Goal: Task Accomplishment & Management: Complete application form

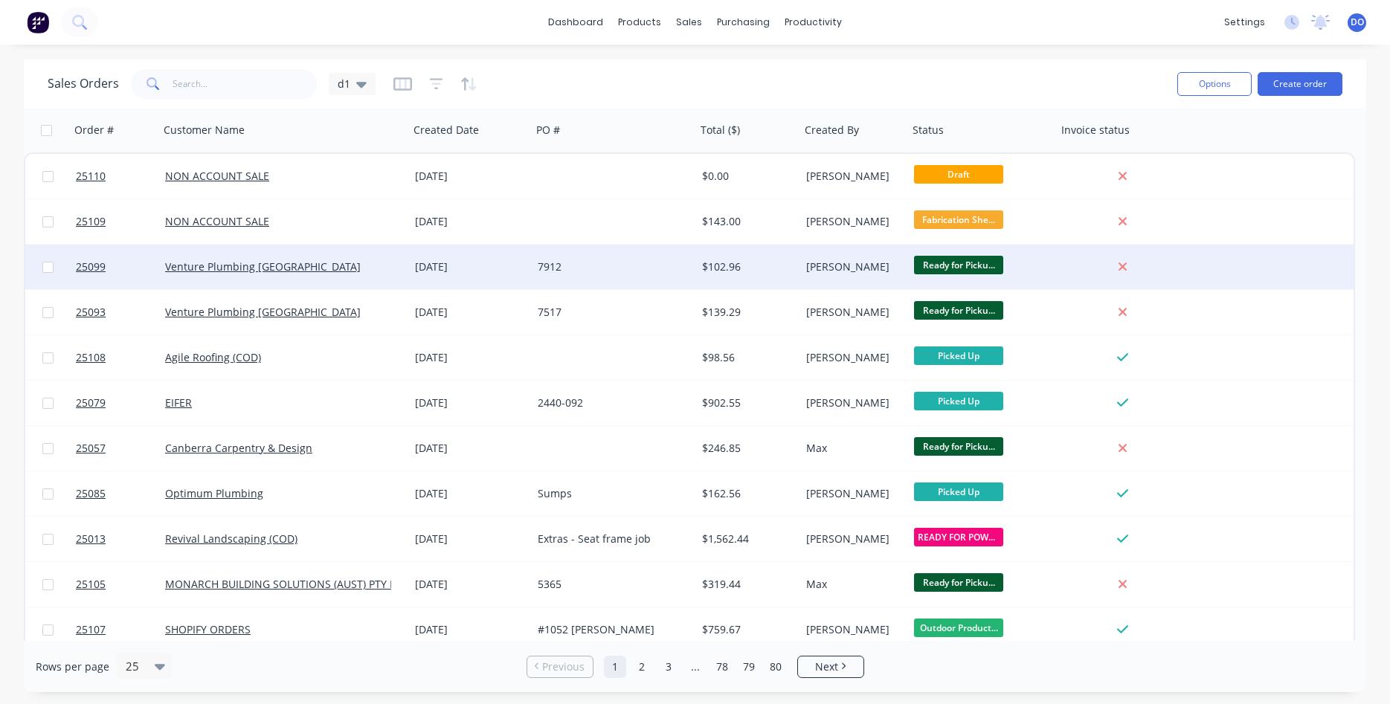
click at [794, 276] on div "$102.96" at bounding box center [748, 267] width 104 height 45
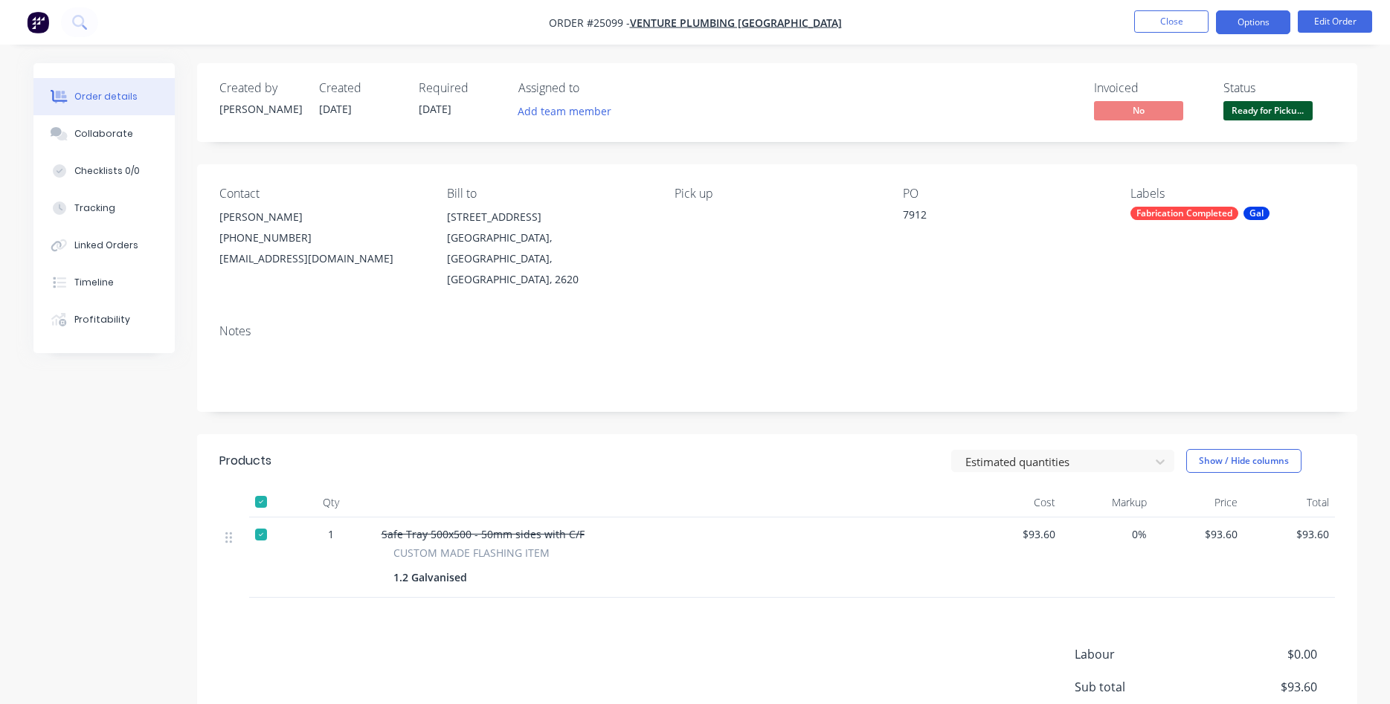
click at [1270, 18] on button "Options" at bounding box center [1253, 22] width 74 height 24
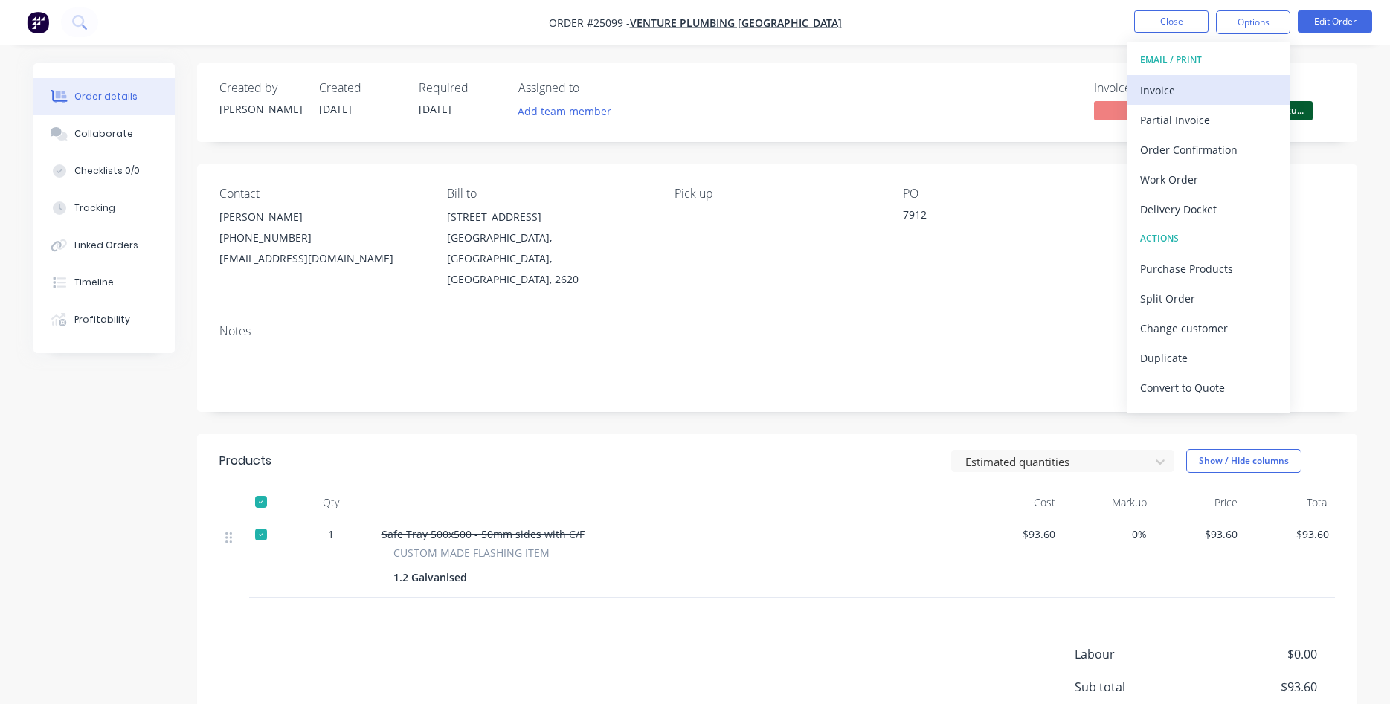
click at [1169, 99] on div "Invoice" at bounding box center [1208, 91] width 137 height 22
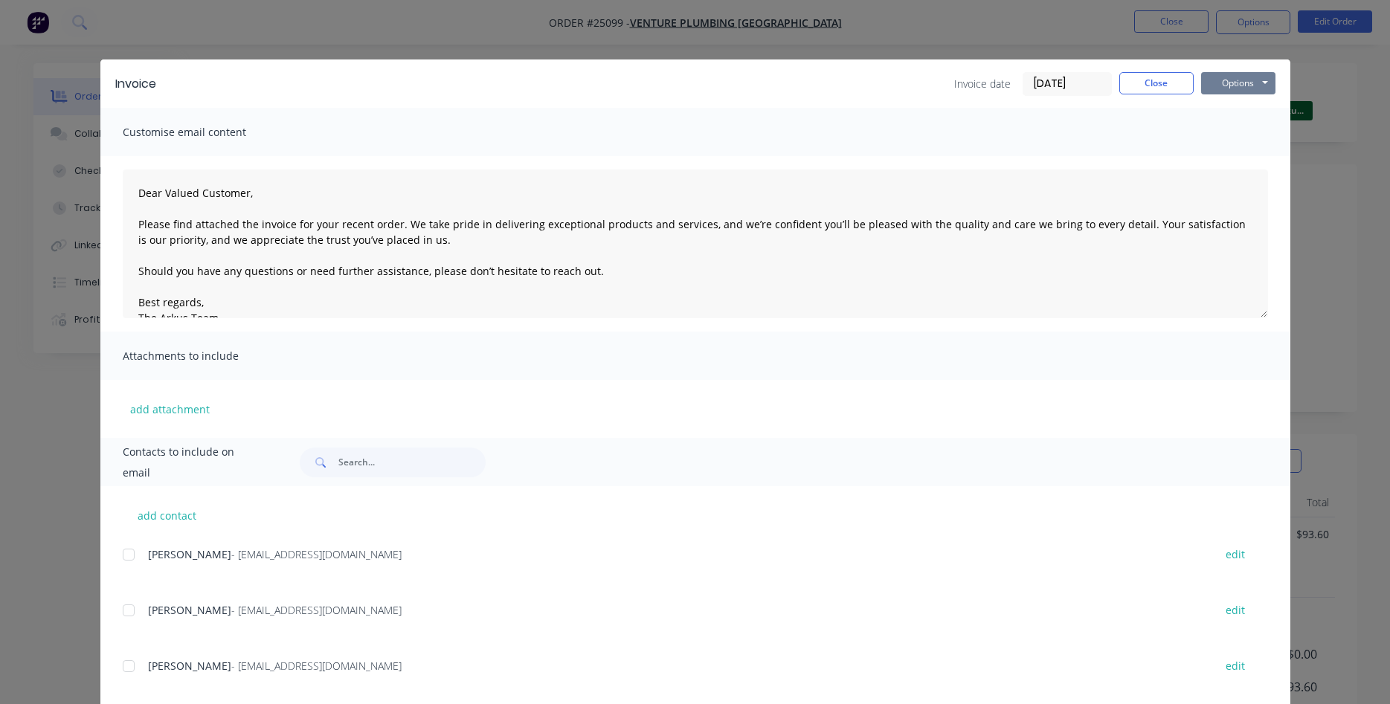
click at [1224, 78] on button "Options" at bounding box center [1238, 83] width 74 height 22
click at [1252, 139] on button "Print" at bounding box center [1248, 134] width 95 height 25
click at [1161, 83] on button "Close" at bounding box center [1157, 83] width 74 height 22
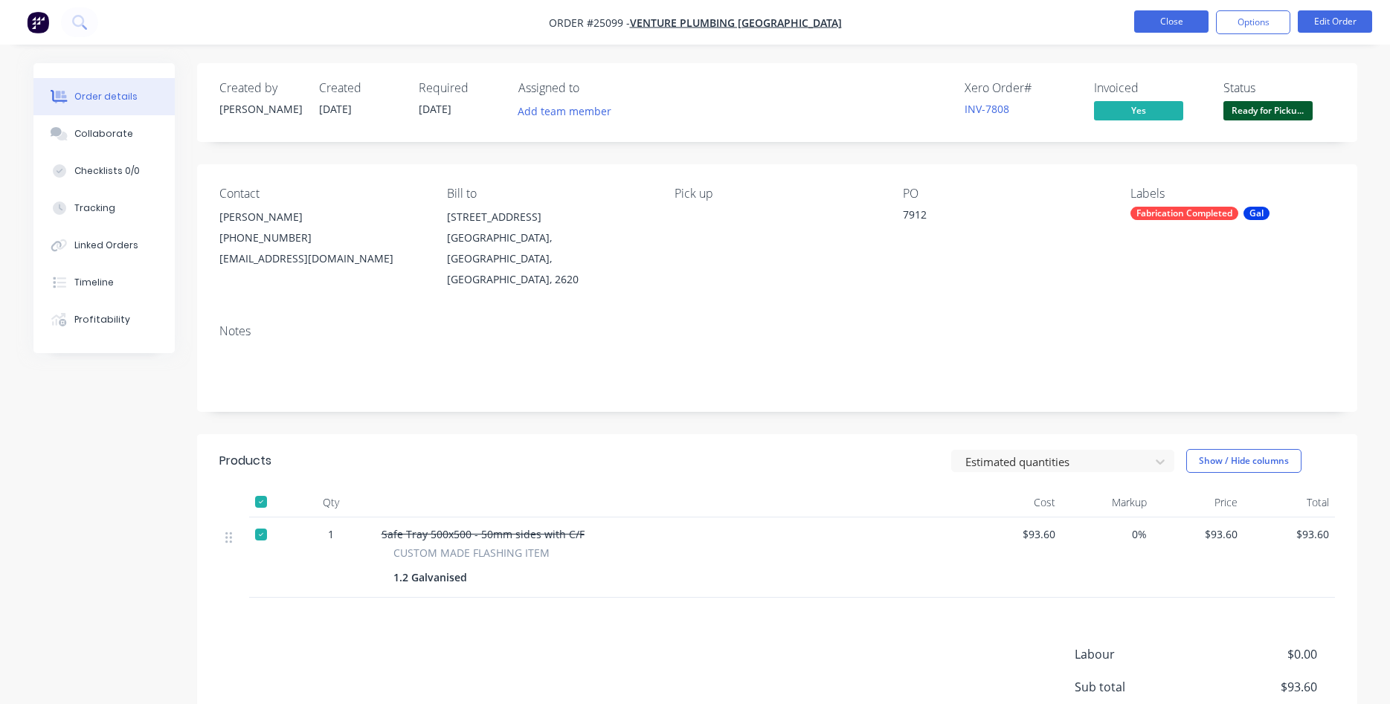
click at [1180, 18] on button "Close" at bounding box center [1171, 21] width 74 height 22
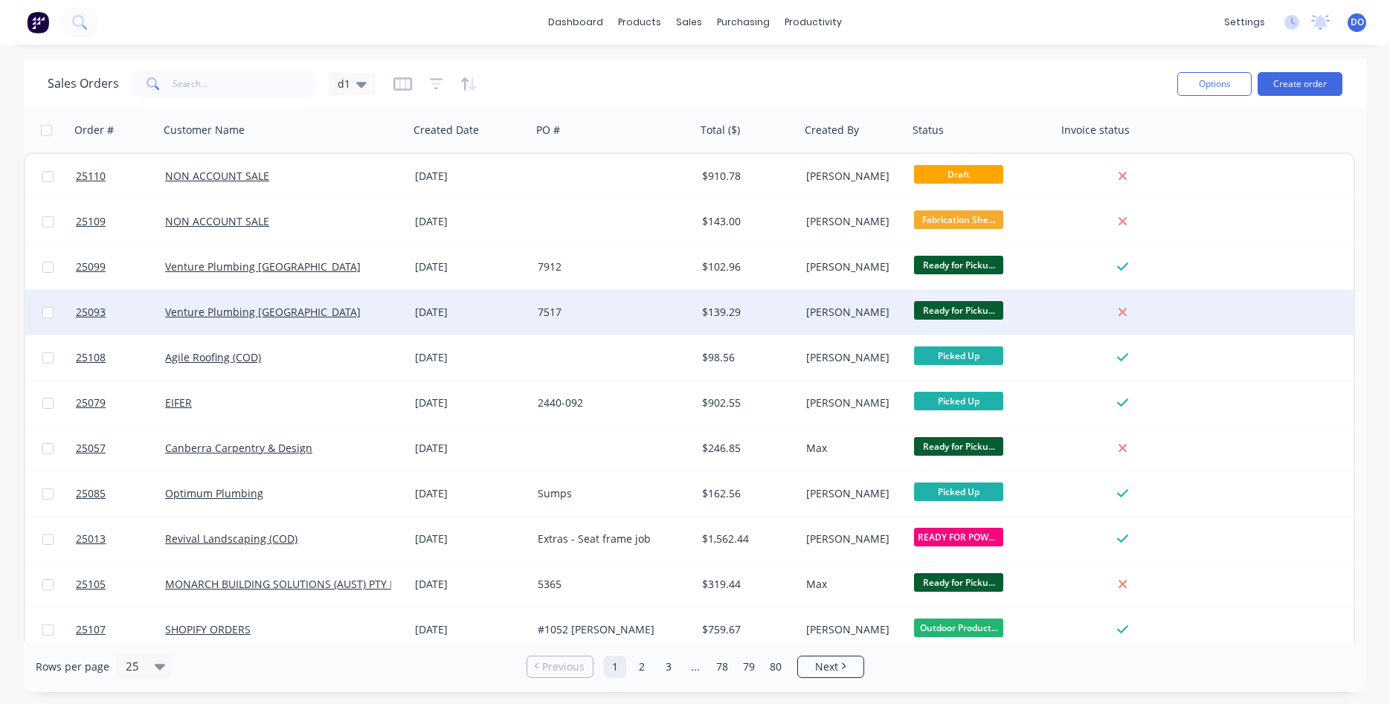
click at [1073, 307] on div at bounding box center [1123, 312] width 120 height 13
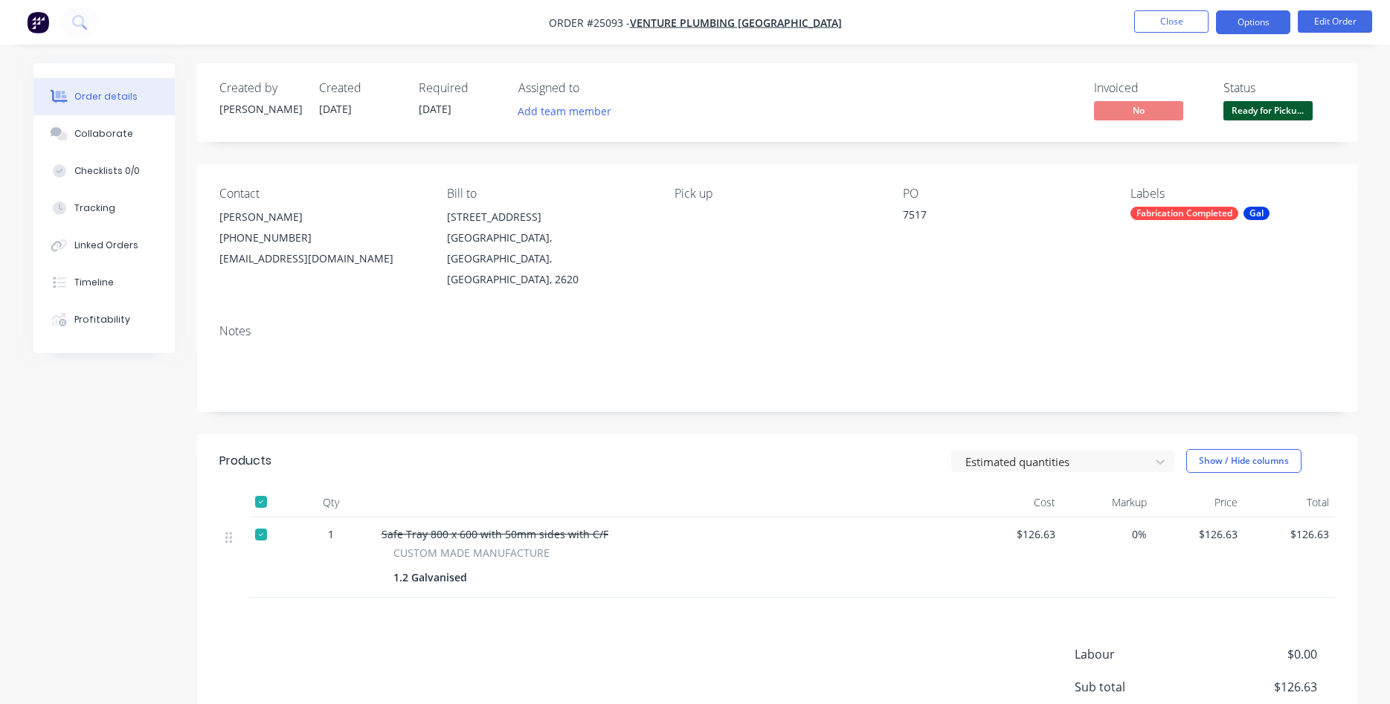
click at [1239, 19] on button "Options" at bounding box center [1253, 22] width 74 height 24
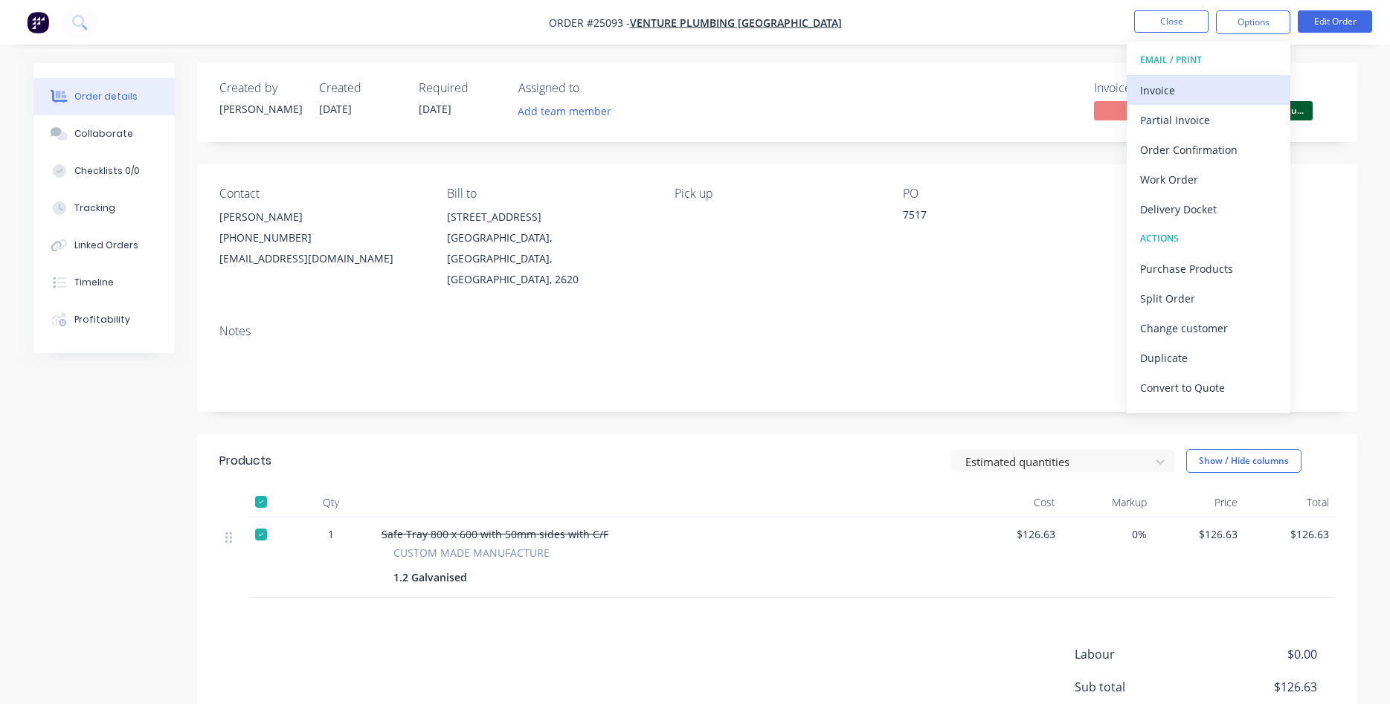
click at [1204, 92] on div "Invoice" at bounding box center [1208, 91] width 137 height 22
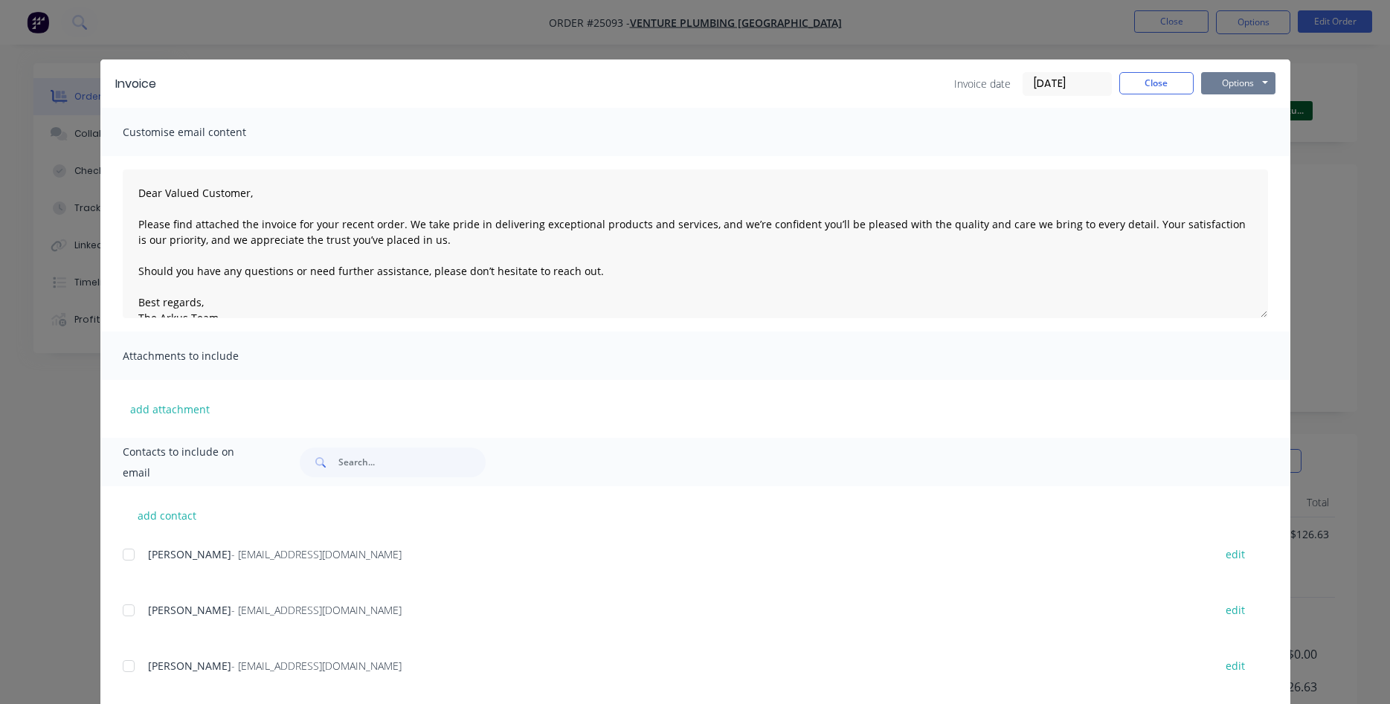
click at [1236, 83] on button "Options" at bounding box center [1238, 83] width 74 height 22
click at [1244, 137] on button "Print" at bounding box center [1248, 134] width 95 height 25
click at [1159, 94] on button "Close" at bounding box center [1157, 83] width 74 height 22
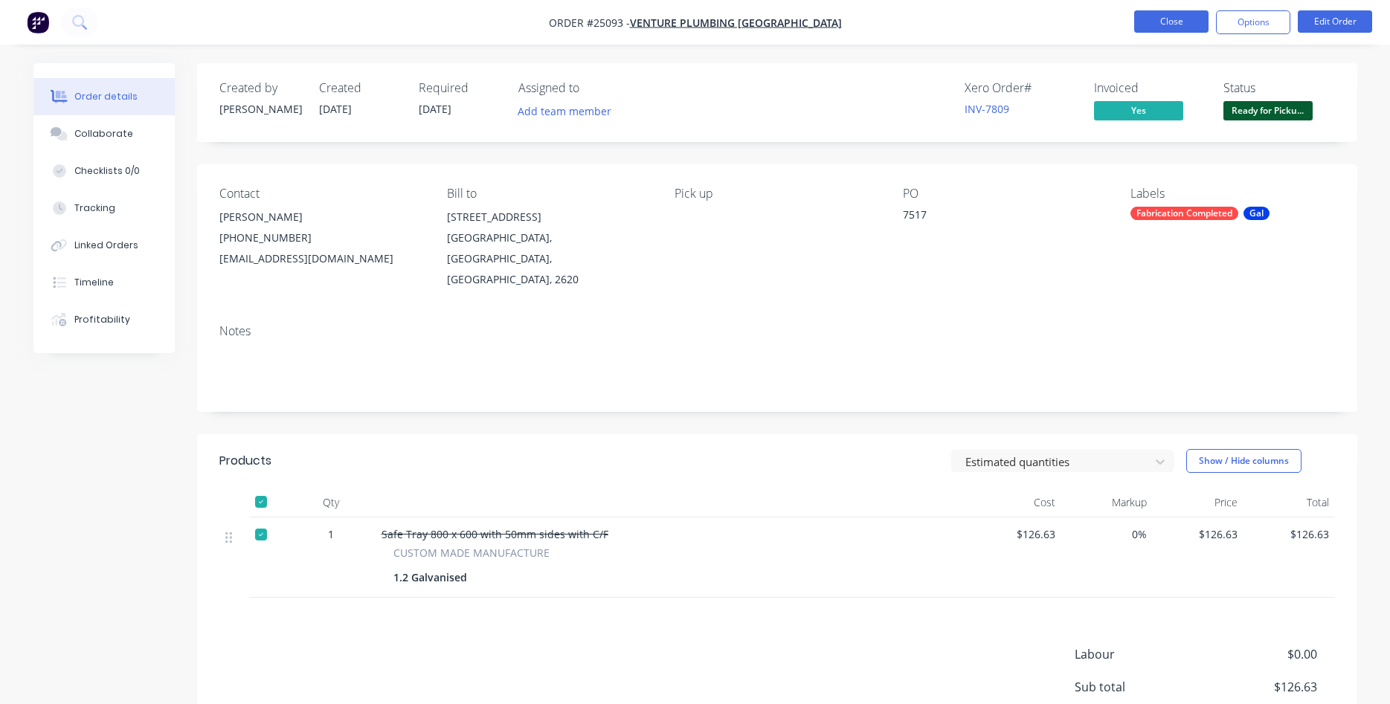
click at [1171, 24] on button "Close" at bounding box center [1171, 21] width 74 height 22
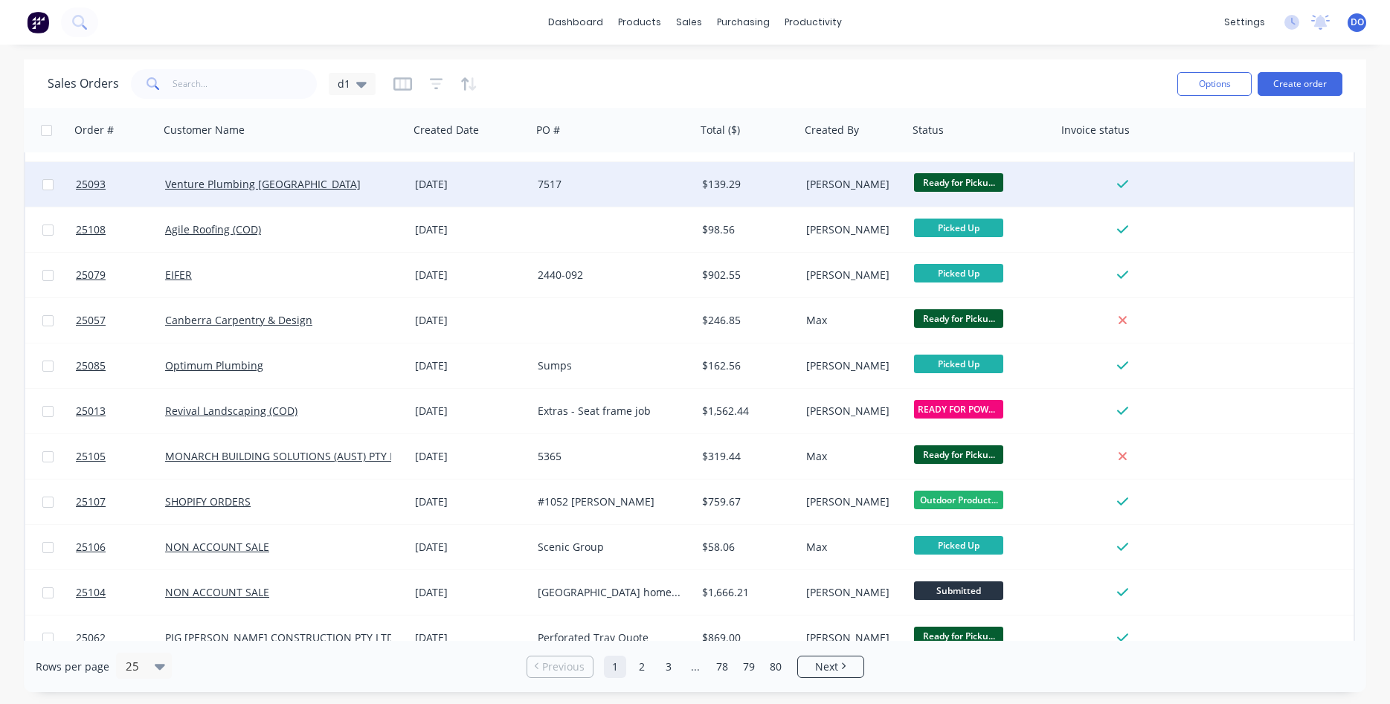
scroll to position [170, 0]
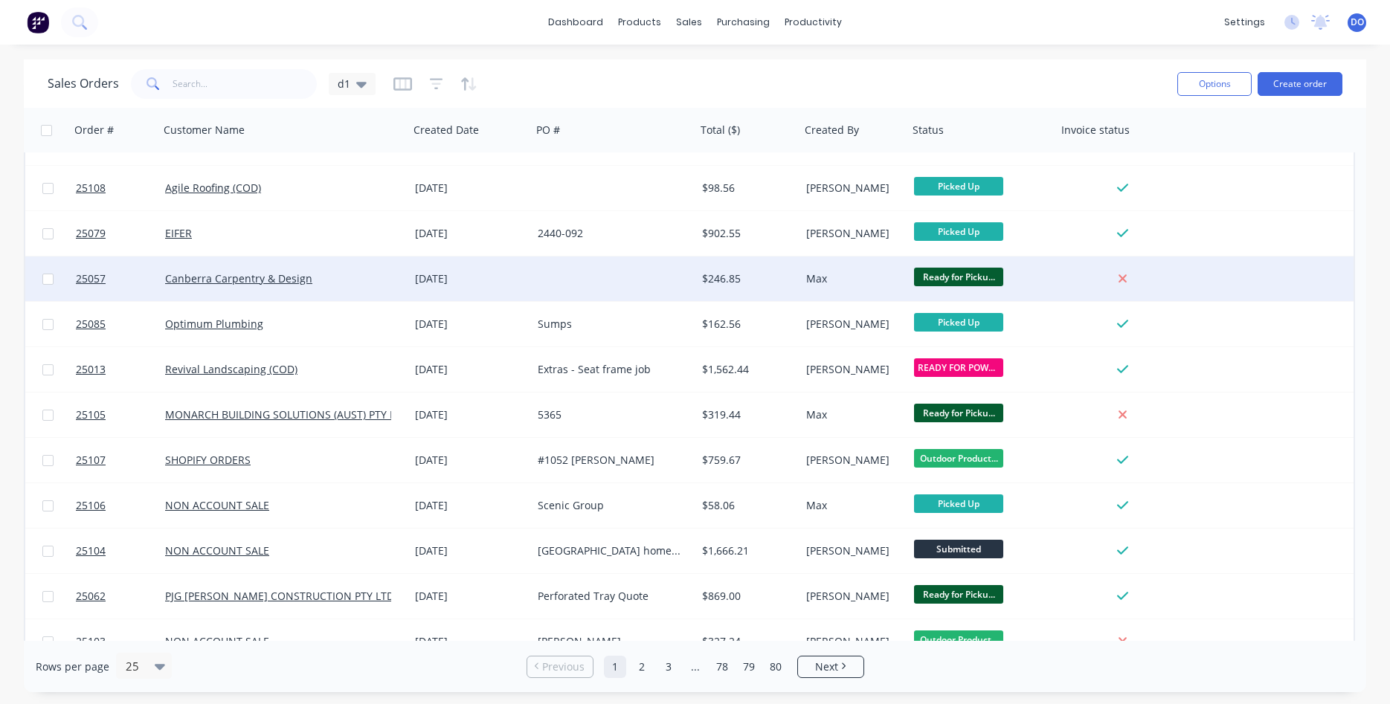
click at [1039, 281] on div "Ready for Picku..." at bounding box center [979, 279] width 130 height 22
click at [882, 274] on div "Max" at bounding box center [851, 279] width 91 height 15
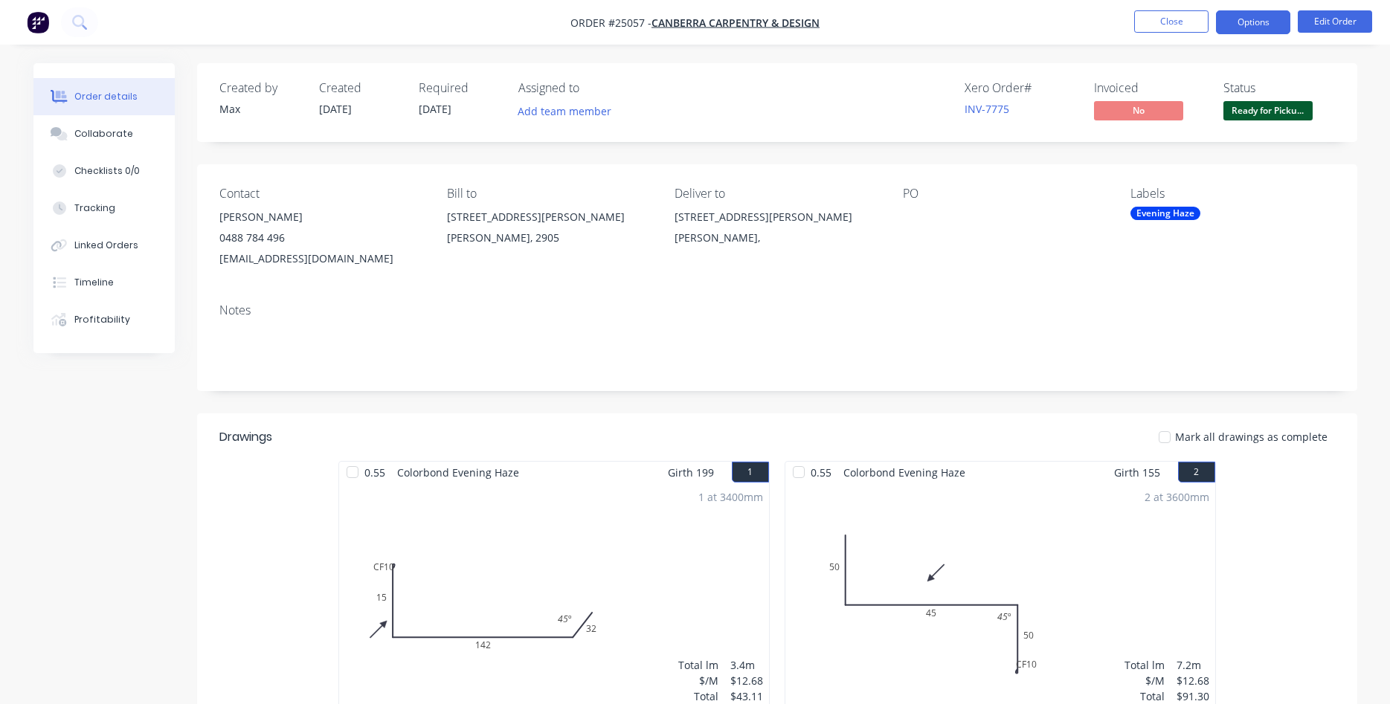
click at [1270, 28] on button "Options" at bounding box center [1253, 22] width 74 height 24
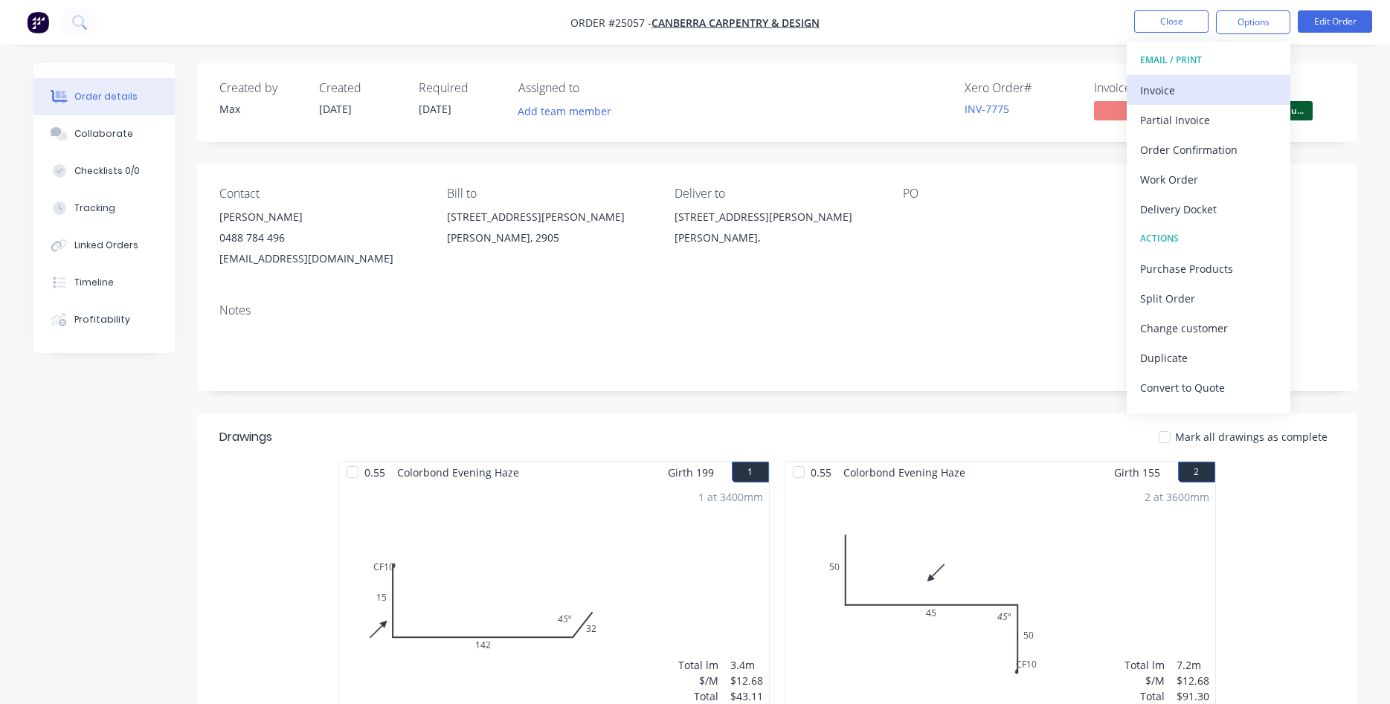
click at [1187, 96] on div "Invoice" at bounding box center [1208, 91] width 137 height 22
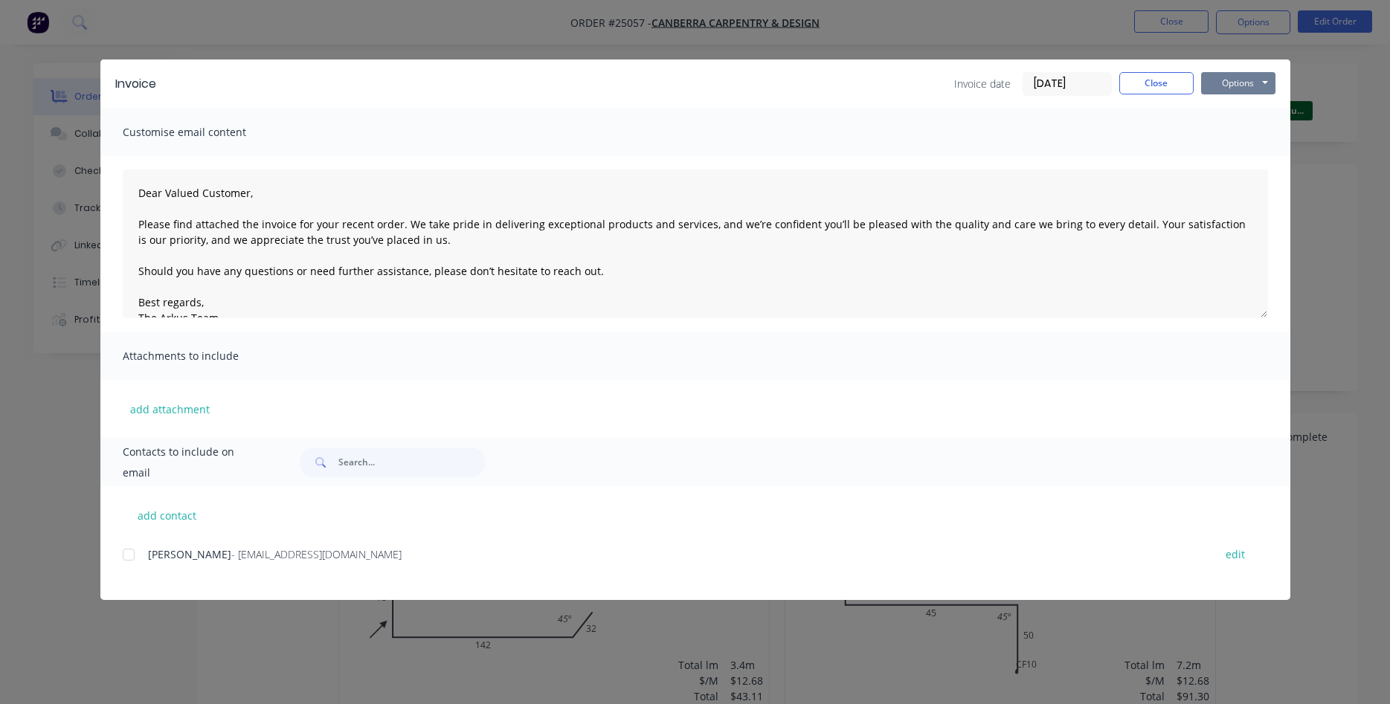
click at [1227, 85] on button "Options" at bounding box center [1238, 83] width 74 height 22
click at [1254, 141] on button "Print" at bounding box center [1248, 134] width 95 height 25
click at [1160, 89] on button "Close" at bounding box center [1157, 83] width 74 height 22
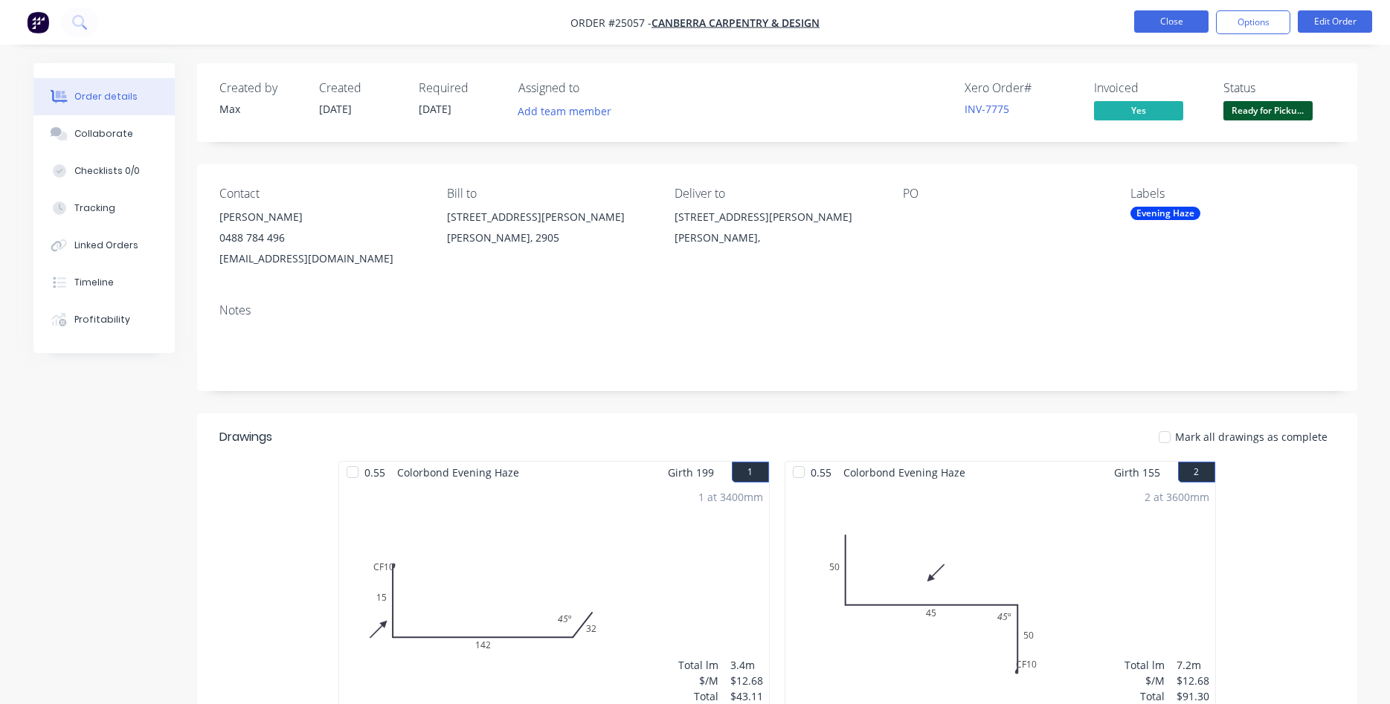
click at [1168, 19] on button "Close" at bounding box center [1171, 21] width 74 height 22
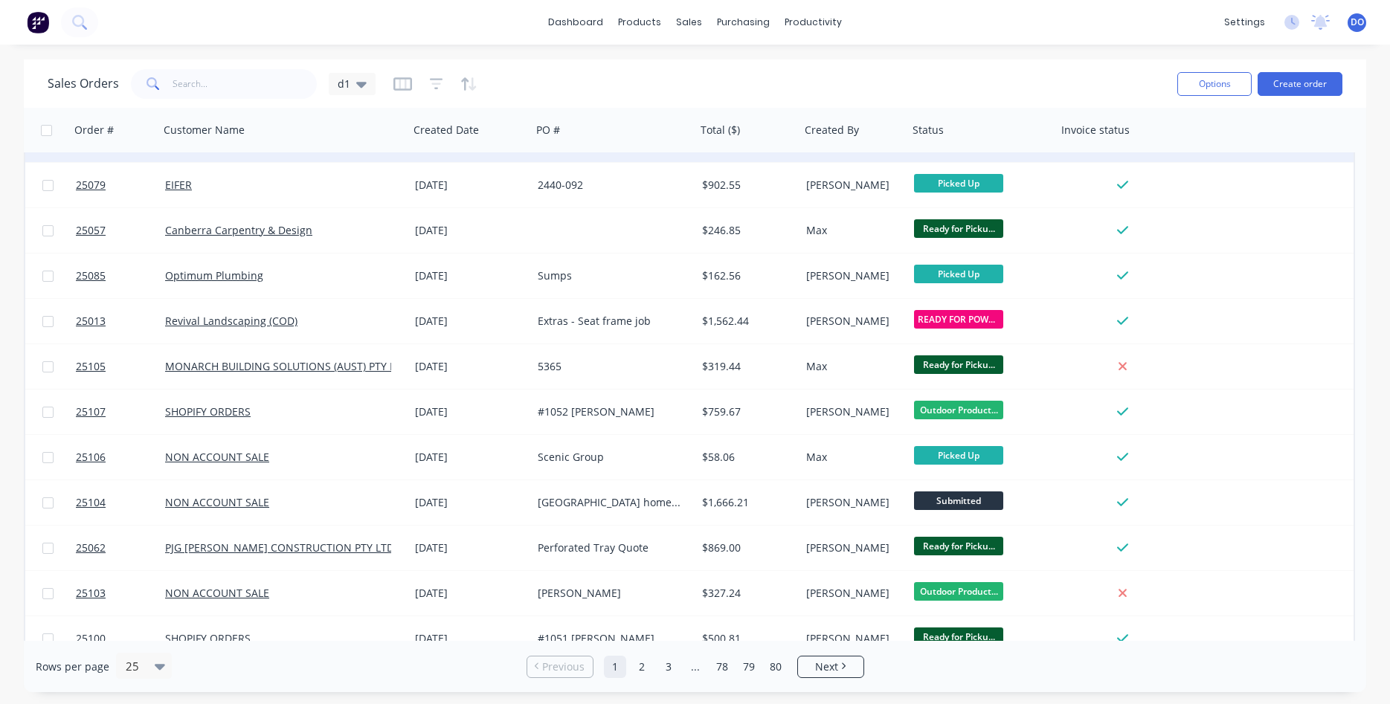
scroll to position [254, 0]
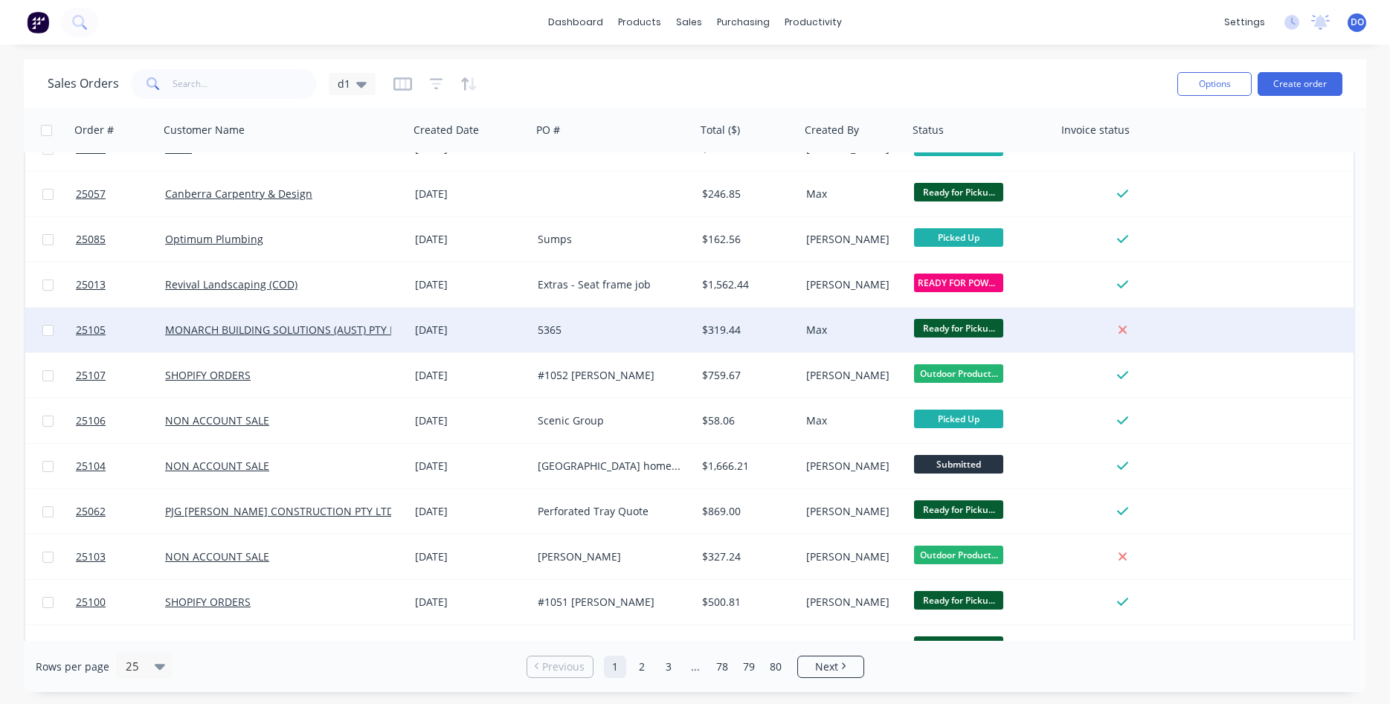
click at [1036, 334] on div "Ready for Picku..." at bounding box center [979, 330] width 130 height 22
click at [876, 333] on div "Max" at bounding box center [851, 330] width 91 height 15
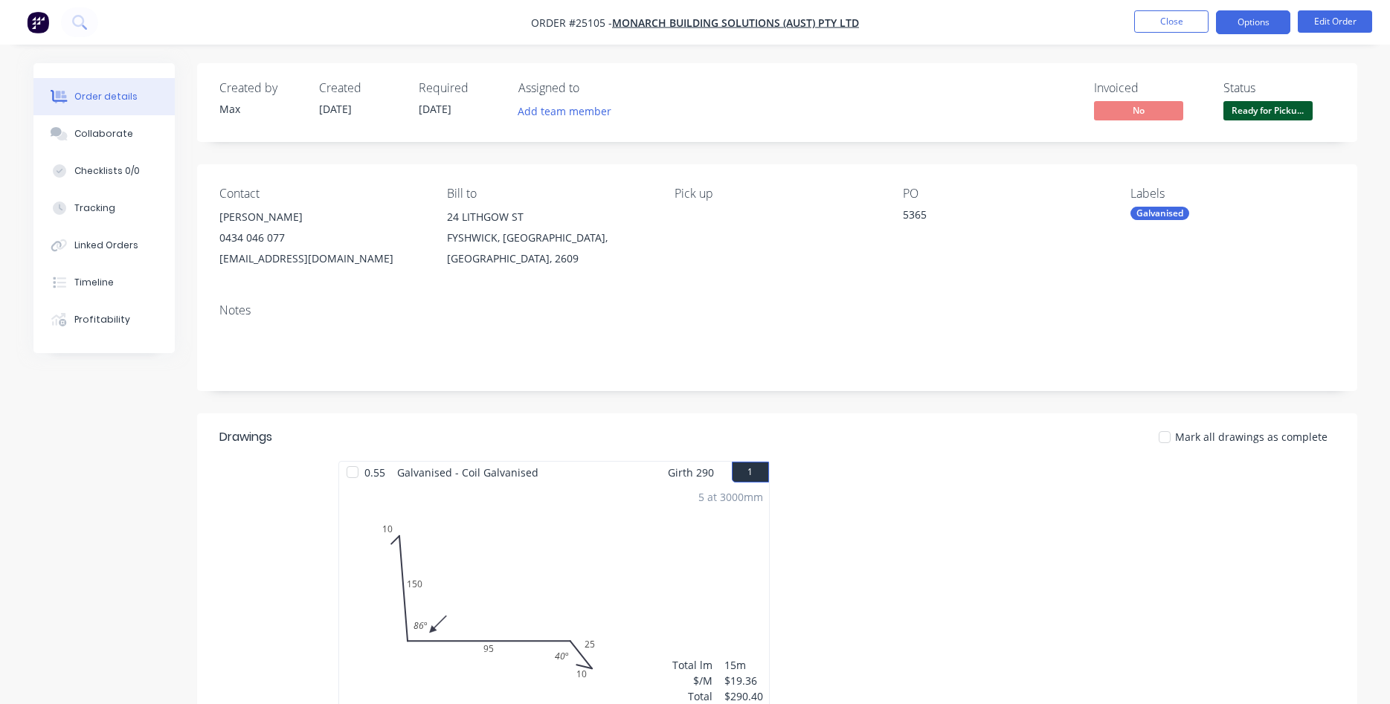
click at [1262, 19] on button "Options" at bounding box center [1253, 22] width 74 height 24
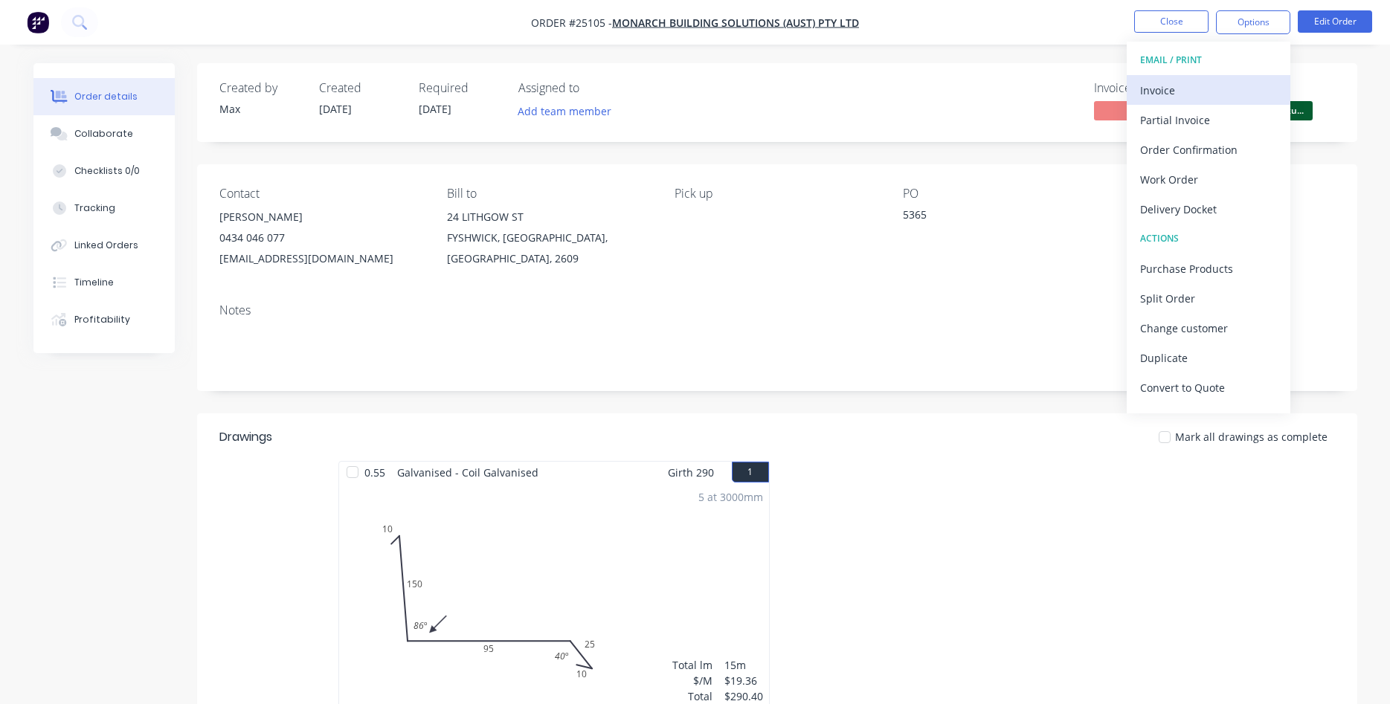
click at [1191, 94] on div "Invoice" at bounding box center [1208, 91] width 137 height 22
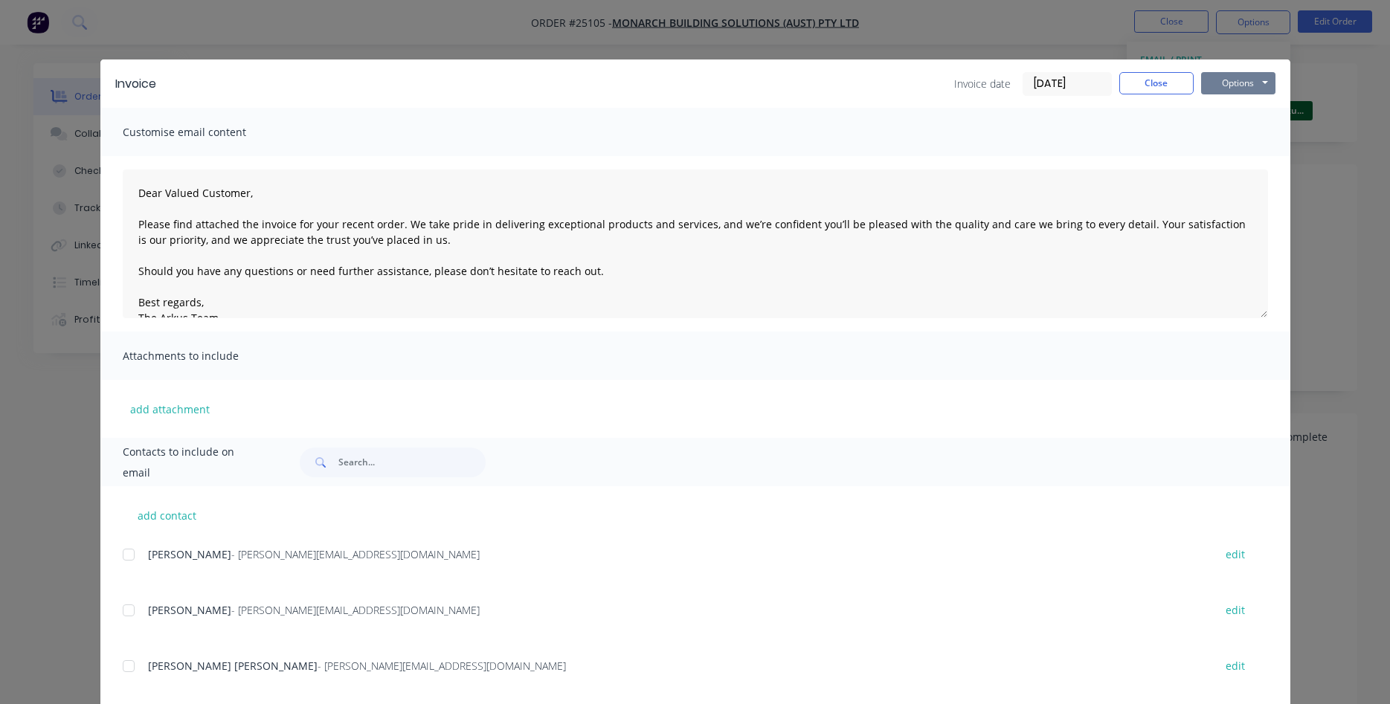
click at [1226, 86] on button "Options" at bounding box center [1238, 83] width 74 height 22
click at [1236, 132] on button "Print" at bounding box center [1248, 134] width 95 height 25
click at [1169, 85] on button "Close" at bounding box center [1157, 83] width 74 height 22
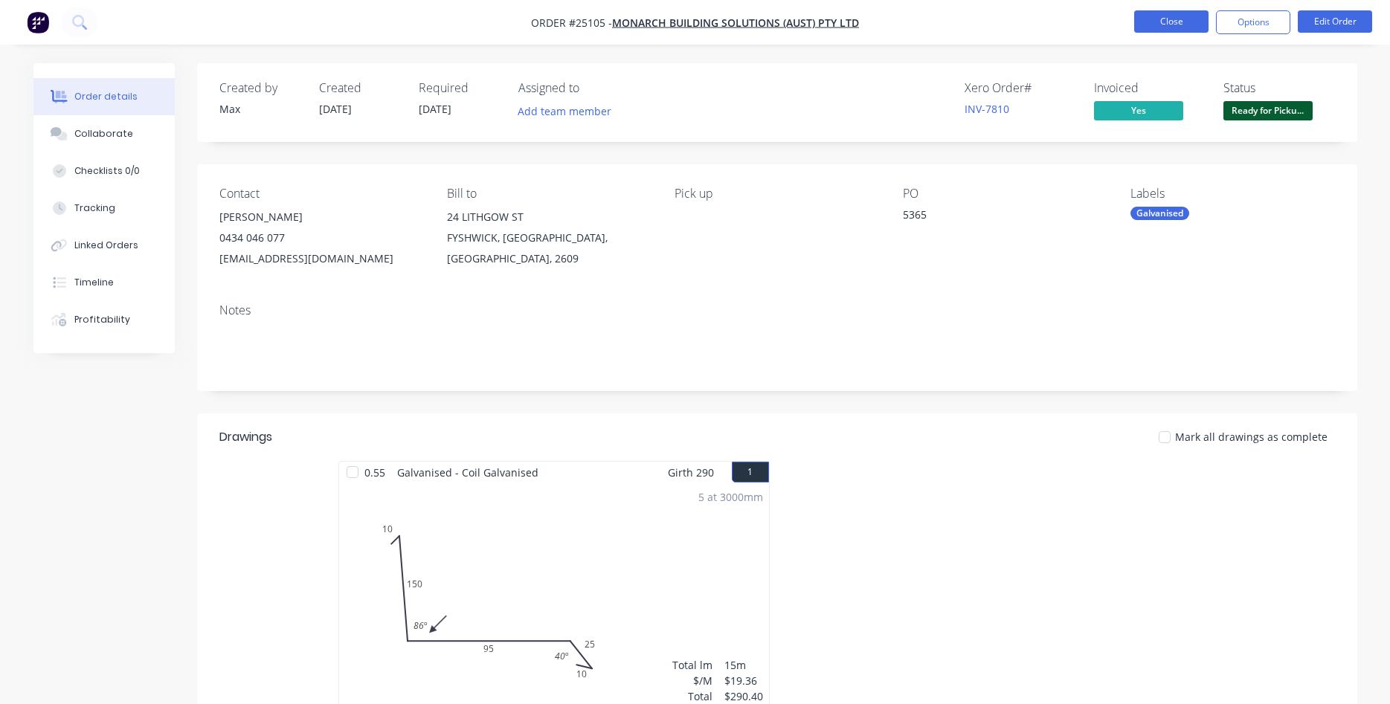
click at [1176, 21] on button "Close" at bounding box center [1171, 21] width 74 height 22
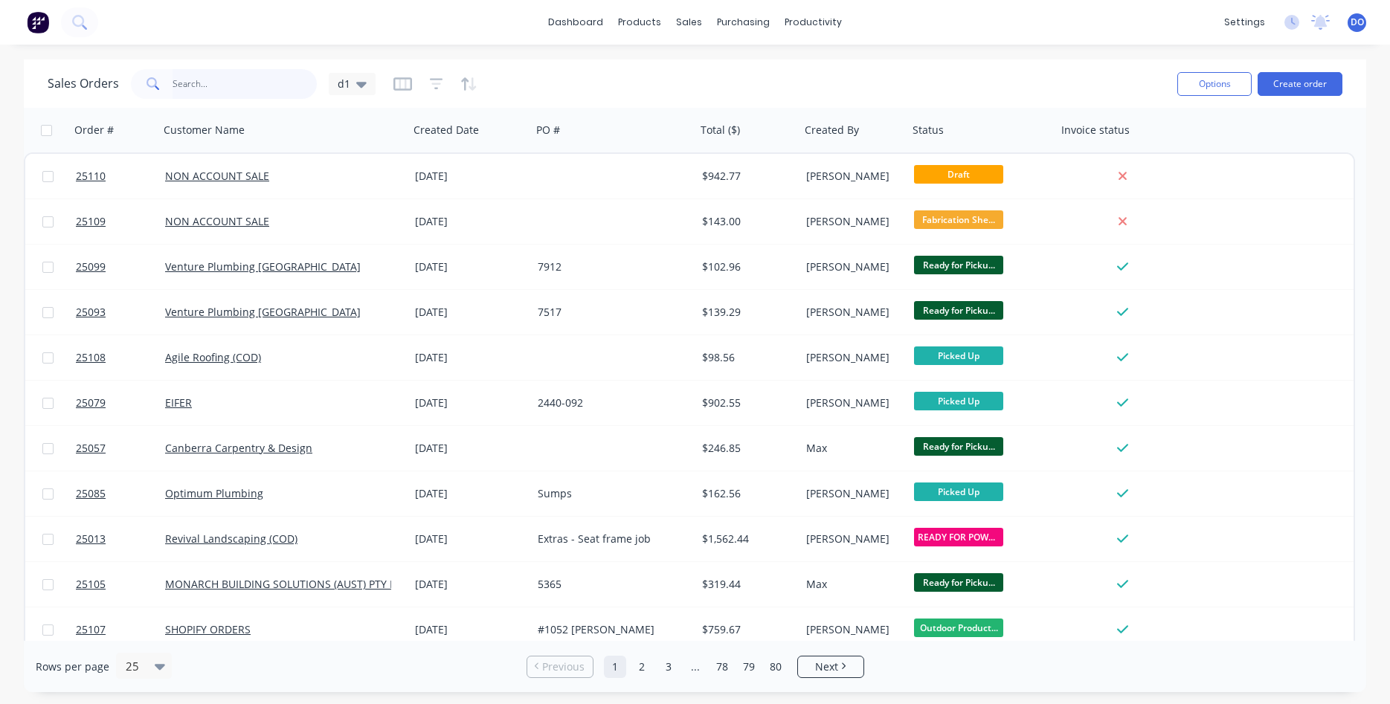
click at [229, 89] on input "text" at bounding box center [245, 84] width 145 height 30
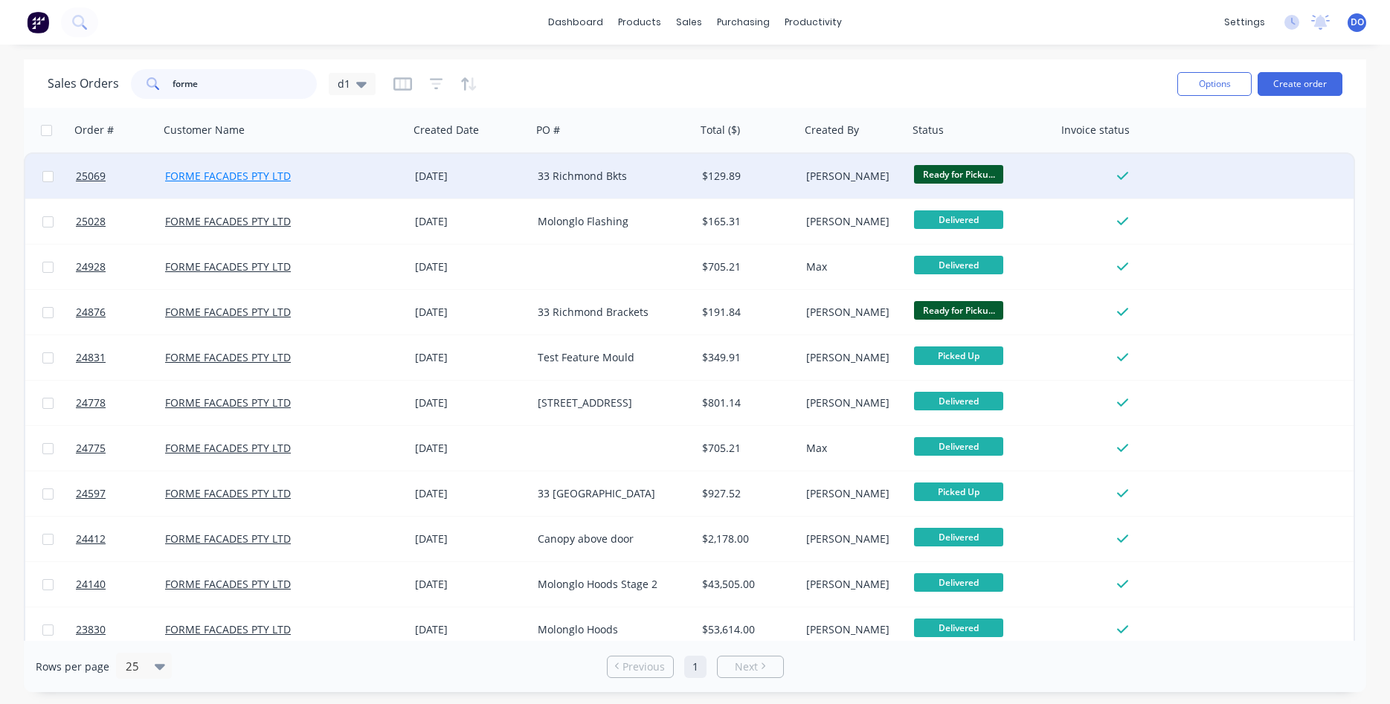
type input "forme"
click at [275, 179] on link "FORME FACADES PTY LTD" at bounding box center [228, 176] width 126 height 14
click at [86, 175] on span "25069" at bounding box center [91, 176] width 30 height 15
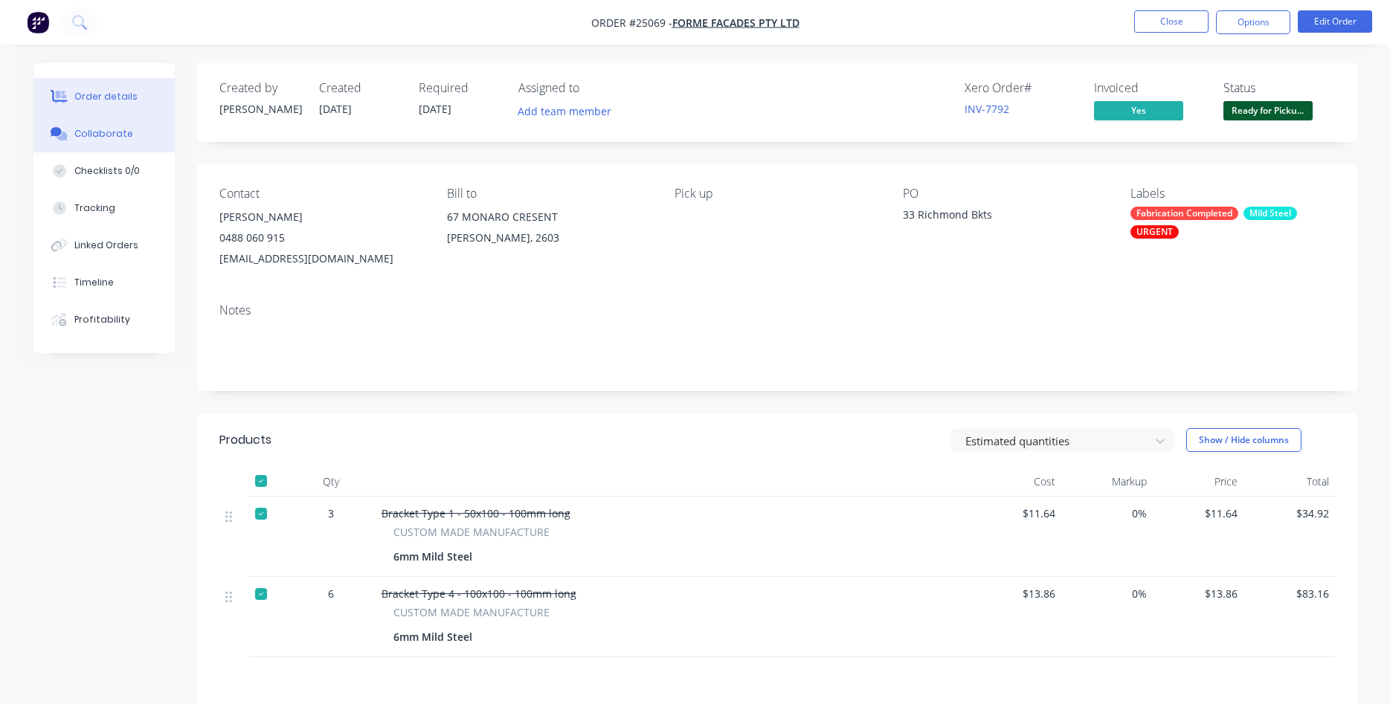
click at [116, 130] on div "Collaborate" at bounding box center [103, 133] width 59 height 13
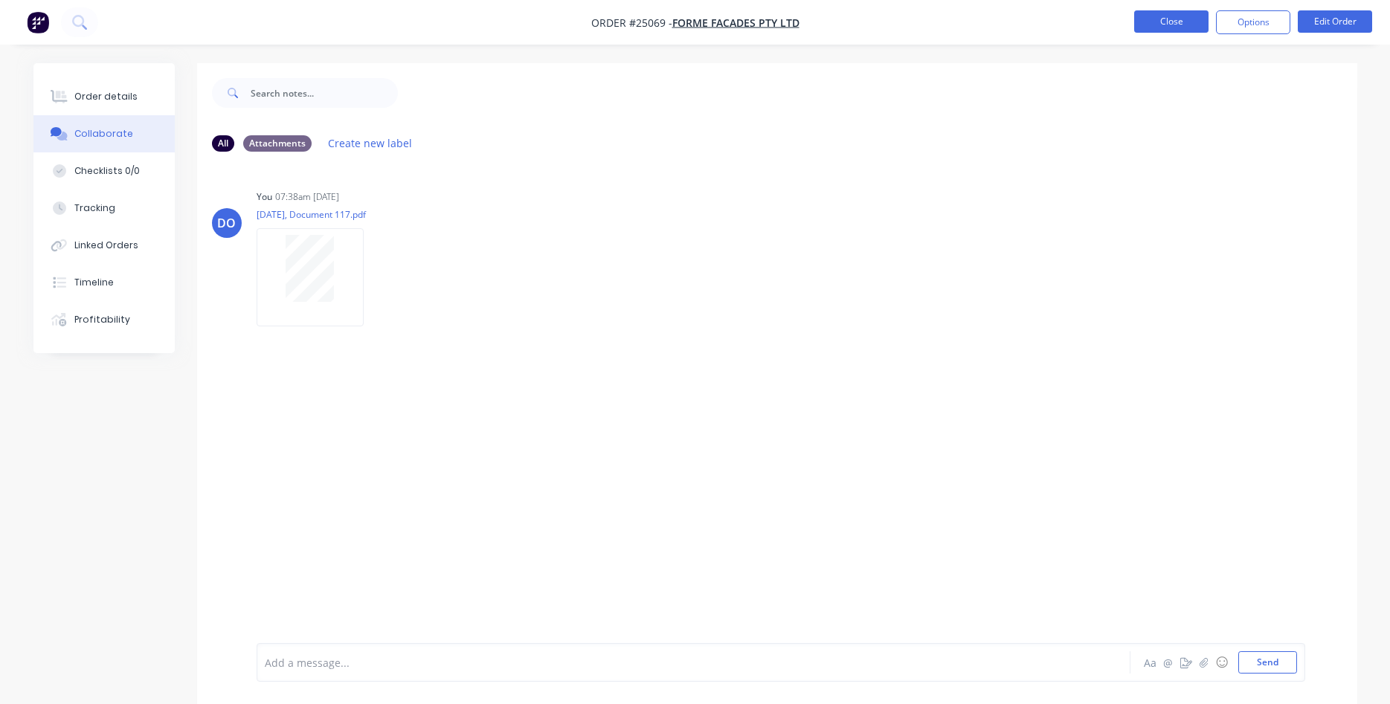
click at [1178, 28] on button "Close" at bounding box center [1171, 21] width 74 height 22
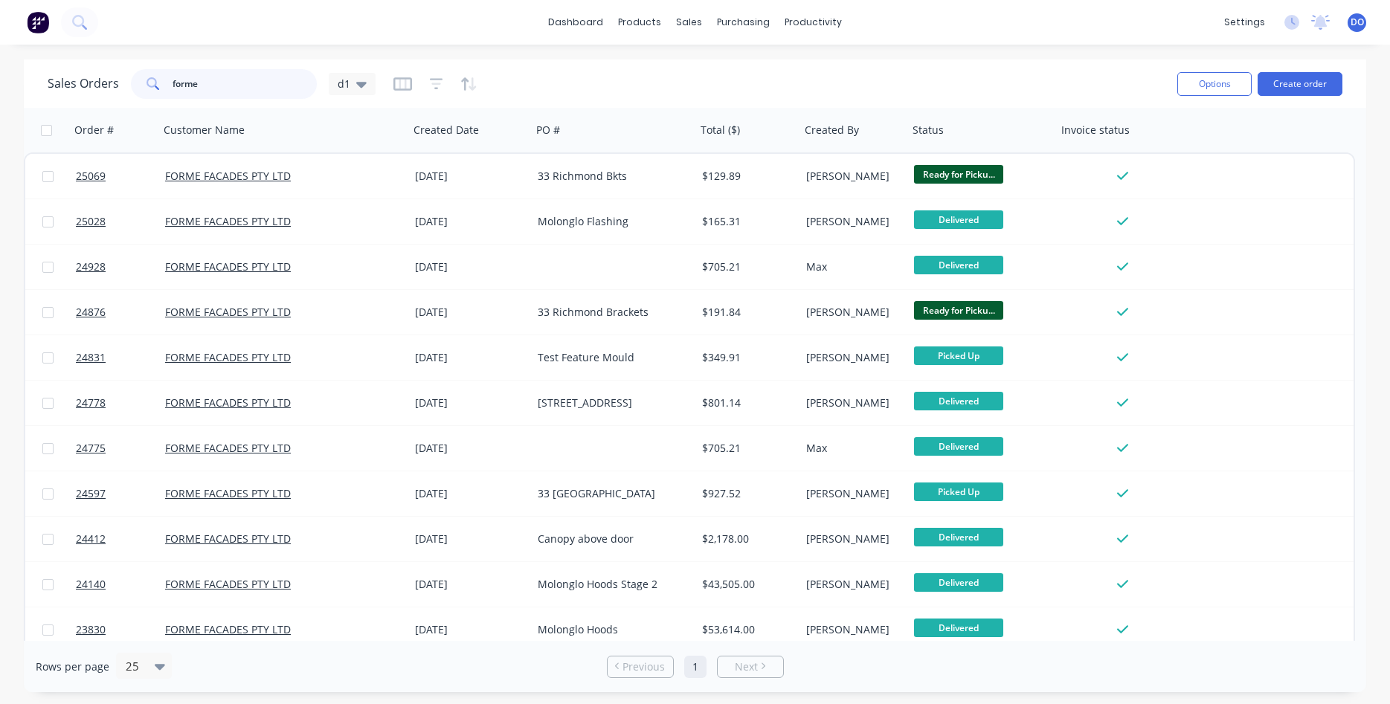
drag, startPoint x: 218, startPoint y: 84, endPoint x: 131, endPoint y: 80, distance: 87.2
click at [173, 80] on input "forme" at bounding box center [245, 84] width 145 height 30
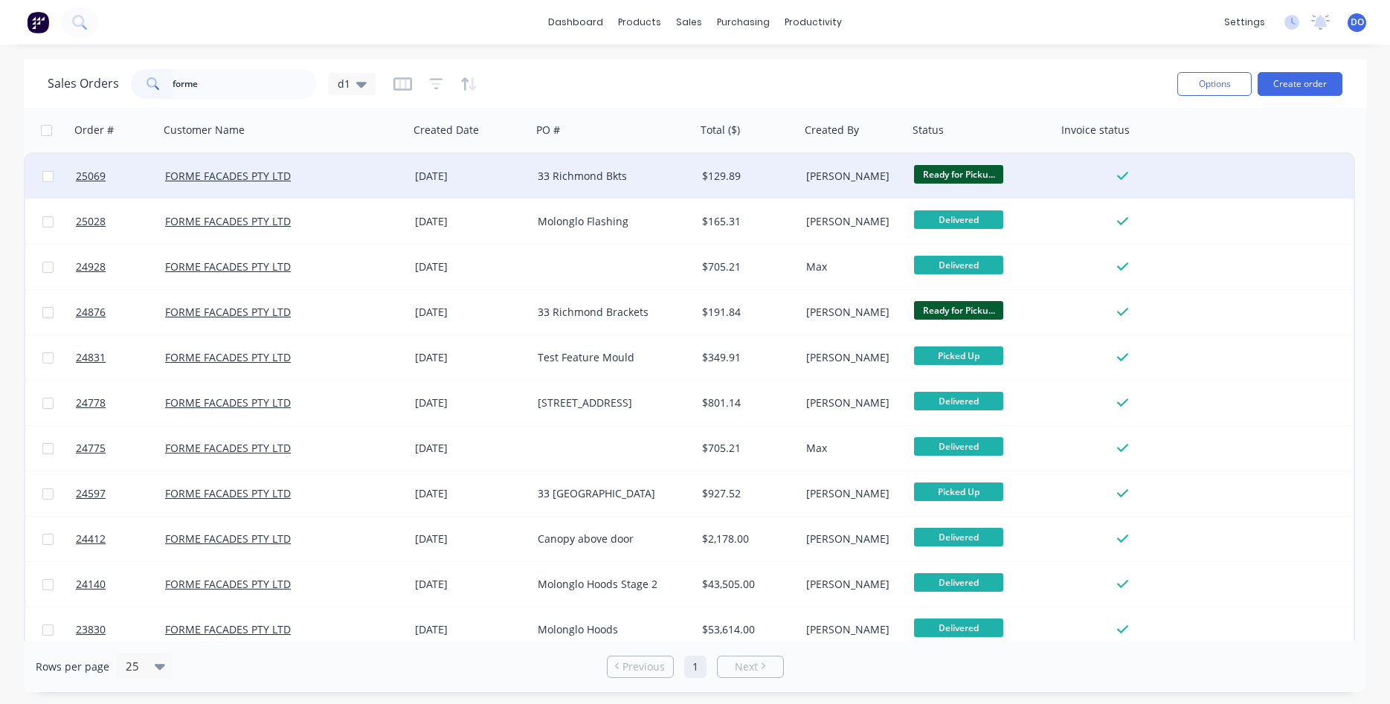
click at [947, 167] on span "Ready for Picku..." at bounding box center [958, 174] width 89 height 19
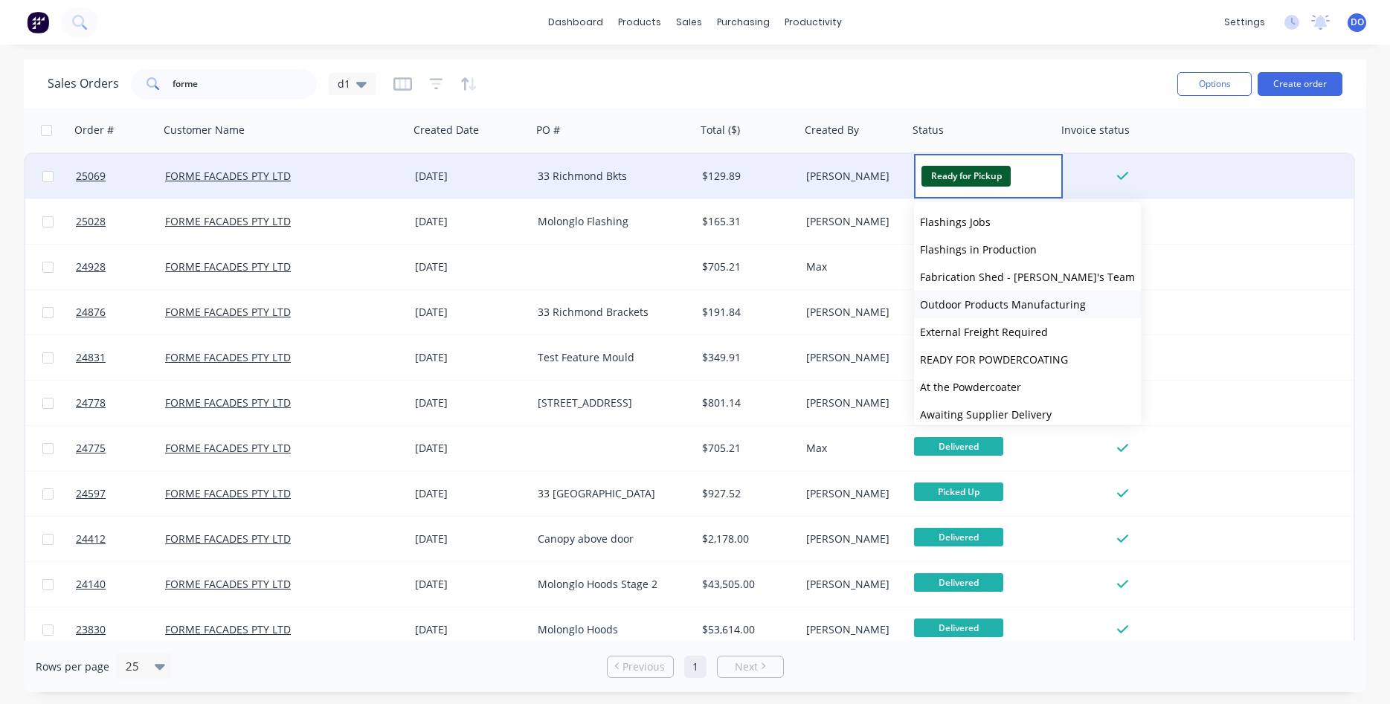
scroll to position [202, 0]
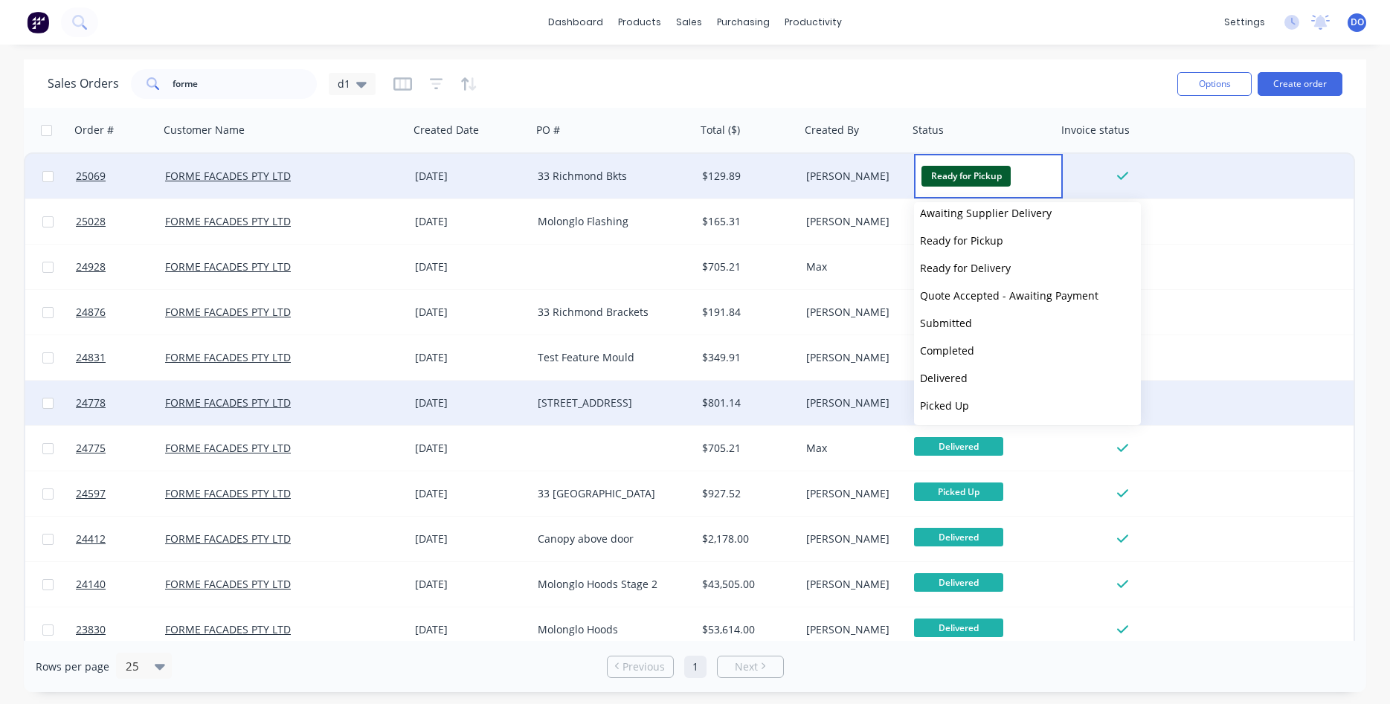
click at [956, 408] on span "Picked Up" at bounding box center [944, 406] width 49 height 14
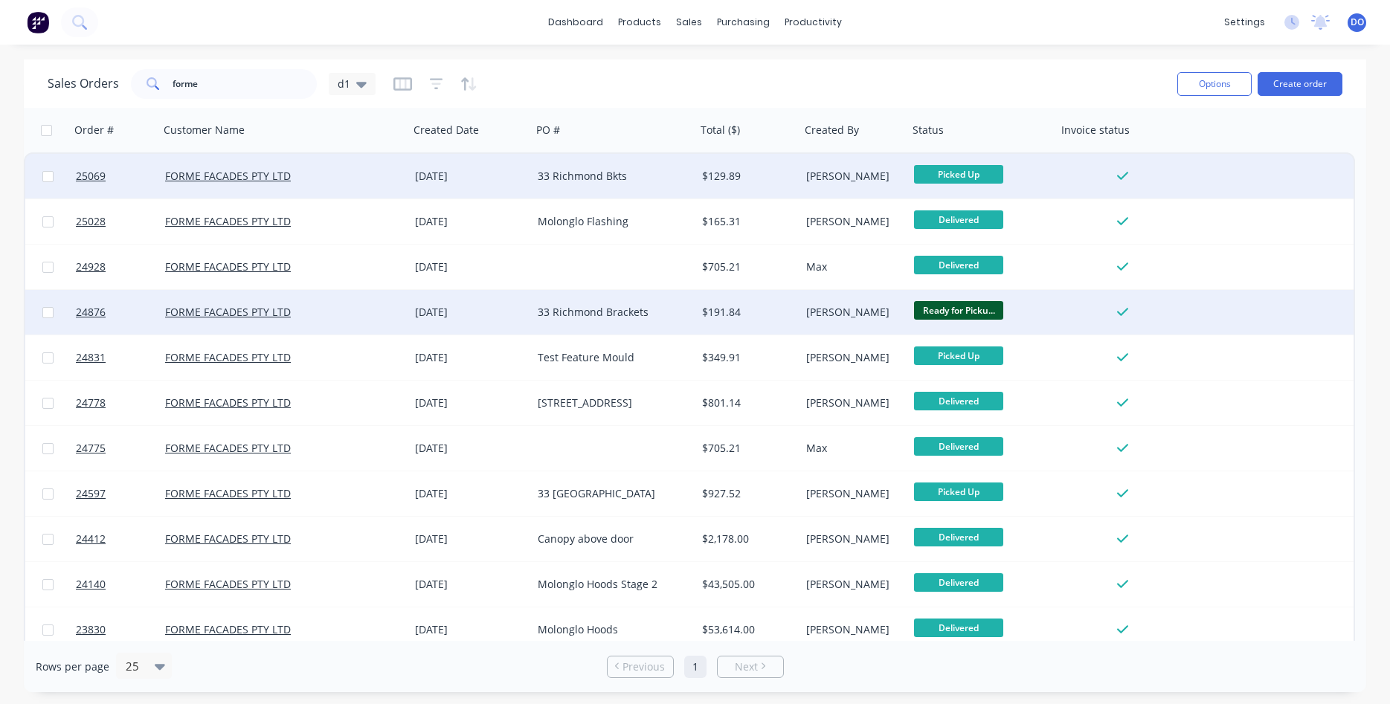
click at [979, 308] on span "Ready for Picku..." at bounding box center [958, 310] width 89 height 19
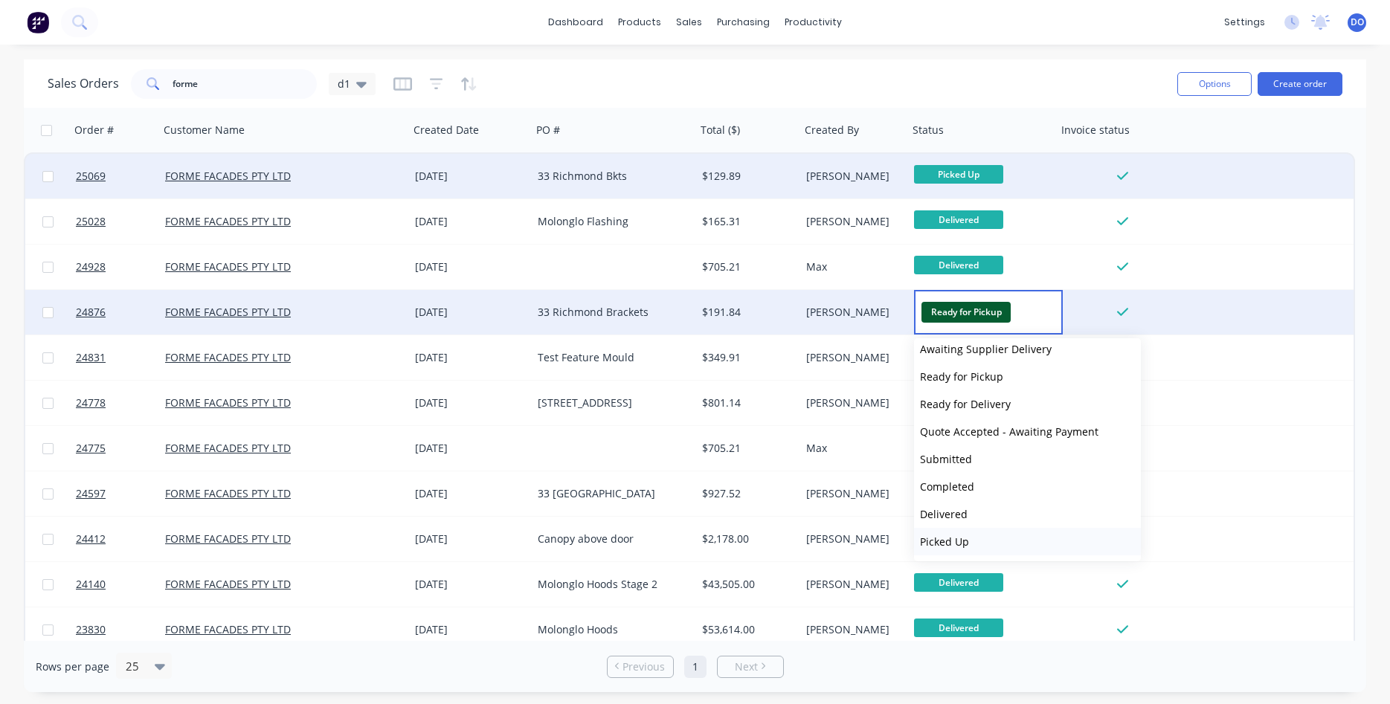
click at [955, 539] on span "Picked Up" at bounding box center [944, 542] width 49 height 14
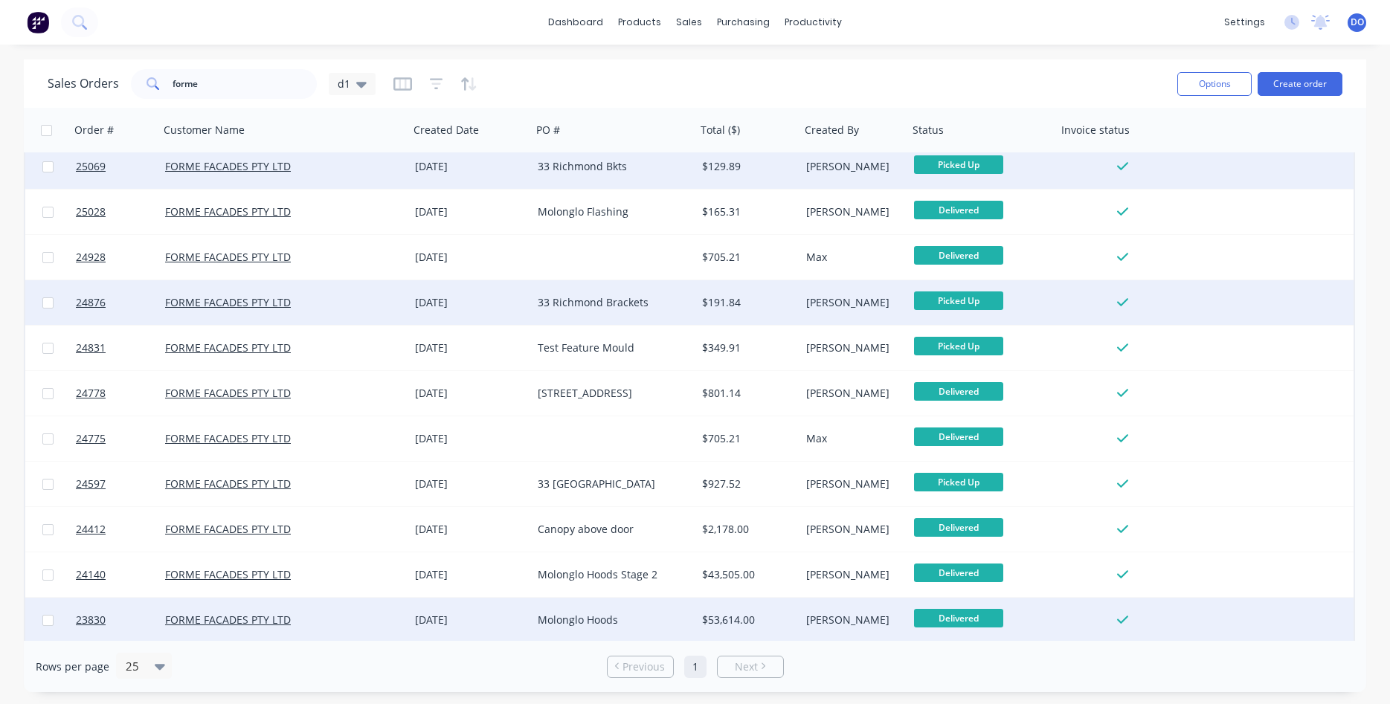
scroll to position [0, 0]
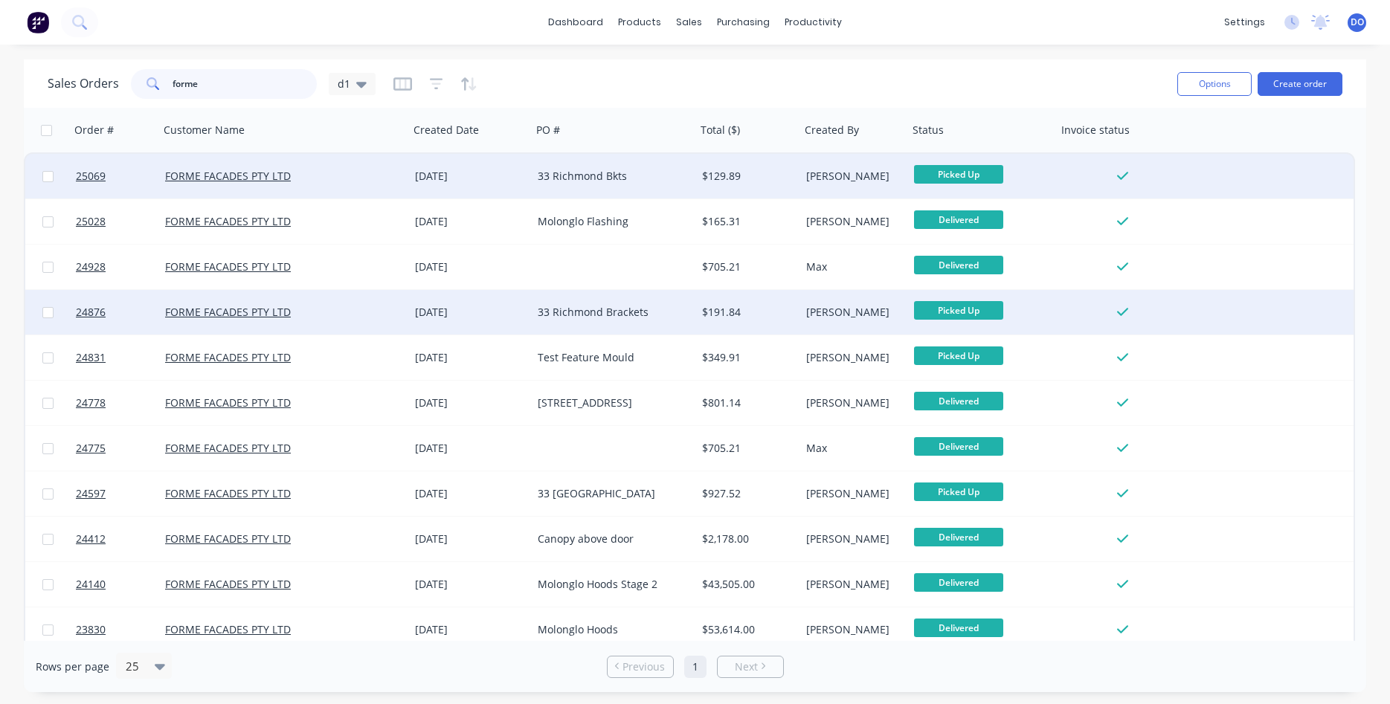
drag, startPoint x: 241, startPoint y: 83, endPoint x: 77, endPoint y: 46, distance: 167.7
click at [173, 69] on input "forme" at bounding box center [245, 84] width 145 height 30
click at [463, 79] on icon "button" at bounding box center [464, 83] width 7 height 13
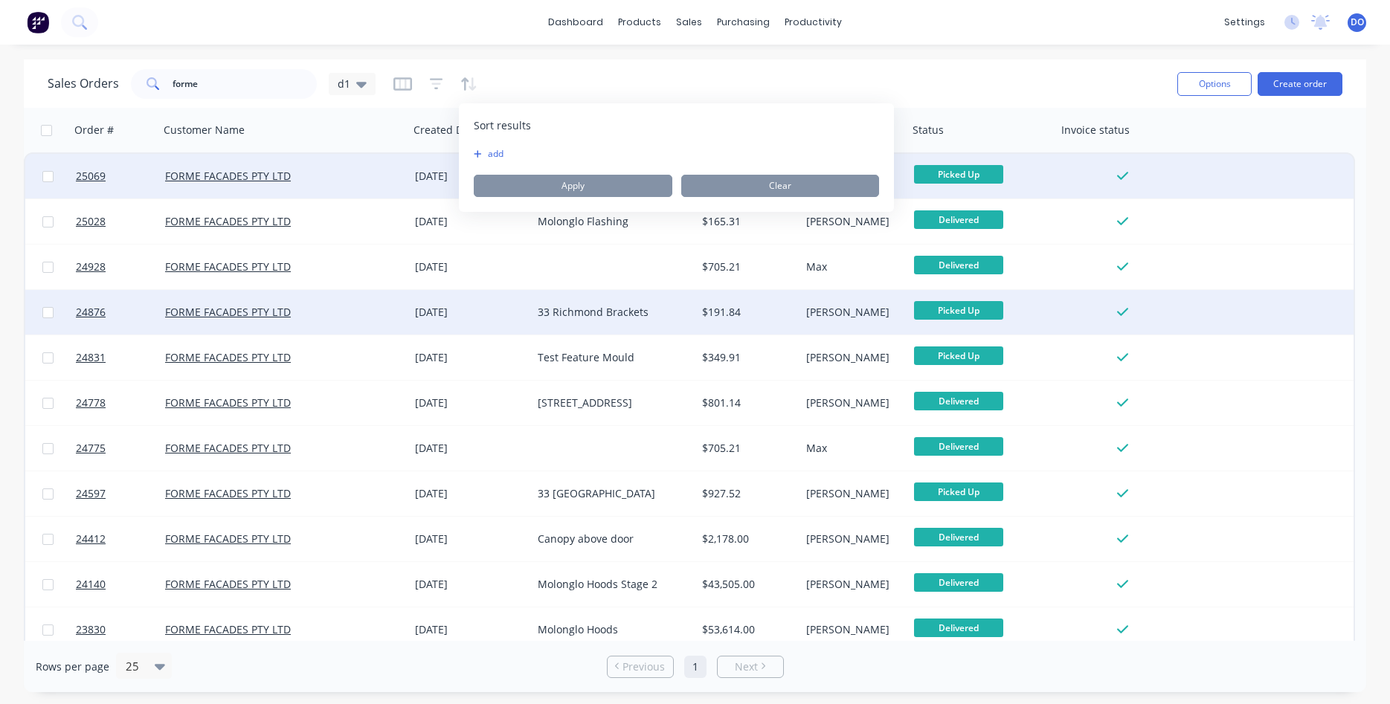
click at [483, 156] on button "add" at bounding box center [483, 154] width 19 height 12
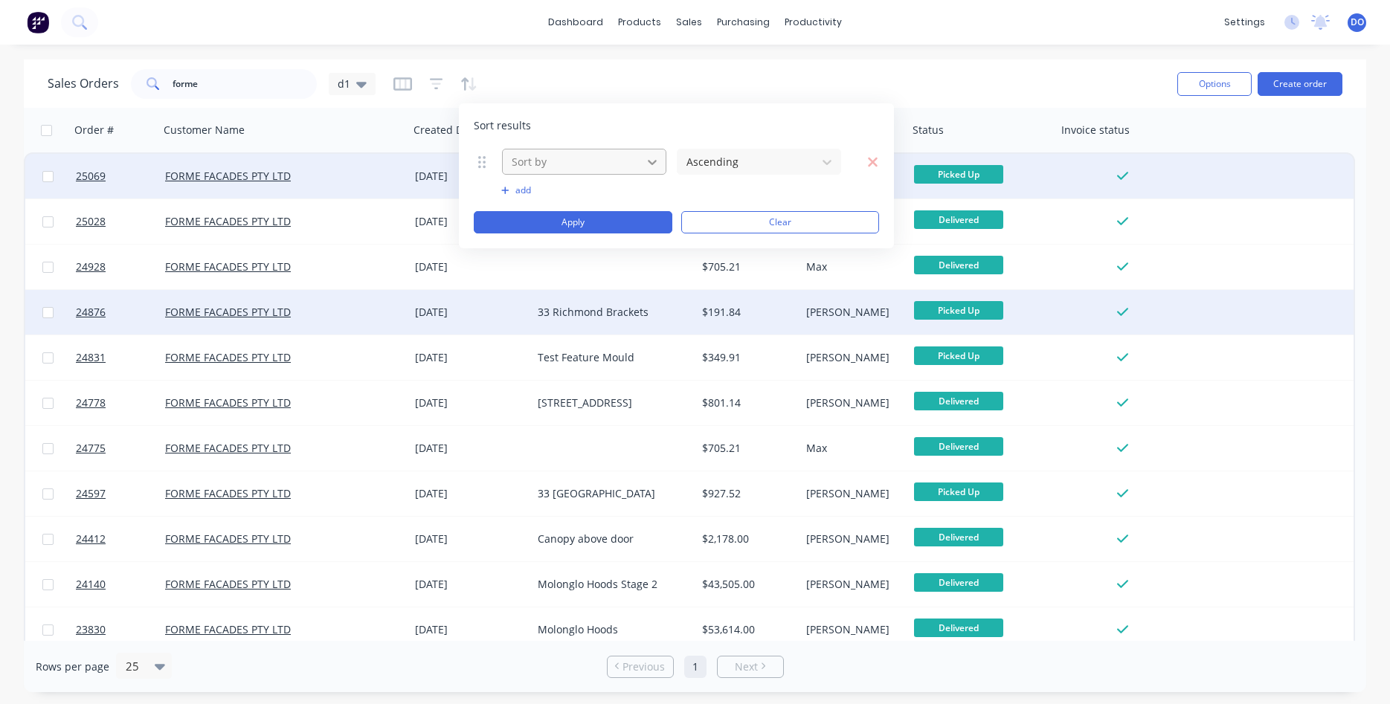
click at [652, 165] on icon at bounding box center [652, 162] width 15 height 15
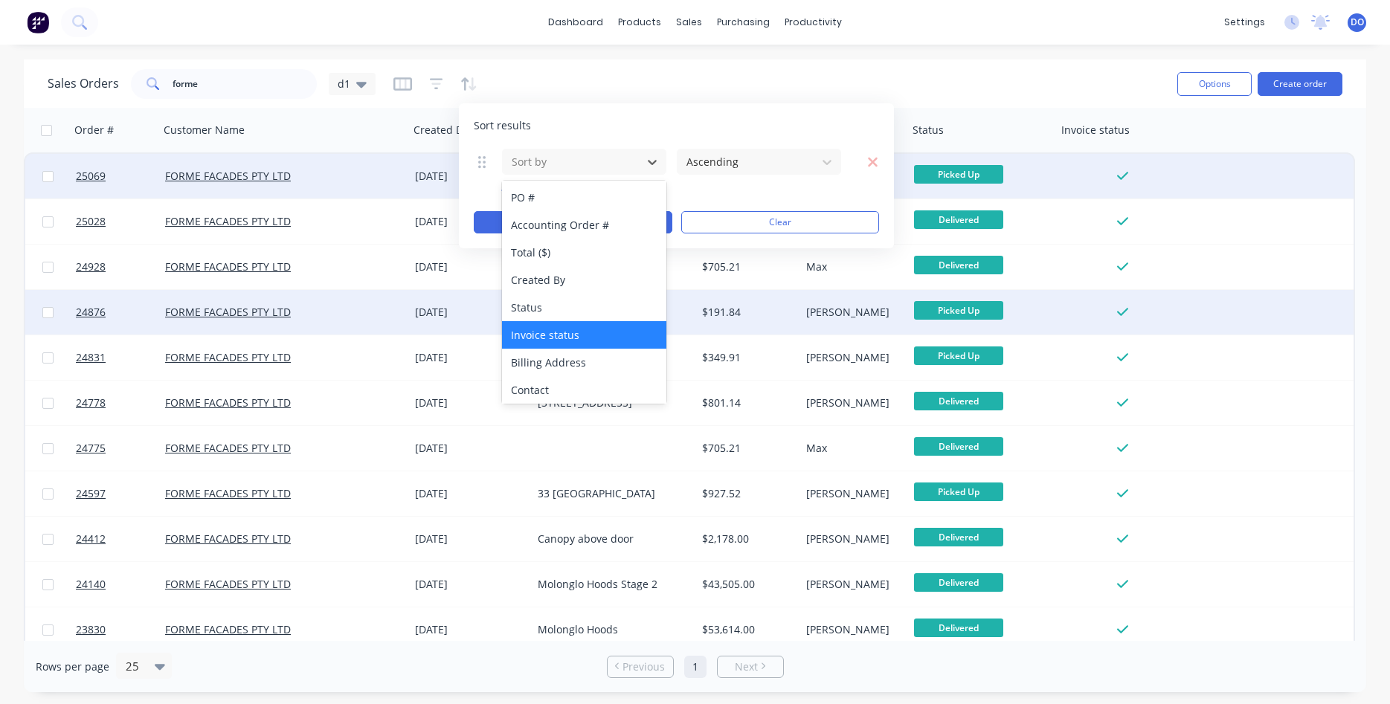
scroll to position [85, 0]
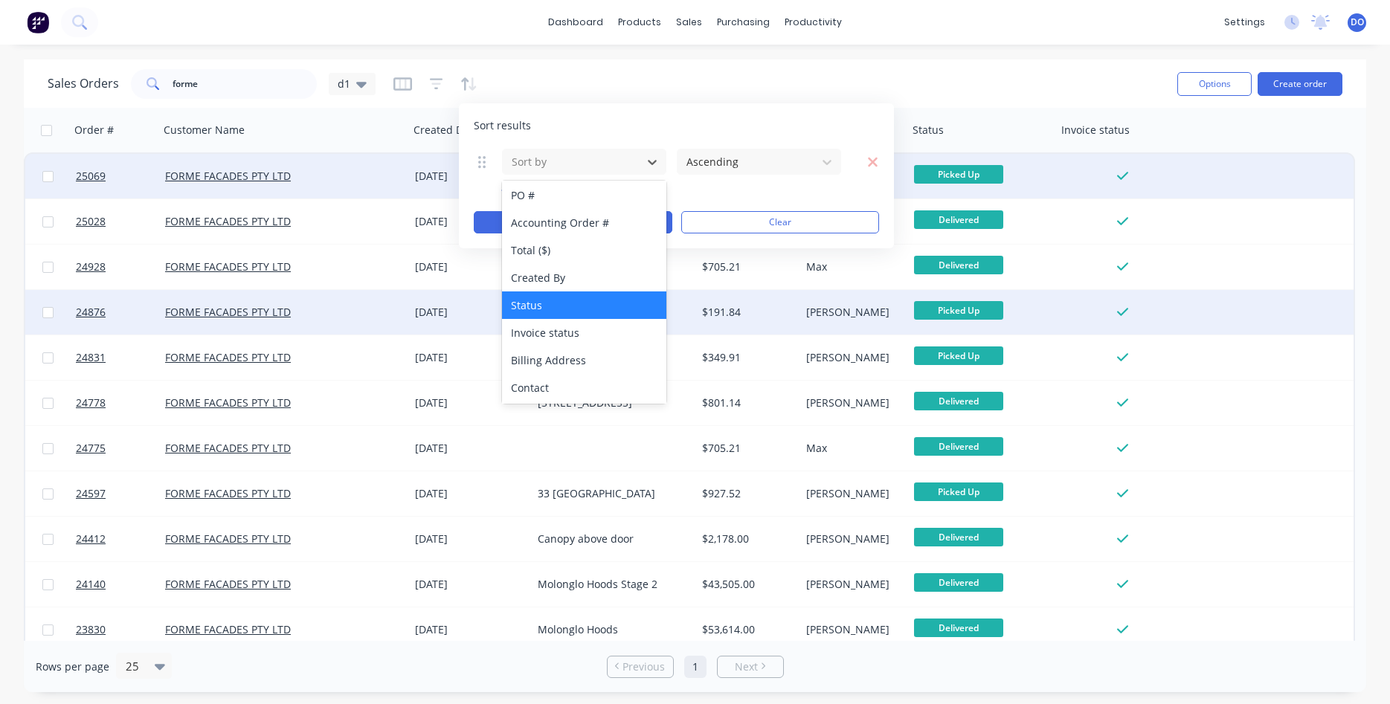
click at [560, 303] on div "Status" at bounding box center [584, 306] width 164 height 28
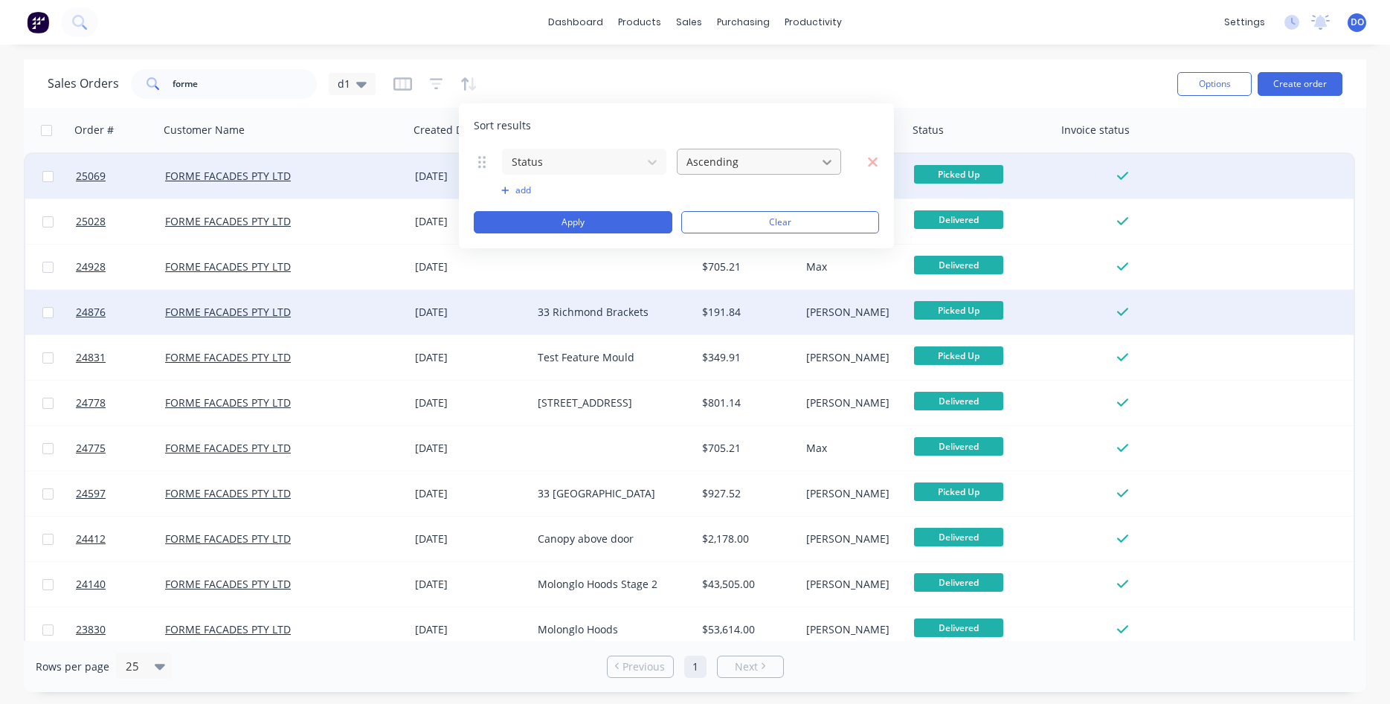
click at [823, 161] on icon at bounding box center [827, 162] width 15 height 15
click at [706, 87] on div "Sales Orders forme d1" at bounding box center [607, 83] width 1118 height 36
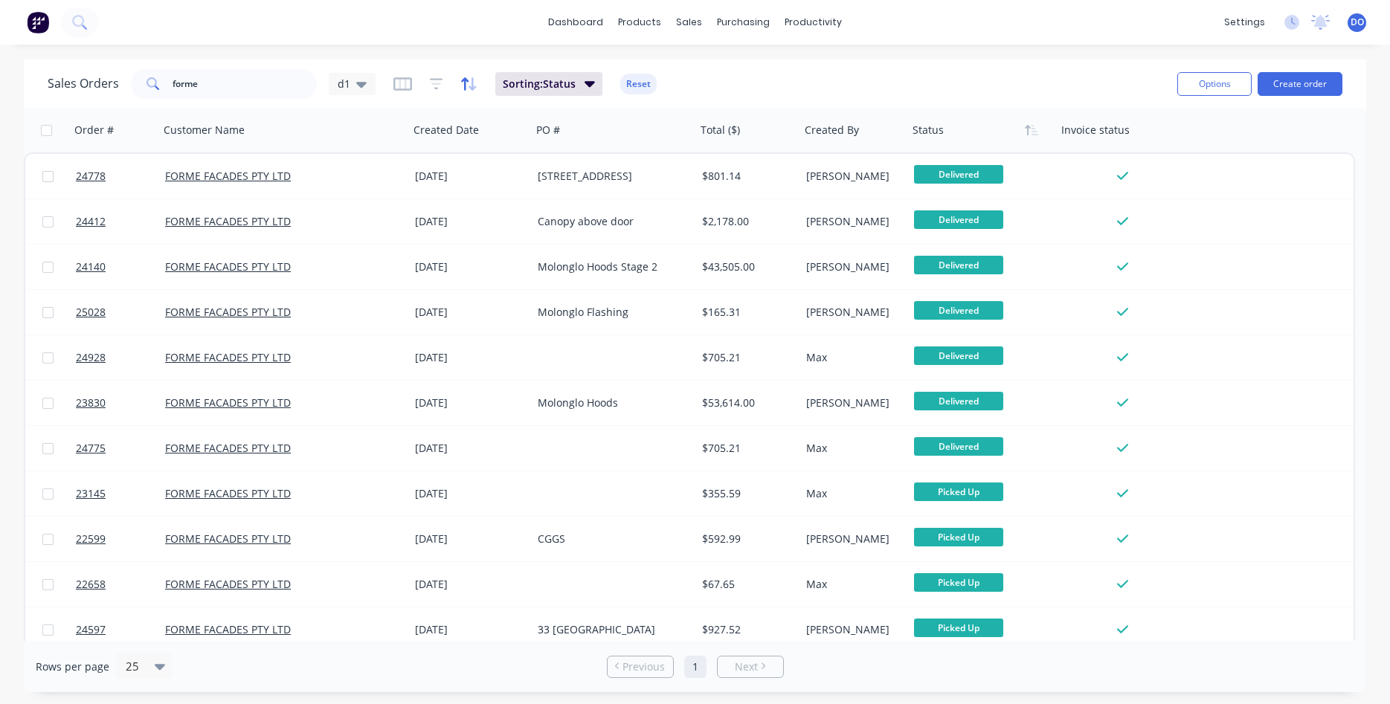
click at [465, 78] on icon "button" at bounding box center [468, 84] width 17 height 15
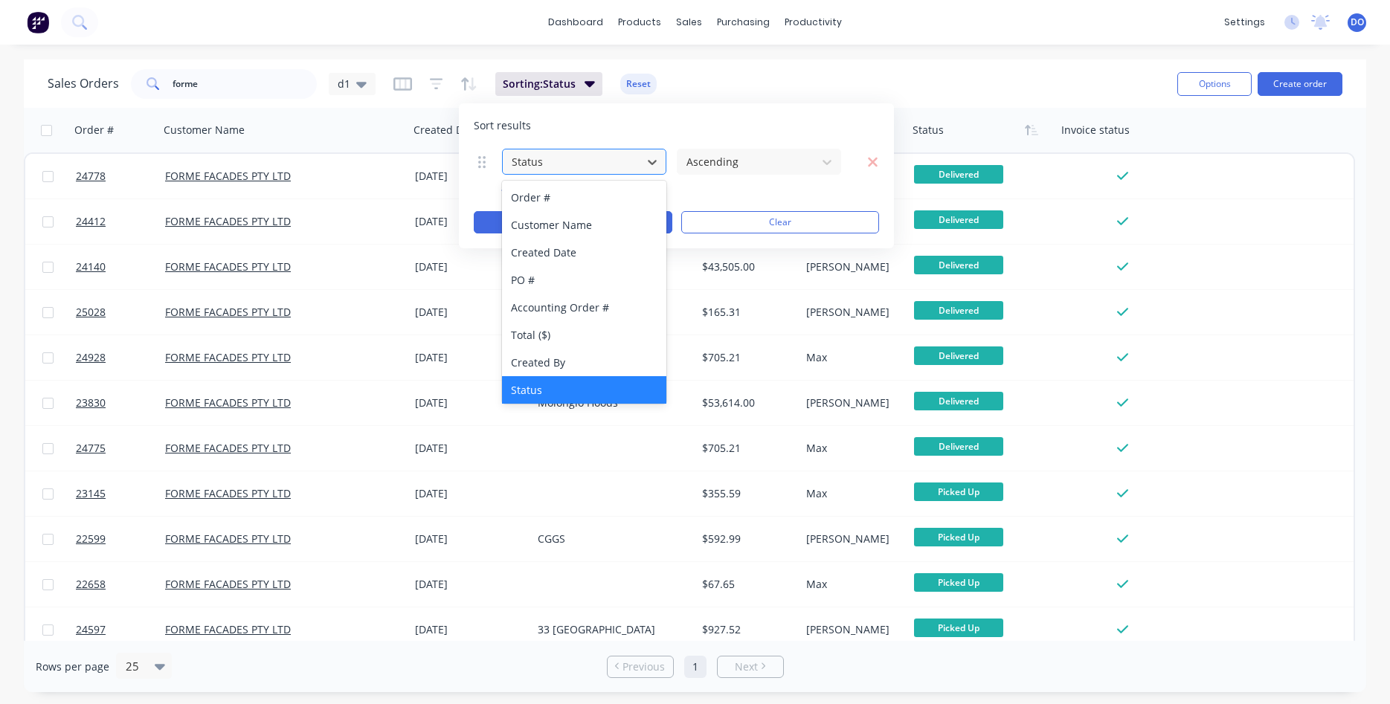
click at [596, 152] on div at bounding box center [572, 161] width 124 height 19
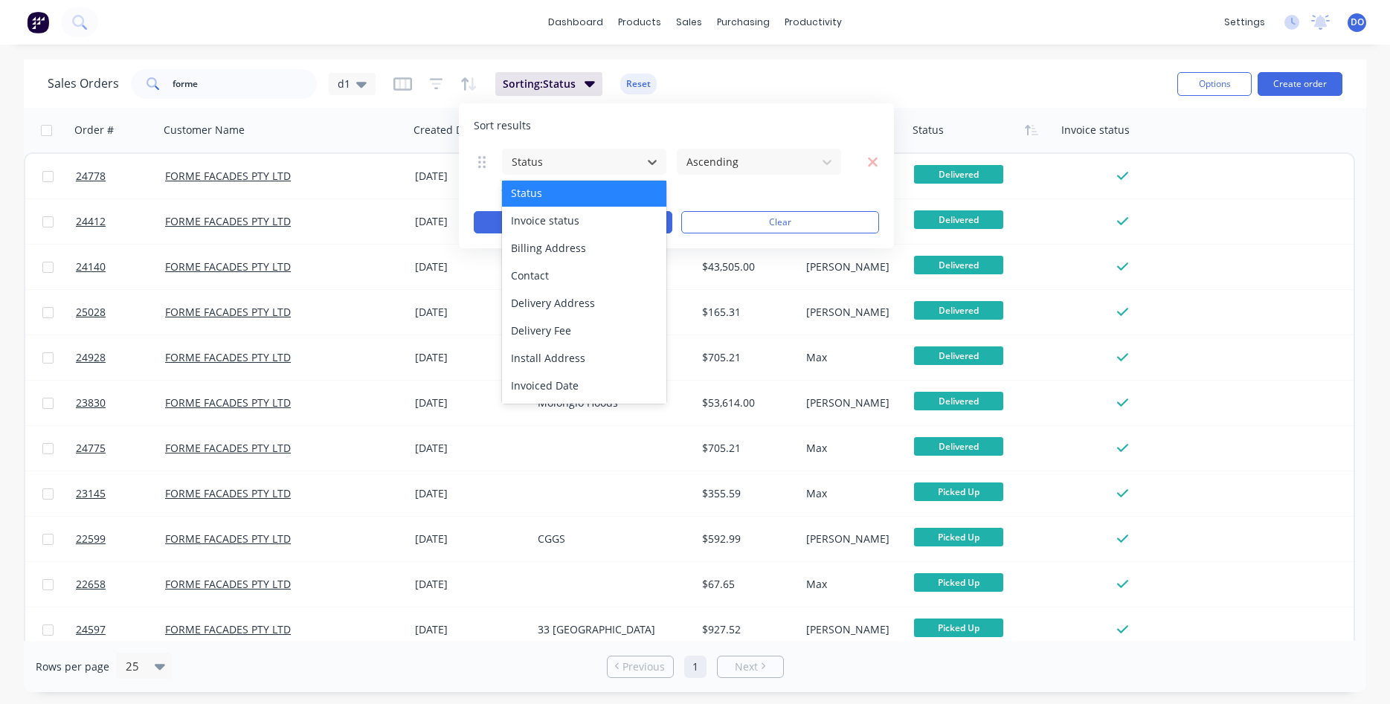
scroll to position [161, 0]
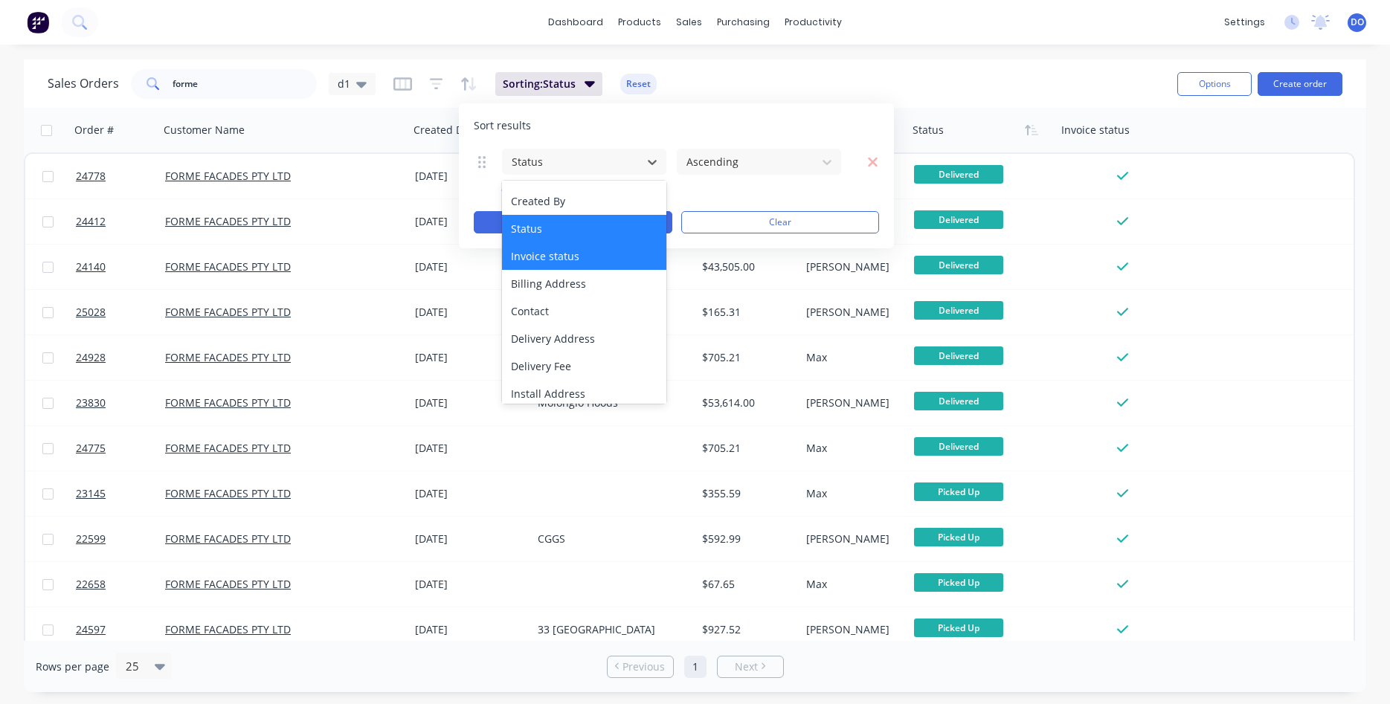
click at [568, 262] on div "Invoice status" at bounding box center [584, 257] width 164 height 28
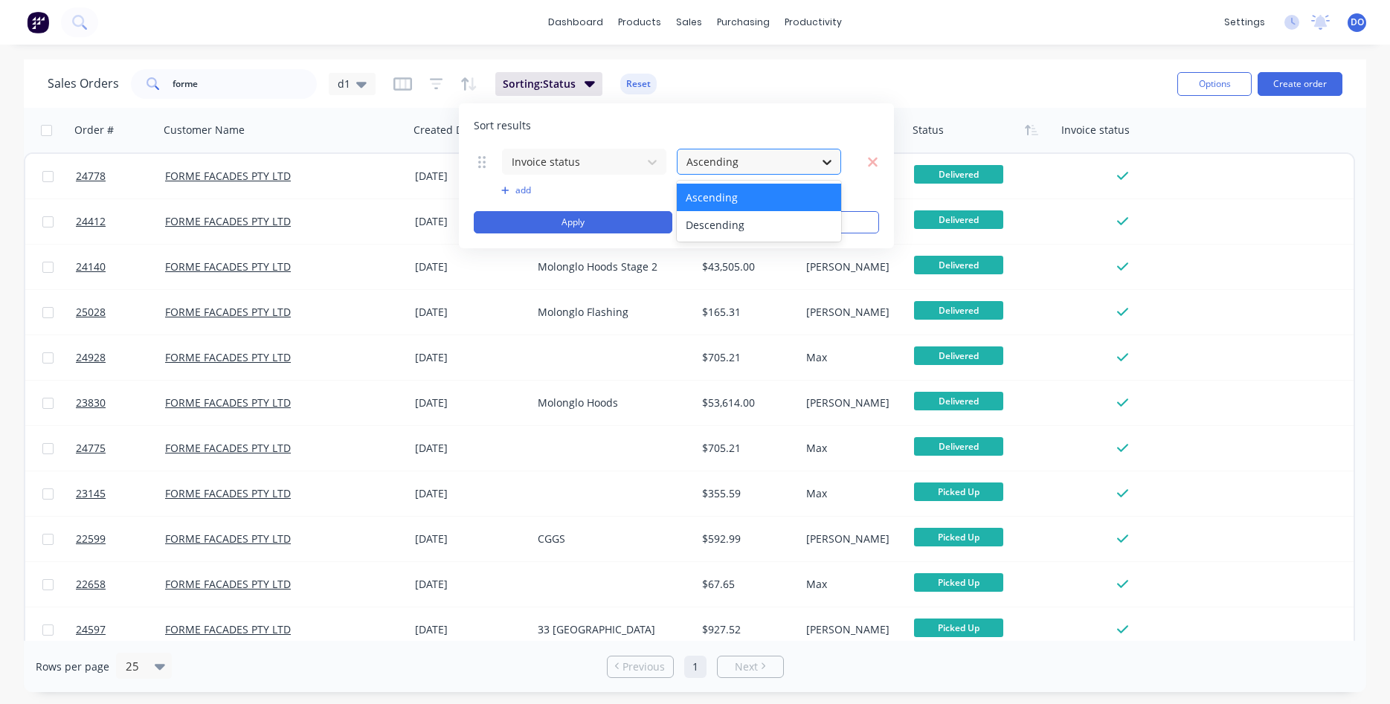
click at [826, 160] on icon at bounding box center [827, 162] width 15 height 15
click at [622, 155] on div at bounding box center [572, 161] width 124 height 19
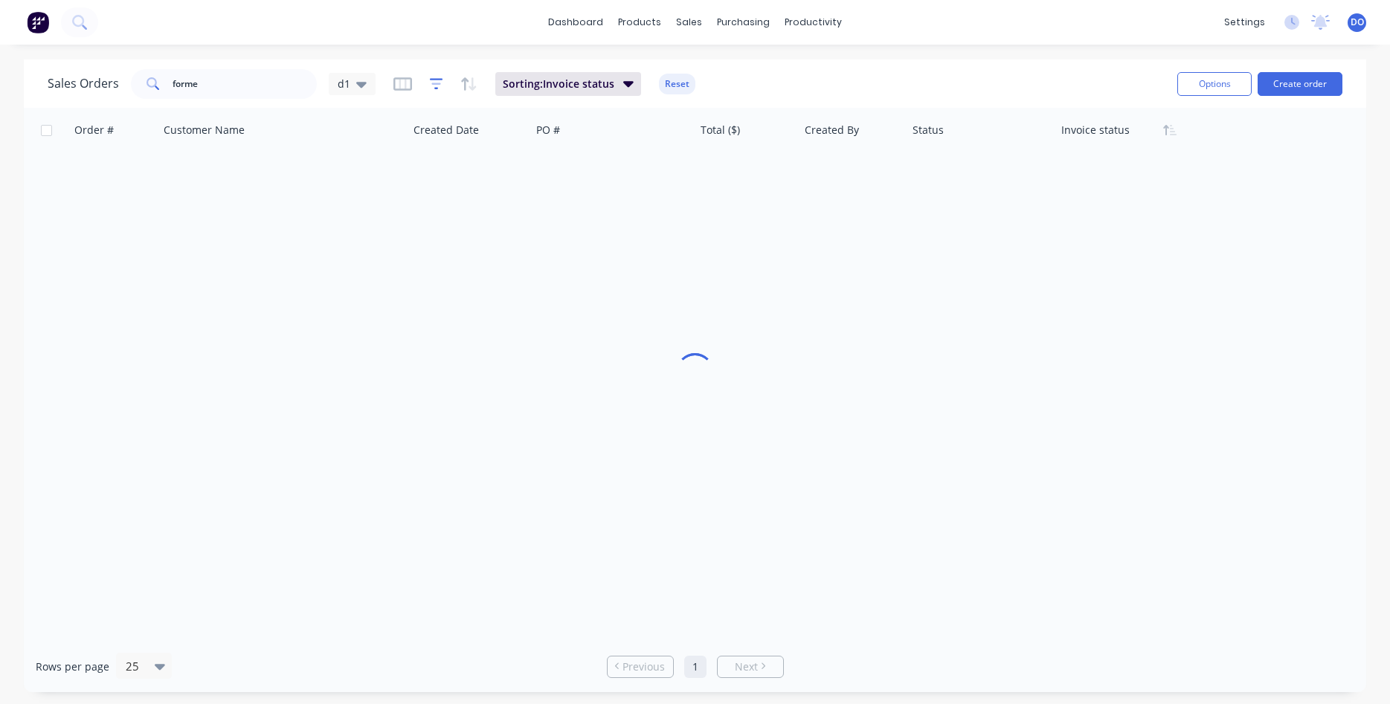
click at [434, 78] on icon "button" at bounding box center [436, 84] width 13 height 15
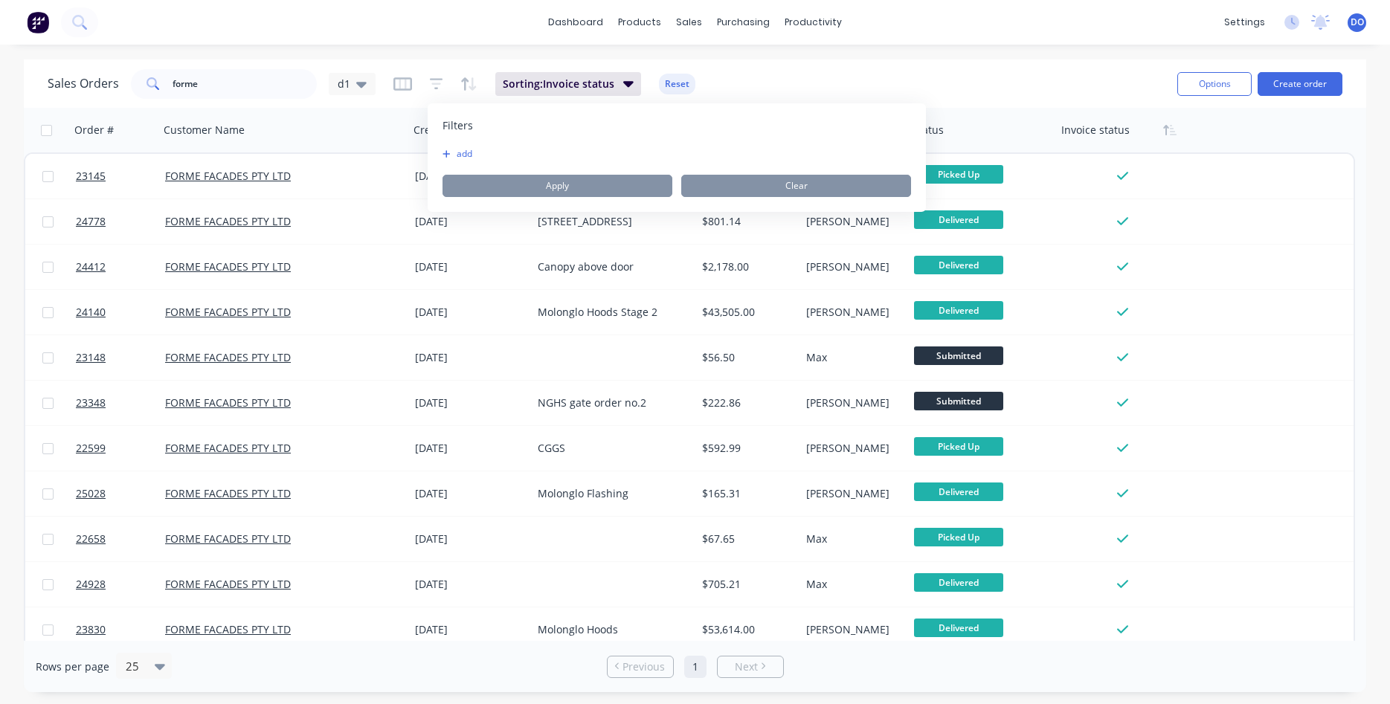
click at [466, 154] on button "add" at bounding box center [461, 154] width 37 height 12
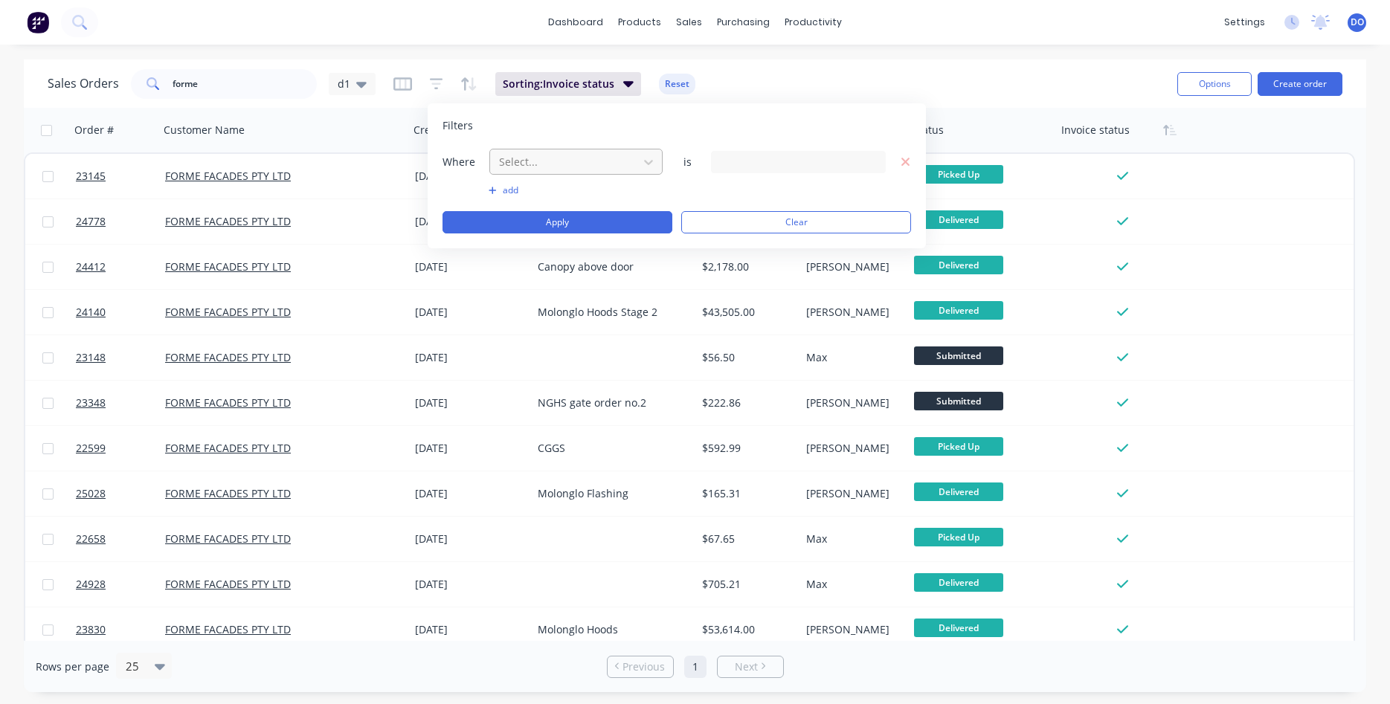
click at [535, 155] on div at bounding box center [564, 161] width 133 height 19
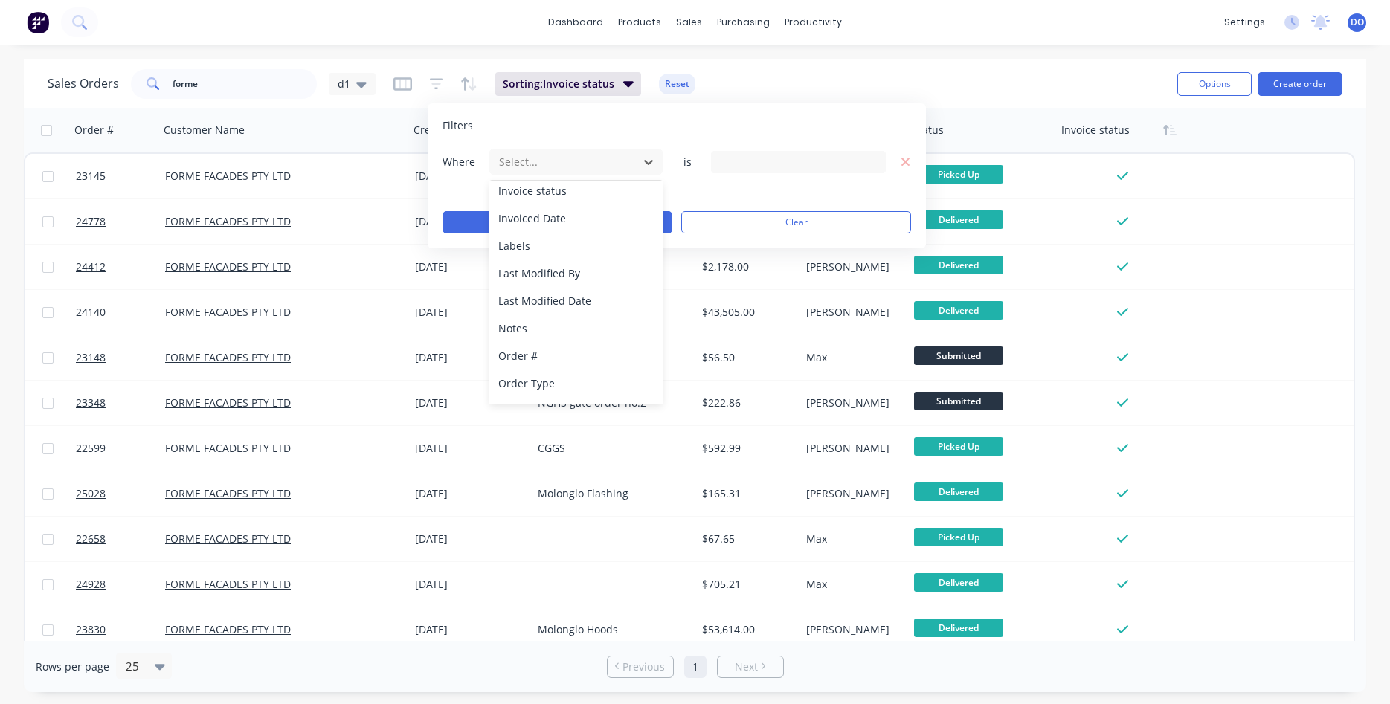
scroll to position [361, 0]
click at [547, 392] on div "Status" at bounding box center [575, 387] width 173 height 28
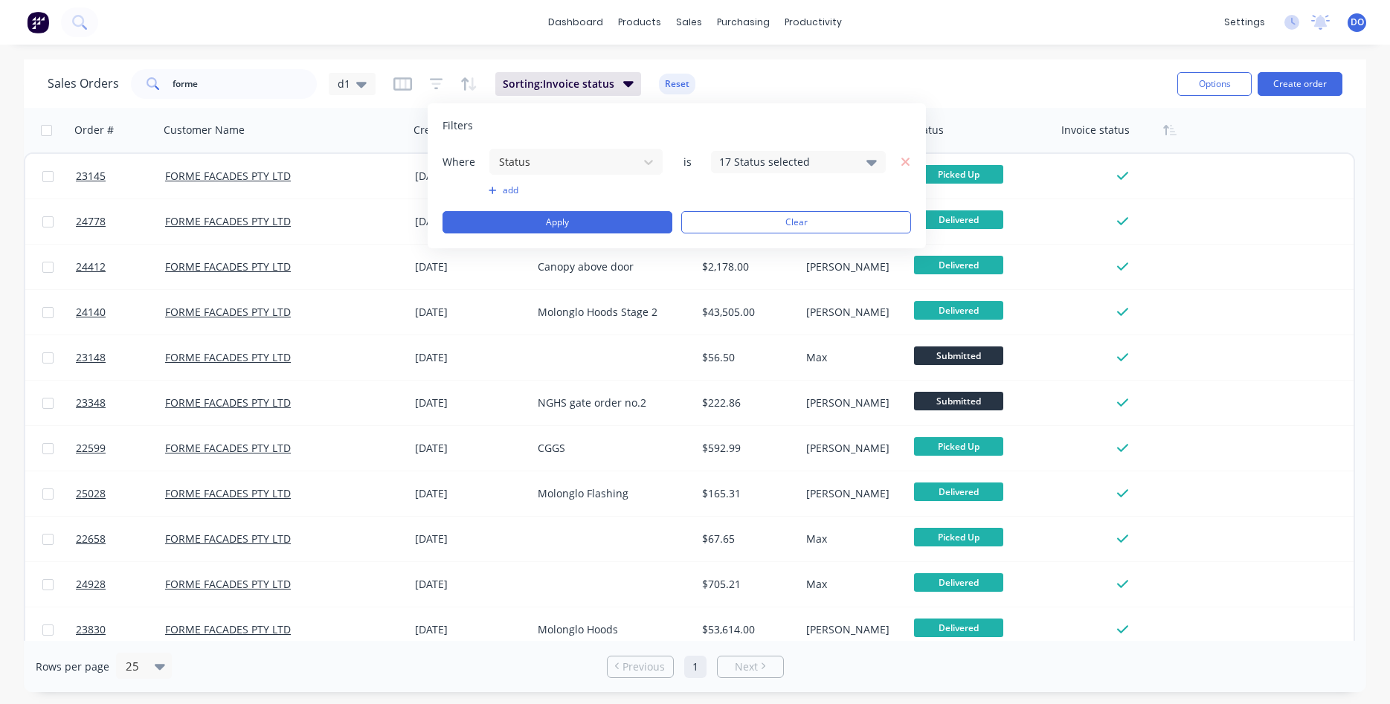
click at [864, 162] on div "17 Status selected" at bounding box center [798, 162] width 175 height 22
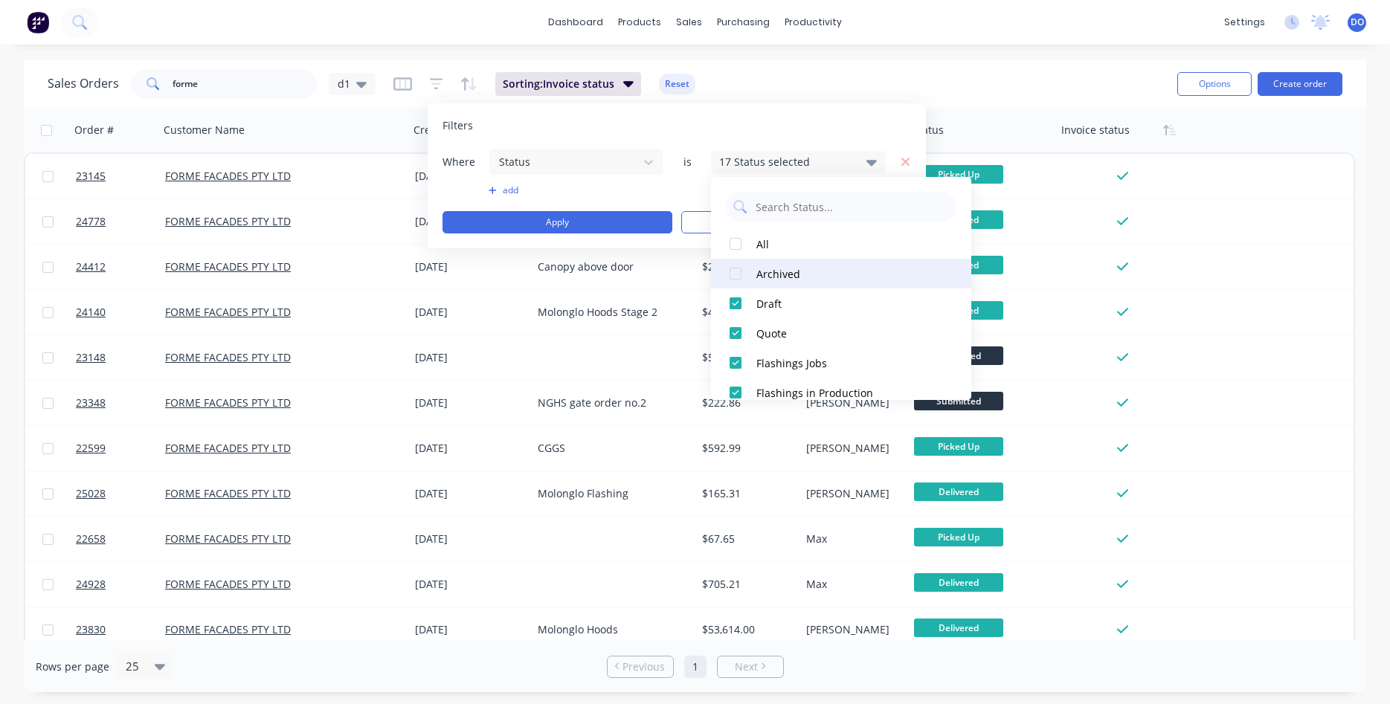
click at [783, 272] on div "Archived" at bounding box center [846, 274] width 179 height 16
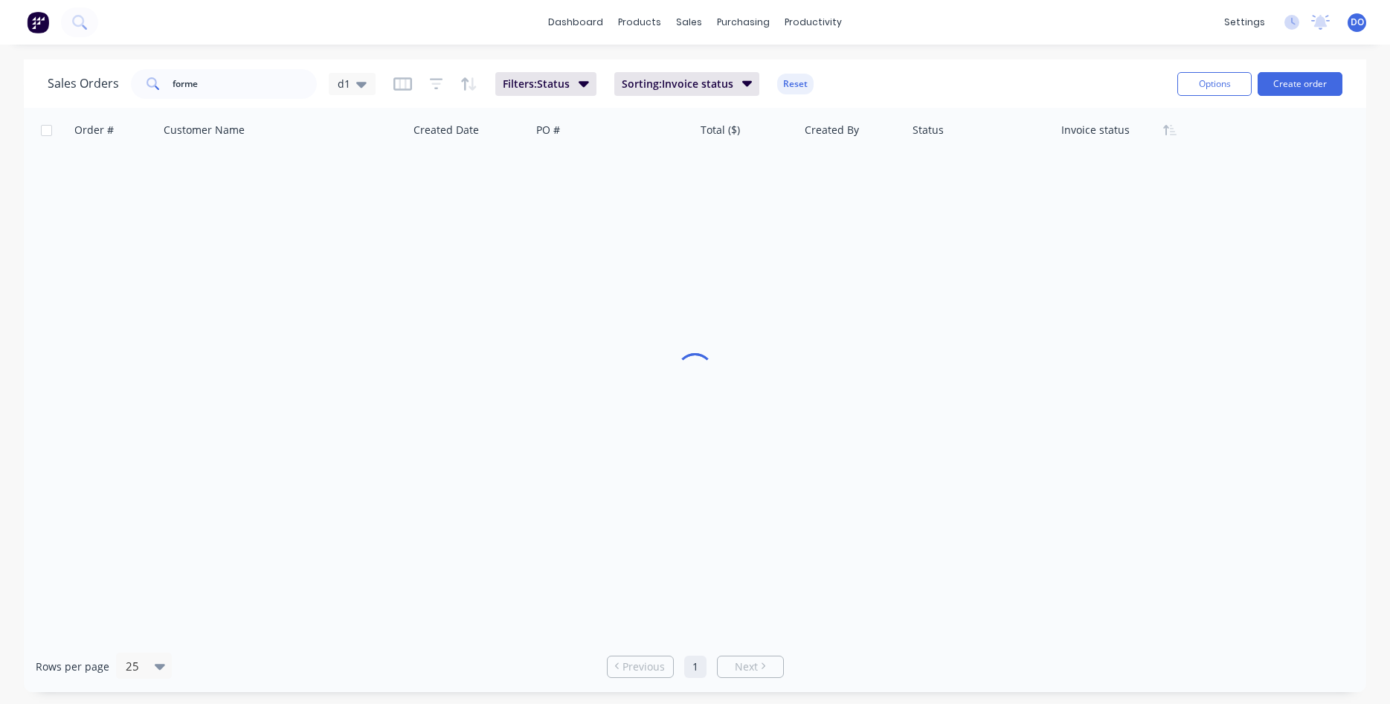
click at [1192, 222] on div "Order # Customer Name Created Date PO # Total ($) Created By Status Invoice sta…" at bounding box center [695, 374] width 1343 height 533
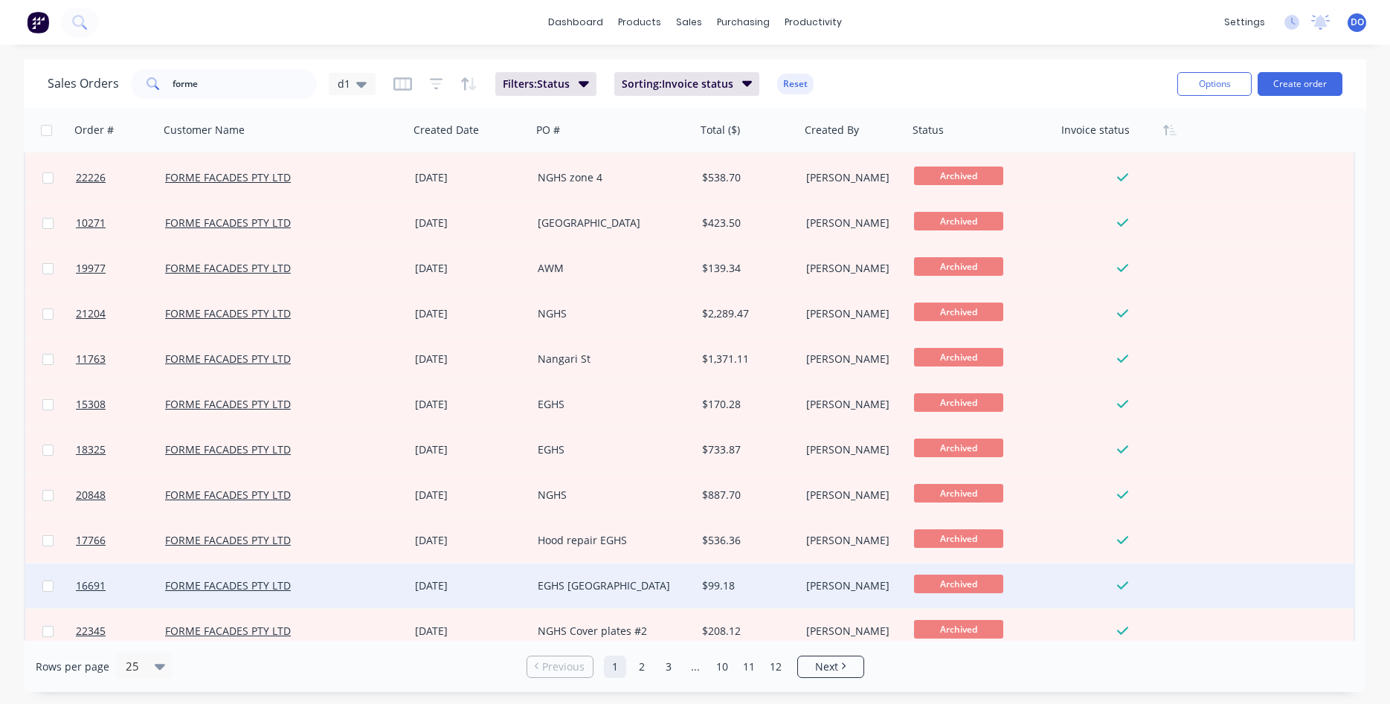
scroll to position [0, 0]
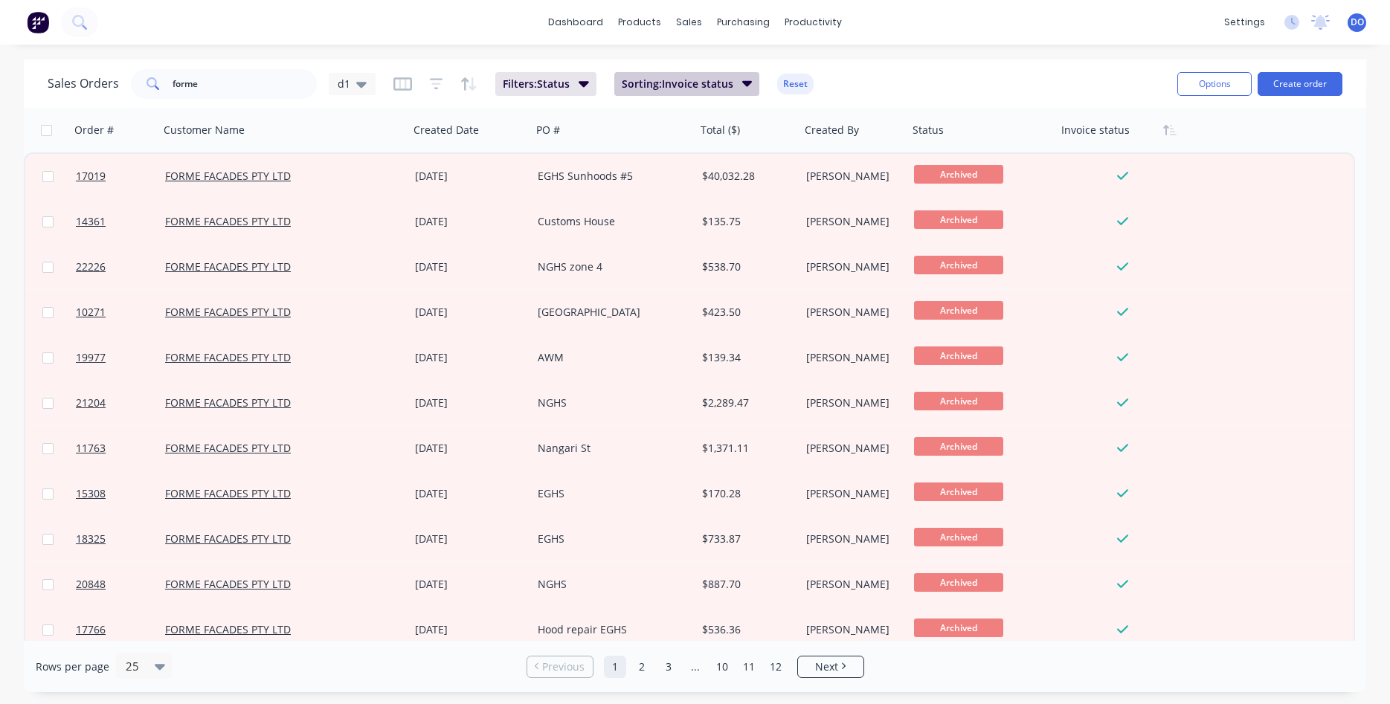
click at [748, 82] on icon "button" at bounding box center [747, 84] width 10 height 6
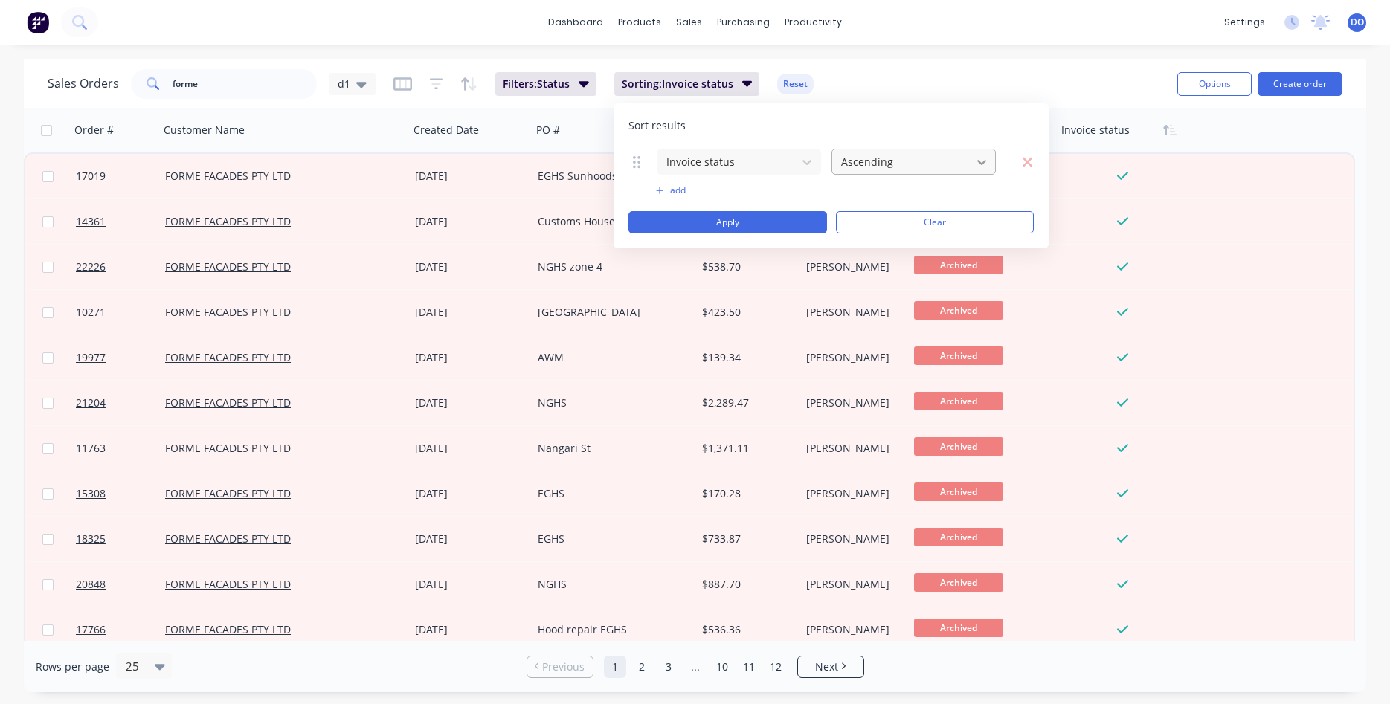
click at [983, 162] on icon at bounding box center [981, 162] width 9 height 5
click at [930, 216] on div "Descending" at bounding box center [914, 225] width 164 height 28
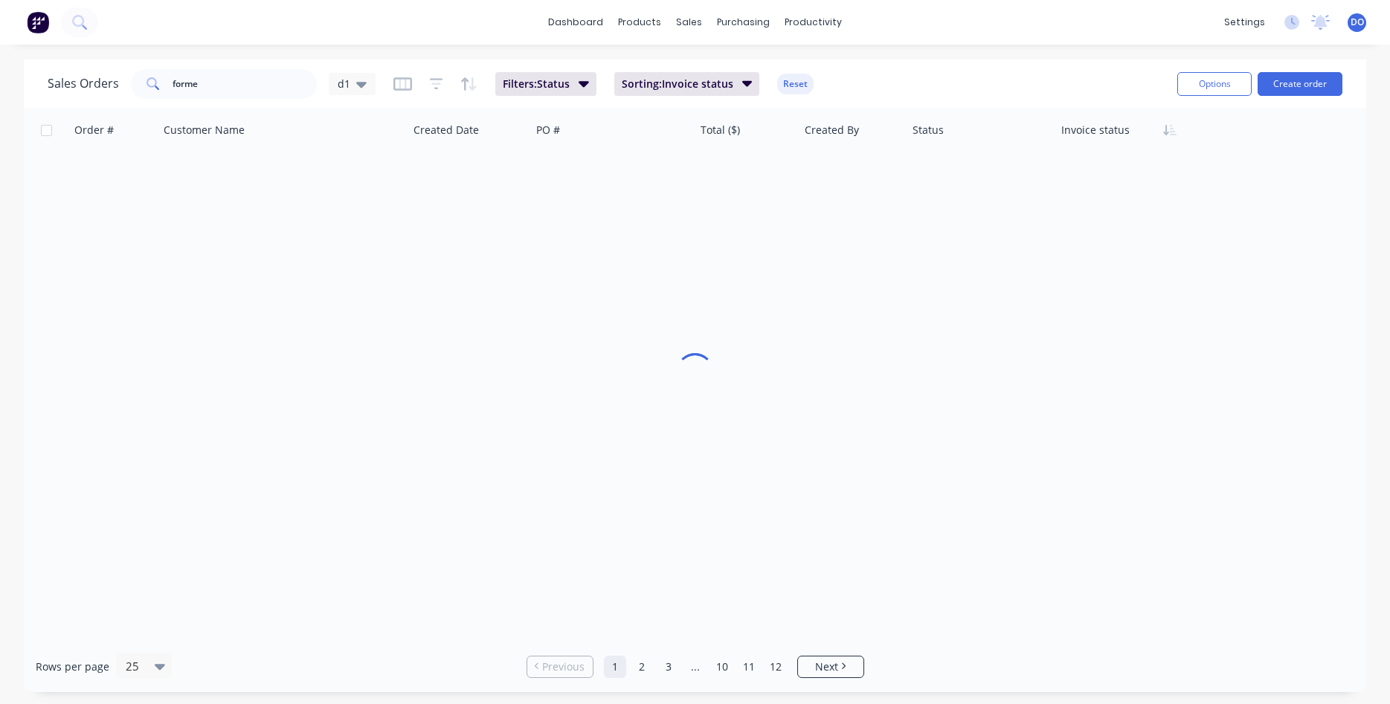
click at [549, 225] on div "Order # Customer Name Created Date PO # Total ($) Created By Status Invoice sta…" at bounding box center [695, 374] width 1343 height 533
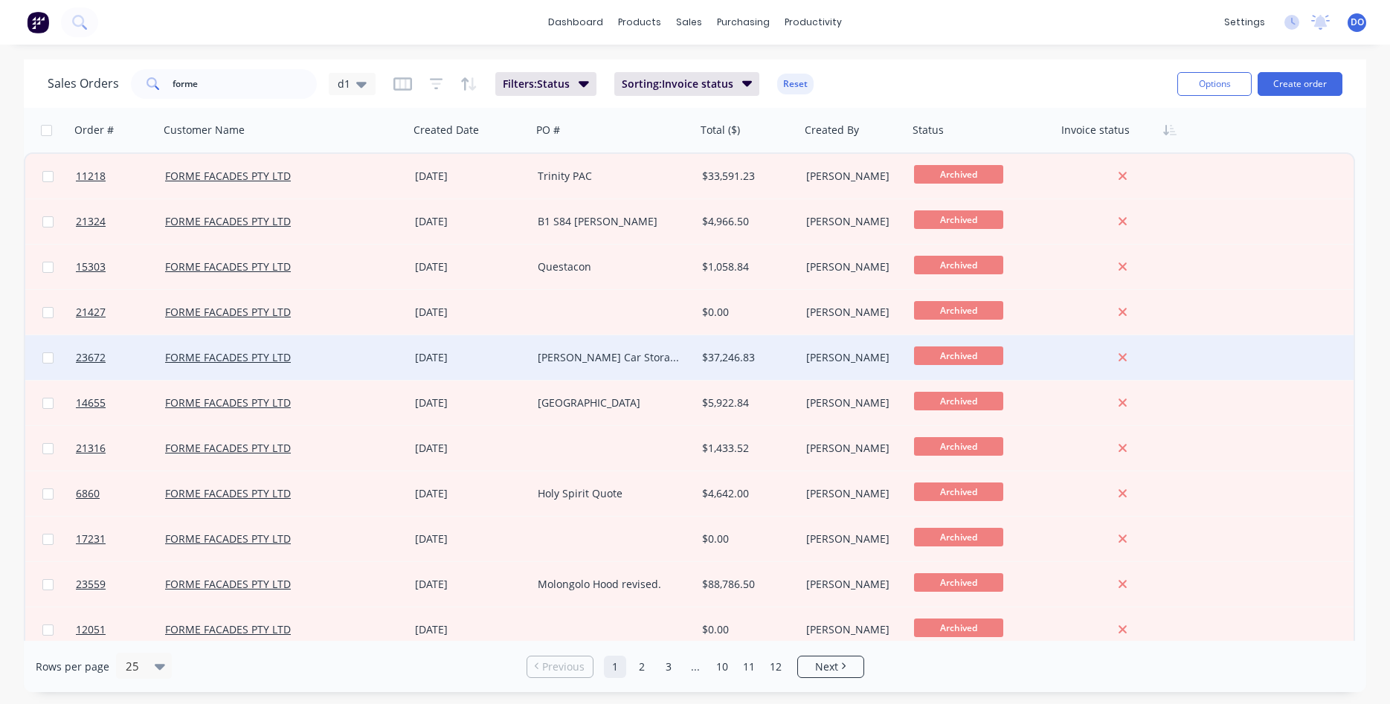
click at [595, 362] on div "[PERSON_NAME] Car Storage frames" at bounding box center [610, 357] width 145 height 15
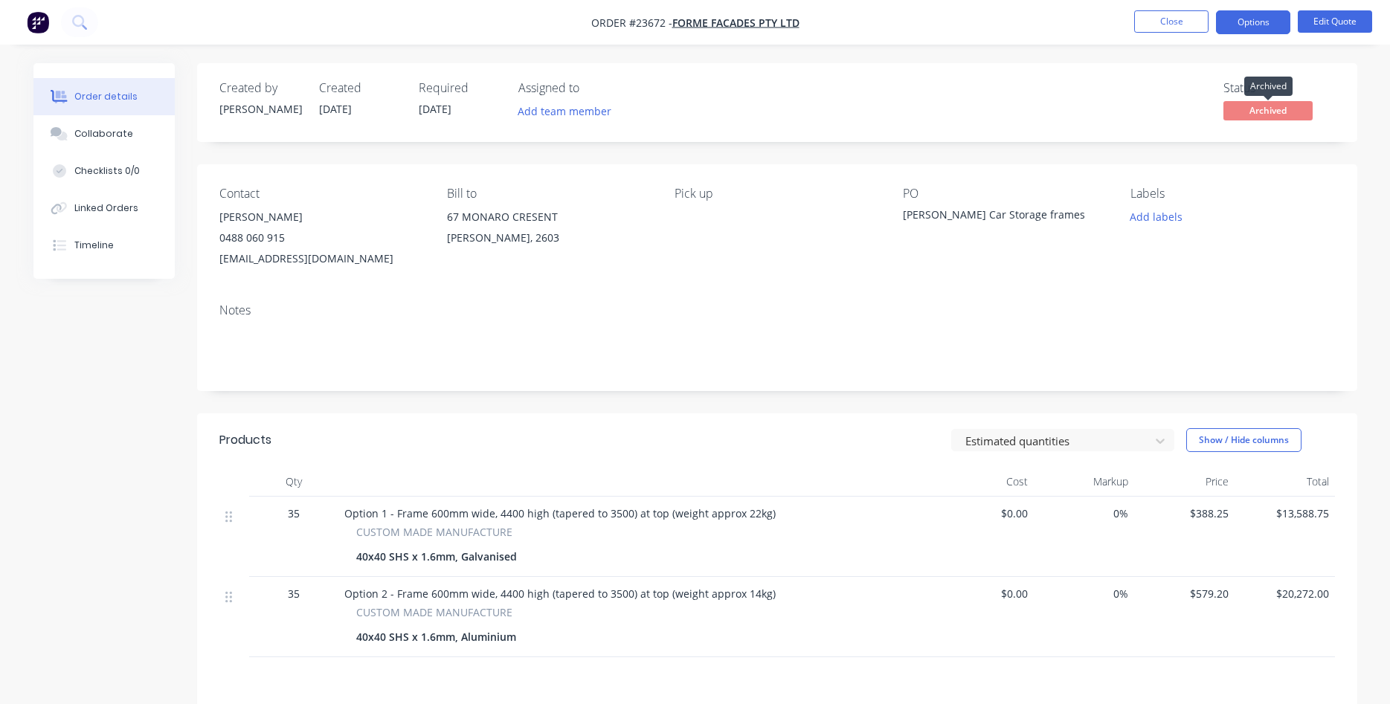
click at [1274, 120] on span "Archived" at bounding box center [1268, 110] width 89 height 19
click at [1261, 110] on span "Archived" at bounding box center [1268, 110] width 89 height 19
click at [1262, 25] on button "Options" at bounding box center [1253, 22] width 74 height 24
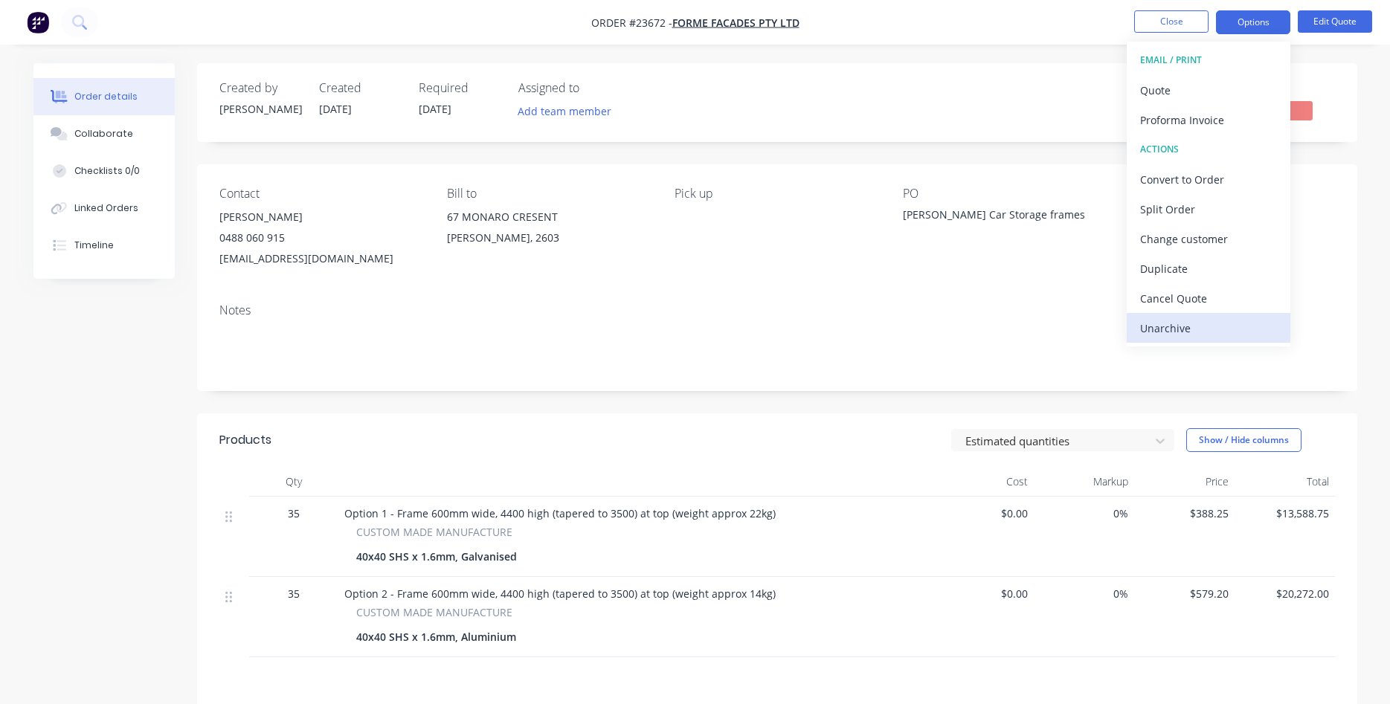
click at [1168, 323] on div "Unarchive" at bounding box center [1208, 329] width 137 height 22
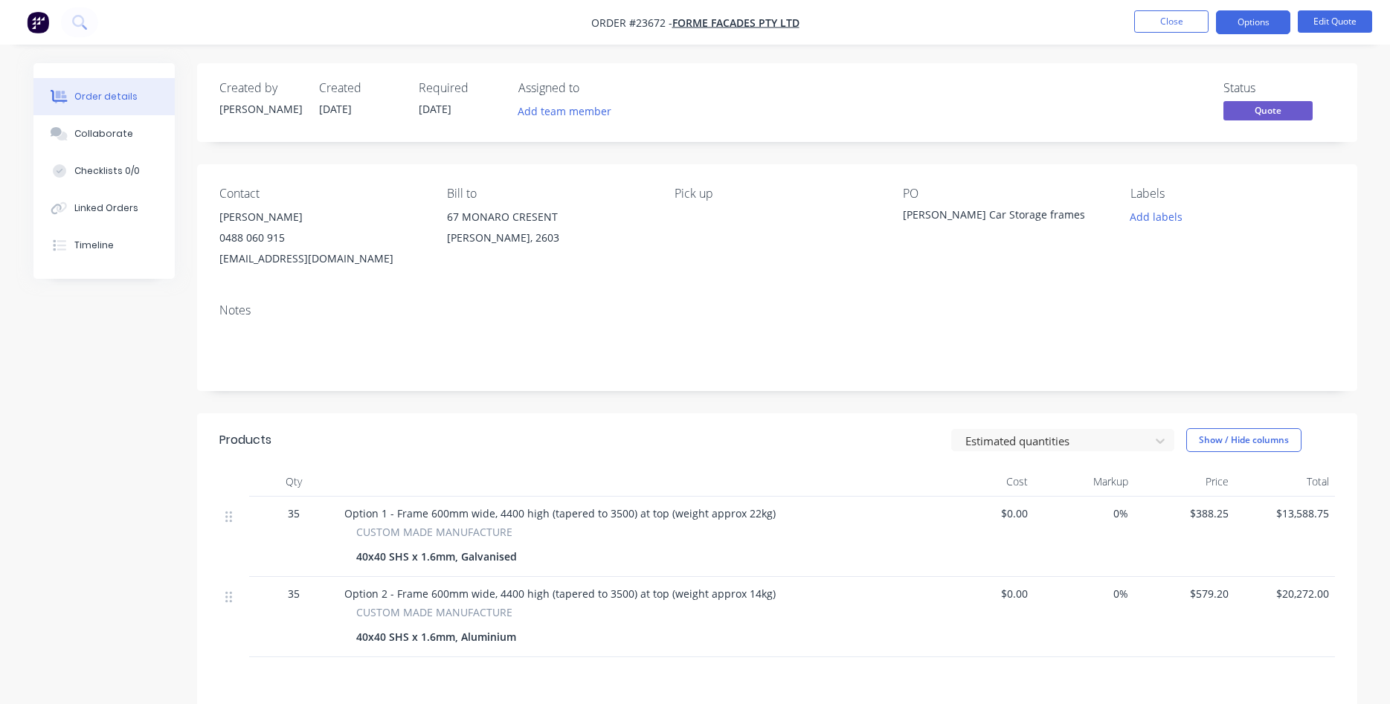
click at [865, 313] on div "Notes" at bounding box center [777, 311] width 1116 height 14
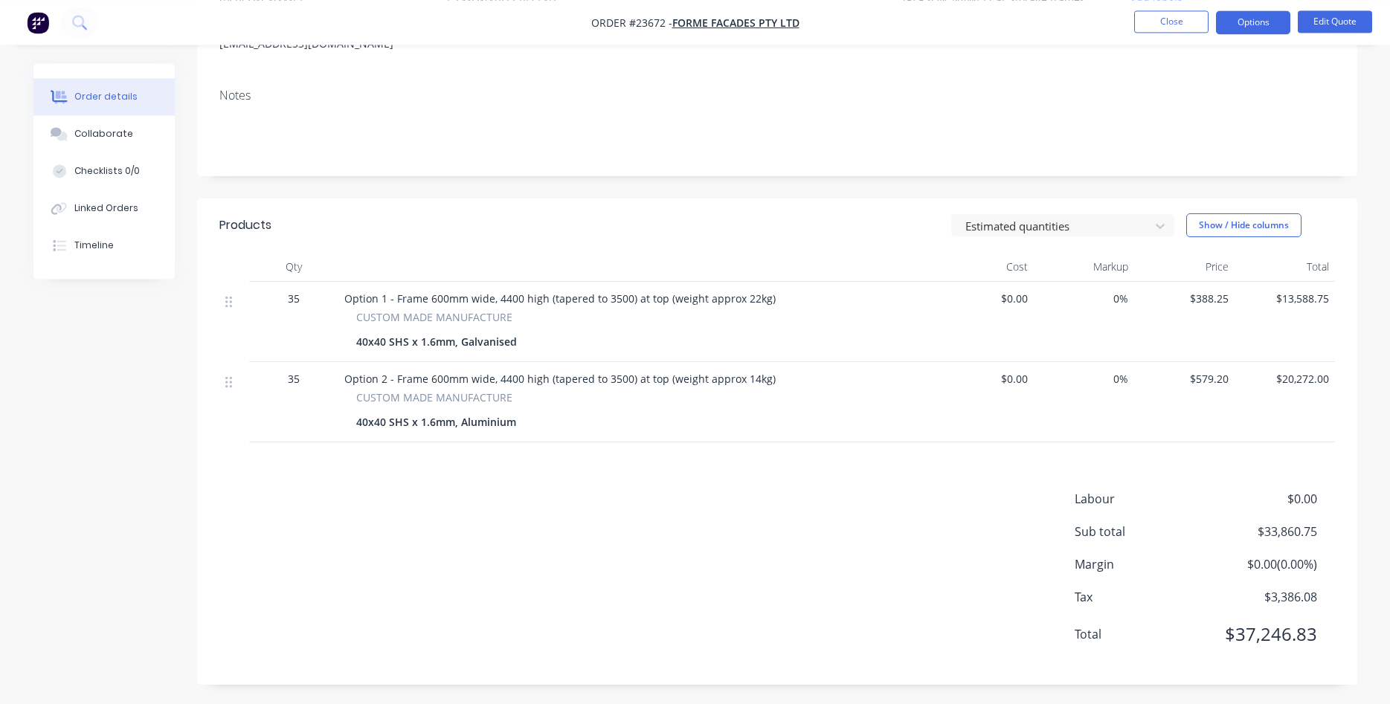
scroll to position [218, 0]
click at [232, 385] on div at bounding box center [234, 378] width 18 height 20
click at [1325, 15] on button "Edit Quote" at bounding box center [1335, 21] width 74 height 22
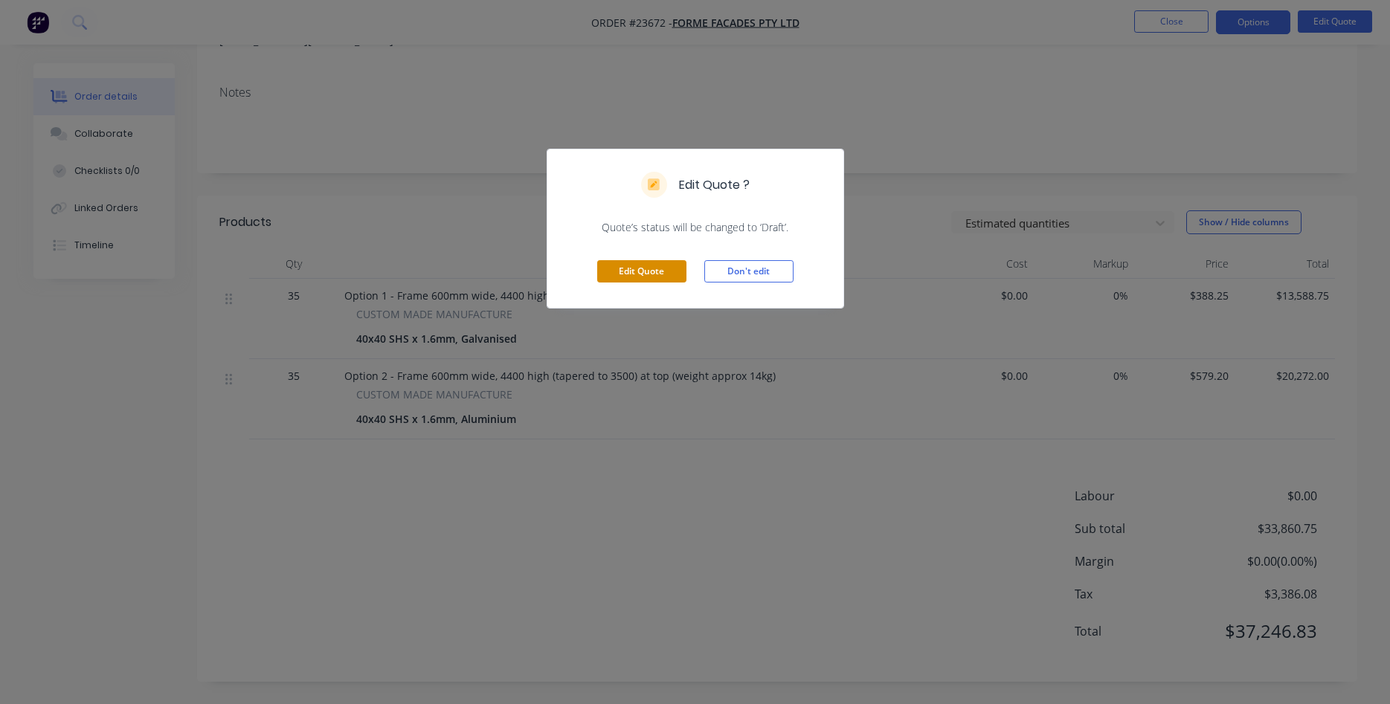
click at [668, 276] on button "Edit Quote" at bounding box center [641, 271] width 89 height 22
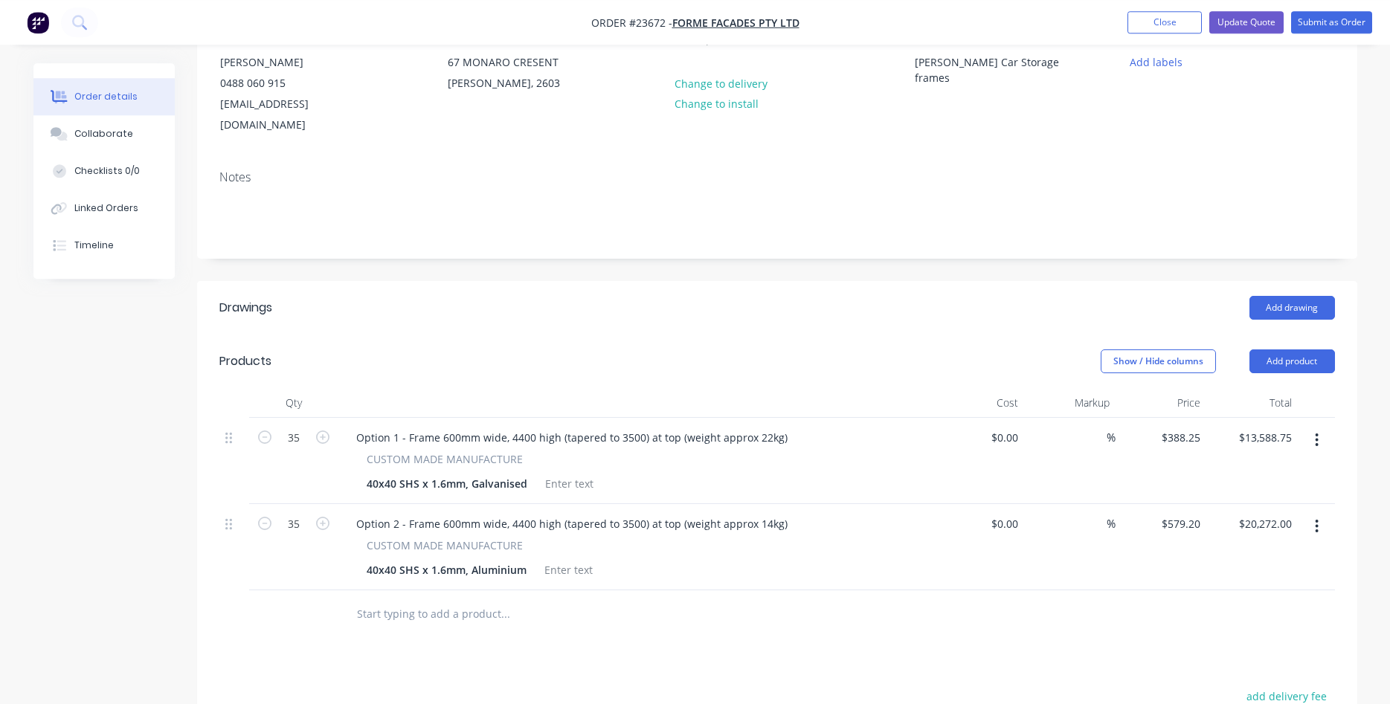
scroll to position [228, 0]
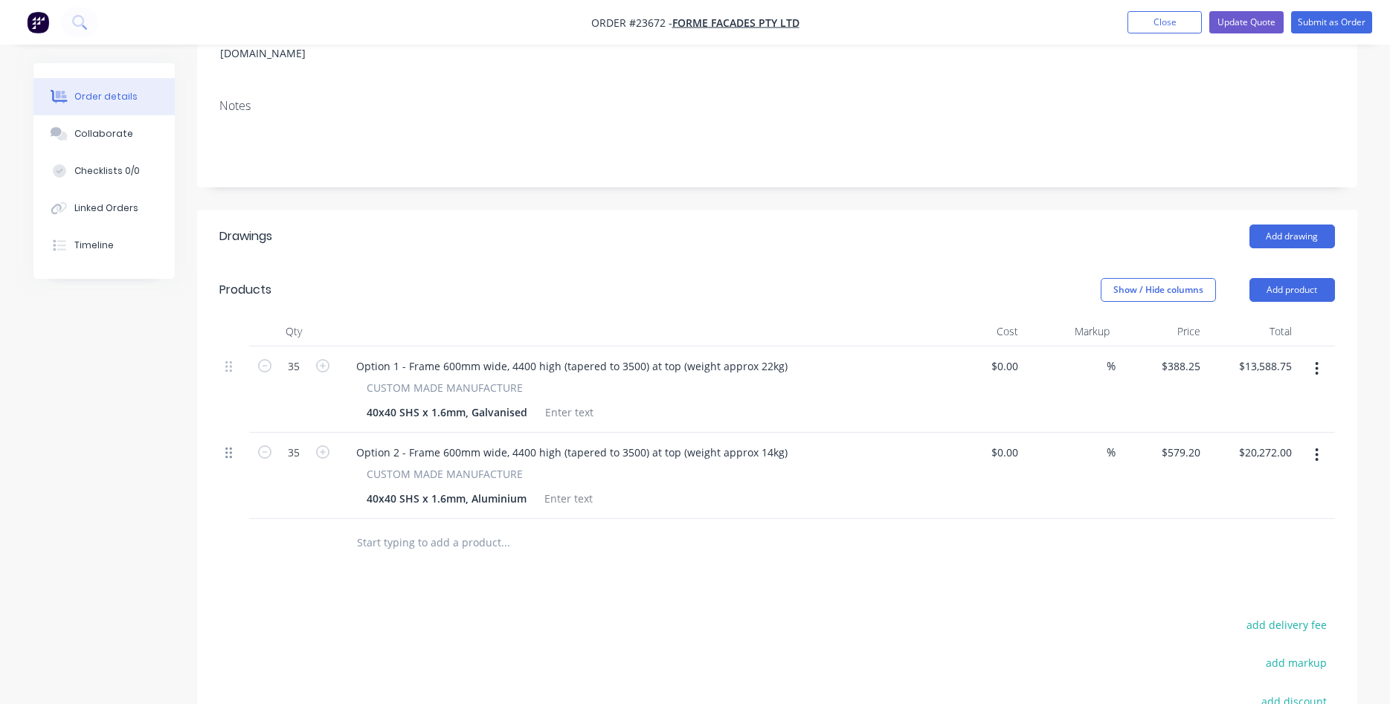
click at [228, 446] on icon at bounding box center [228, 452] width 7 height 13
click at [1320, 442] on button "button" at bounding box center [1317, 455] width 35 height 27
click at [1236, 573] on div "Delete" at bounding box center [1264, 584] width 115 height 22
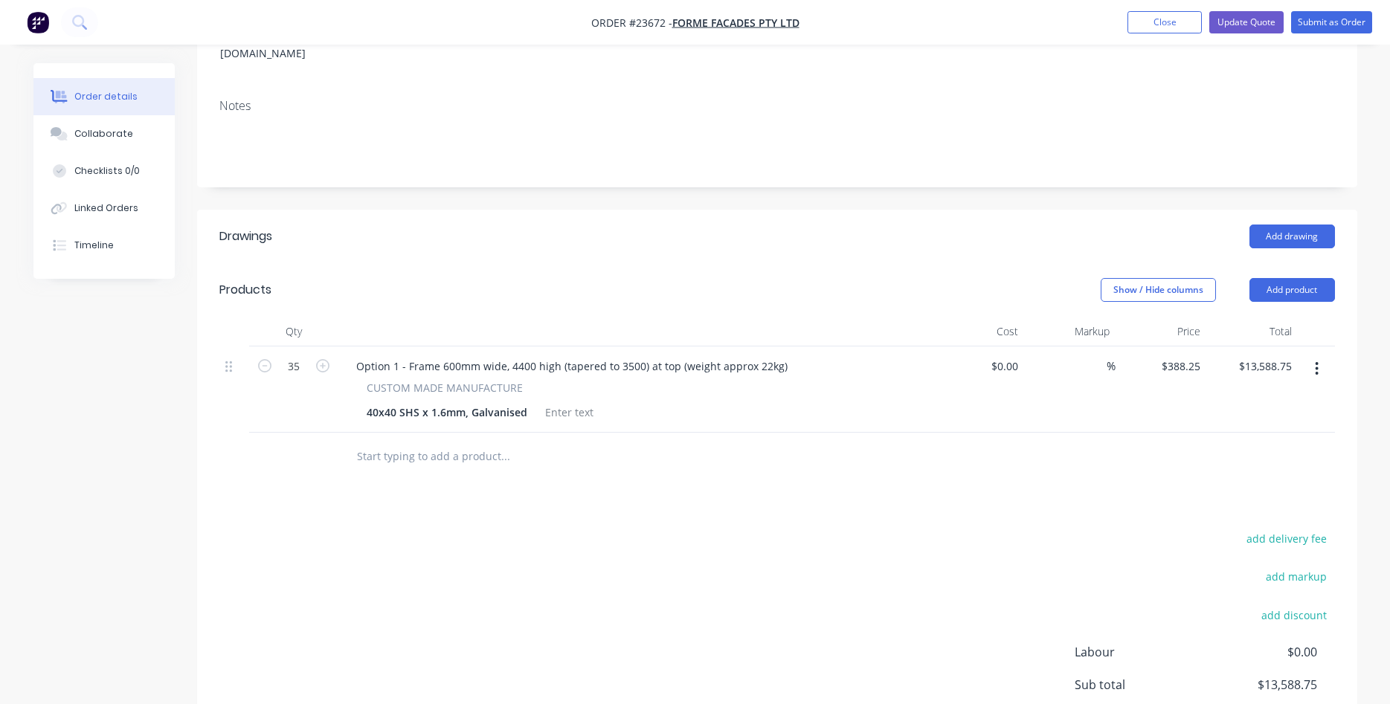
click at [1114, 472] on div "Drawings Add drawing Products Show / Hide columns Add product Qty Cost Markup P…" at bounding box center [777, 524] width 1160 height 629
click at [1242, 24] on button "Update Quote" at bounding box center [1247, 22] width 74 height 22
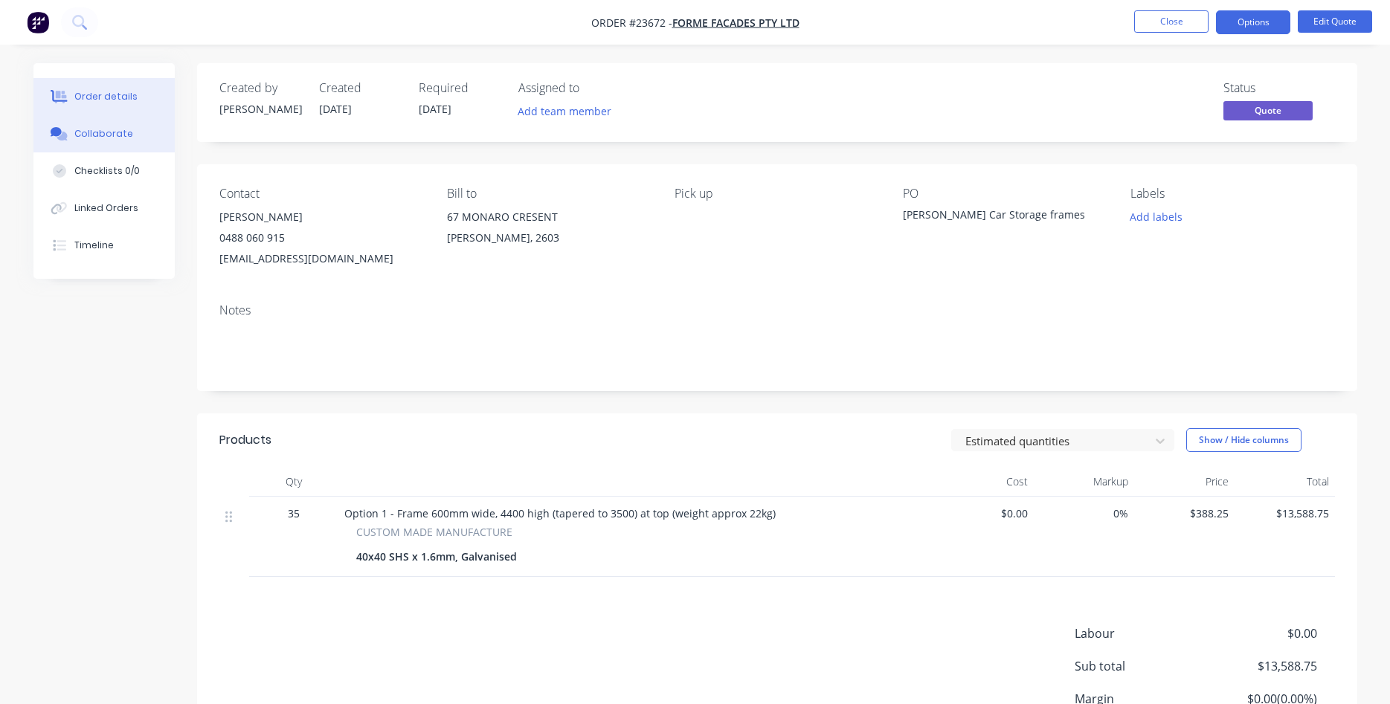
click at [94, 138] on div "Collaborate" at bounding box center [103, 133] width 59 height 13
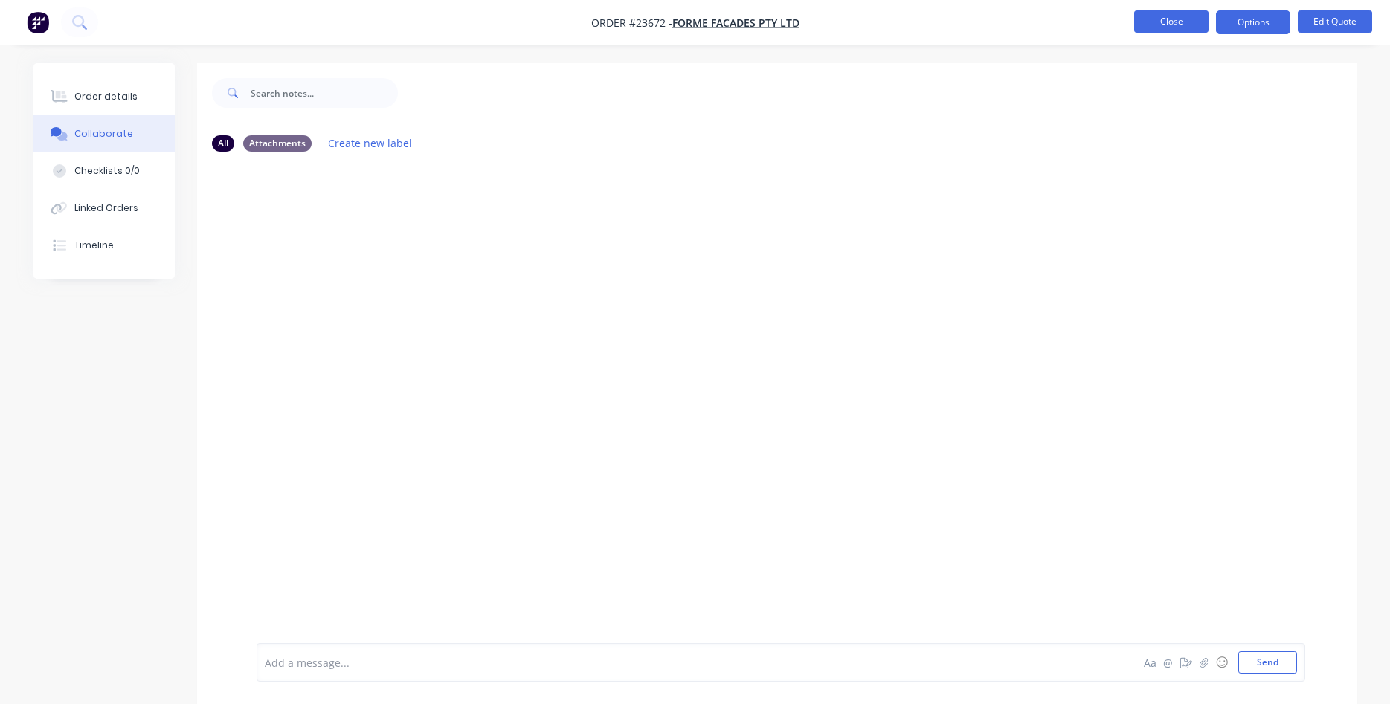
click at [1169, 14] on button "Close" at bounding box center [1171, 21] width 74 height 22
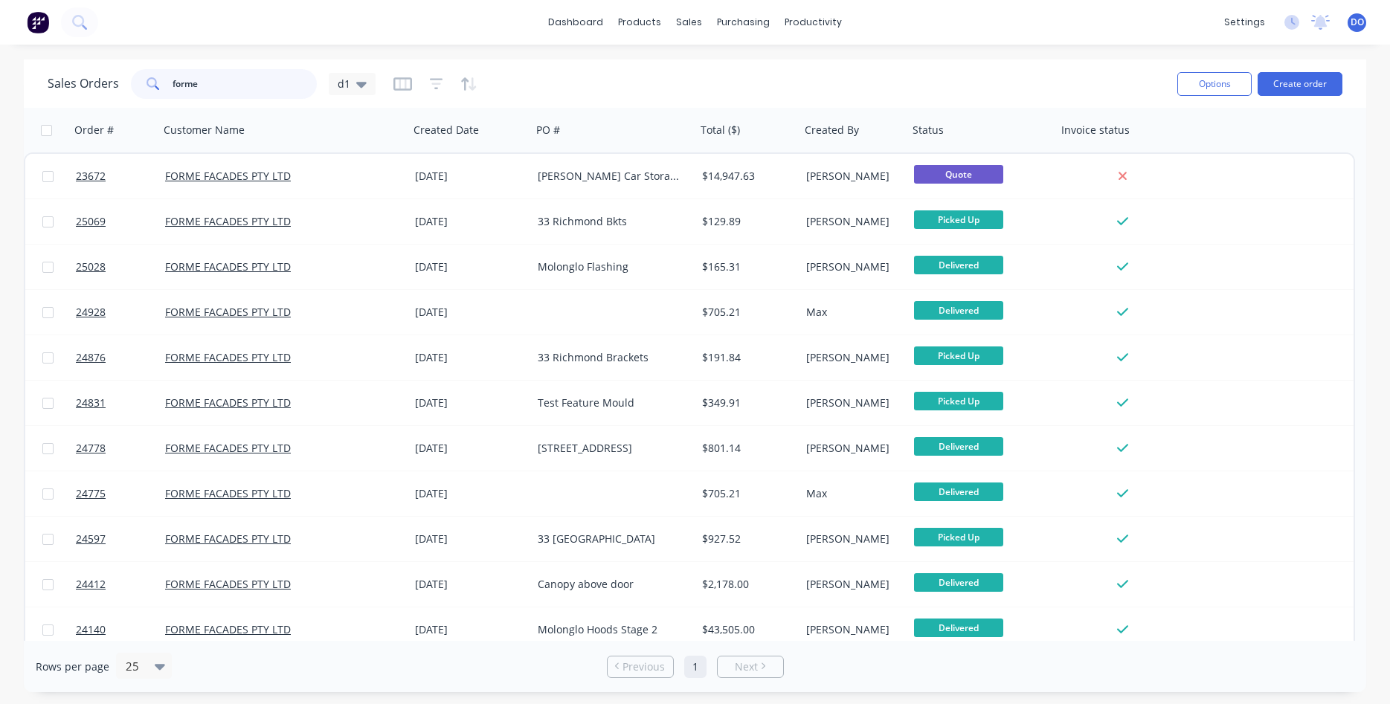
drag, startPoint x: 193, startPoint y: 87, endPoint x: 103, endPoint y: 71, distance: 91.4
click at [173, 71] on input "forme" at bounding box center [245, 84] width 145 height 30
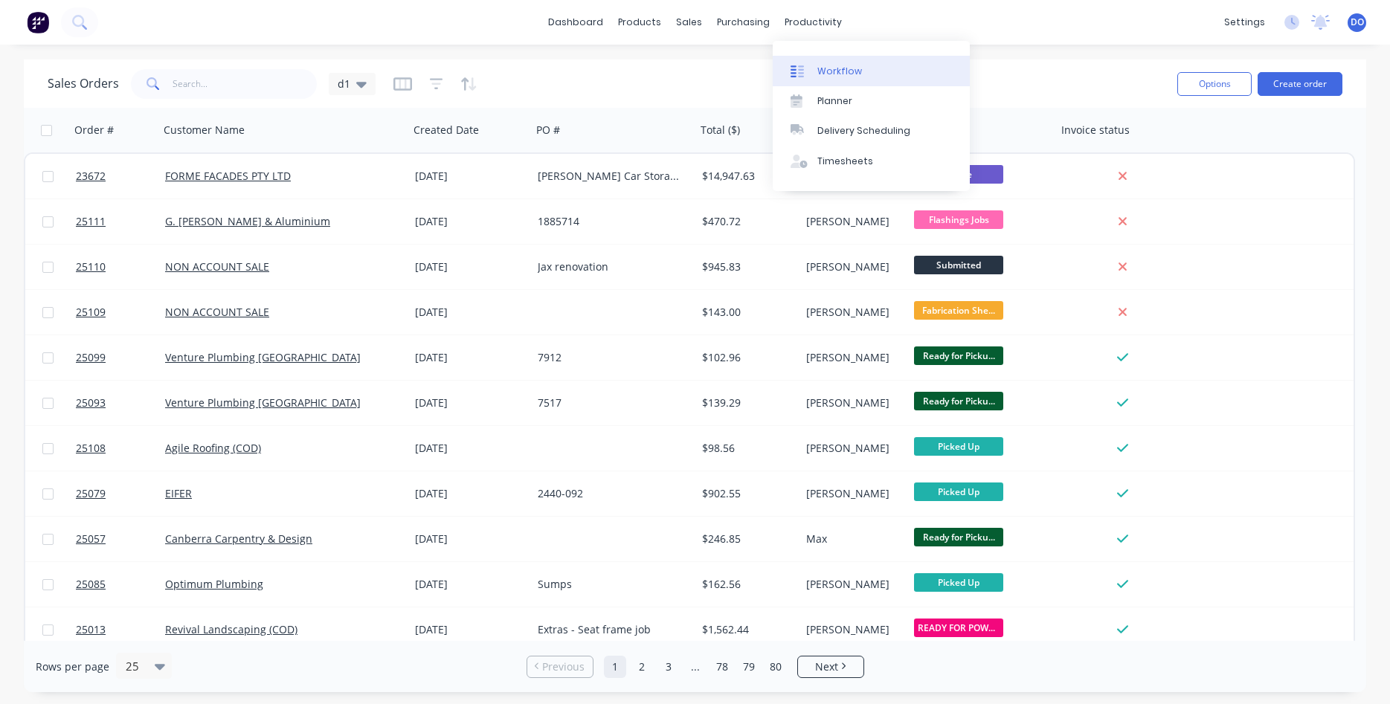
click at [847, 76] on div "Workflow" at bounding box center [840, 71] width 45 height 13
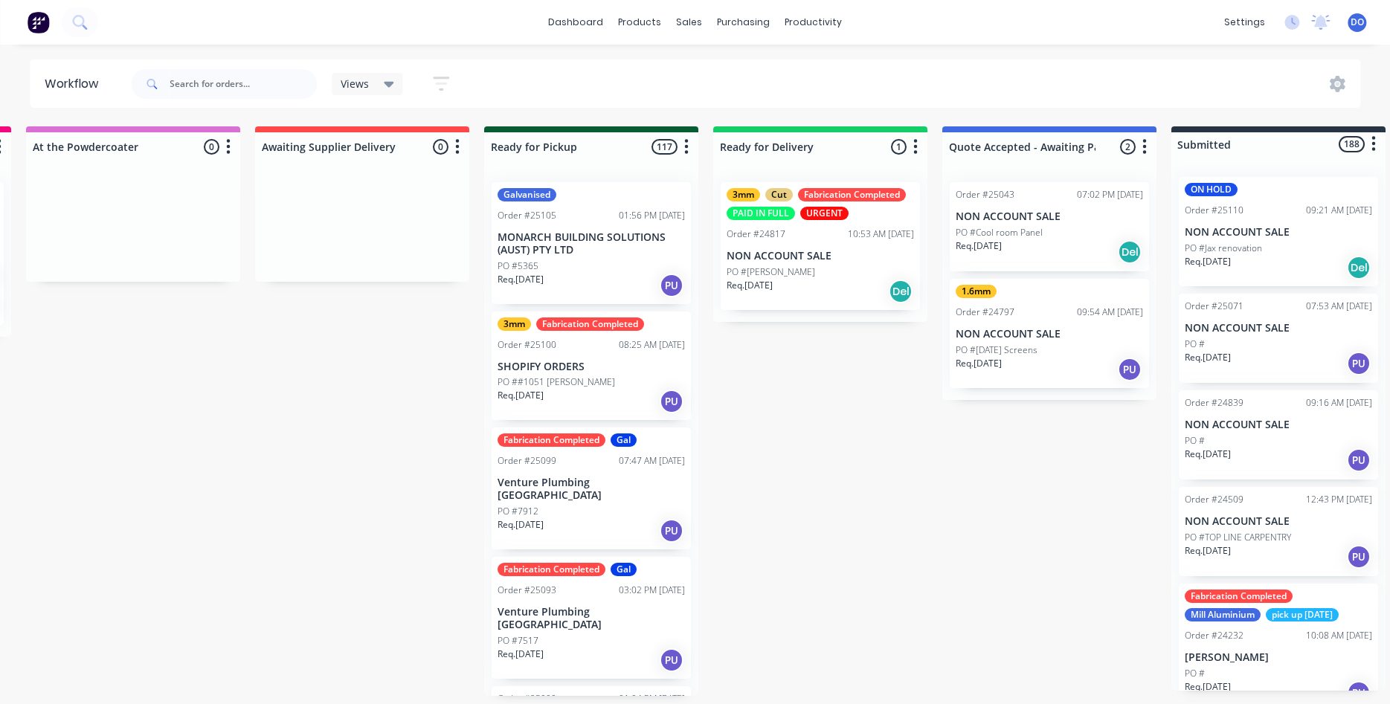
scroll to position [0, 1382]
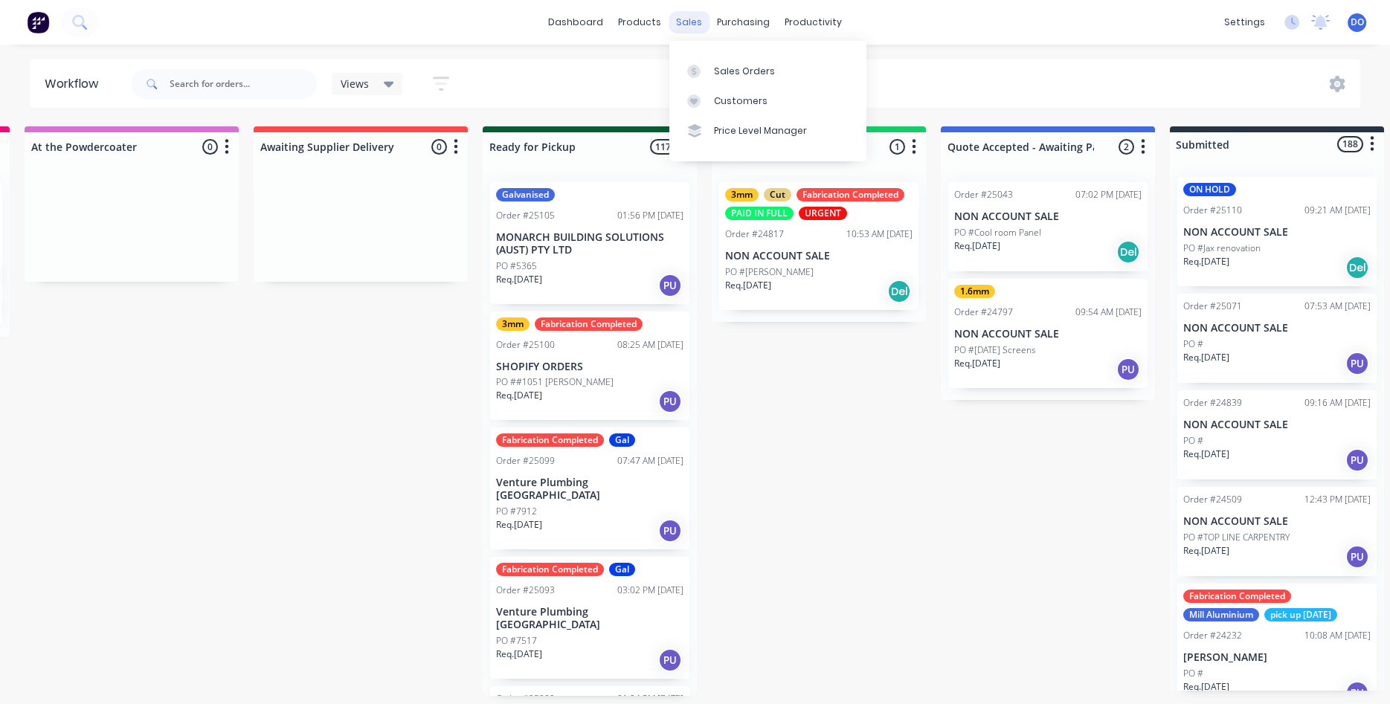
click at [691, 22] on div "sales" at bounding box center [689, 22] width 41 height 22
click at [729, 71] on div "Sales Orders" at bounding box center [744, 71] width 61 height 13
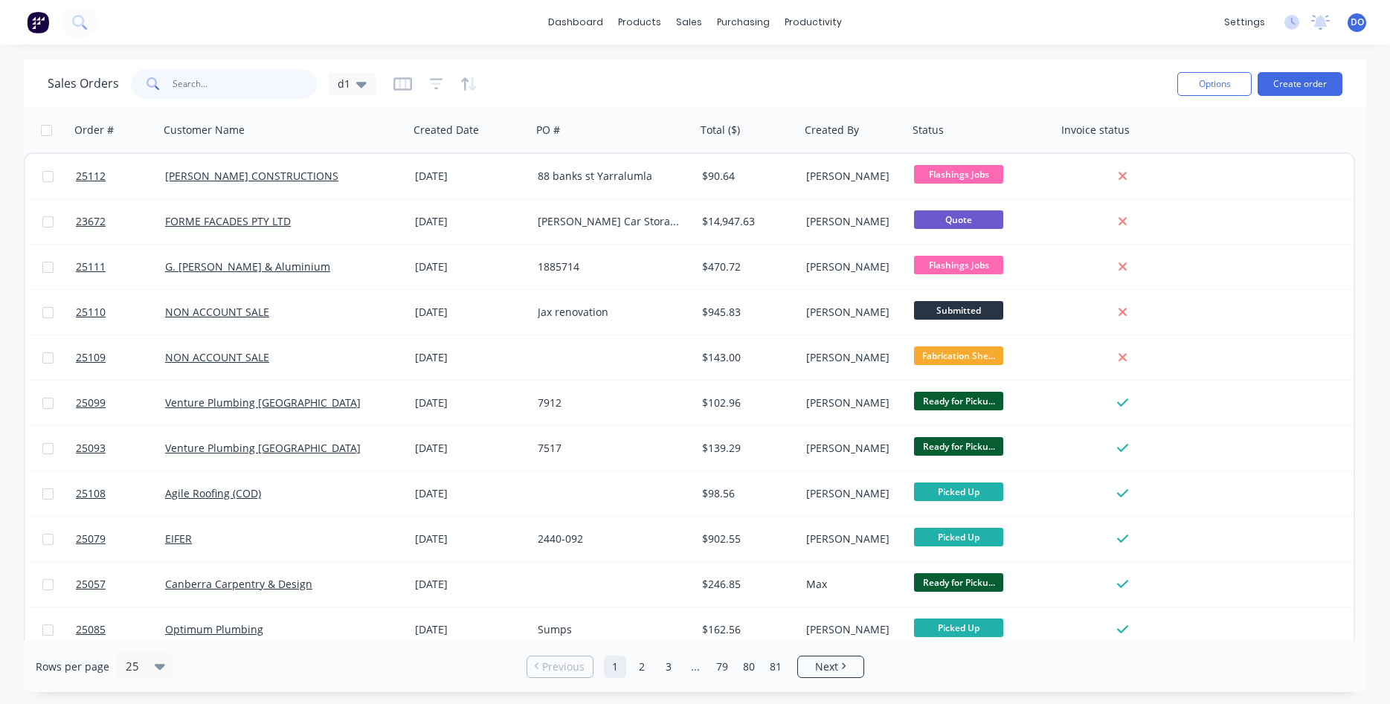
click at [242, 86] on input "text" at bounding box center [245, 84] width 145 height 30
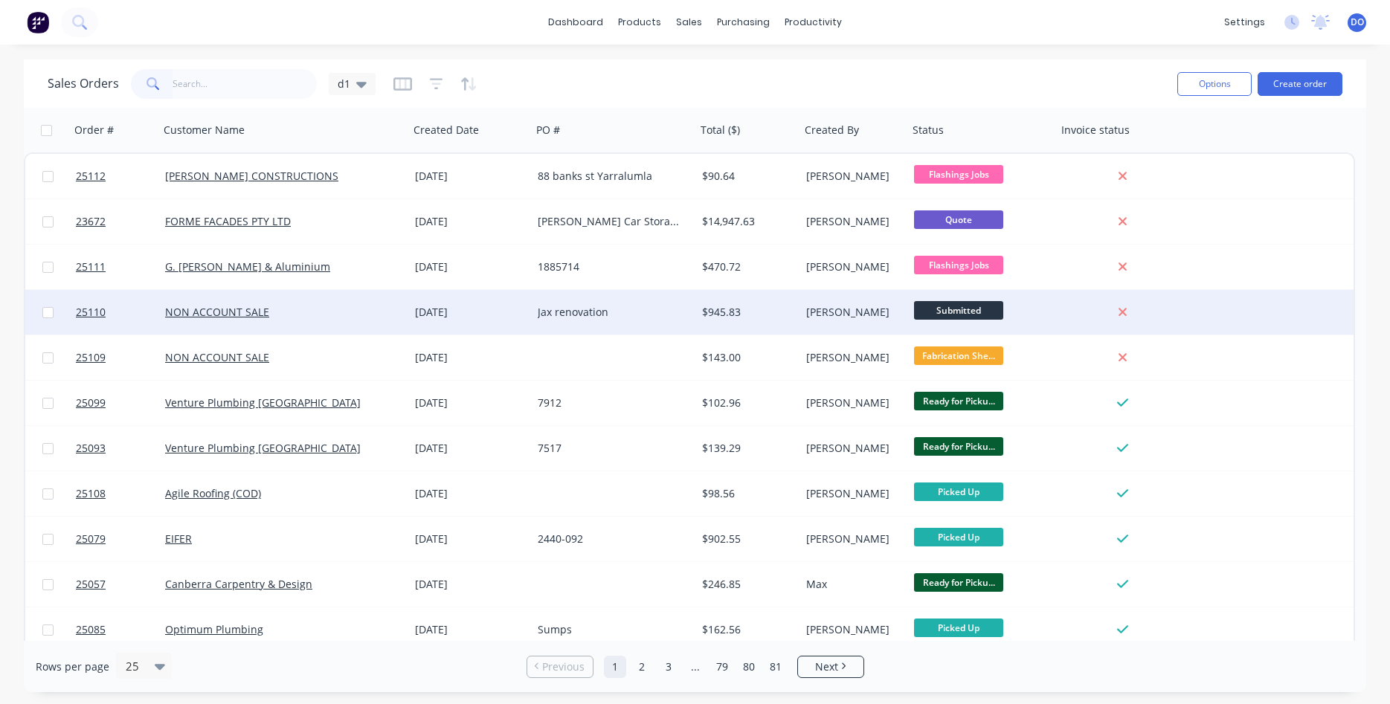
click at [591, 313] on div "Jax renovation" at bounding box center [610, 312] width 145 height 15
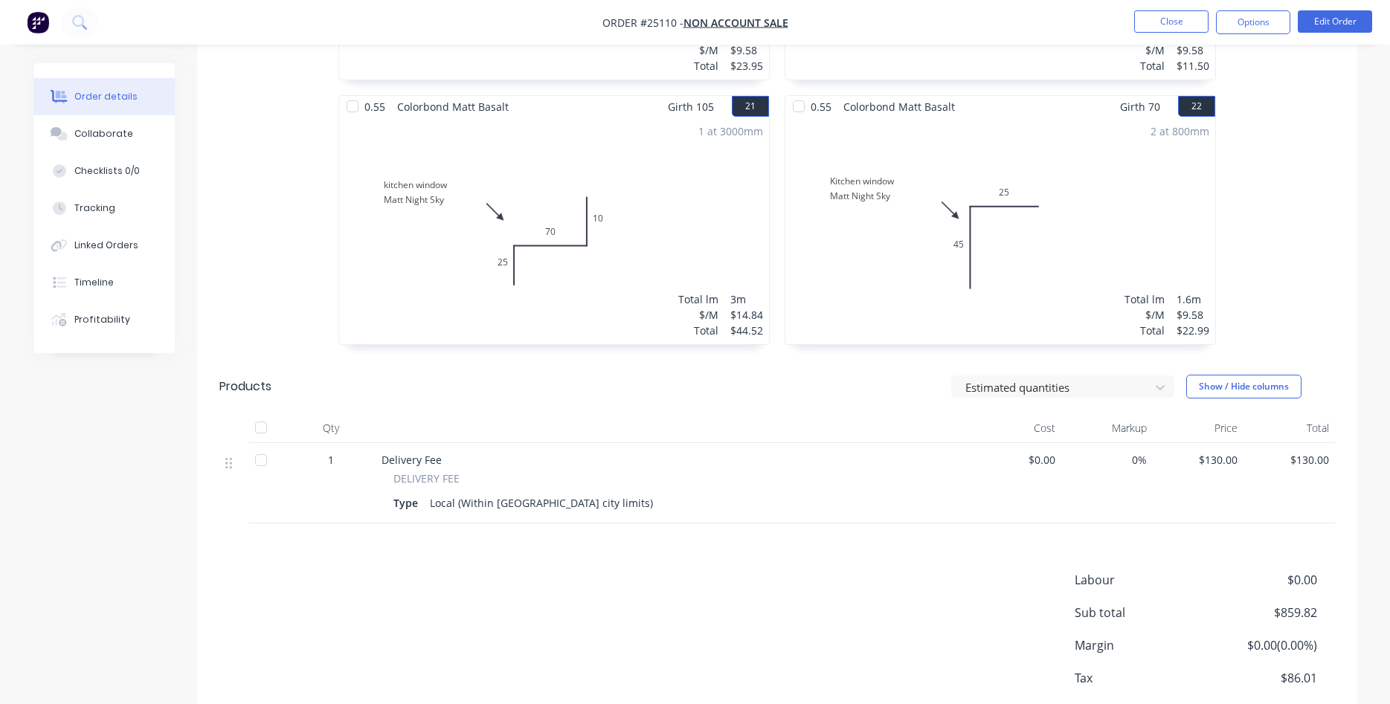
scroll to position [3098, 0]
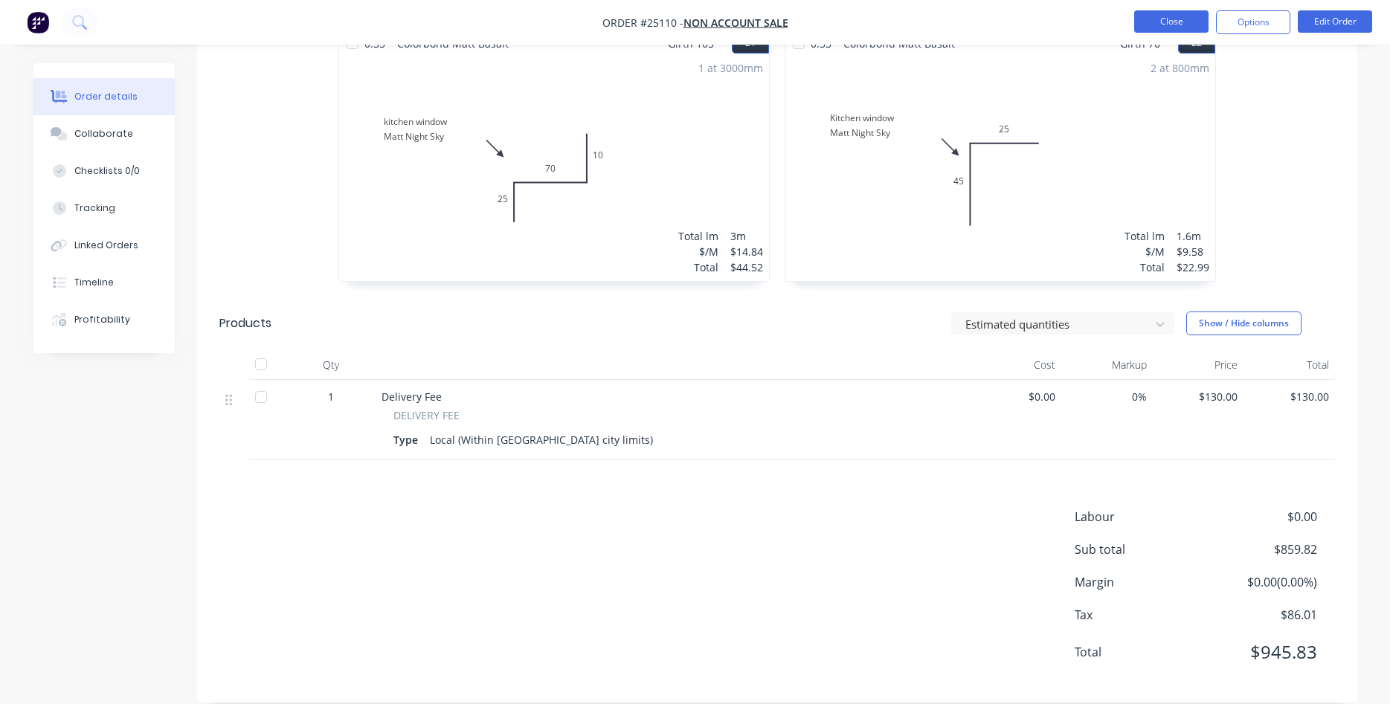
click at [1160, 19] on button "Close" at bounding box center [1171, 21] width 74 height 22
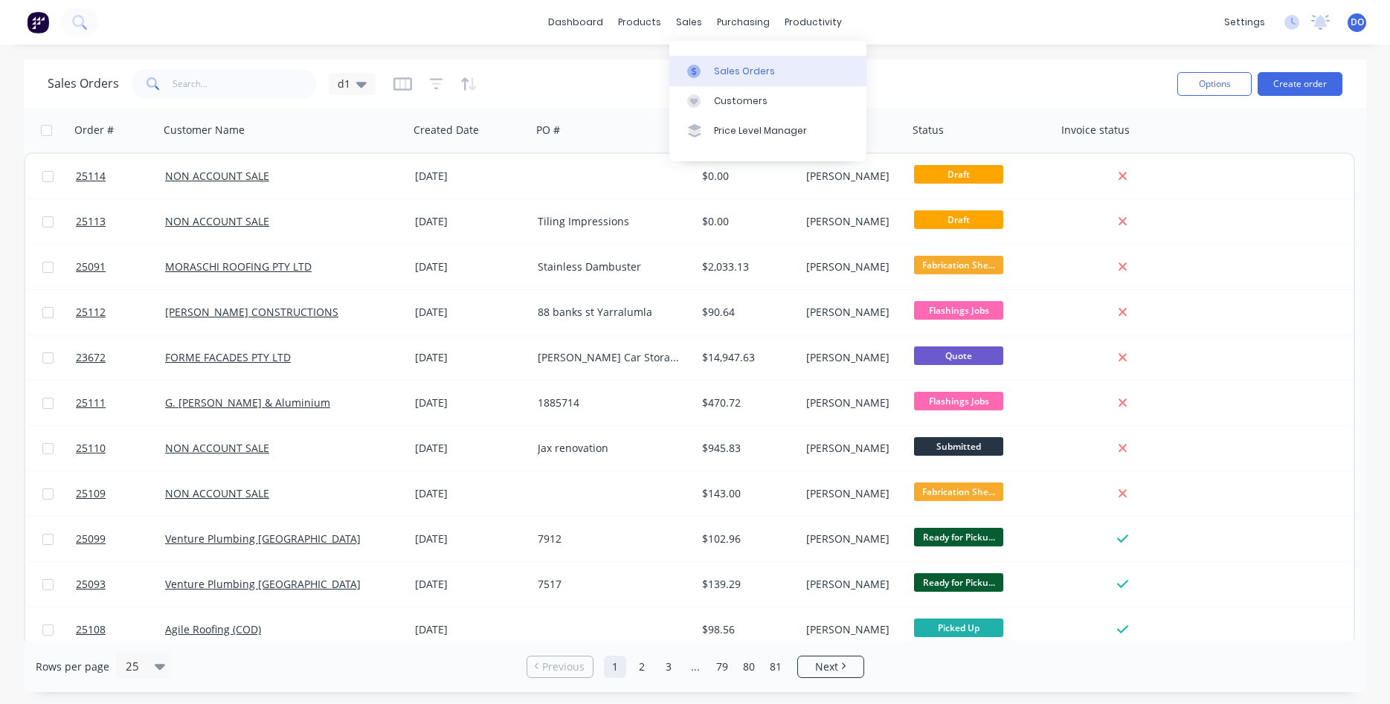
click at [724, 66] on div "Sales Orders" at bounding box center [744, 71] width 61 height 13
click at [256, 90] on input "text" at bounding box center [245, 84] width 145 height 30
click at [1306, 84] on button "Create order" at bounding box center [1300, 84] width 85 height 24
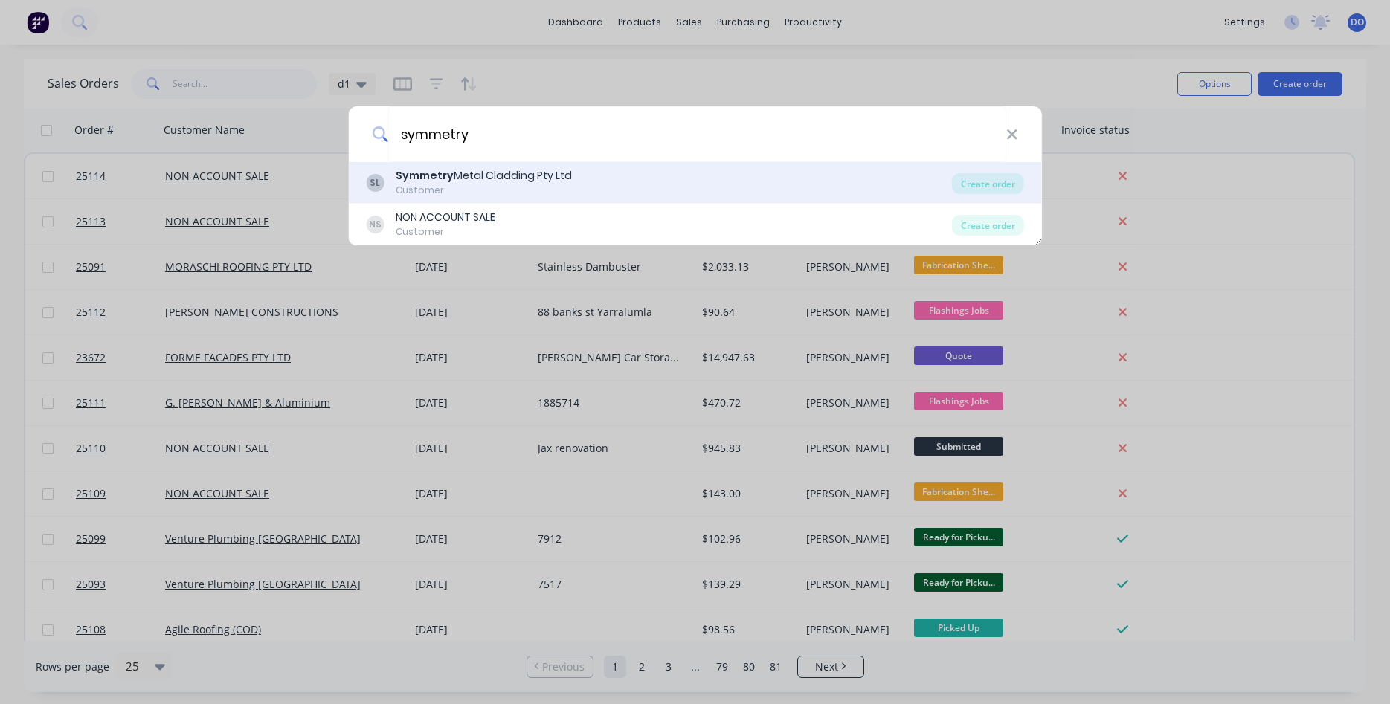
type input "symmetry"
click at [572, 186] on div "SL Symmetry Metal Cladding Pty Ltd Customer" at bounding box center [659, 182] width 586 height 29
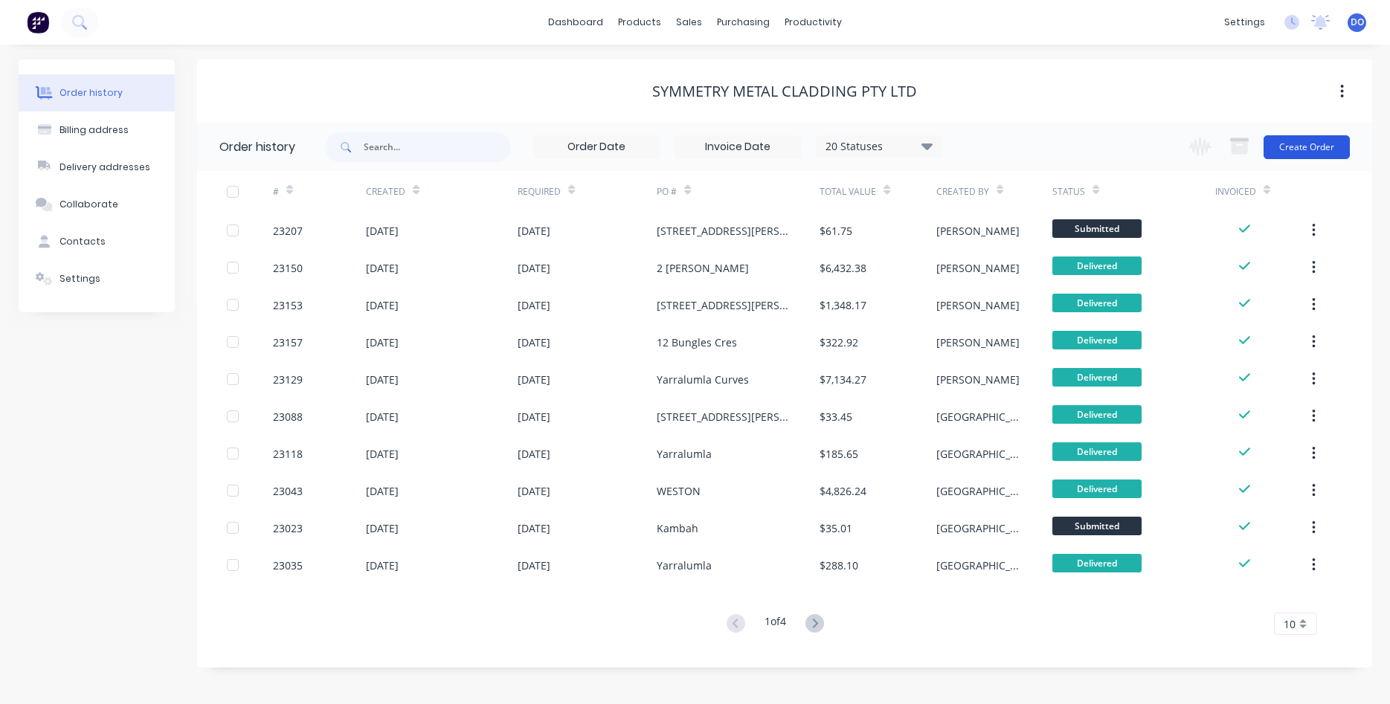
click at [1308, 148] on button "Create Order" at bounding box center [1307, 147] width 86 height 24
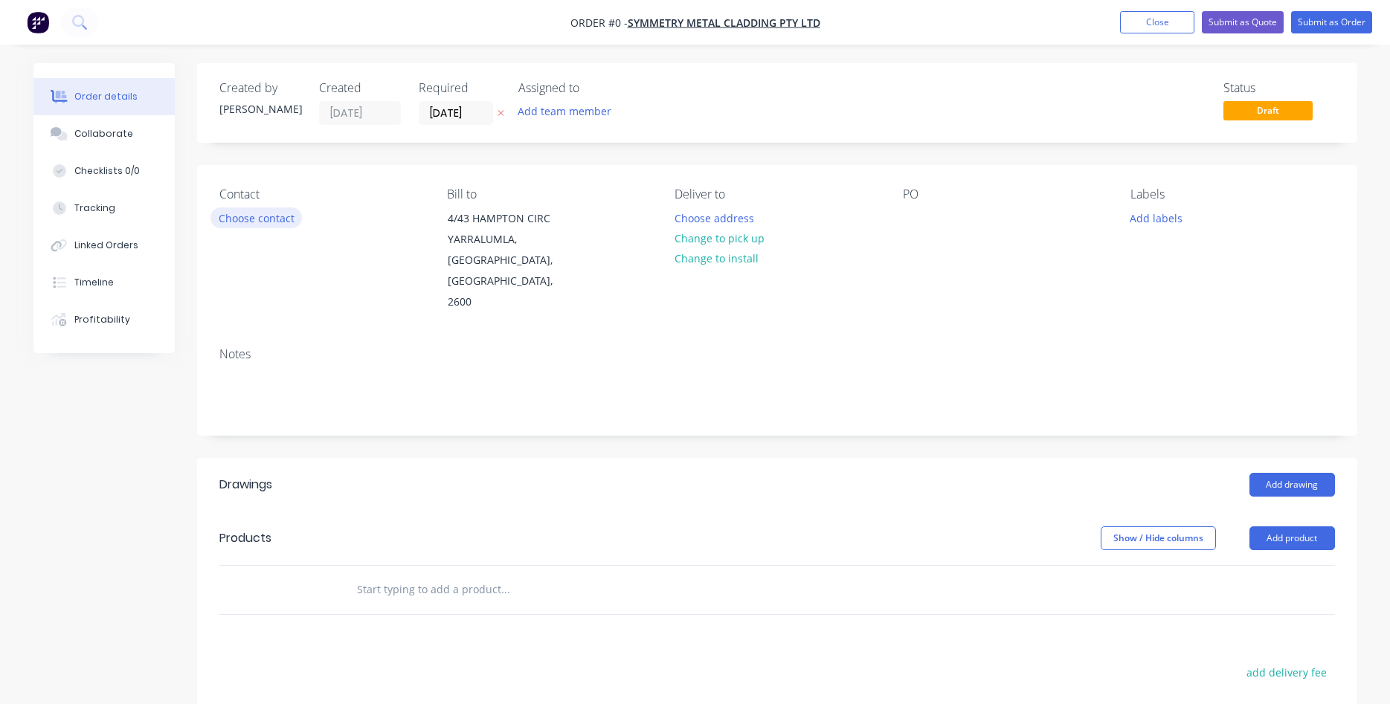
click at [273, 221] on button "Choose contact" at bounding box center [256, 218] width 91 height 20
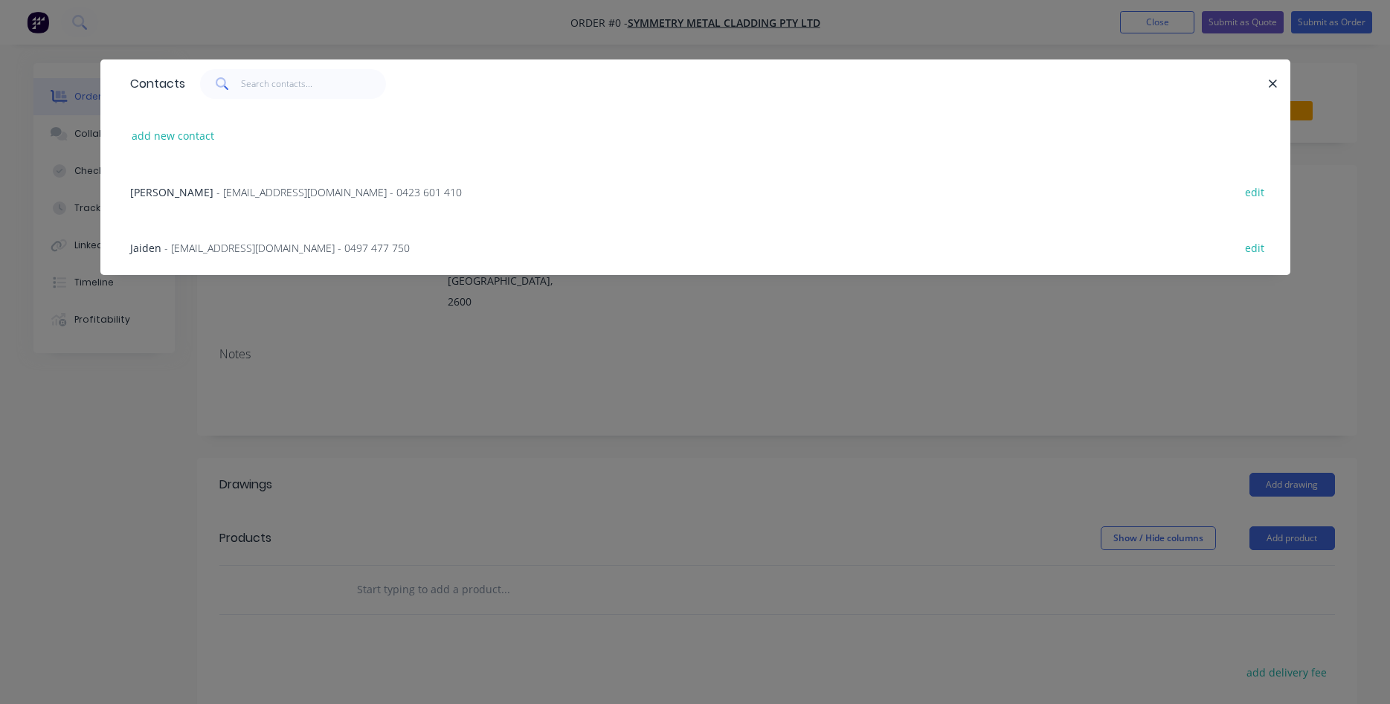
click at [216, 194] on span "- orders@symmetrymc.com.au - 0423 601 410" at bounding box center [338, 192] width 245 height 14
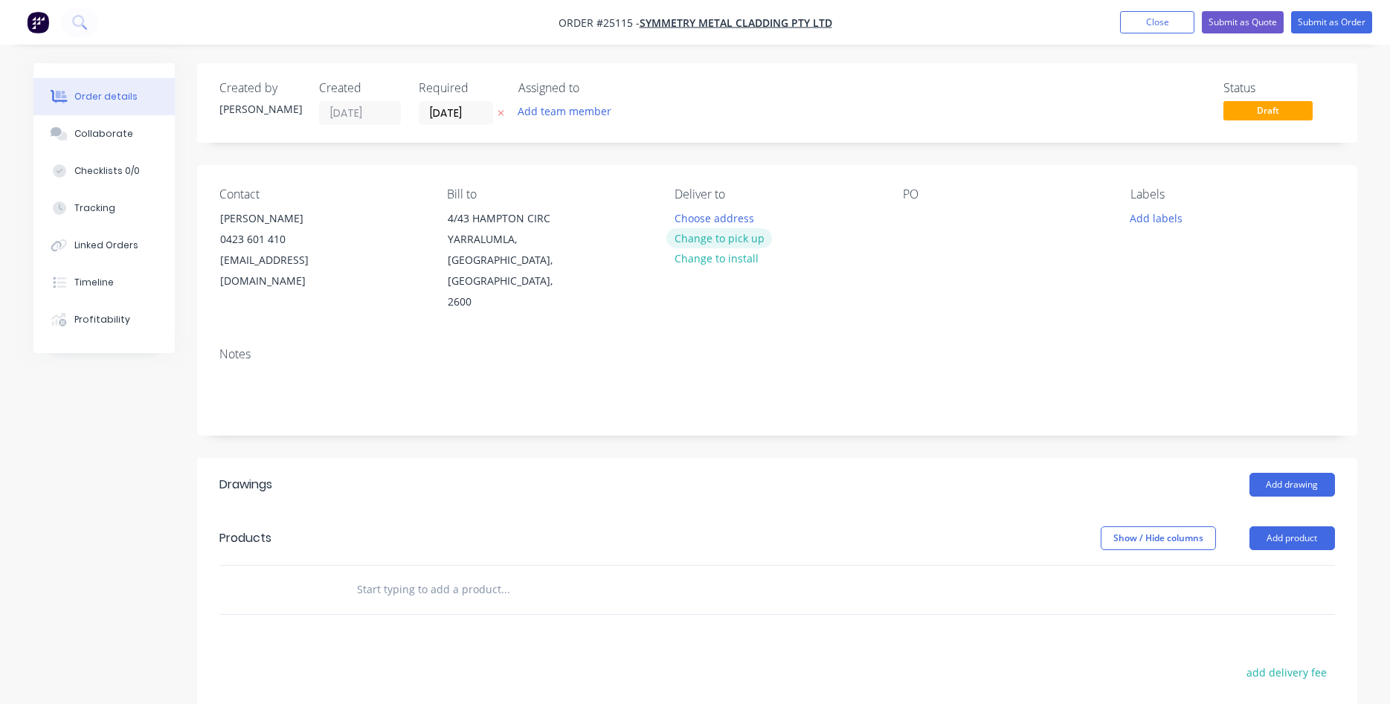
click at [697, 242] on button "Change to pick up" at bounding box center [720, 238] width 106 height 20
click at [913, 213] on div at bounding box center [915, 219] width 24 height 22
click at [912, 216] on div at bounding box center [915, 219] width 24 height 22
click at [1290, 527] on button "Add product" at bounding box center [1293, 539] width 86 height 24
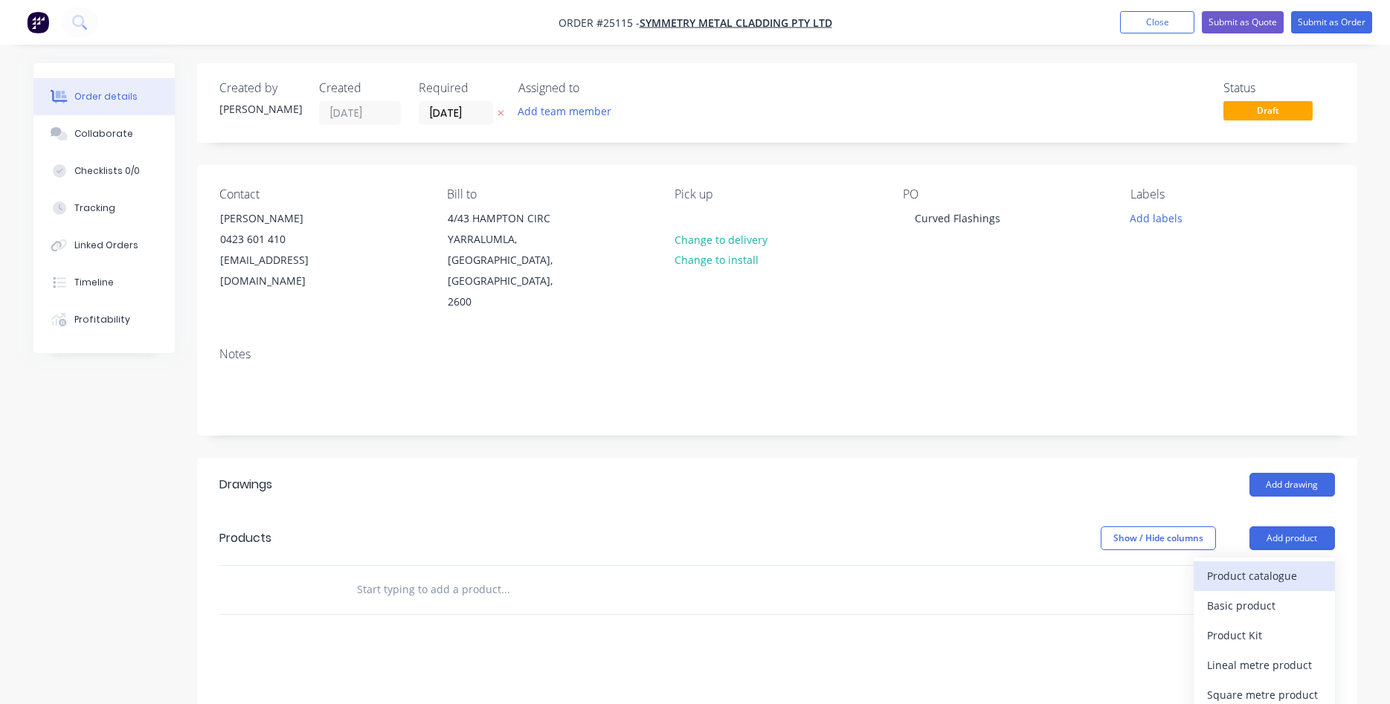
click at [1272, 565] on div "Product catalogue" at bounding box center [1264, 576] width 115 height 22
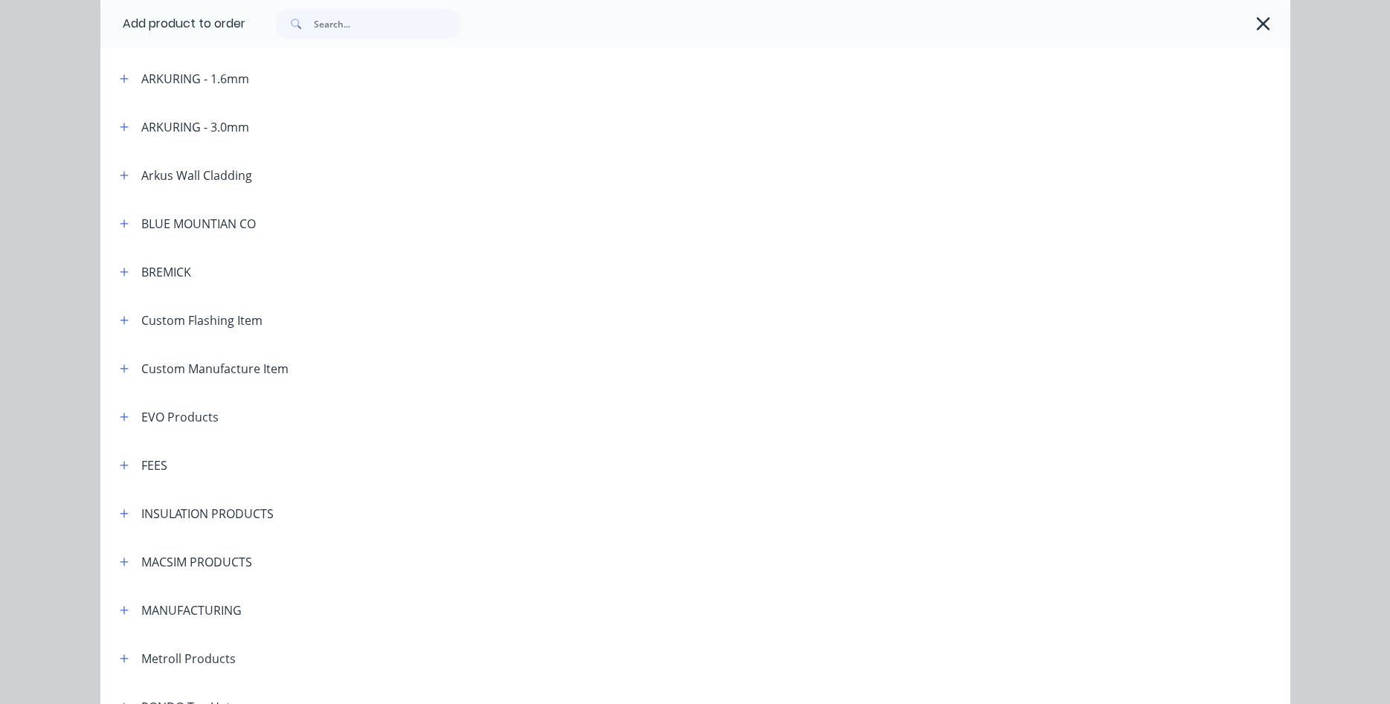
scroll to position [594, 0]
click at [126, 614] on icon "button" at bounding box center [124, 609] width 9 height 10
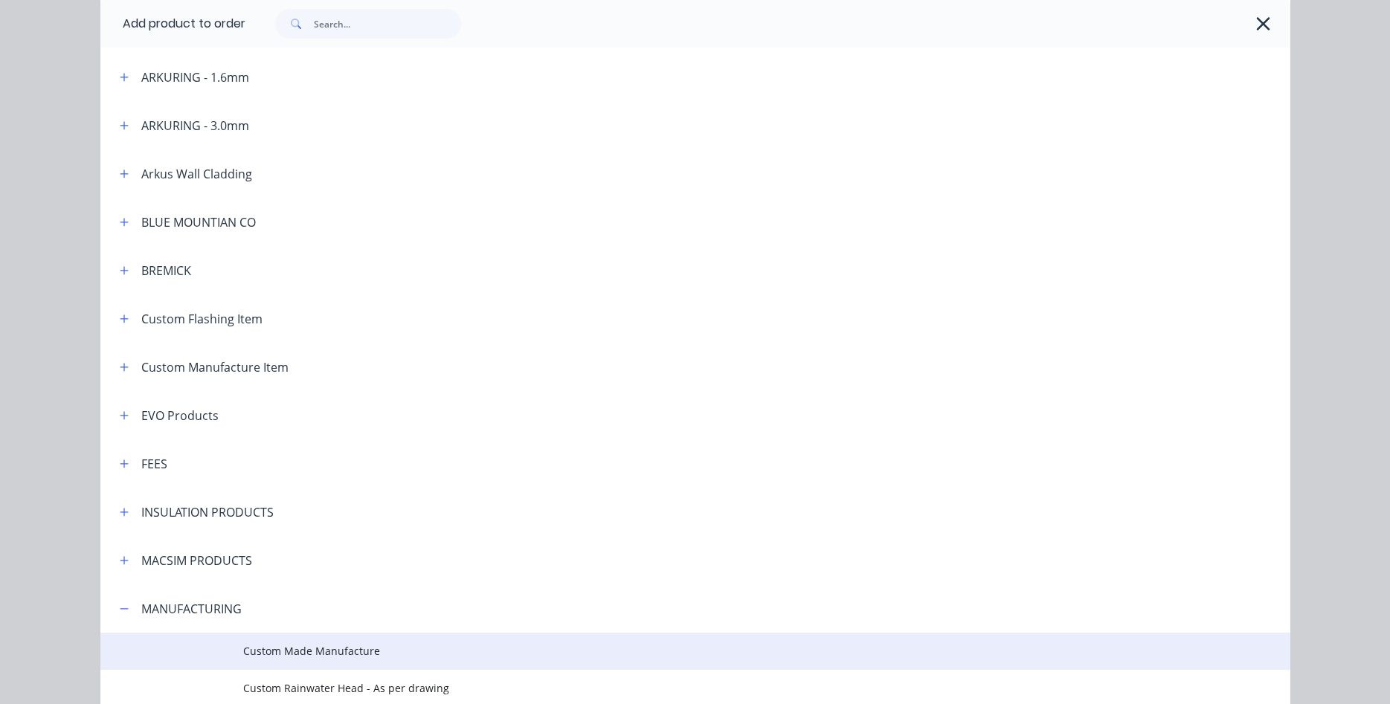
click at [272, 652] on span "Custom Made Manufacture" at bounding box center [662, 651] width 838 height 16
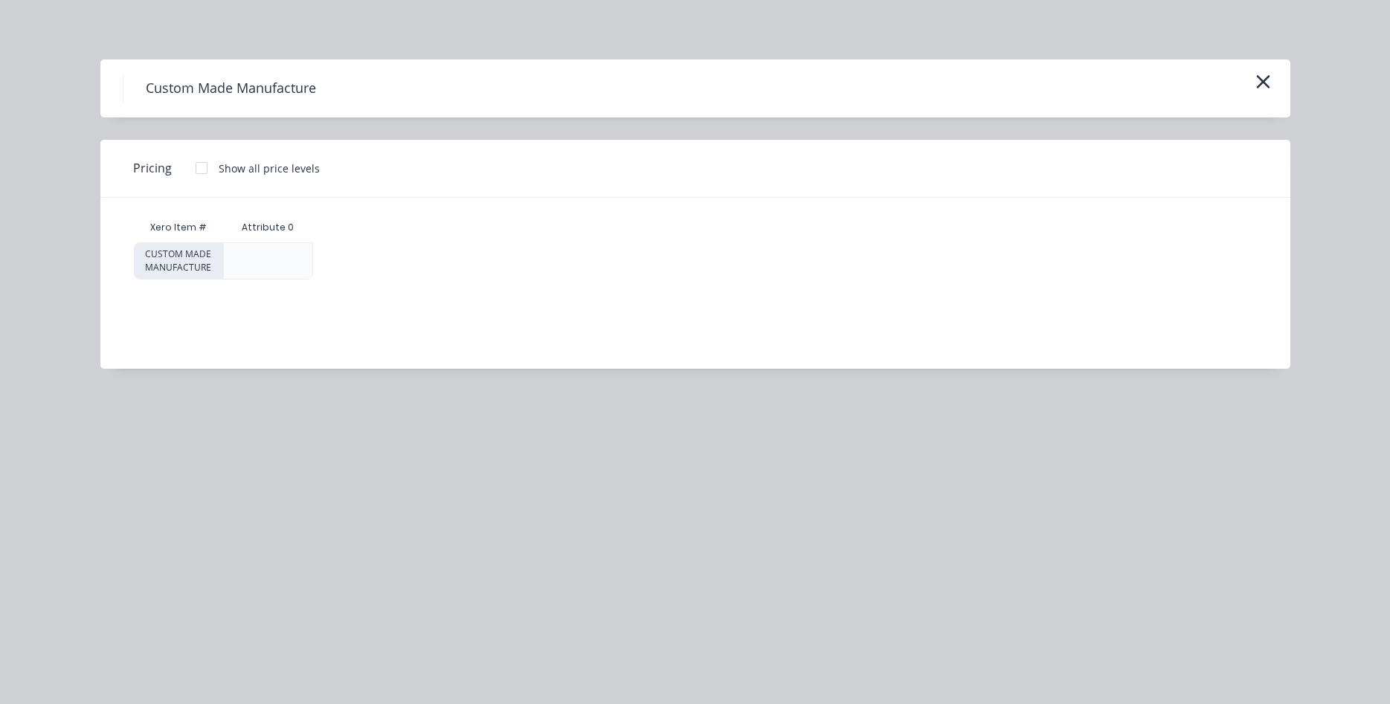
click at [198, 170] on div at bounding box center [202, 168] width 30 height 30
click at [377, 257] on div "$0.00" at bounding box center [373, 261] width 118 height 36
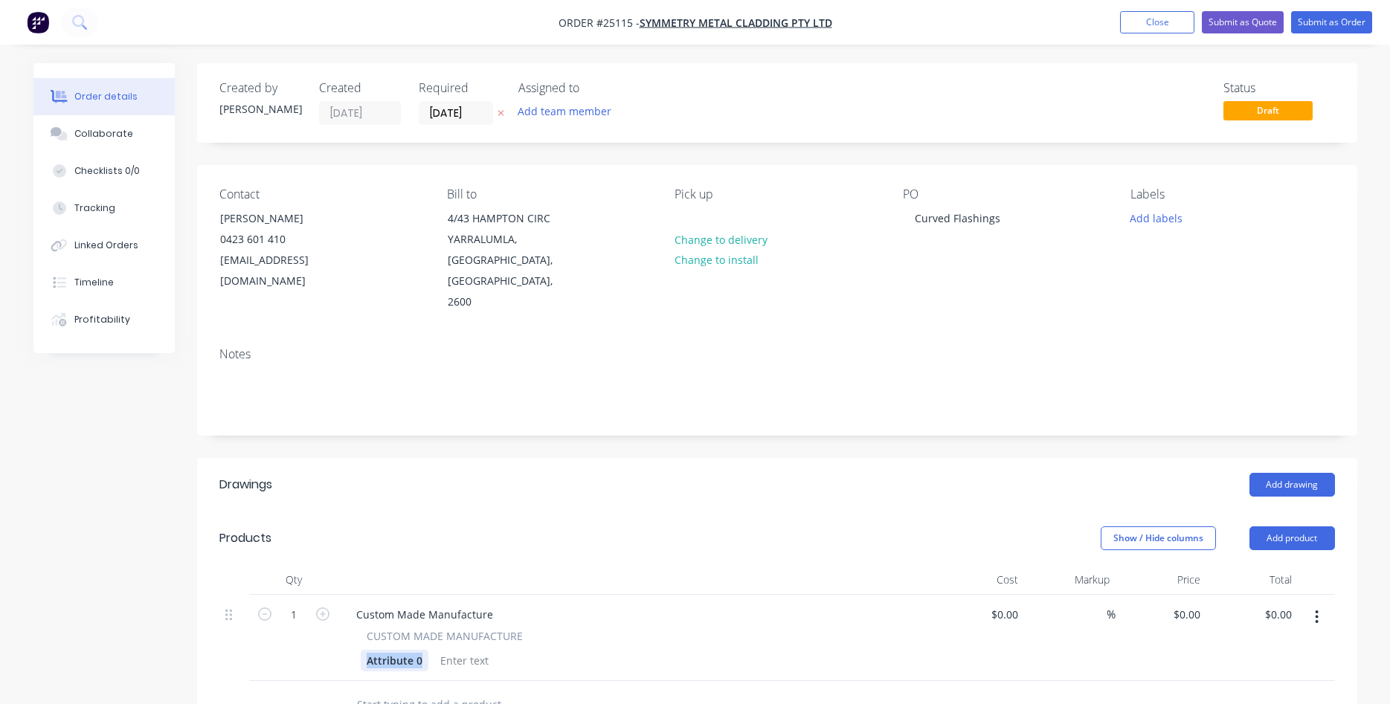
drag, startPoint x: 423, startPoint y: 638, endPoint x: 283, endPoint y: 623, distance: 140.0
click at [361, 650] on div "Attribute 0" at bounding box center [395, 661] width 68 height 22
drag, startPoint x: 489, startPoint y: 590, endPoint x: 338, endPoint y: 593, distance: 151.0
click at [344, 604] on div "Custom Made Manufacture" at bounding box center [424, 615] width 161 height 22
click at [1016, 604] on input at bounding box center [1015, 615] width 17 height 22
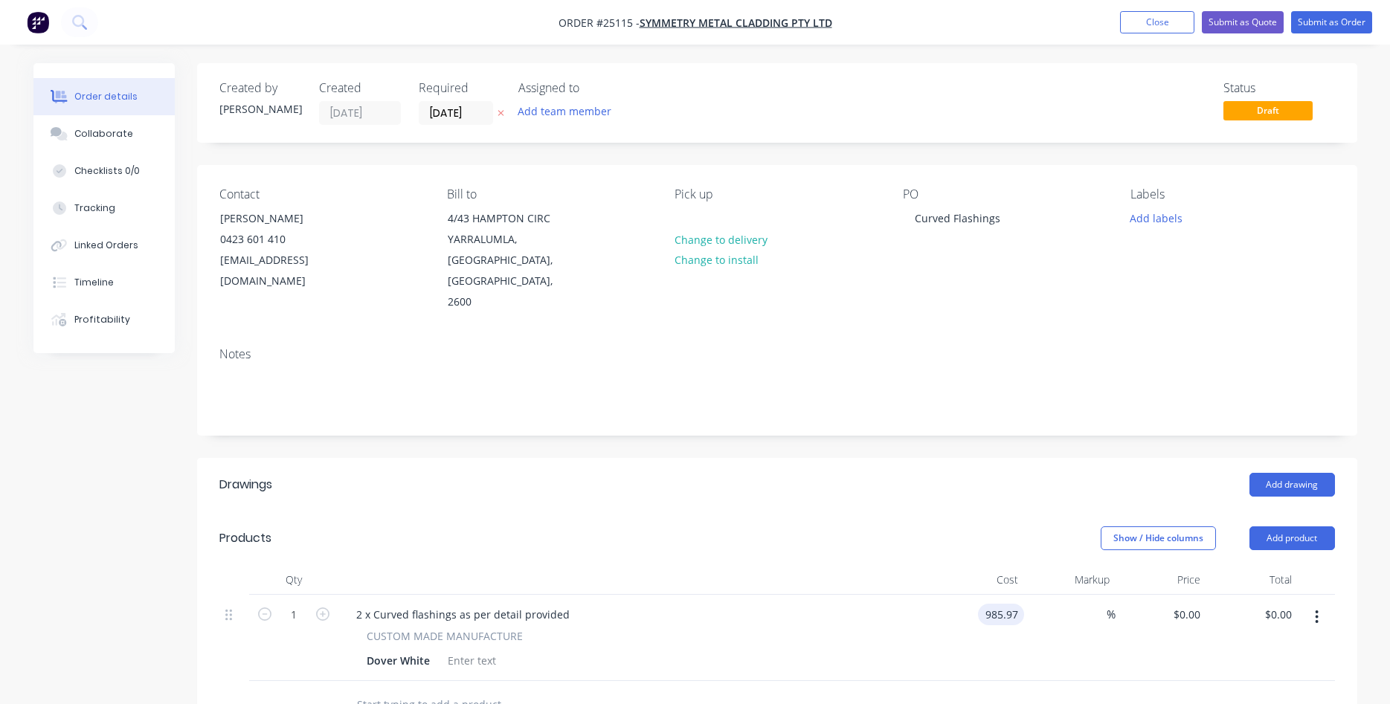
type input "$985.97"
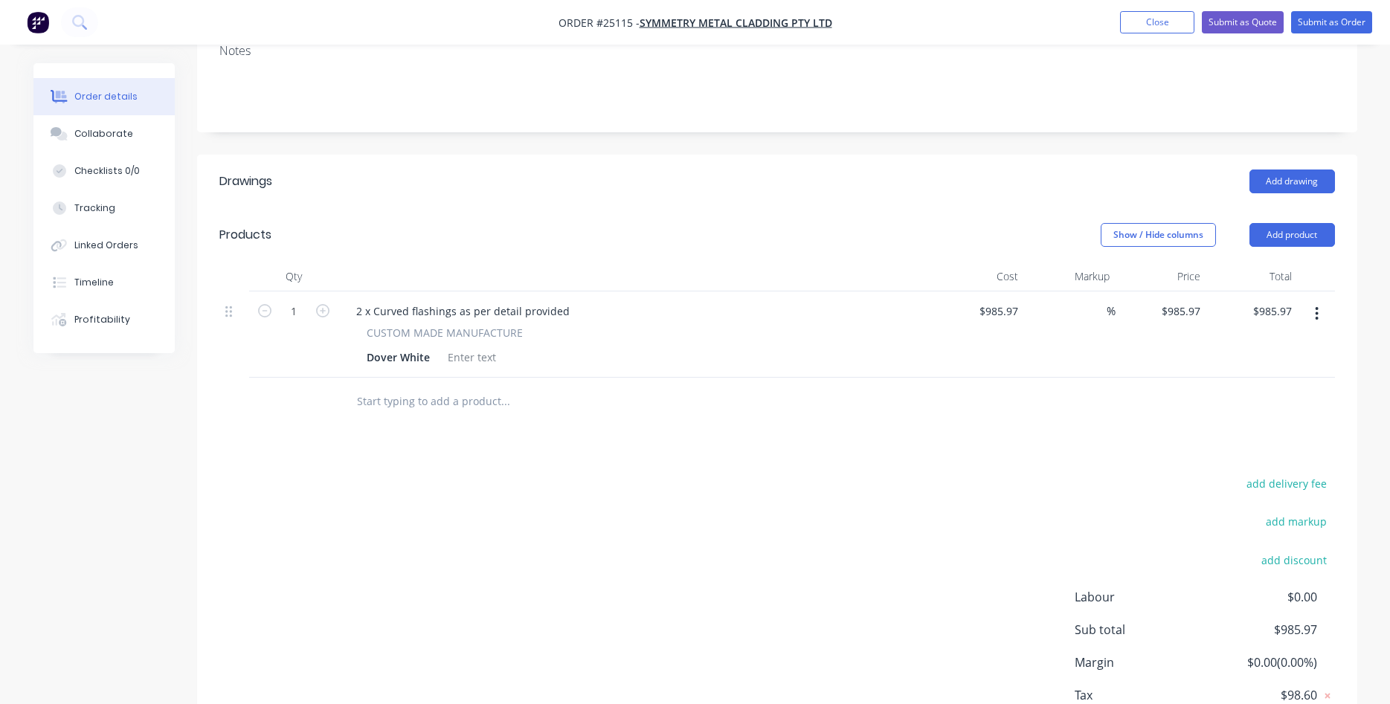
scroll to position [384, 0]
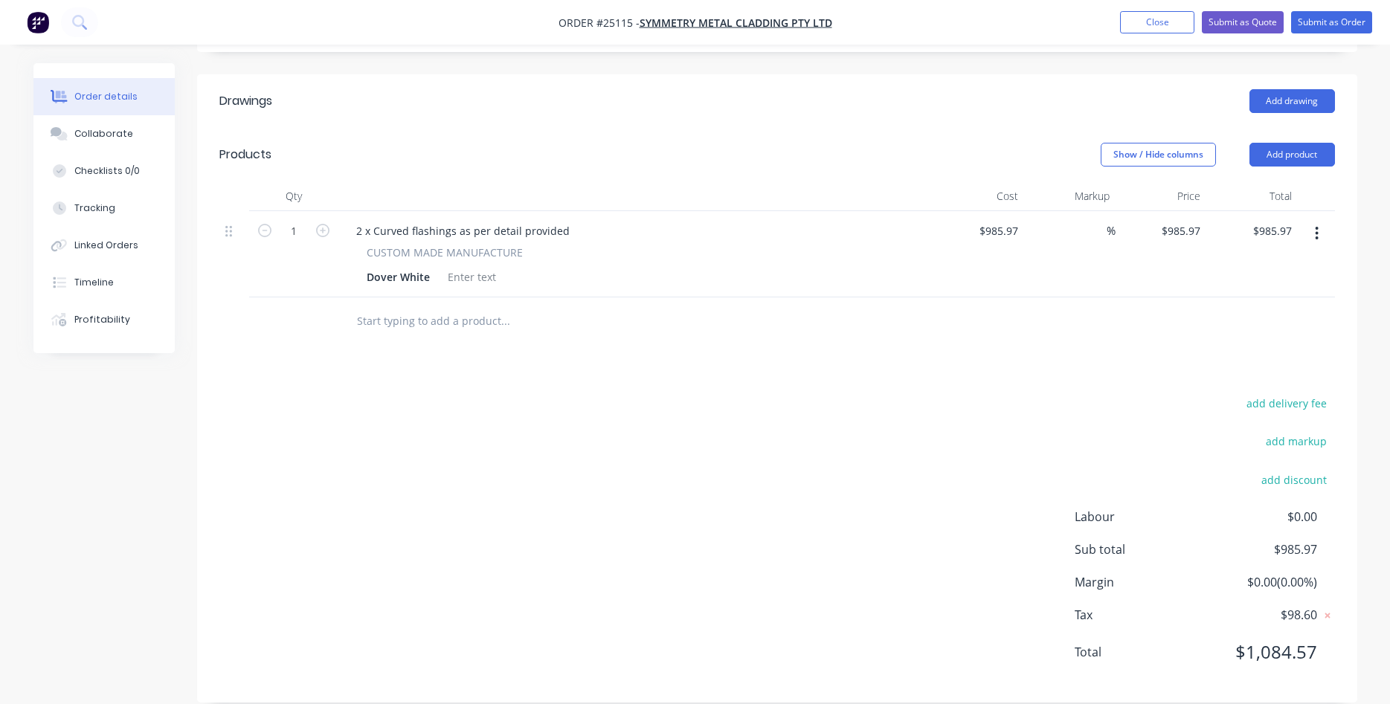
drag, startPoint x: 1227, startPoint y: 17, endPoint x: 827, endPoint y: 71, distance: 403.8
click at [824, 70] on div "Order #25115 - Symmetry Metal Cladding Pty Ltd Add product Close Submit as Quot…" at bounding box center [695, 170] width 1390 height 1109
click at [126, 135] on div "Collaborate" at bounding box center [103, 133] width 59 height 13
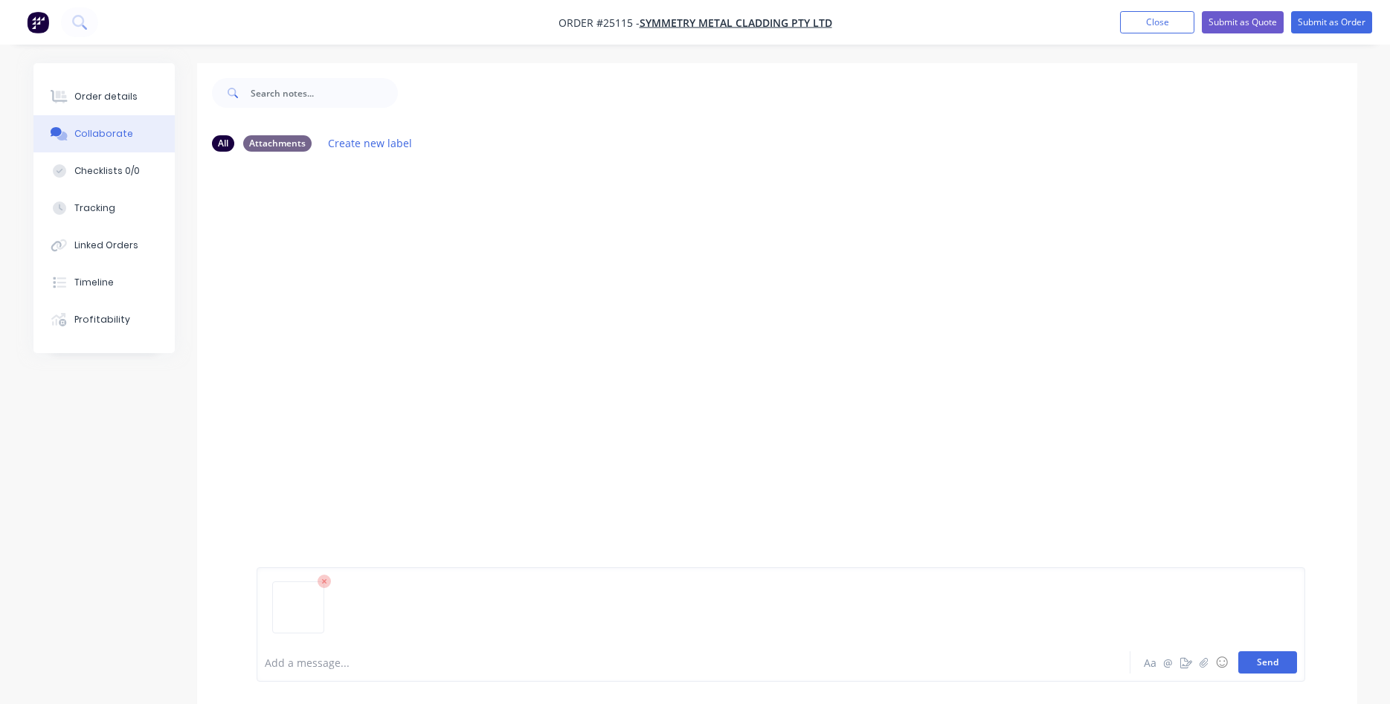
click at [1255, 661] on button "Send" at bounding box center [1268, 663] width 59 height 22
click at [102, 97] on div "Order details" at bounding box center [105, 96] width 63 height 13
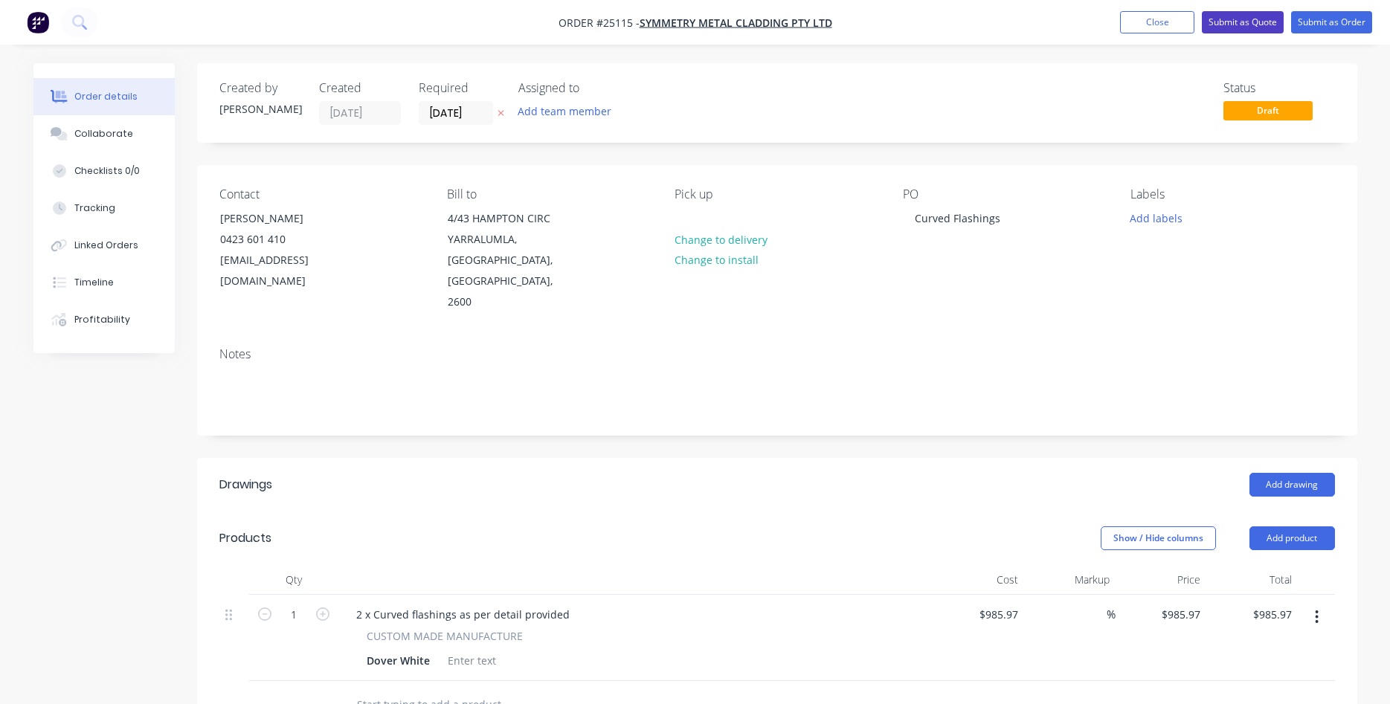
click at [1244, 21] on button "Submit as Quote" at bounding box center [1243, 22] width 82 height 22
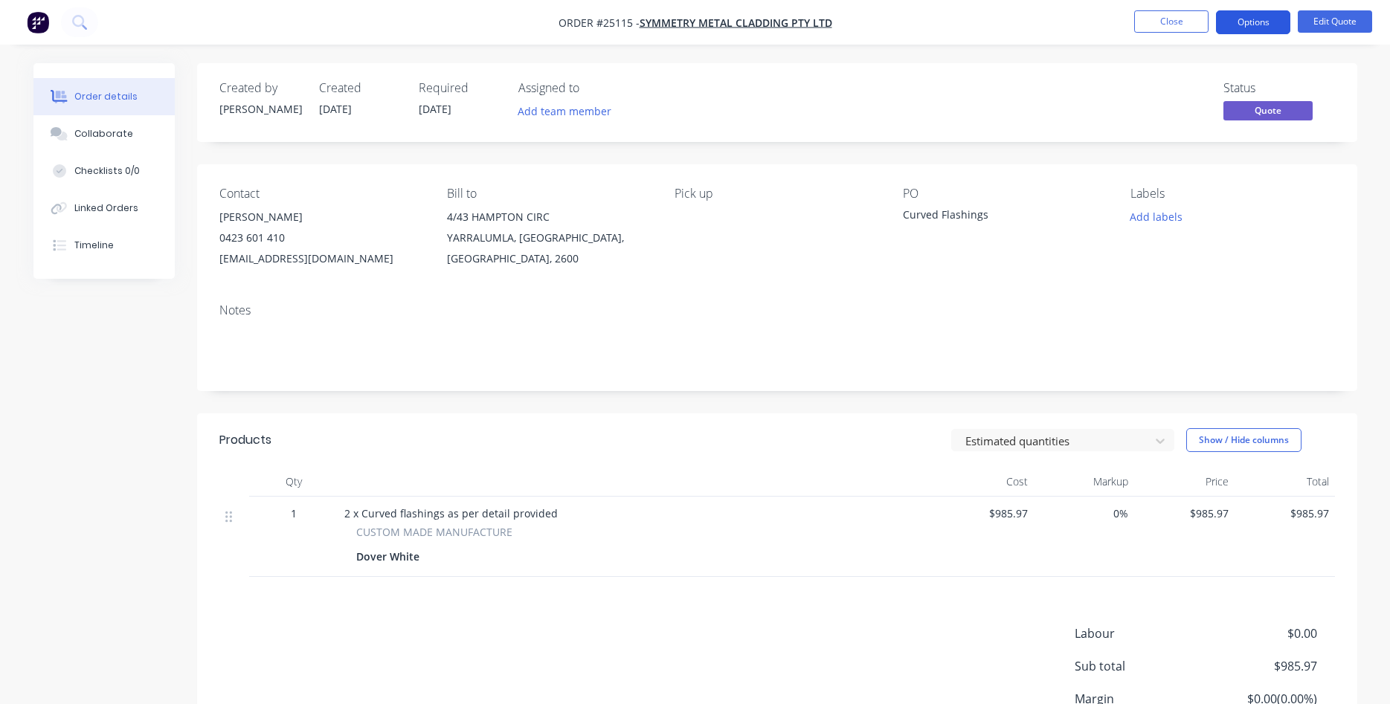
click at [1253, 27] on button "Options" at bounding box center [1253, 22] width 74 height 24
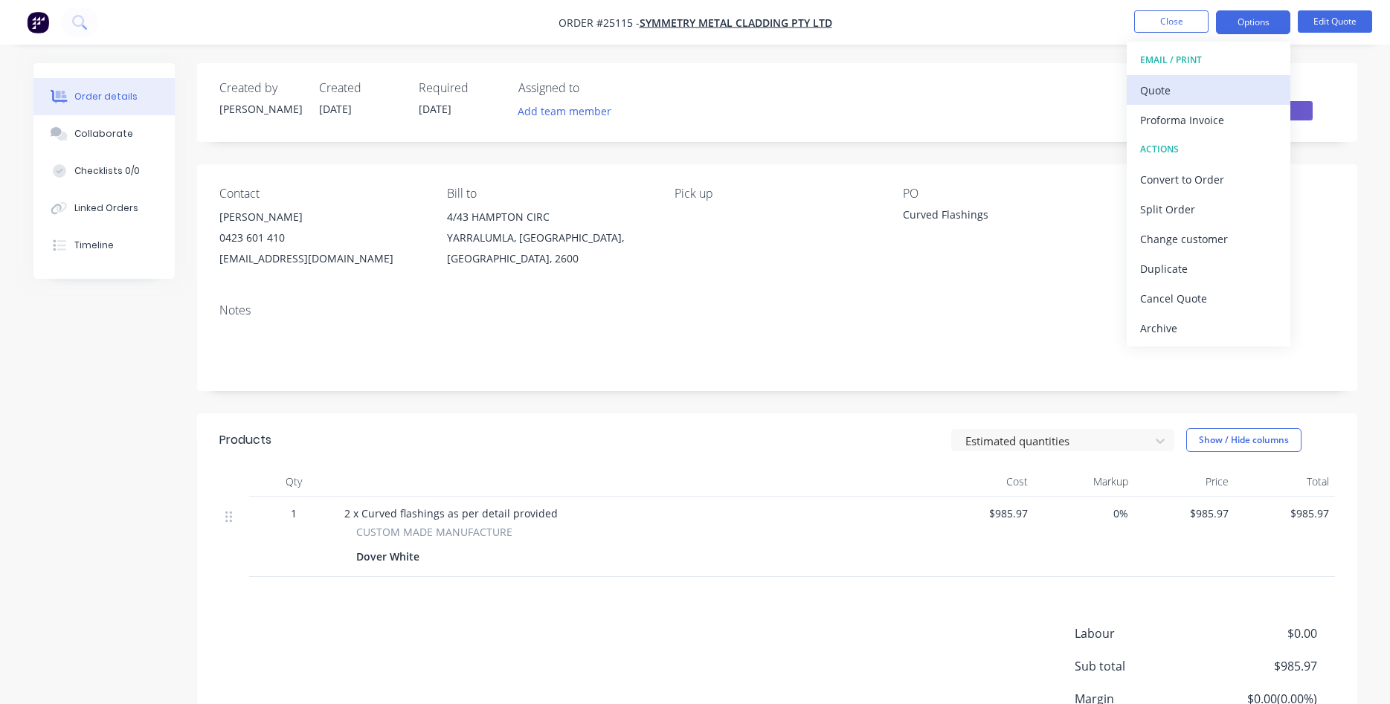
click at [1187, 83] on div "Quote" at bounding box center [1208, 91] width 137 height 22
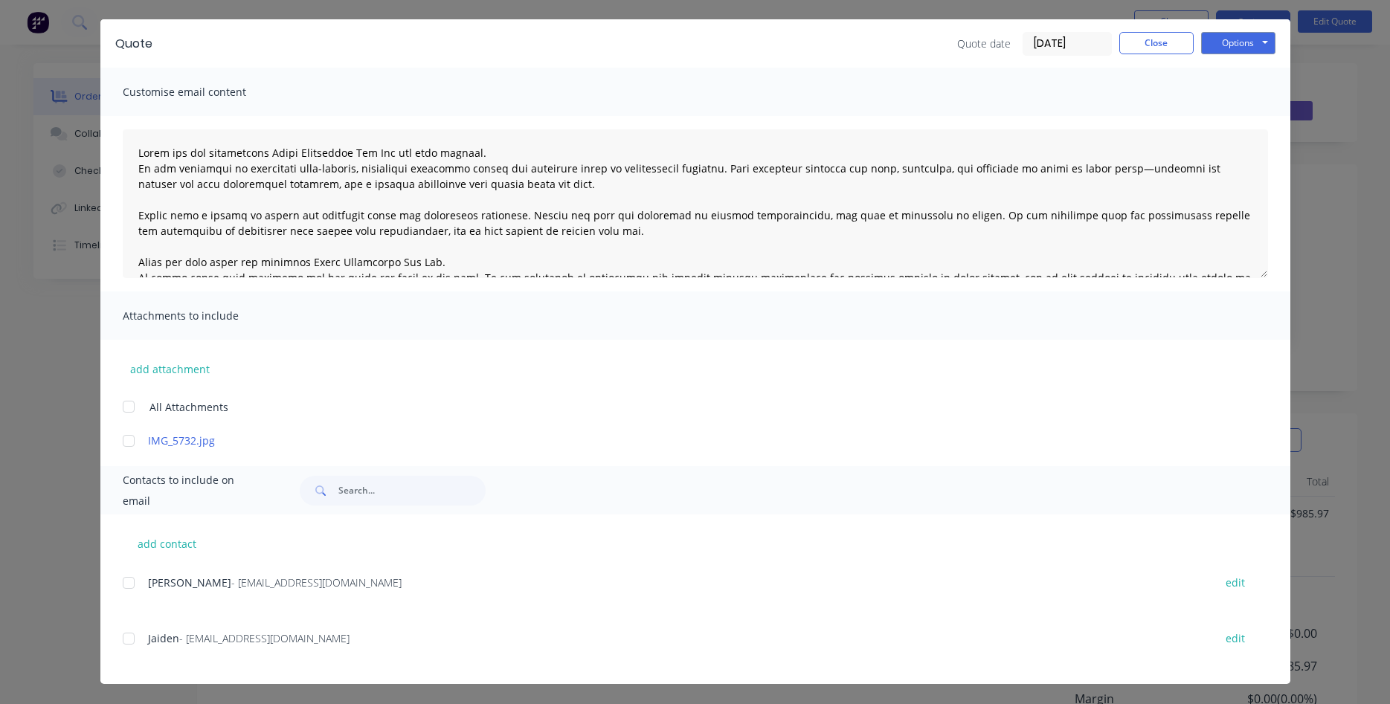
scroll to position [41, 0]
click at [126, 439] on div at bounding box center [129, 441] width 30 height 30
click at [127, 587] on div at bounding box center [129, 583] width 30 height 30
click at [1241, 33] on button "Options" at bounding box center [1238, 42] width 74 height 22
click at [1228, 116] on button "Email" at bounding box center [1248, 118] width 95 height 25
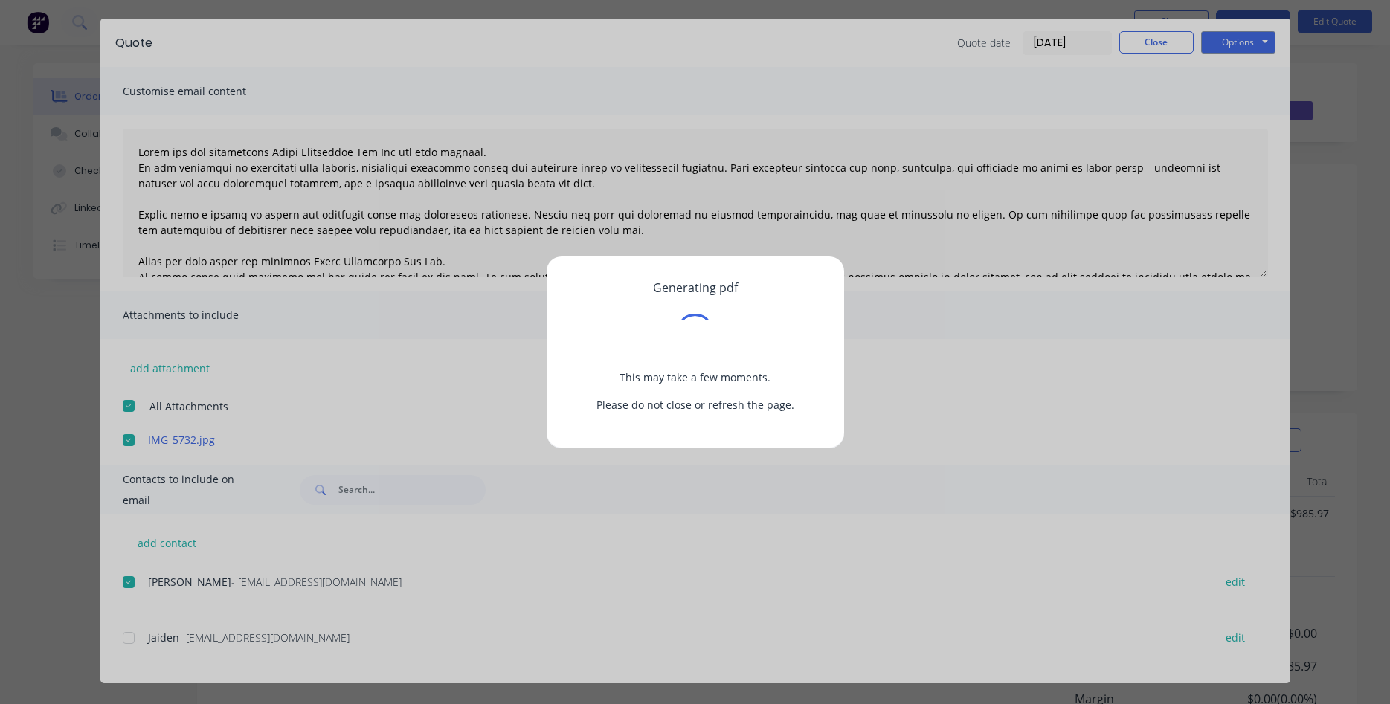
scroll to position [0, 0]
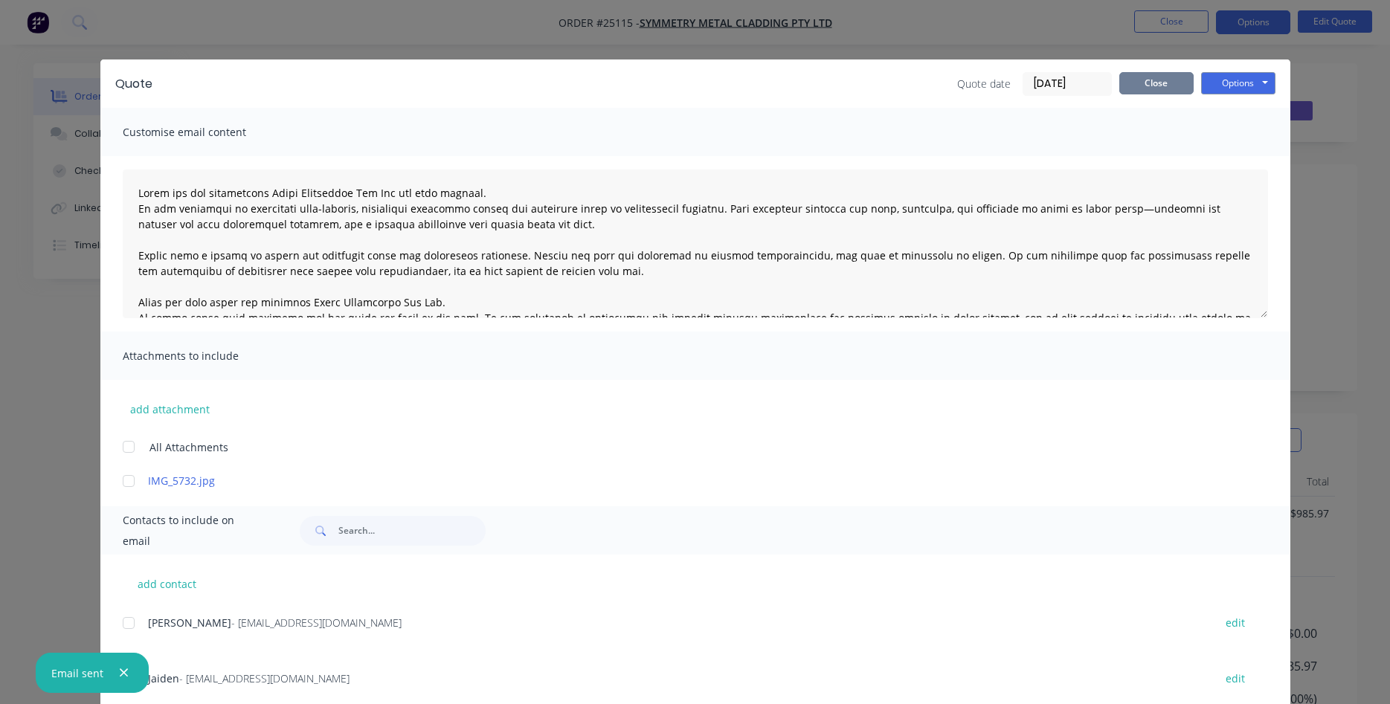
click at [1170, 79] on button "Close" at bounding box center [1157, 83] width 74 height 22
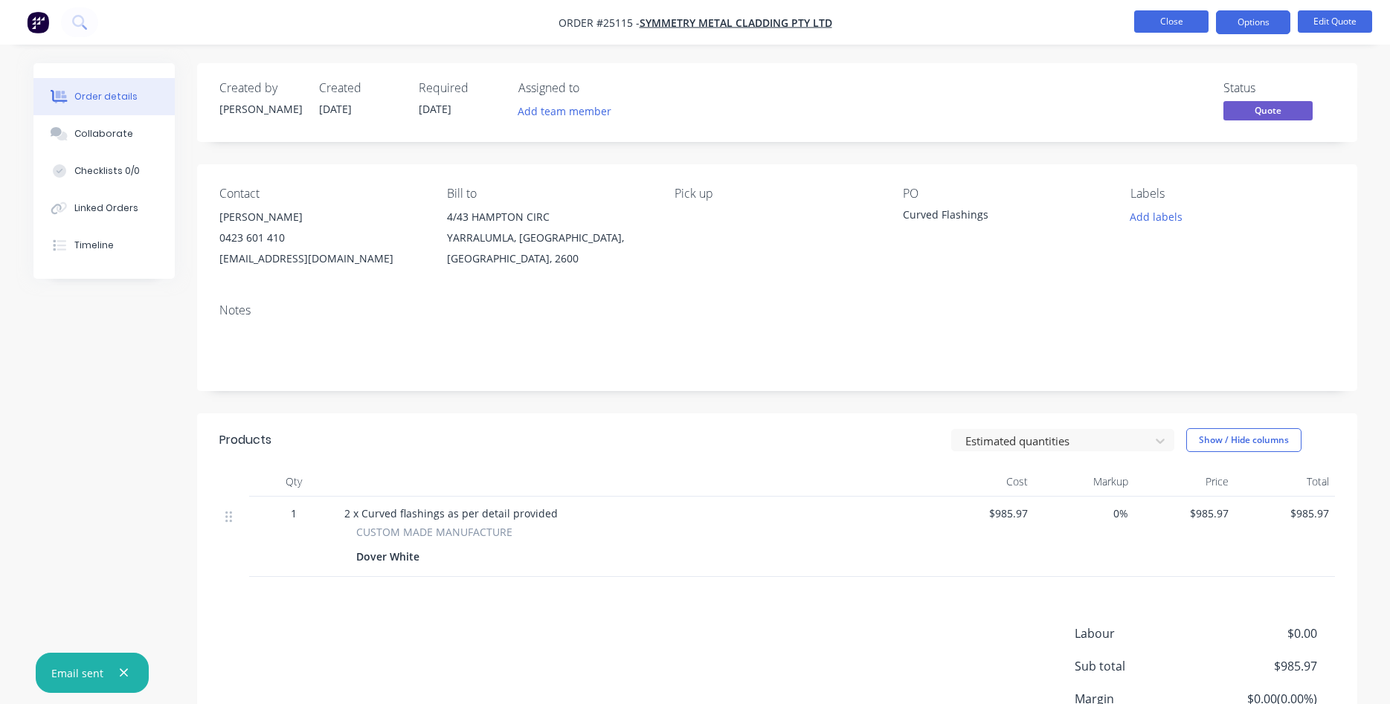
click at [1169, 22] on button "Close" at bounding box center [1171, 21] width 74 height 22
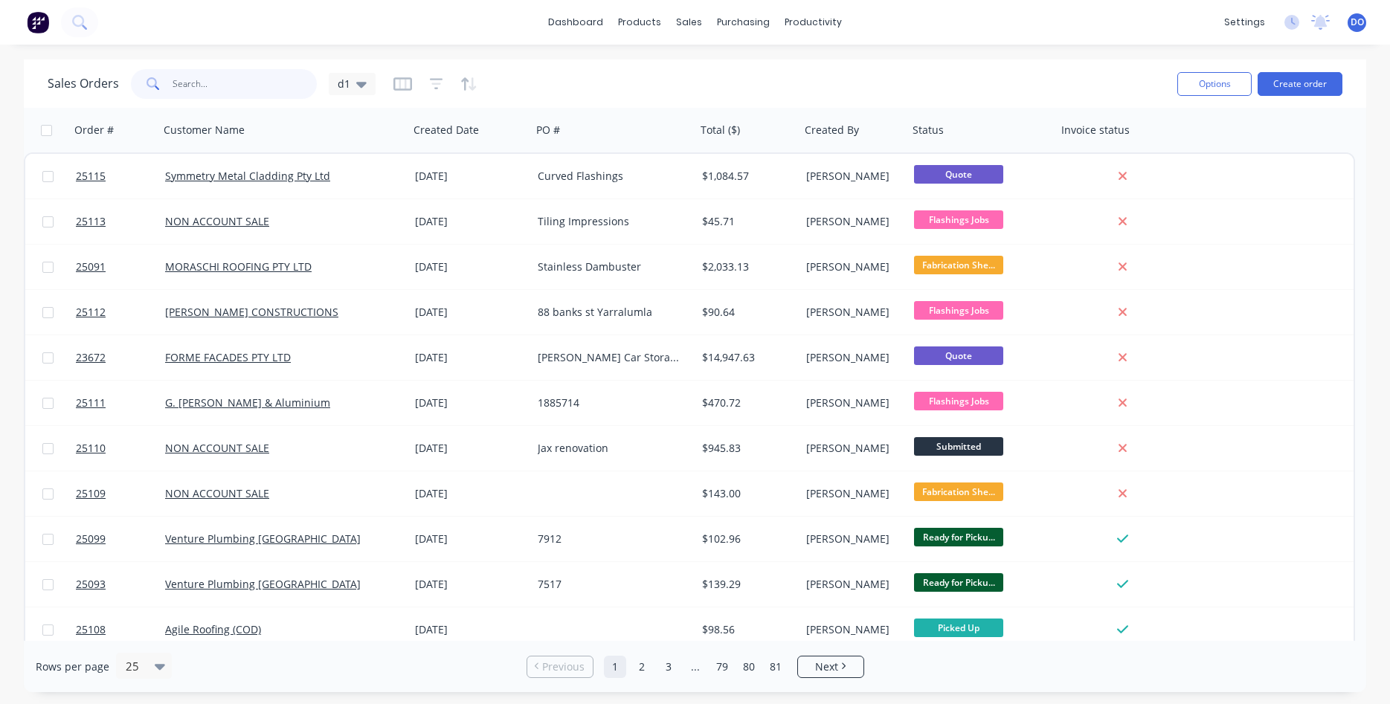
click at [208, 78] on input "text" at bounding box center [245, 84] width 145 height 30
click at [1305, 80] on button "Create order" at bounding box center [1300, 84] width 85 height 24
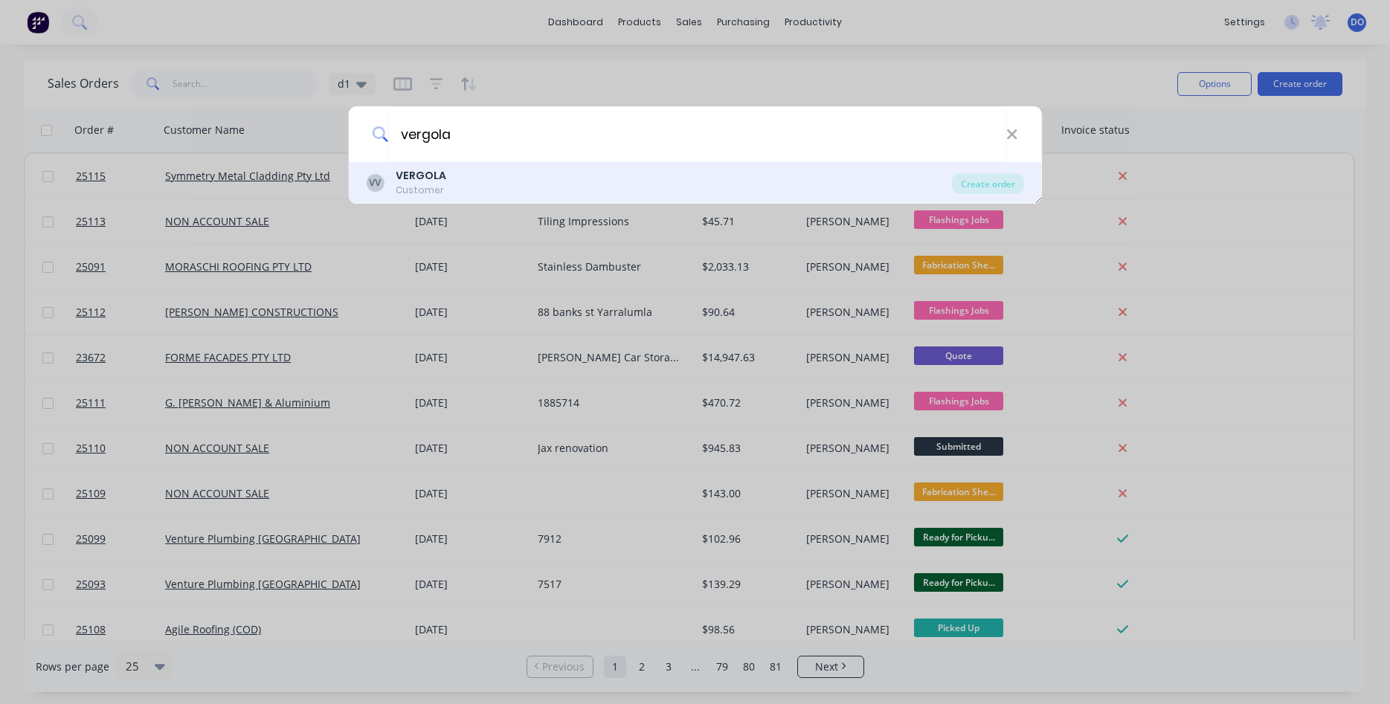
type input "vergola"
click at [423, 190] on div "Customer" at bounding box center [421, 190] width 51 height 13
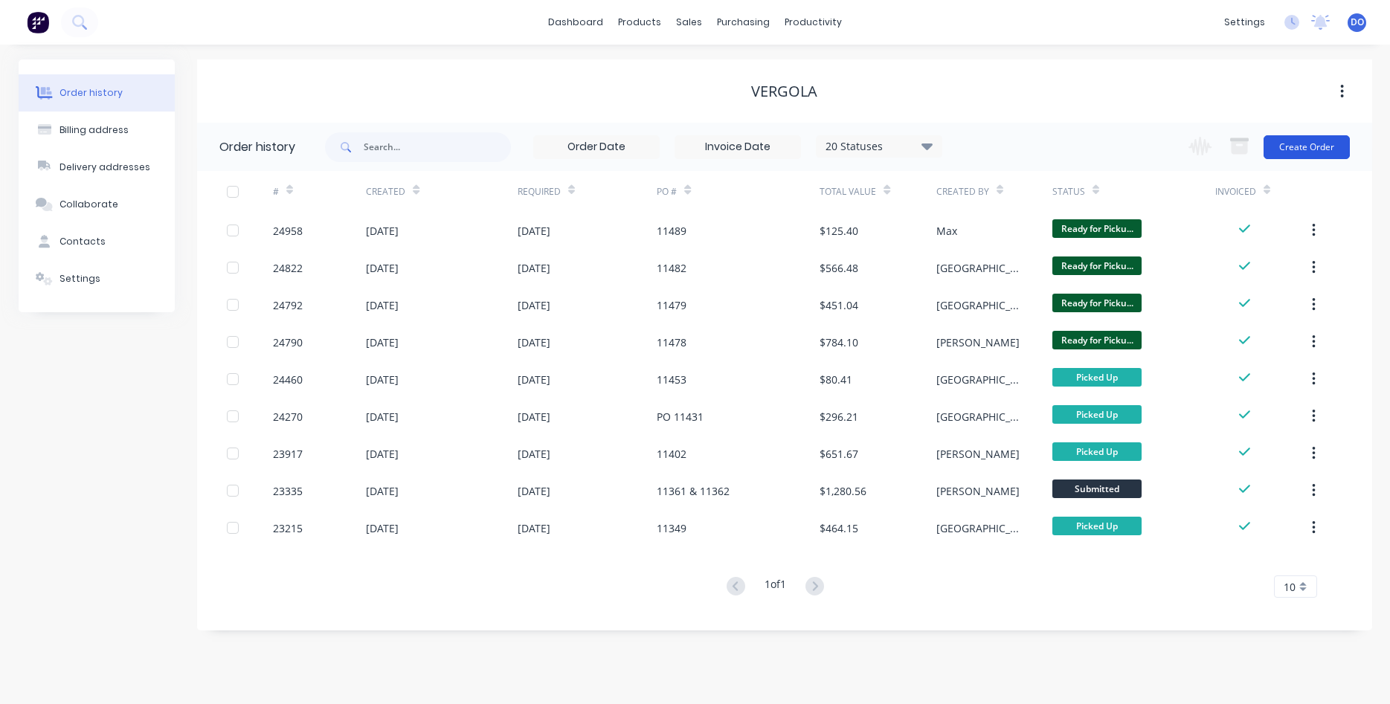
click at [1286, 150] on button "Create Order" at bounding box center [1307, 147] width 86 height 24
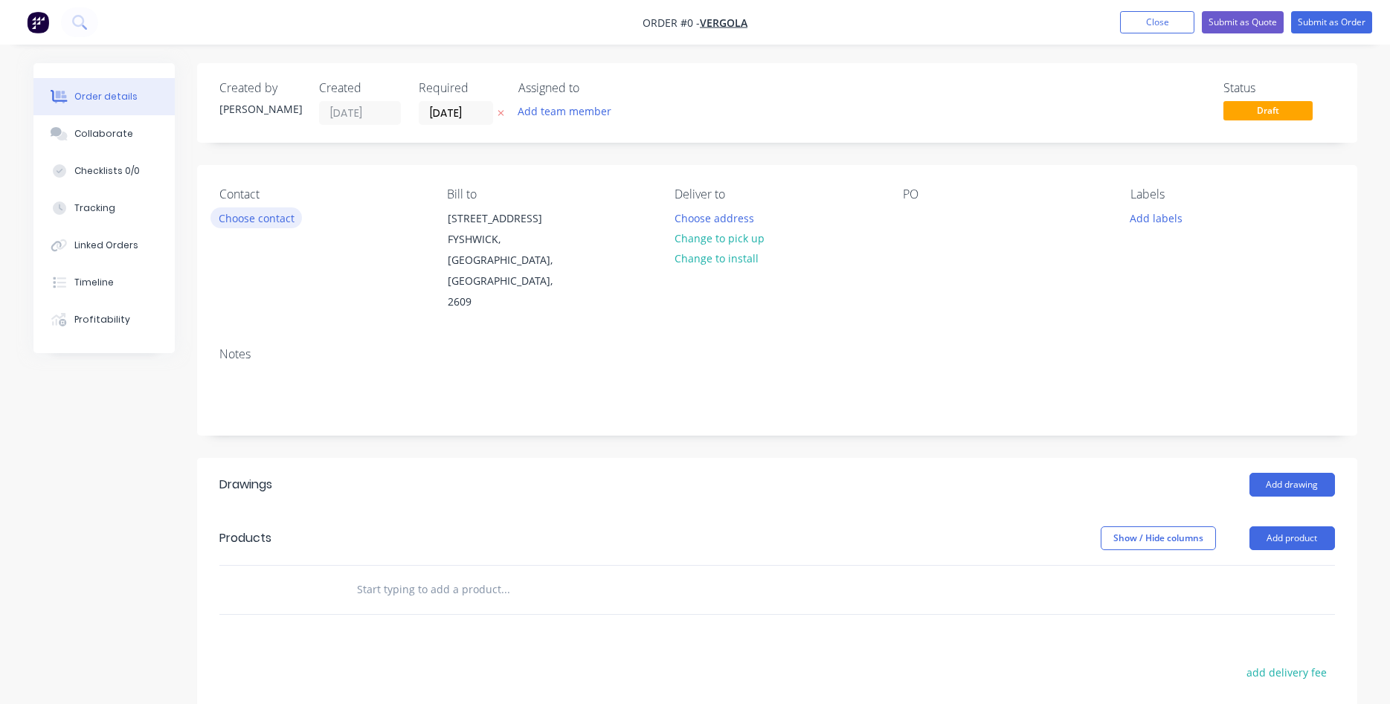
click at [263, 211] on button "Choose contact" at bounding box center [256, 218] width 91 height 20
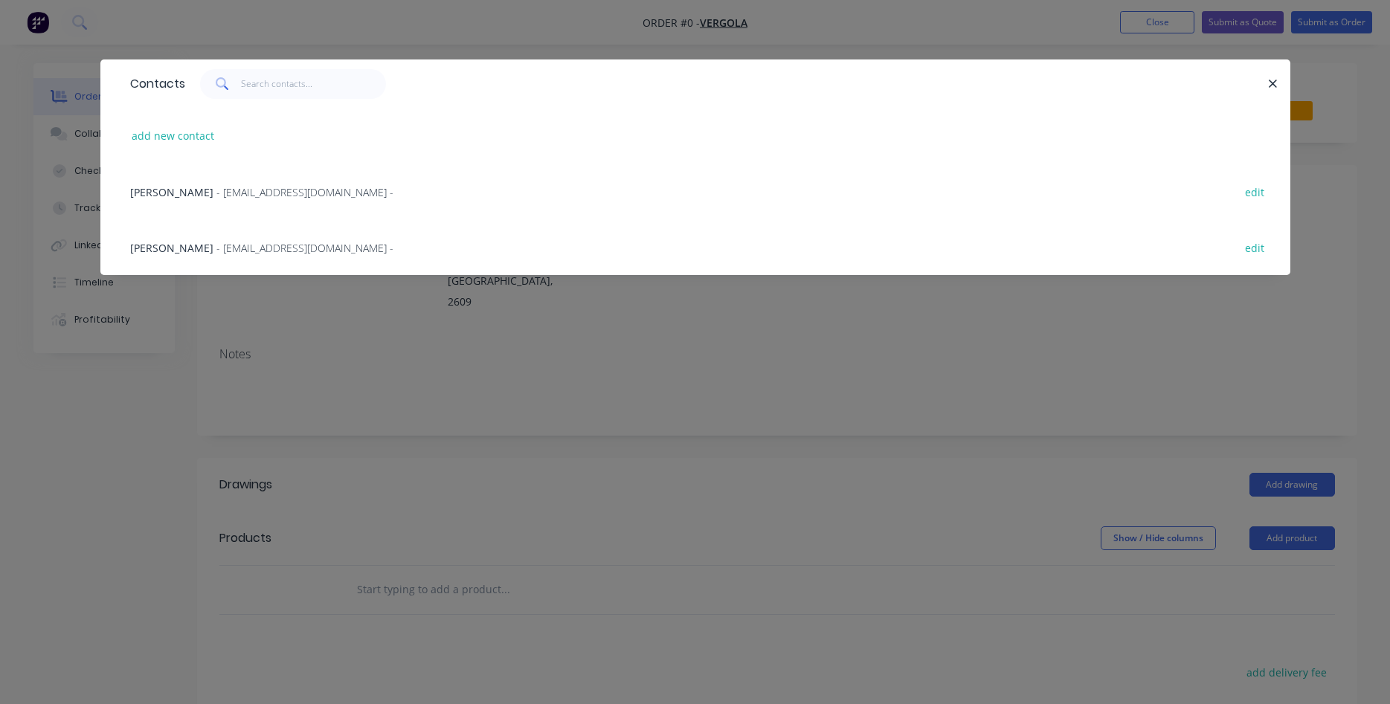
click at [216, 187] on span "- homeplus@vergola.com.au -" at bounding box center [304, 192] width 177 height 14
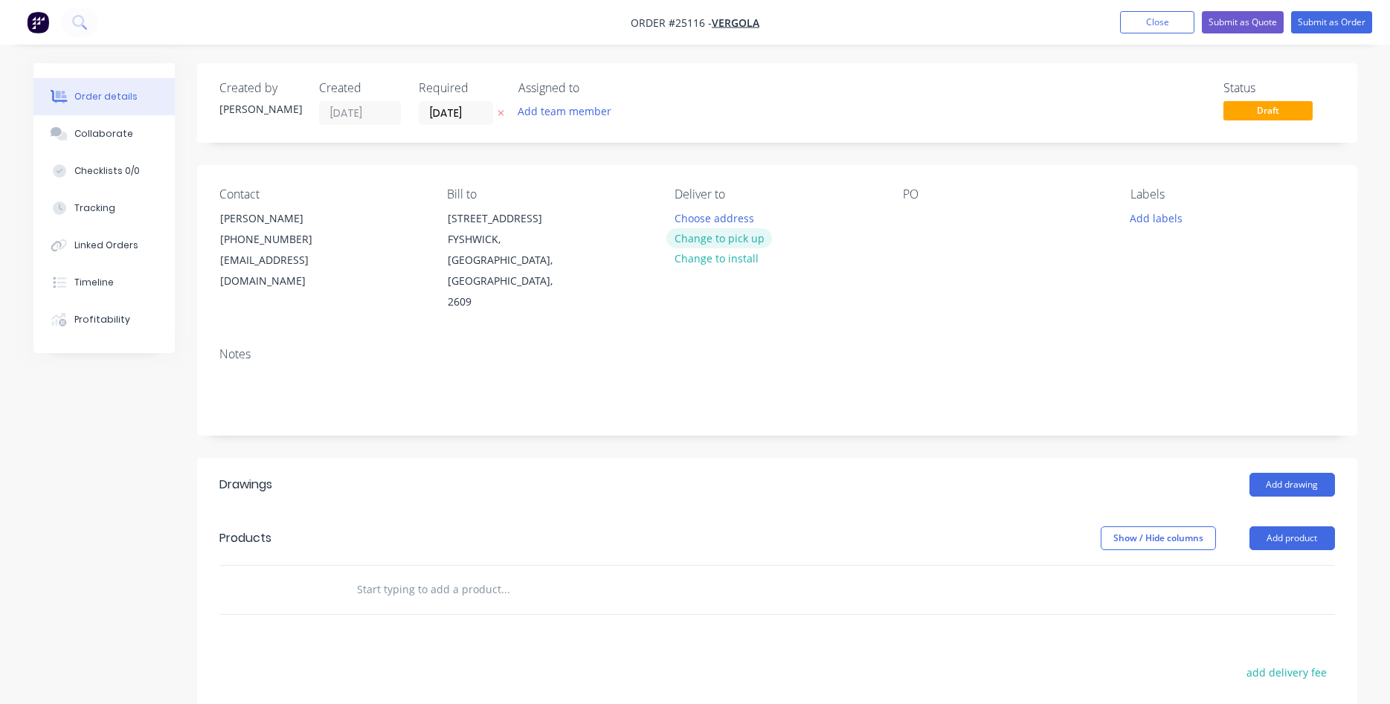
click at [733, 240] on button "Change to pick up" at bounding box center [720, 238] width 106 height 20
click at [911, 221] on div at bounding box center [915, 219] width 24 height 22
click at [1291, 527] on button "Add product" at bounding box center [1293, 539] width 86 height 24
click at [947, 216] on div "Racks" at bounding box center [929, 219] width 52 height 22
click at [1280, 527] on button "Add product" at bounding box center [1293, 539] width 86 height 24
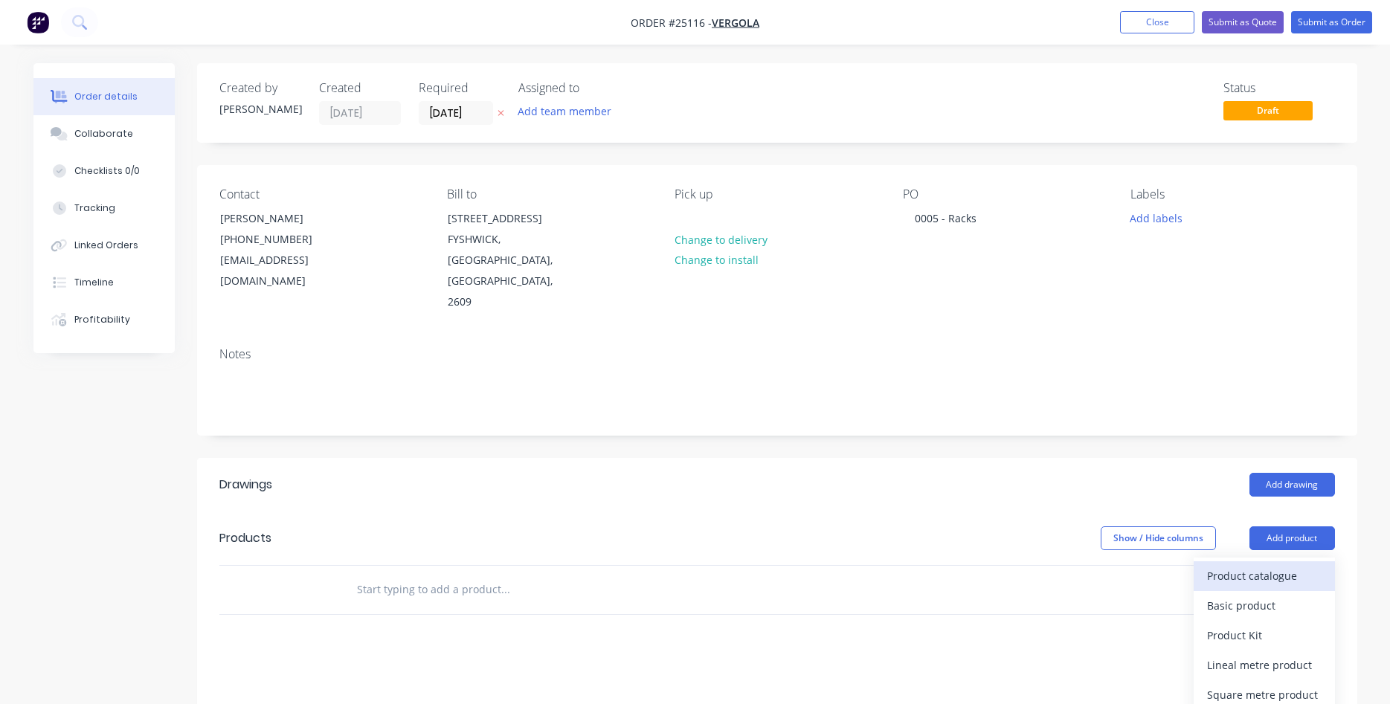
click at [1268, 565] on div "Product catalogue" at bounding box center [1264, 576] width 115 height 22
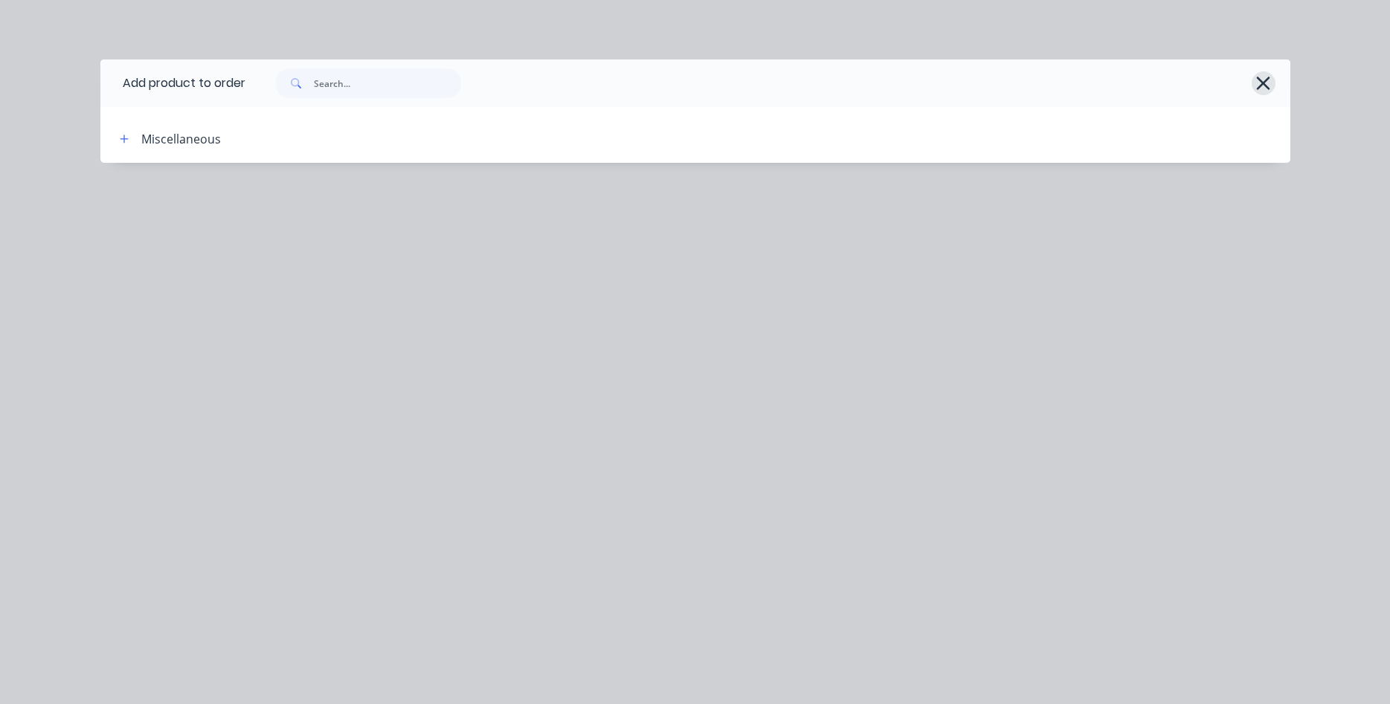
click at [1265, 92] on icon "button" at bounding box center [1264, 83] width 16 height 21
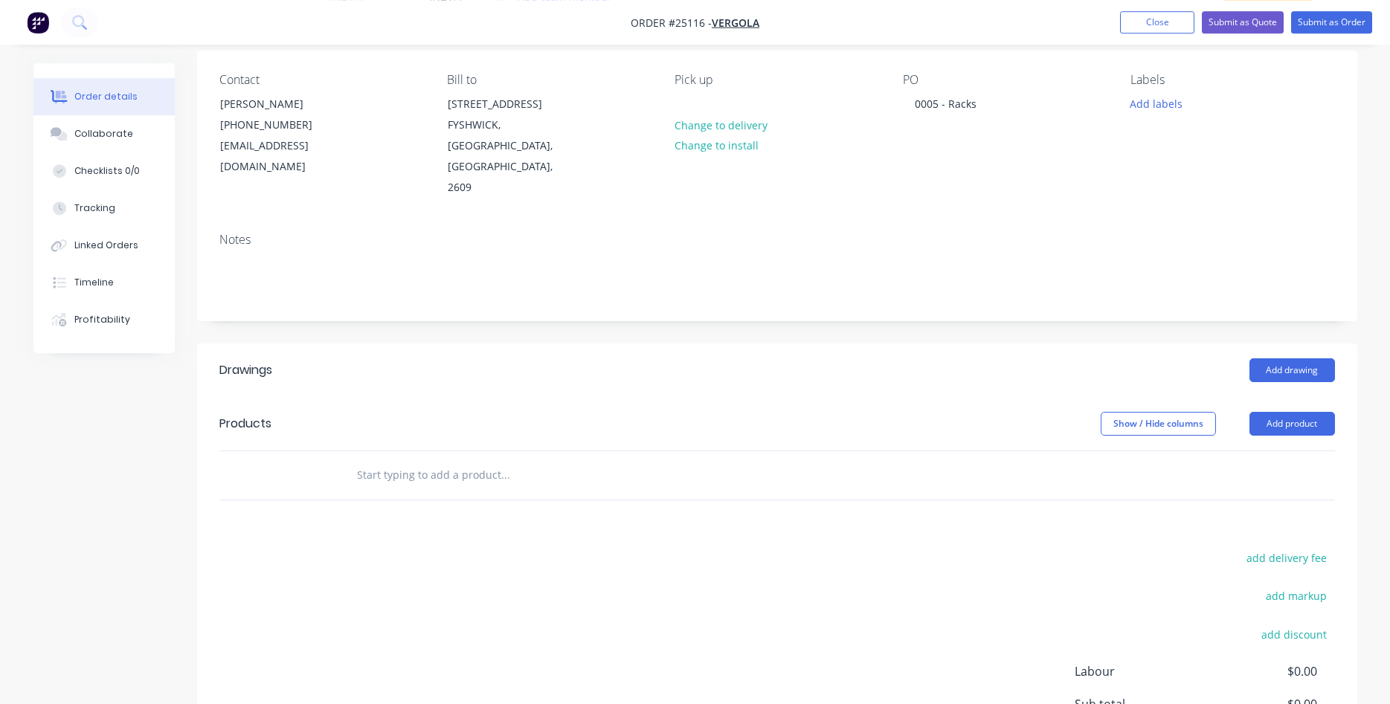
scroll to position [152, 0]
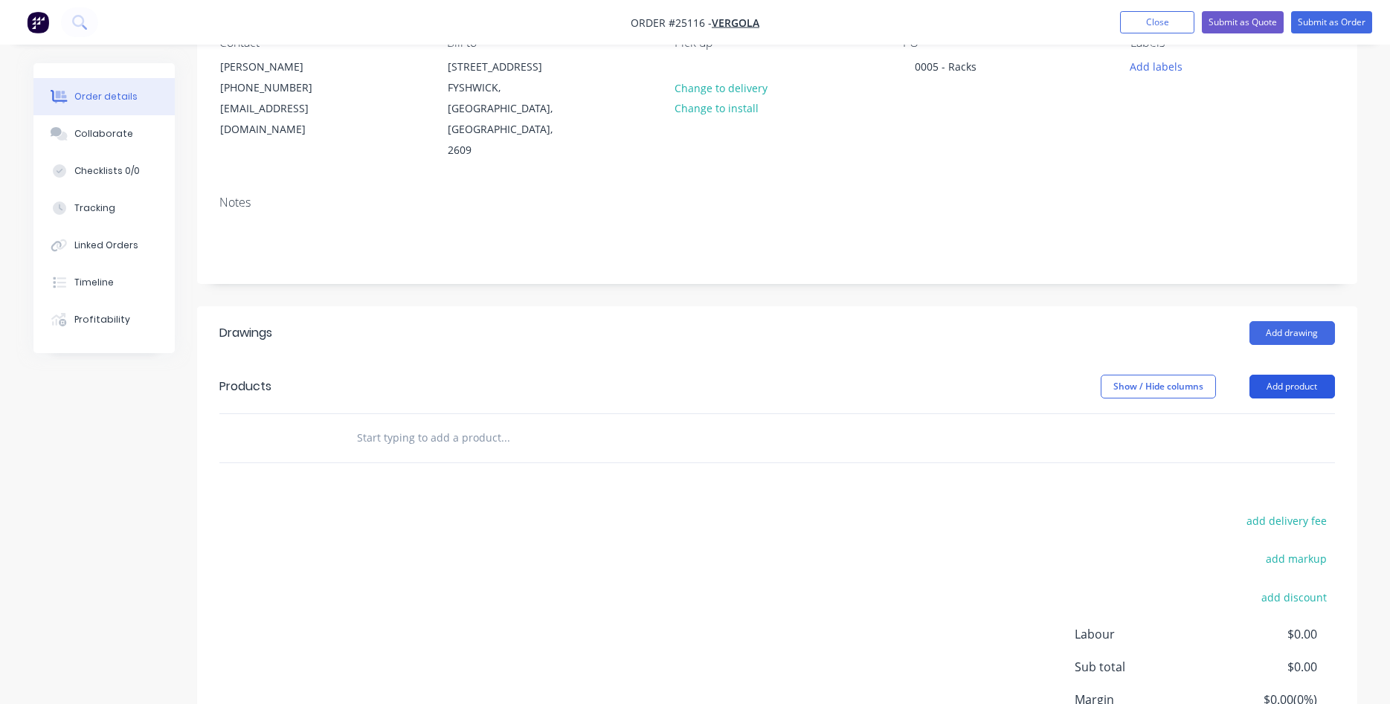
click at [1301, 375] on button "Add product" at bounding box center [1293, 387] width 86 height 24
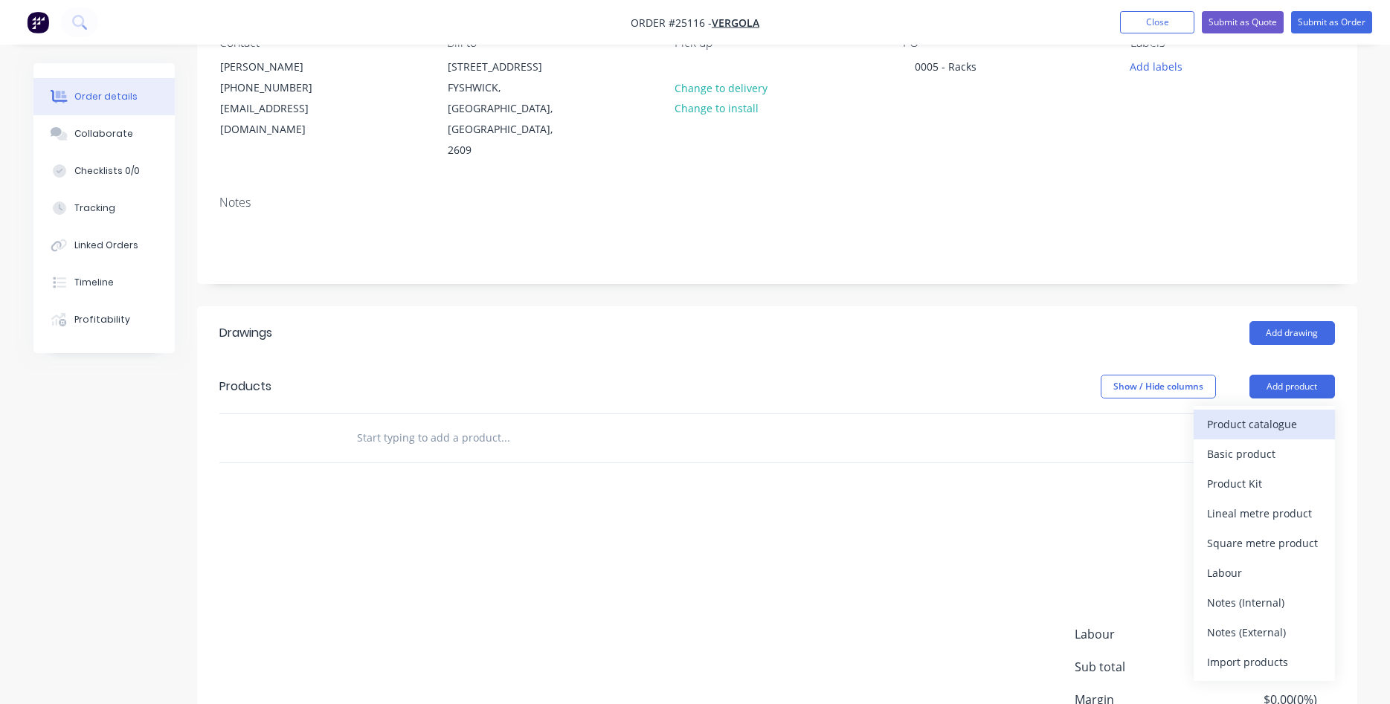
click at [1246, 414] on div "Product catalogue" at bounding box center [1264, 425] width 115 height 22
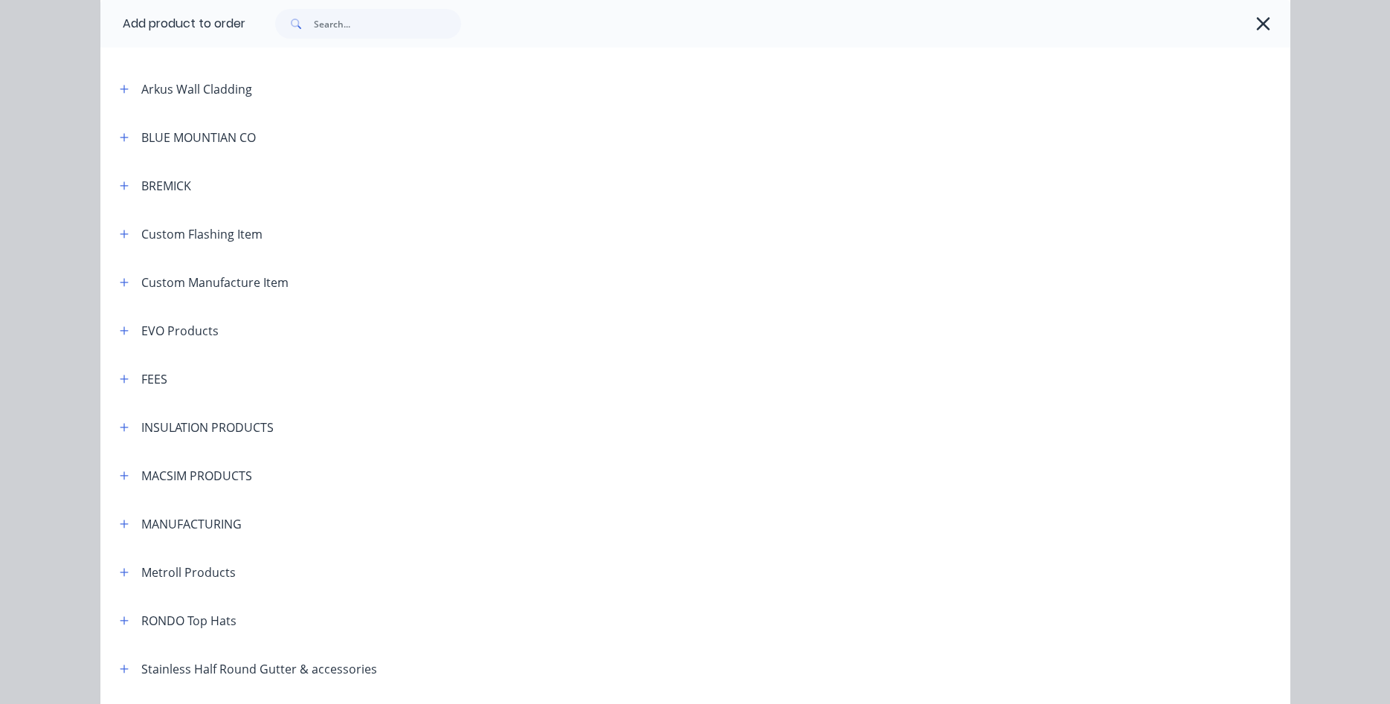
scroll to position [848, 0]
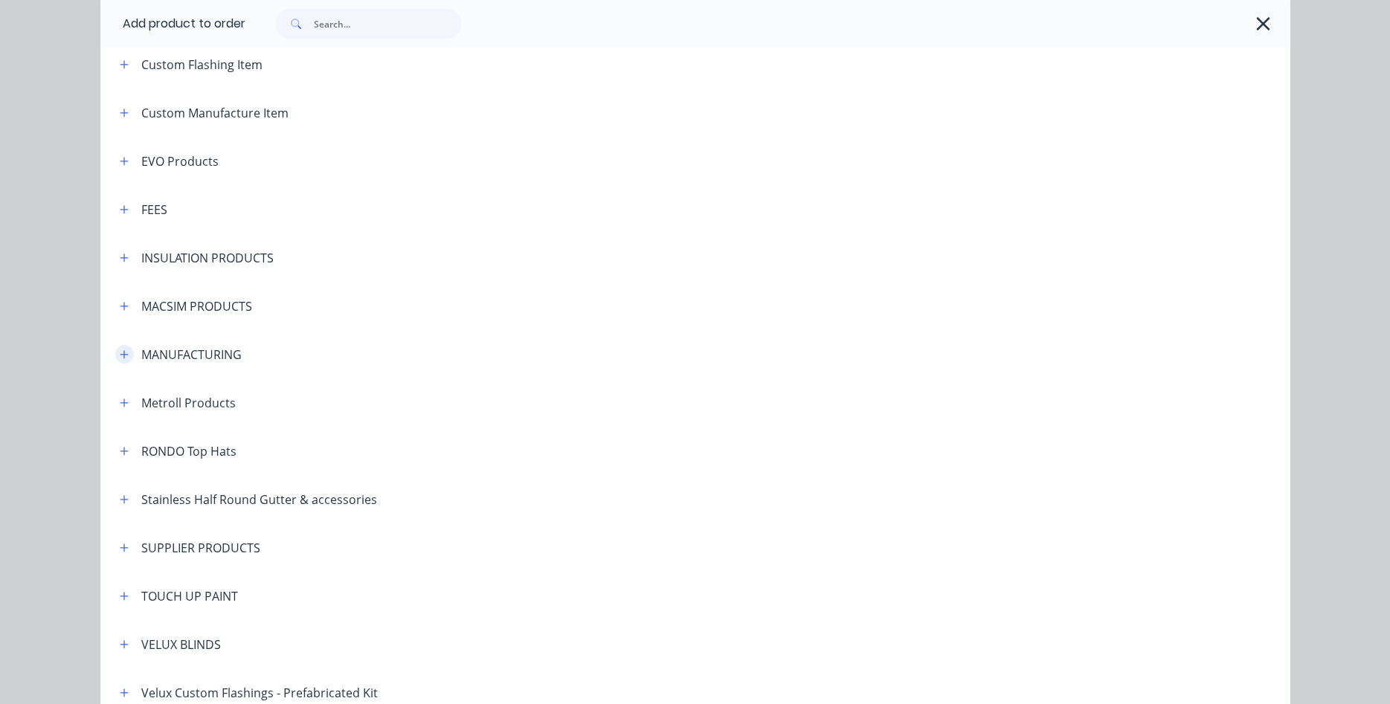
click at [130, 356] on button "button" at bounding box center [124, 354] width 19 height 19
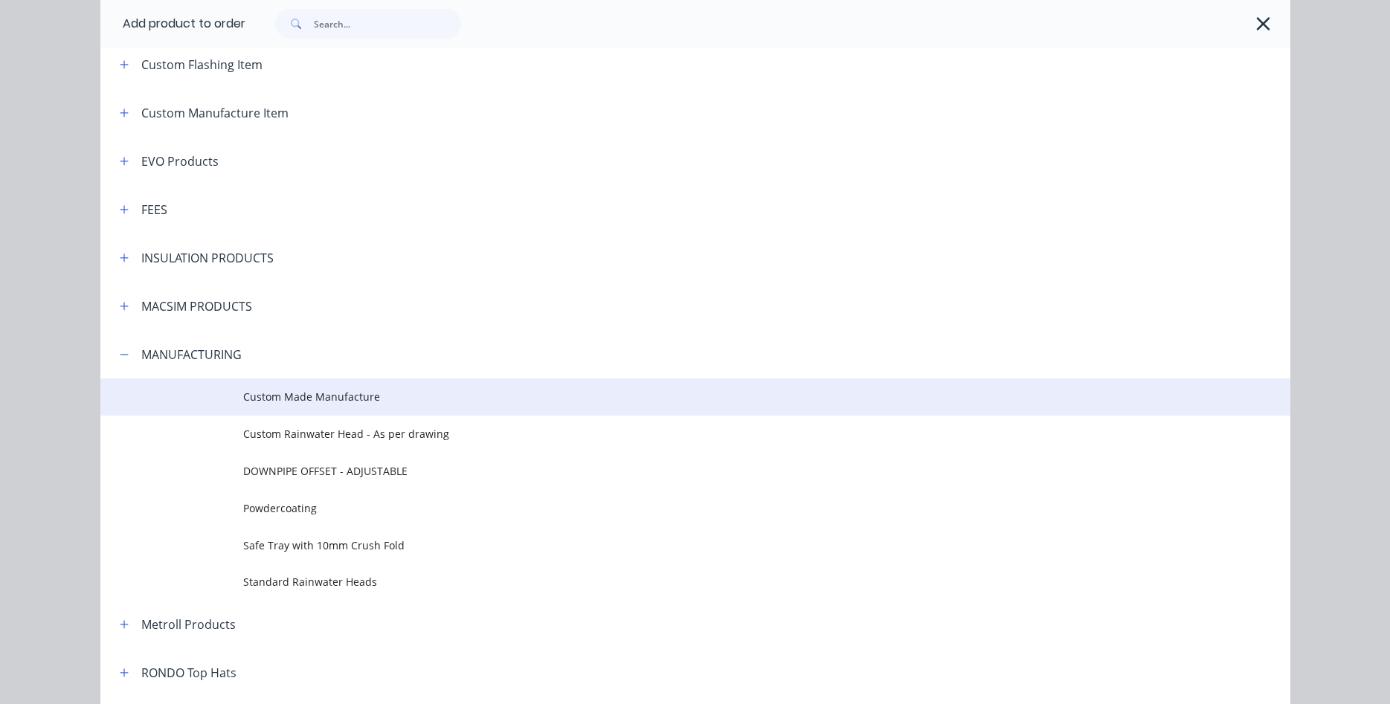
click at [292, 394] on span "Custom Made Manufacture" at bounding box center [662, 397] width 838 height 16
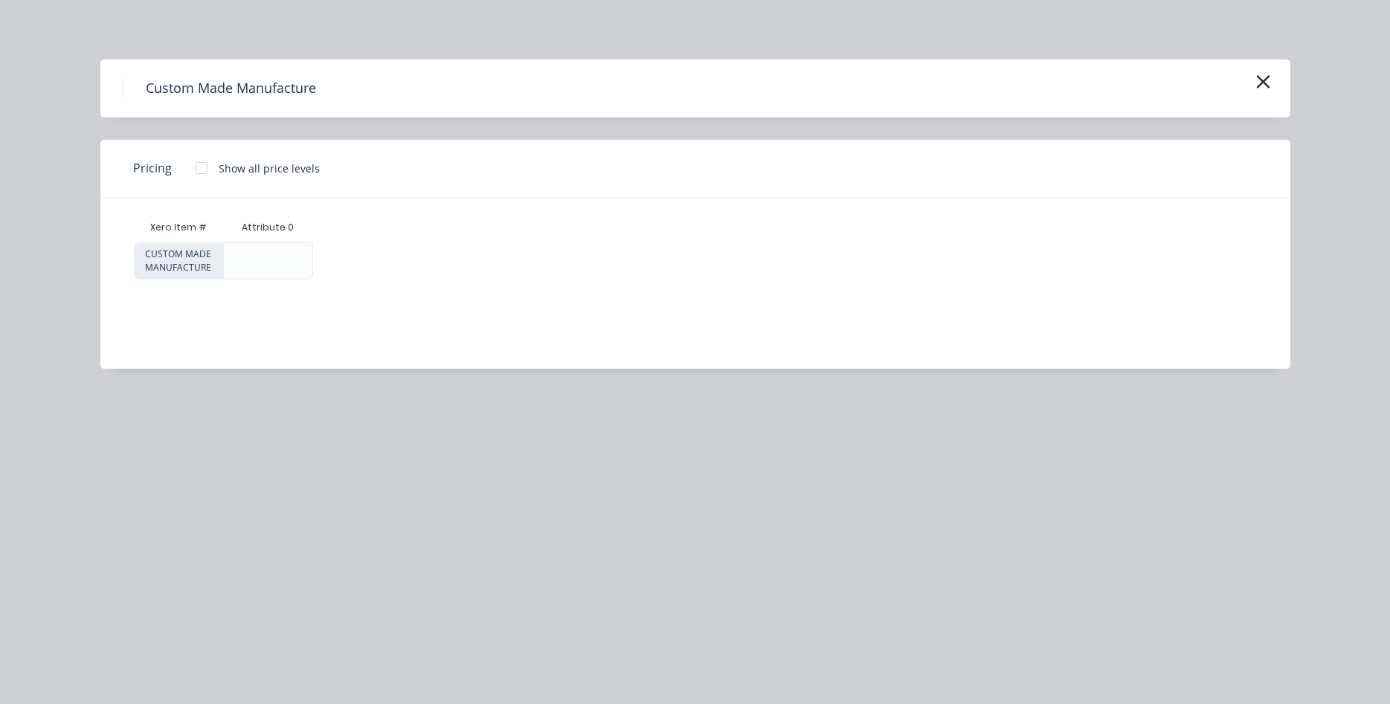
click at [202, 168] on div at bounding box center [202, 168] width 30 height 30
click at [367, 257] on div "$0.00" at bounding box center [373, 261] width 118 height 36
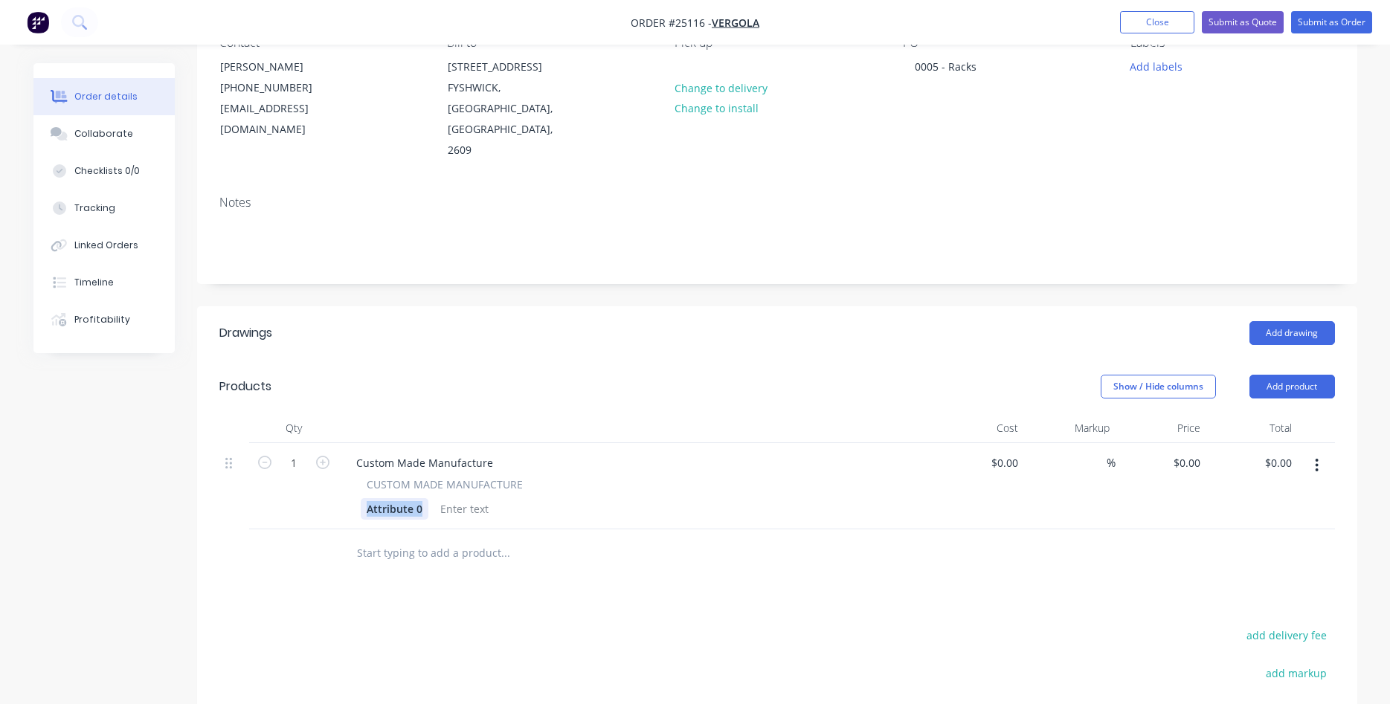
drag, startPoint x: 421, startPoint y: 488, endPoint x: 336, endPoint y: 487, distance: 84.8
click at [361, 498] on div "Attribute 0" at bounding box center [395, 509] width 68 height 22
click at [380, 452] on div "Custom Made Manufacture" at bounding box center [424, 463] width 161 height 22
drag, startPoint x: 367, startPoint y: 440, endPoint x: 514, endPoint y: 446, distance: 146.6
click at [505, 452] on div "Custom Made Manufacture" at bounding box center [424, 463] width 161 height 22
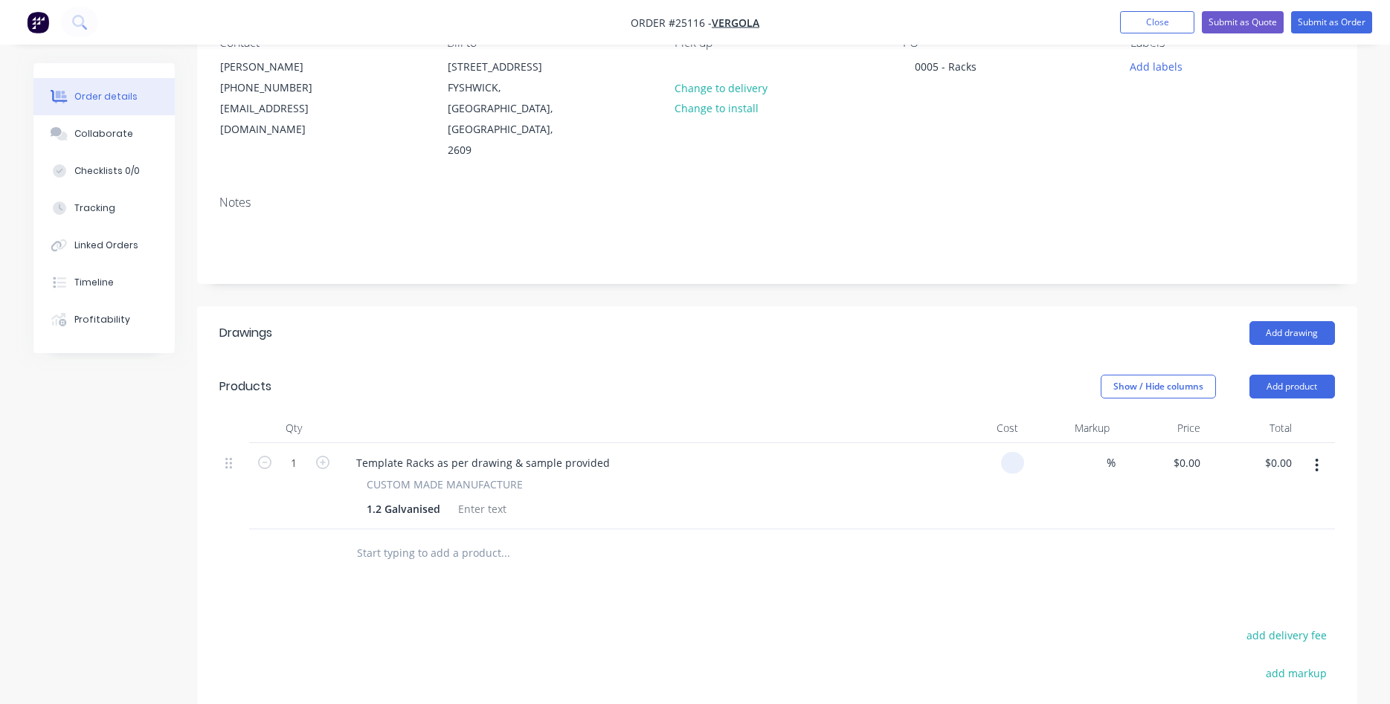
click at [1018, 452] on input at bounding box center [1015, 463] width 17 height 22
type input "$237.00"
click at [939, 460] on div "$237.00 237" at bounding box center [979, 486] width 91 height 86
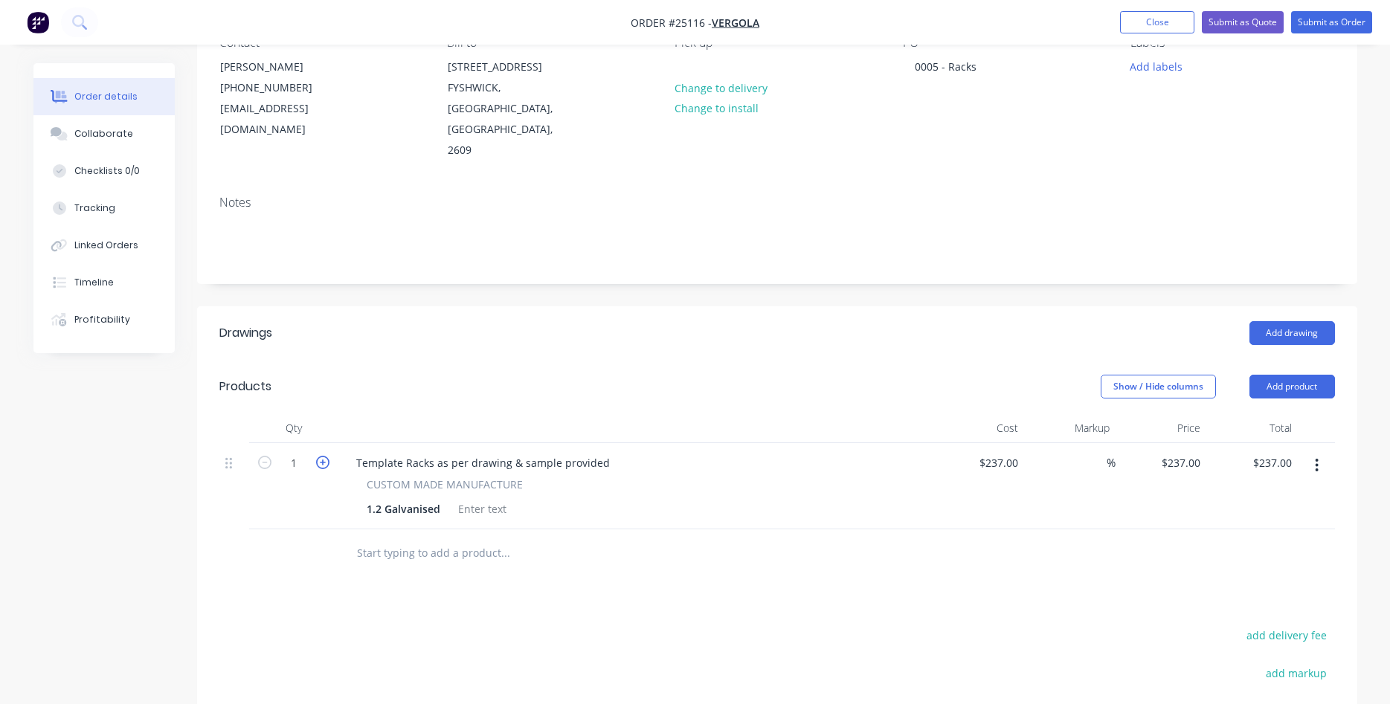
click at [324, 456] on icon "button" at bounding box center [322, 462] width 13 height 13
type input "2"
type input "$474.00"
click at [324, 456] on icon "button" at bounding box center [322, 462] width 13 height 13
type input "3"
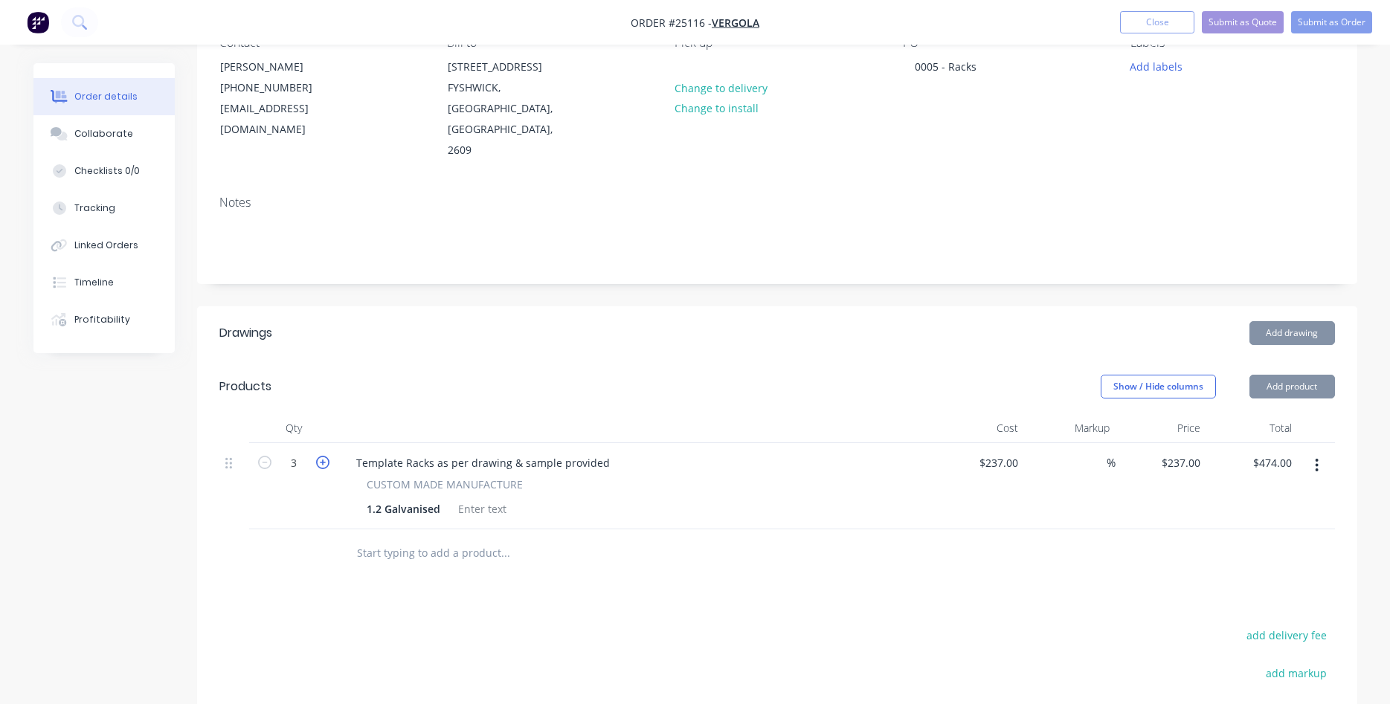
type input "$711.00"
click at [324, 456] on icon "button" at bounding box center [322, 462] width 13 height 13
type input "4"
type input "$948.00"
click at [324, 456] on icon "button" at bounding box center [322, 462] width 13 height 13
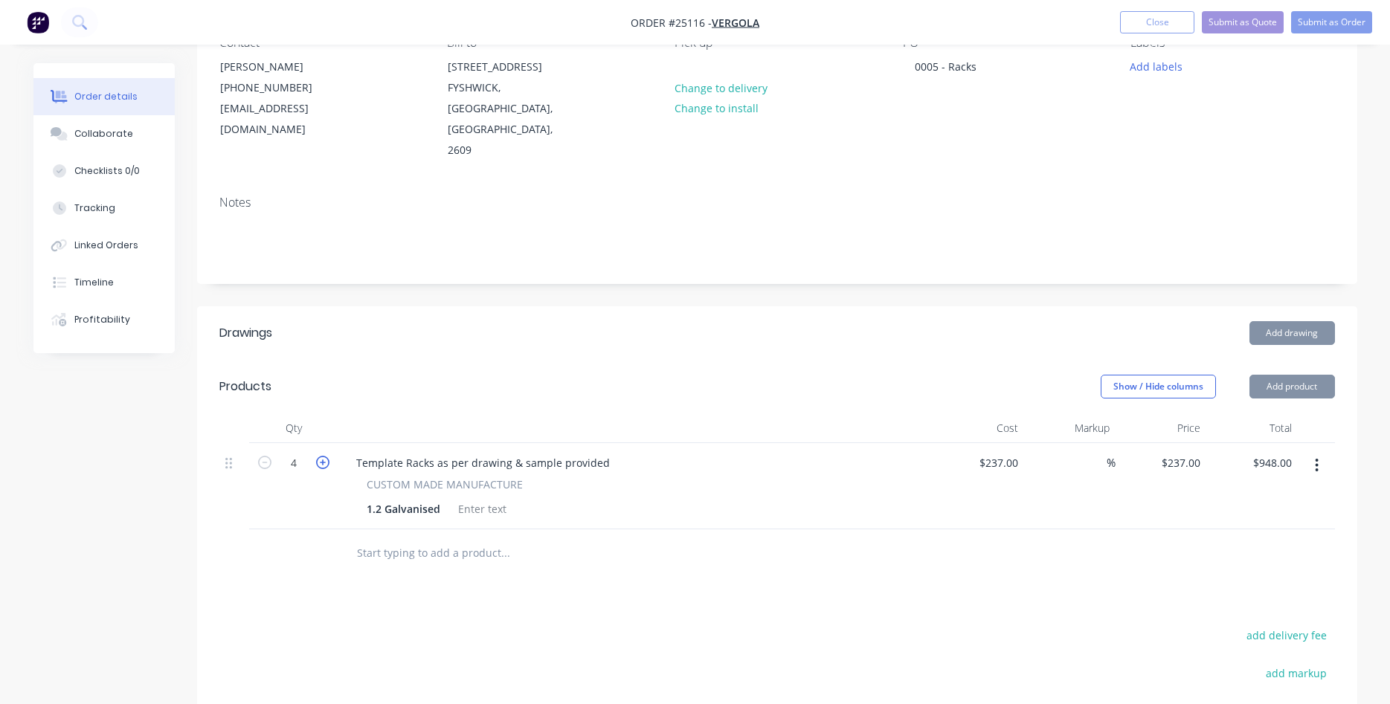
type input "5"
type input "$1,185.00"
click at [324, 456] on icon "button" at bounding box center [322, 462] width 13 height 13
type input "6"
type input "$1,422.00"
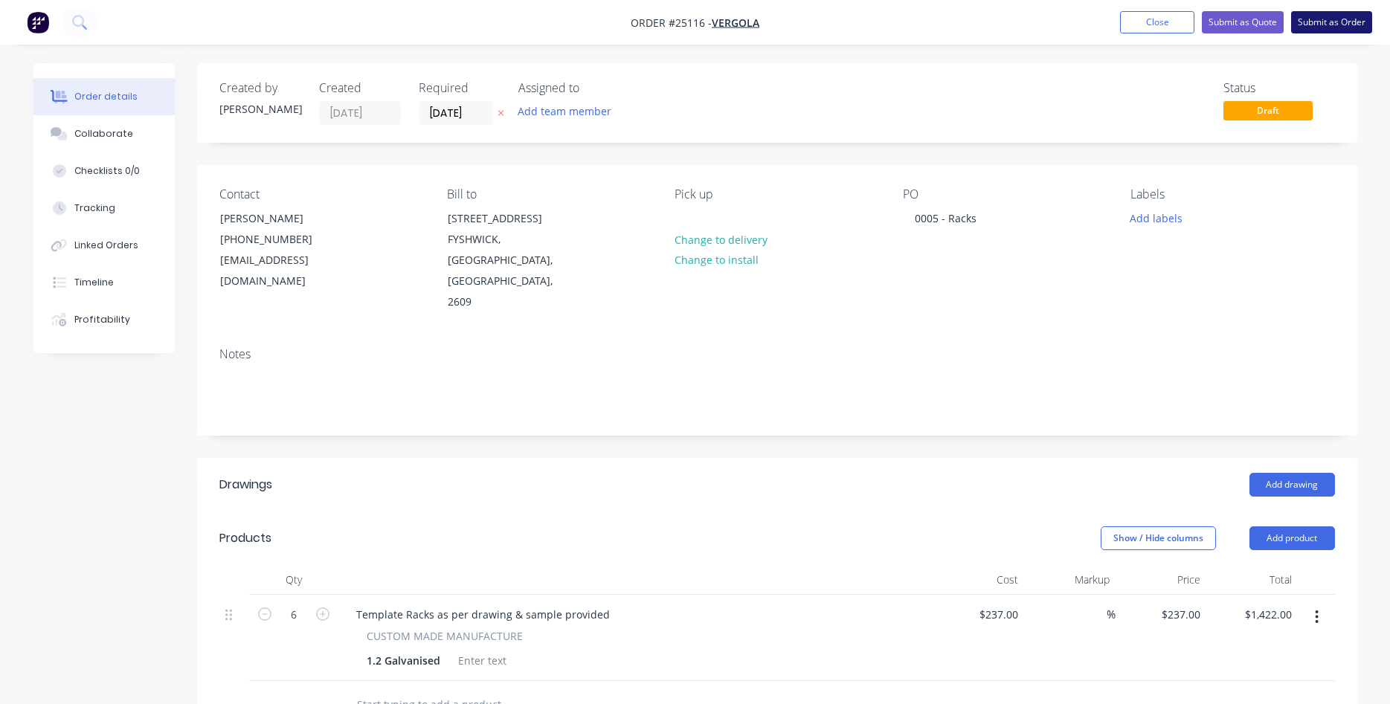
click at [1332, 26] on button "Submit as Order" at bounding box center [1331, 22] width 81 height 22
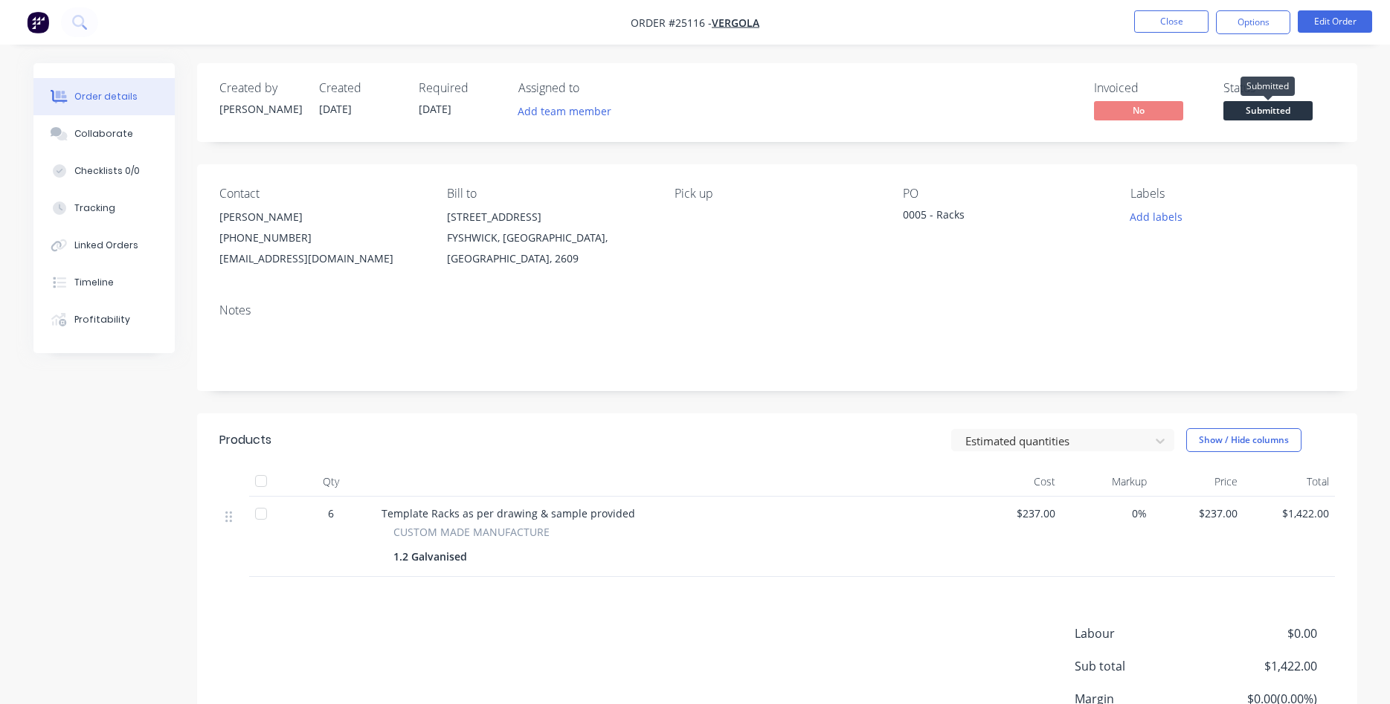
click at [1280, 106] on span "Submitted" at bounding box center [1268, 110] width 89 height 19
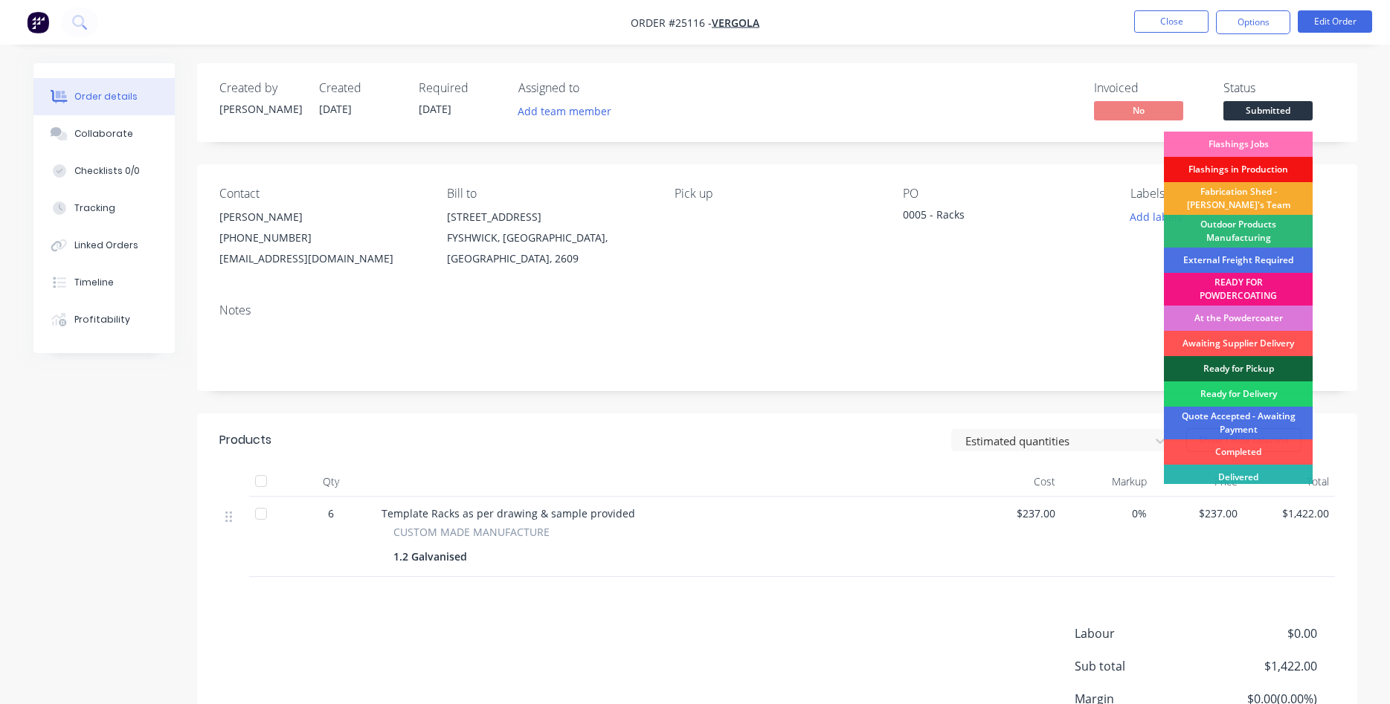
click at [1230, 202] on div "Fabrication Shed - [PERSON_NAME]'s Team" at bounding box center [1238, 198] width 149 height 33
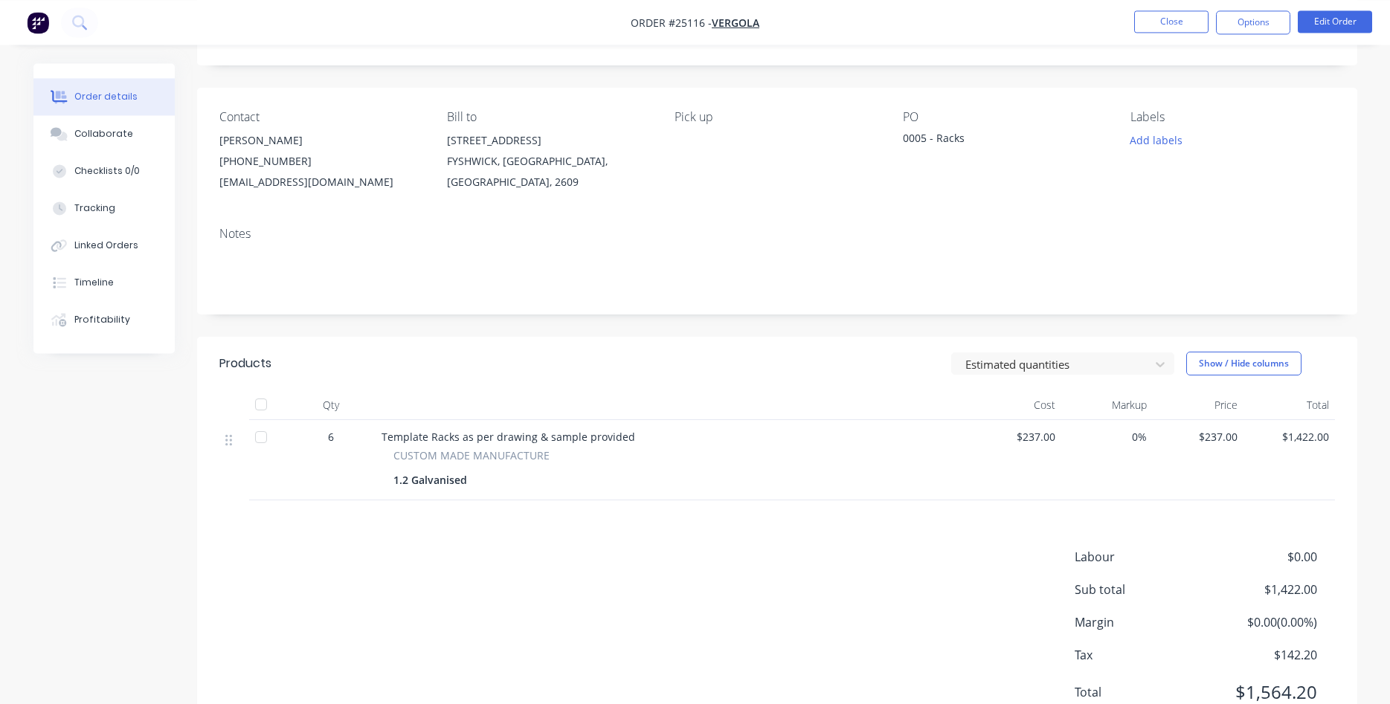
scroll to position [138, 0]
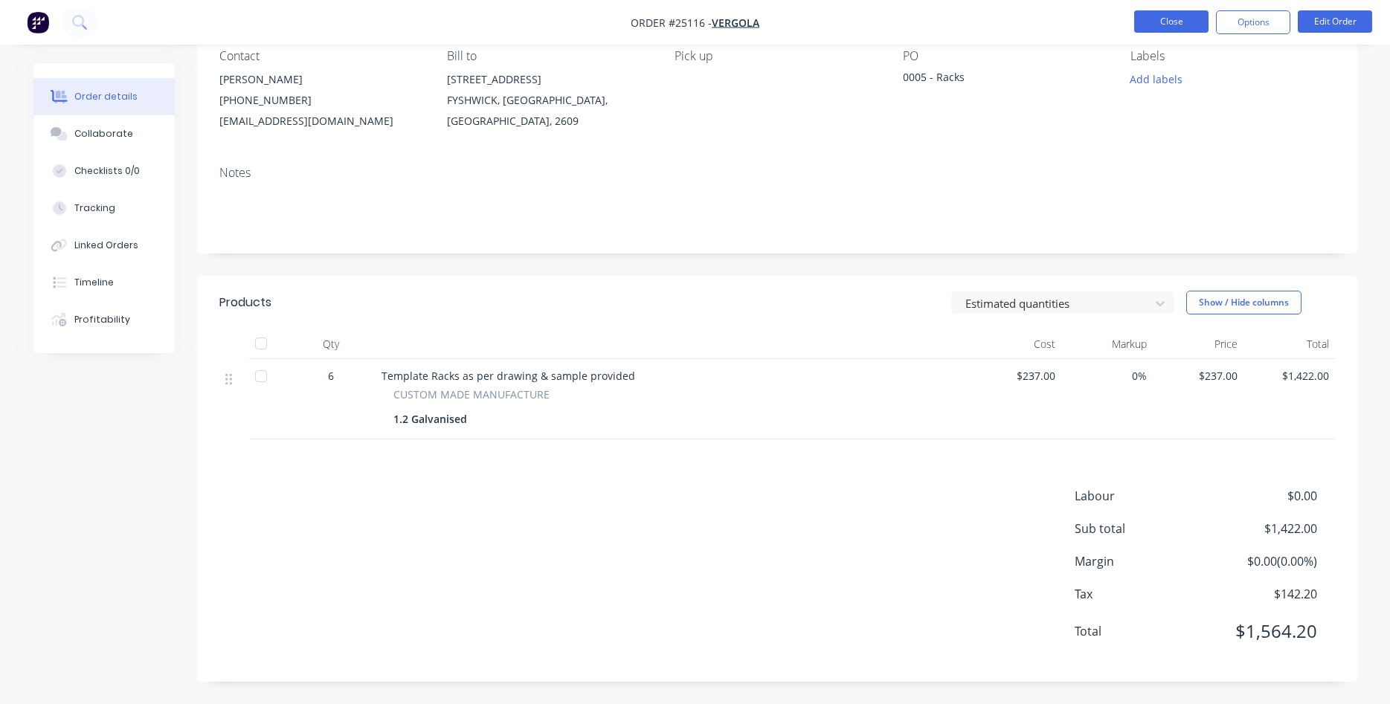
click at [1163, 18] on button "Close" at bounding box center [1171, 21] width 74 height 22
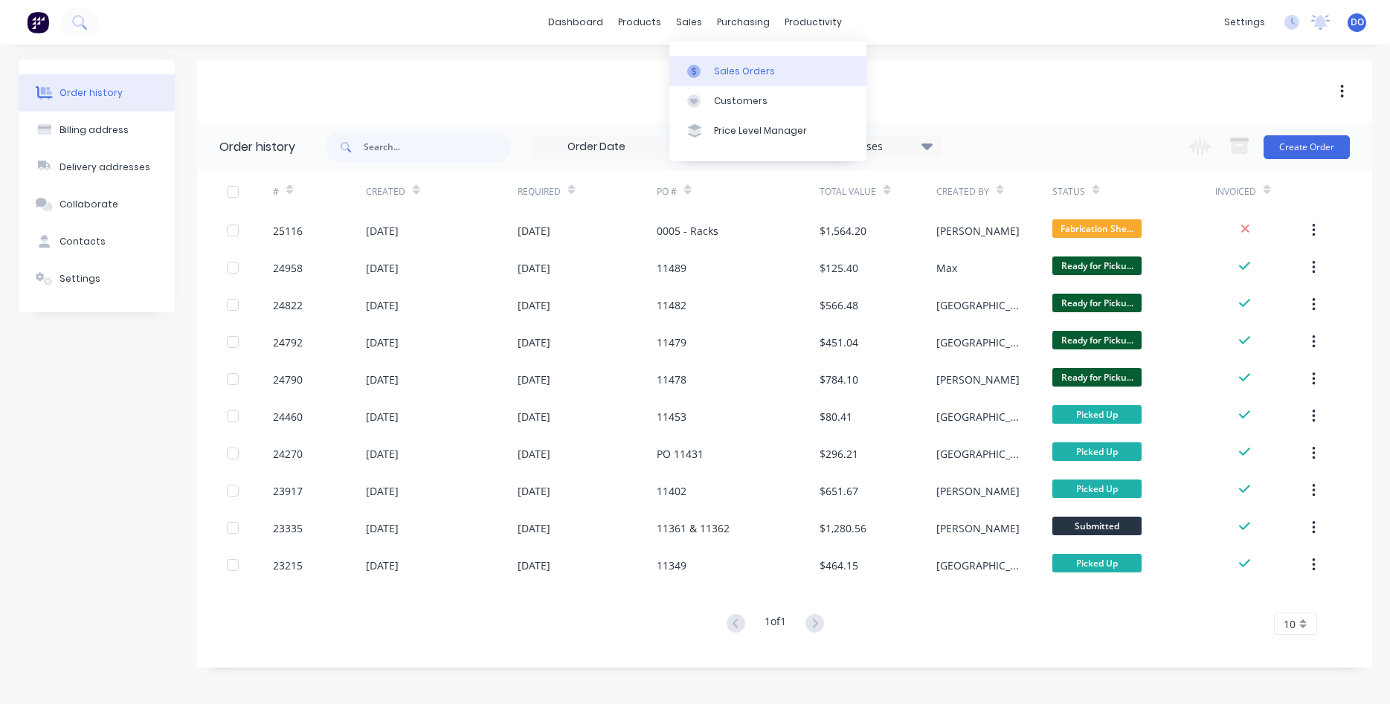
click at [722, 84] on link "Sales Orders" at bounding box center [768, 71] width 197 height 30
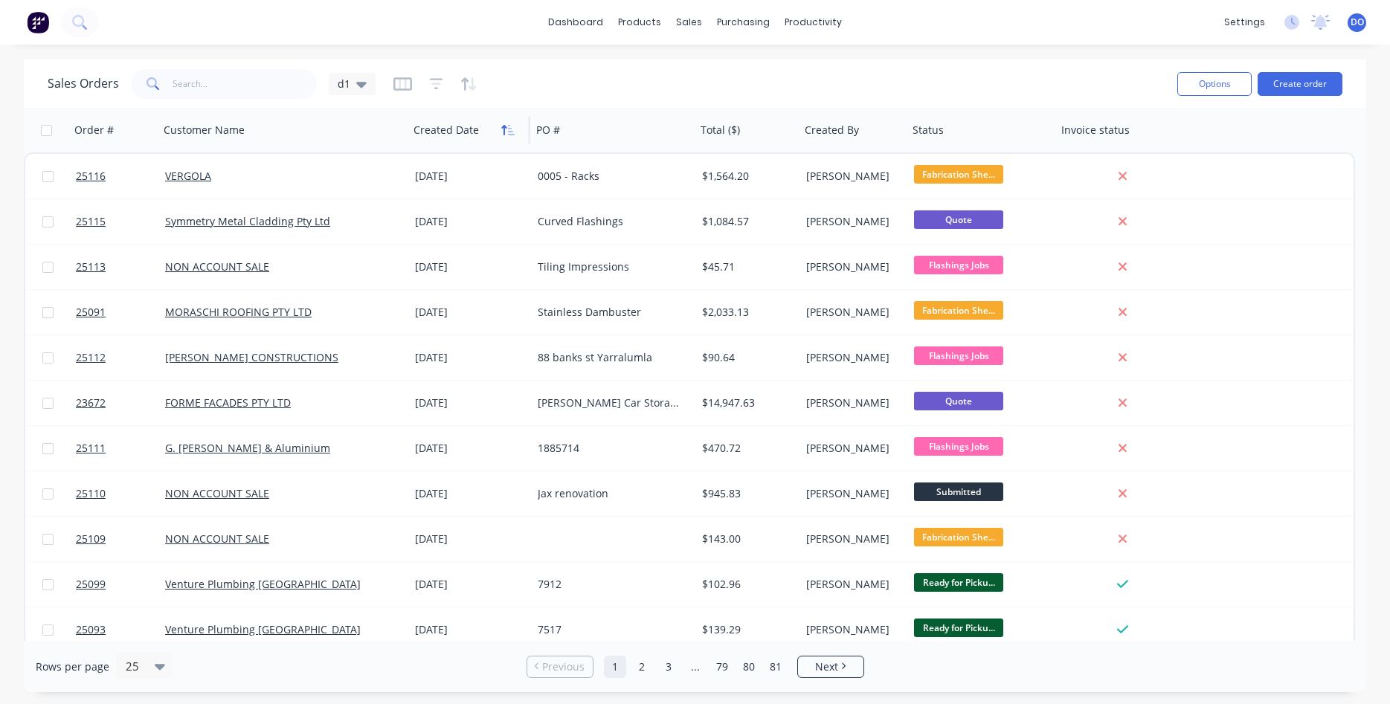
click at [506, 132] on icon "button" at bounding box center [507, 130] width 13 height 12
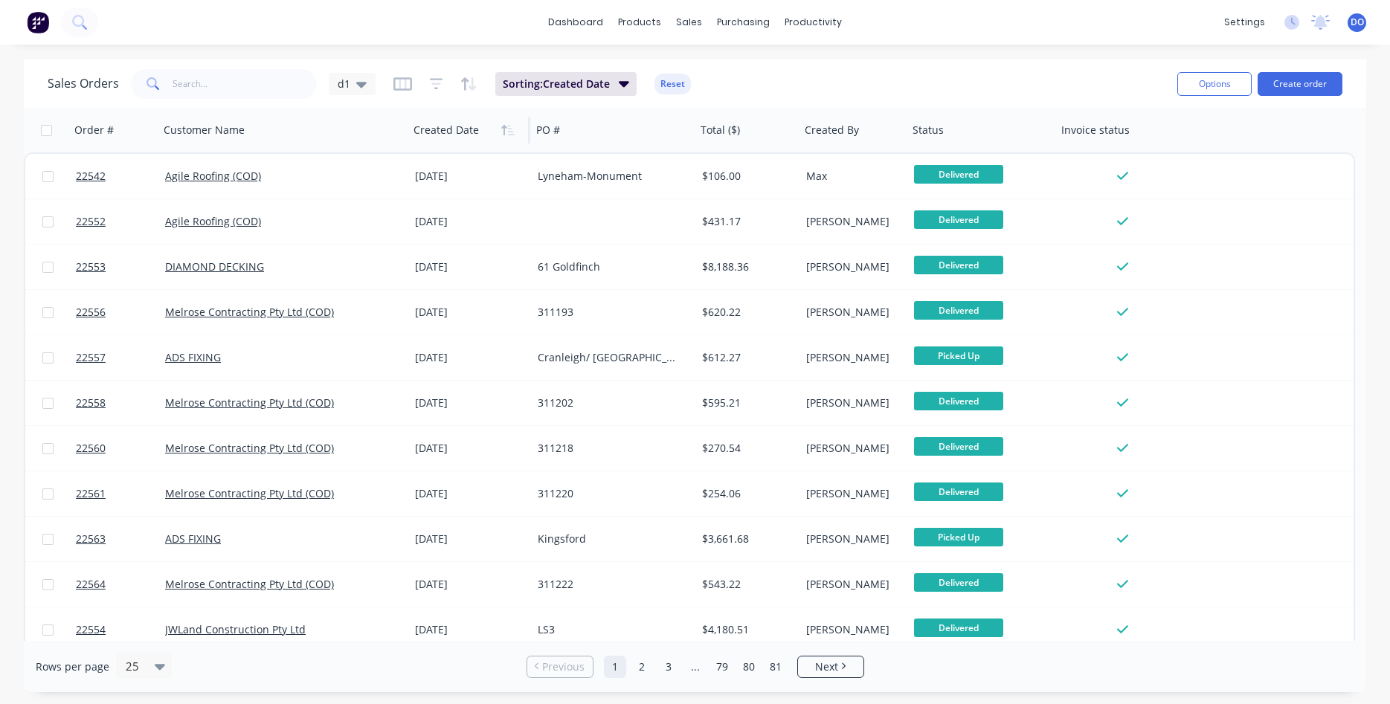
click at [506, 132] on icon "button" at bounding box center [507, 130] width 13 height 12
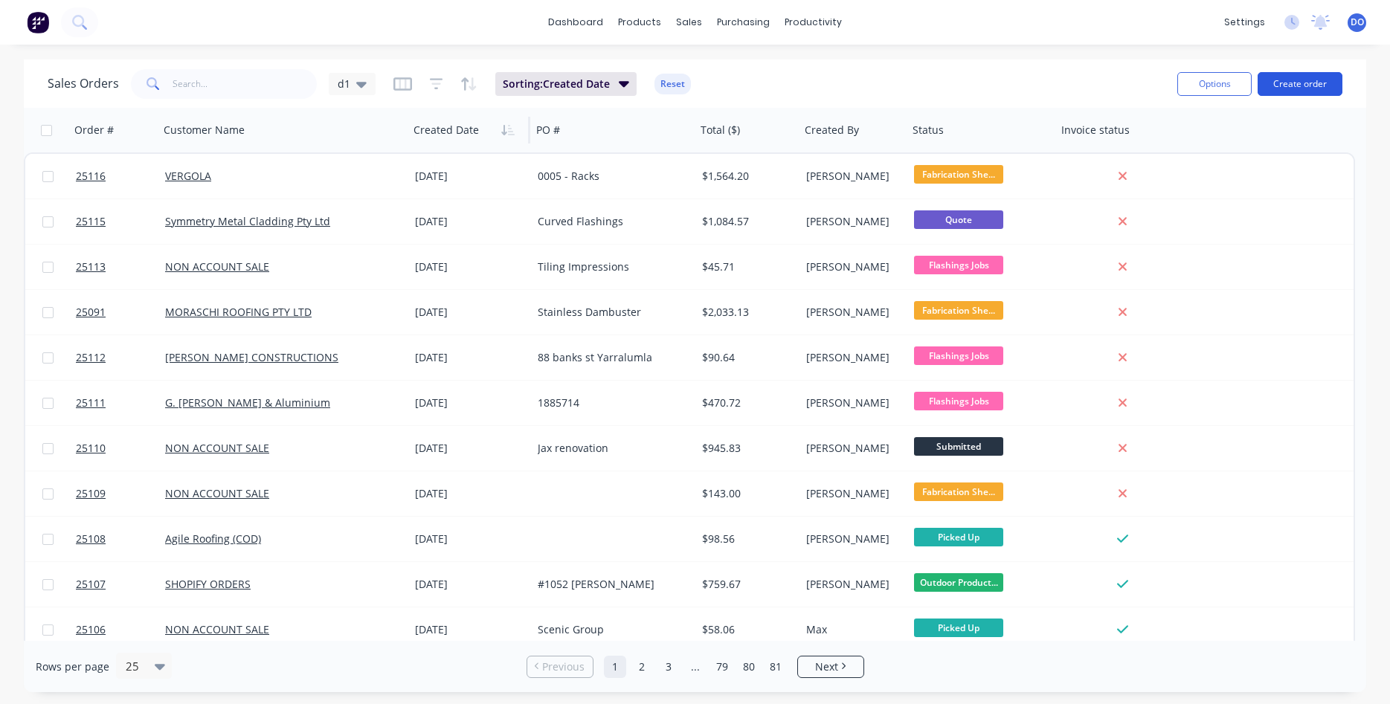
click at [1306, 78] on button "Create order" at bounding box center [1300, 84] width 85 height 24
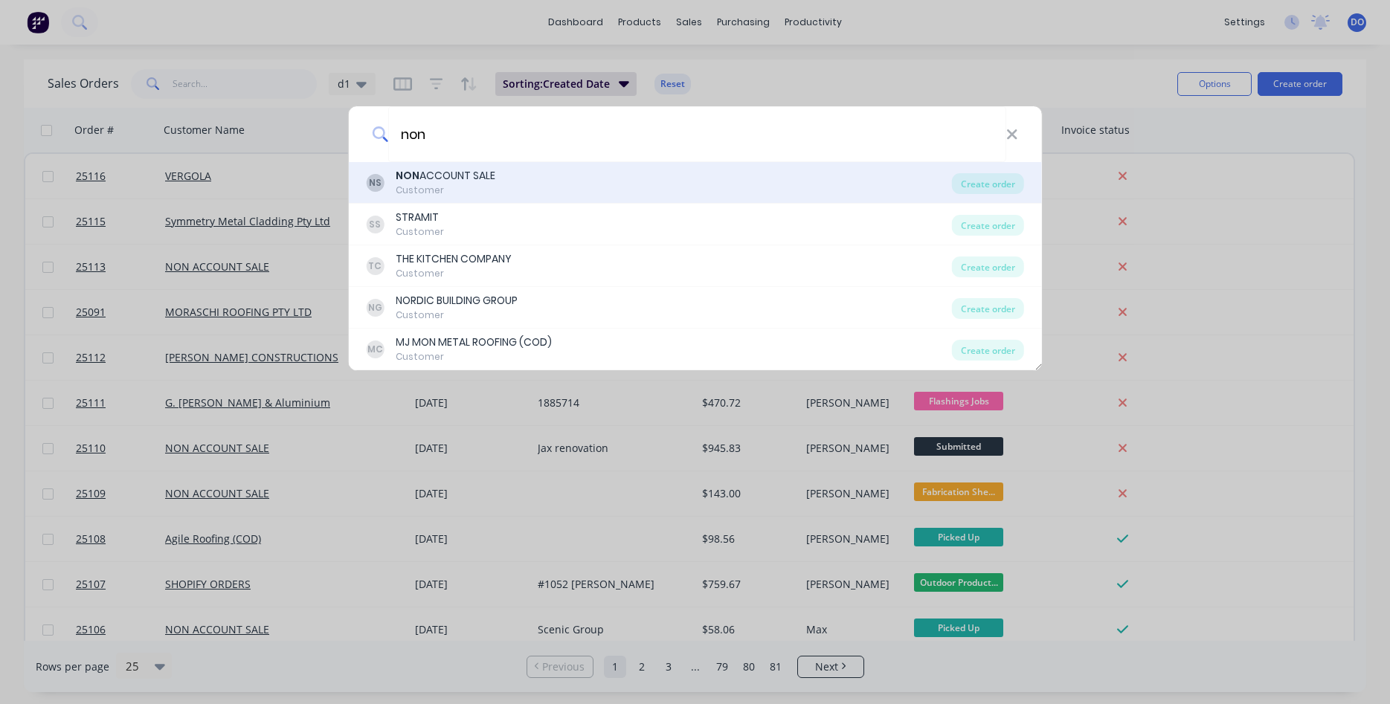
type input "non"
click at [425, 190] on div "Customer" at bounding box center [446, 190] width 100 height 13
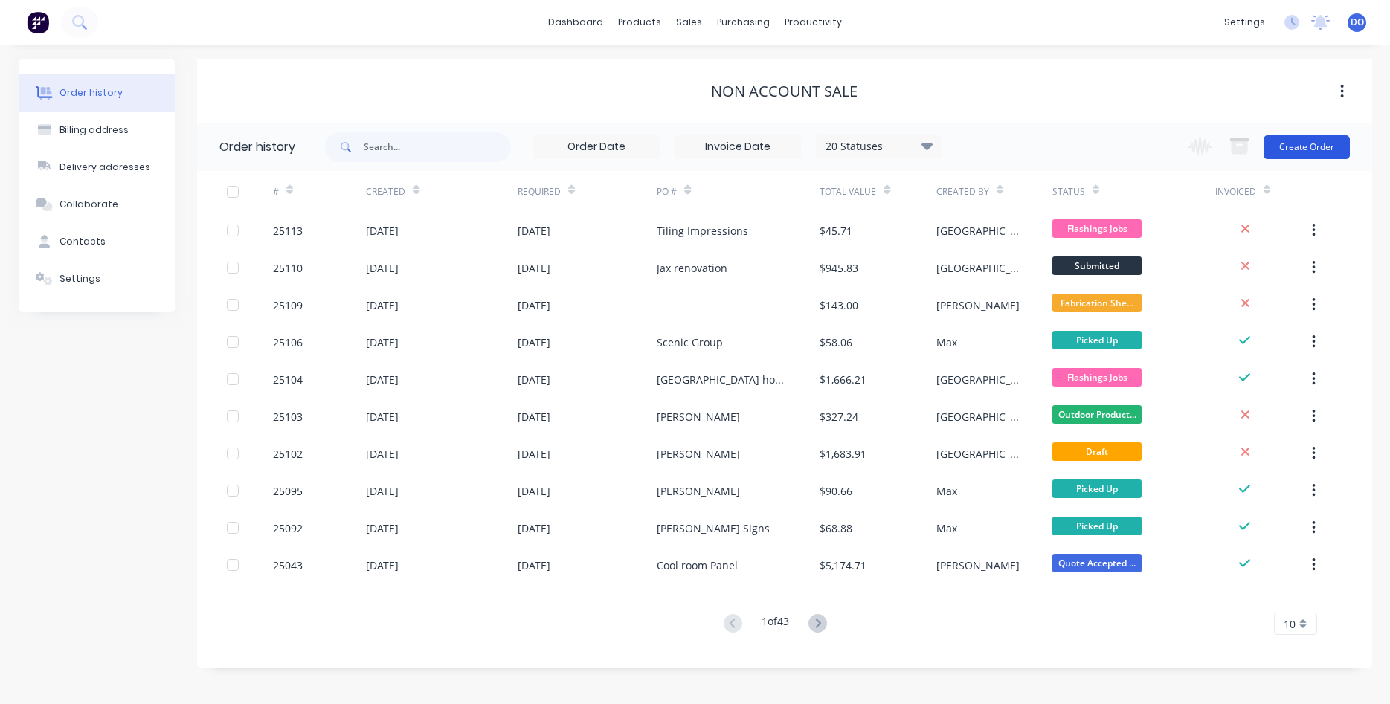
click at [1308, 145] on button "Create Order" at bounding box center [1307, 147] width 86 height 24
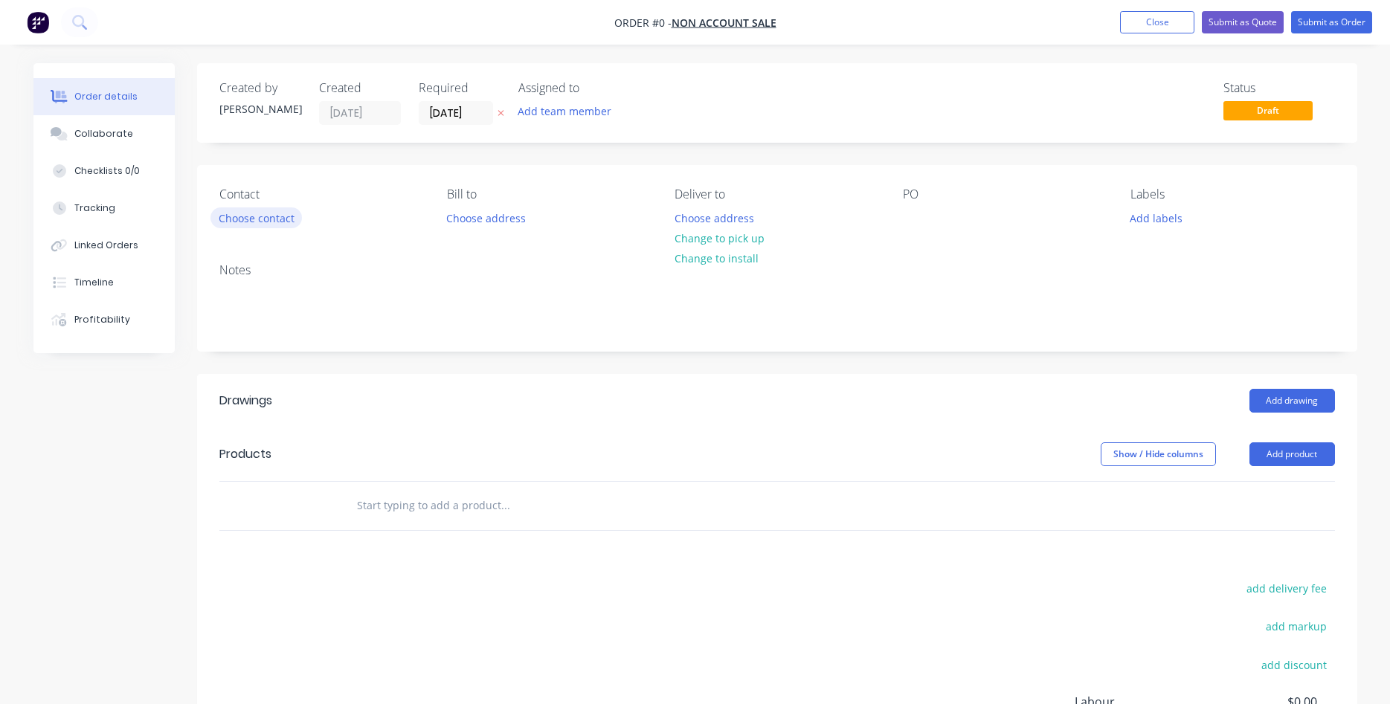
click at [254, 219] on button "Choose contact" at bounding box center [256, 218] width 91 height 20
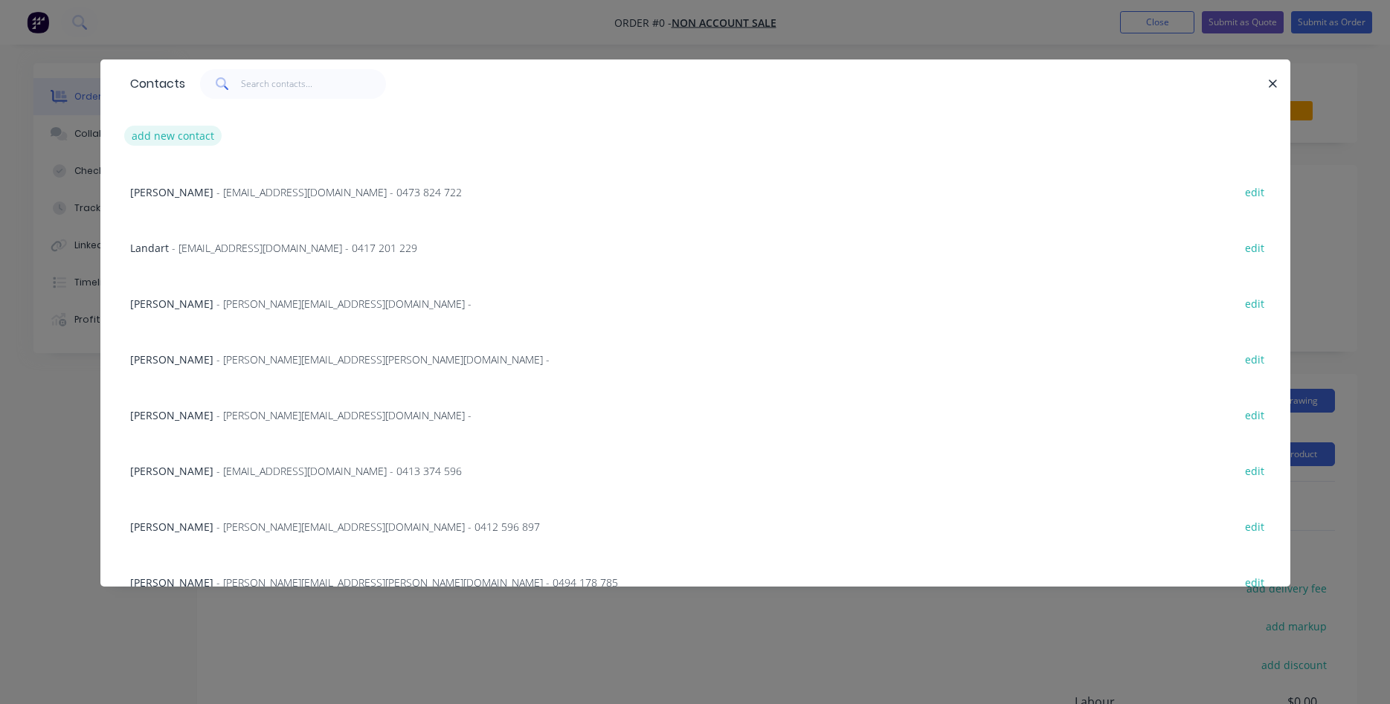
click at [176, 141] on button "add new contact" at bounding box center [173, 136] width 98 height 20
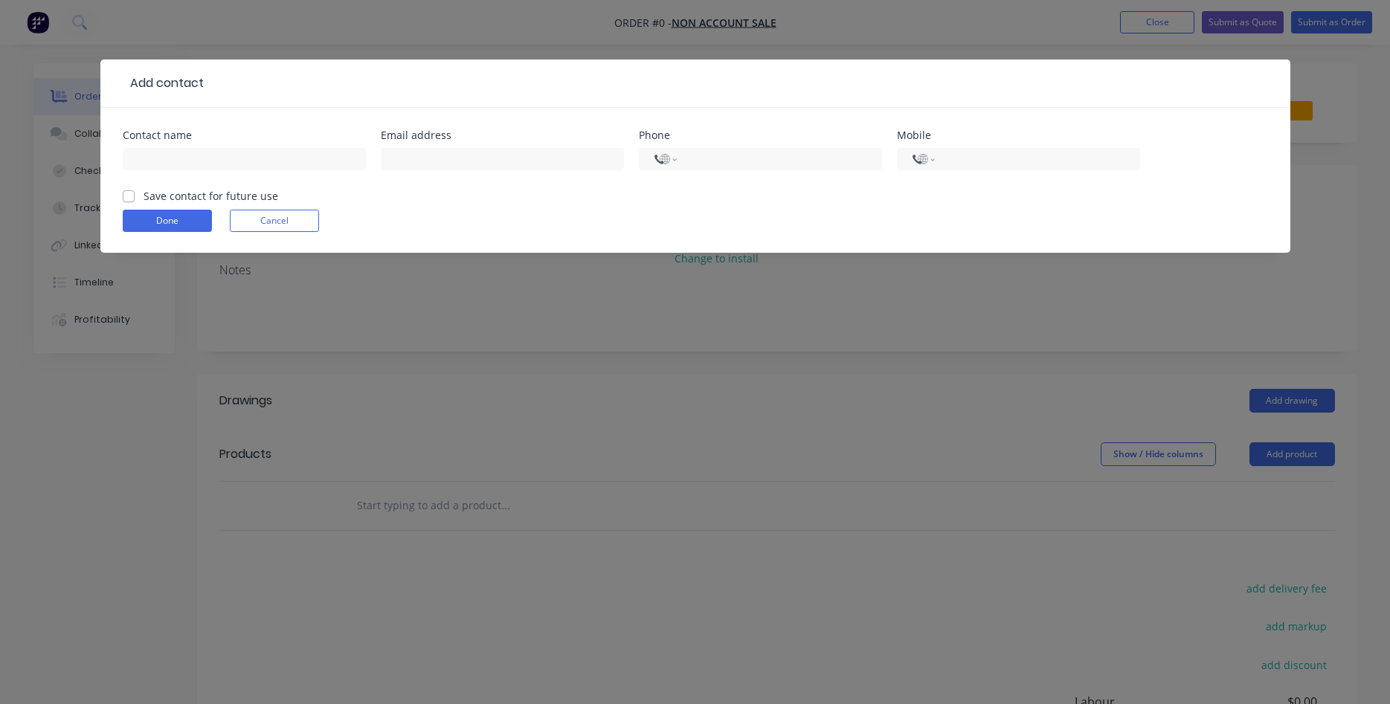
select select "AU"
click at [161, 157] on input "text" at bounding box center [244, 159] width 243 height 22
click at [264, 152] on input "Stephen O'Connorq" at bounding box center [244, 159] width 243 height 22
type input "[PERSON_NAME]"
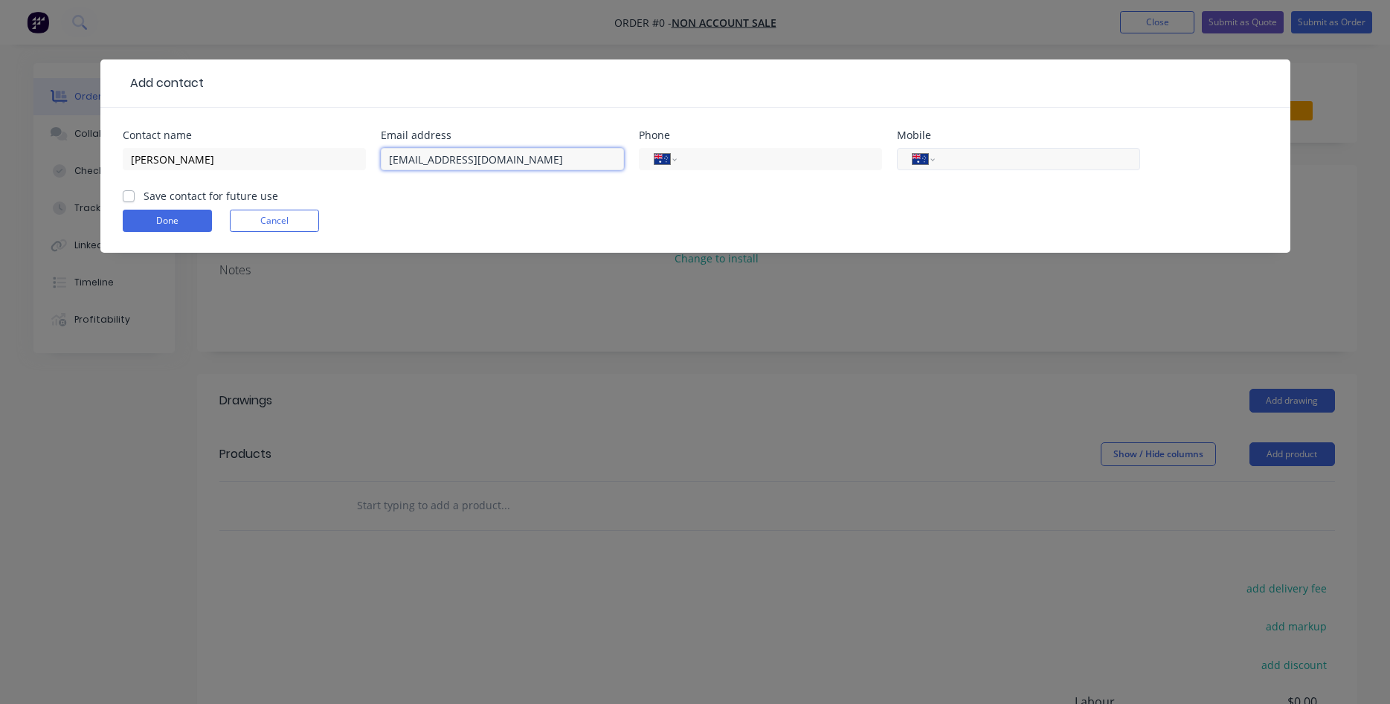
type input "blutyoconnor@yahoo.com"
click at [947, 161] on input "tel" at bounding box center [1034, 159] width 179 height 17
type input "0447 125 577"
click at [144, 201] on label "Save contact for future use" at bounding box center [211, 196] width 135 height 16
click at [127, 201] on input "Save contact for future use" at bounding box center [129, 195] width 12 height 14
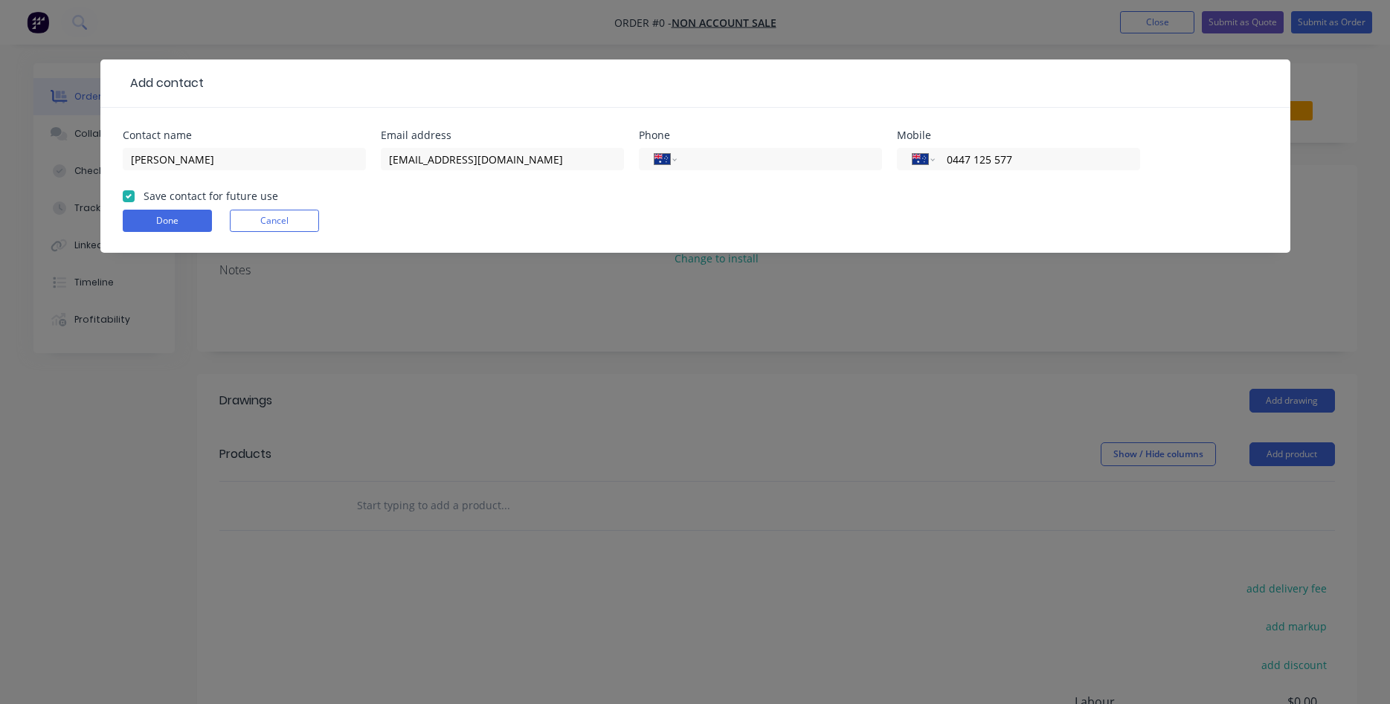
checkbox input "true"
click at [152, 217] on button "Done" at bounding box center [167, 221] width 89 height 22
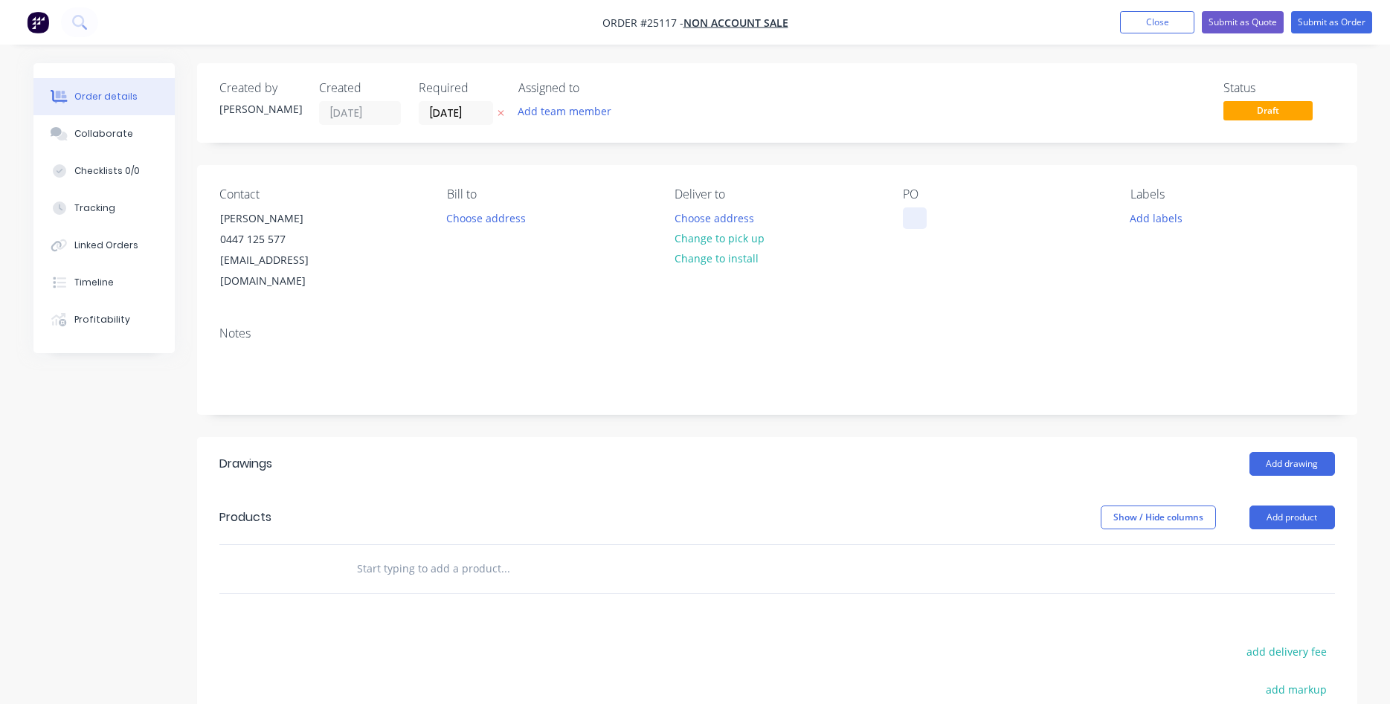
click at [915, 216] on div at bounding box center [915, 219] width 24 height 22
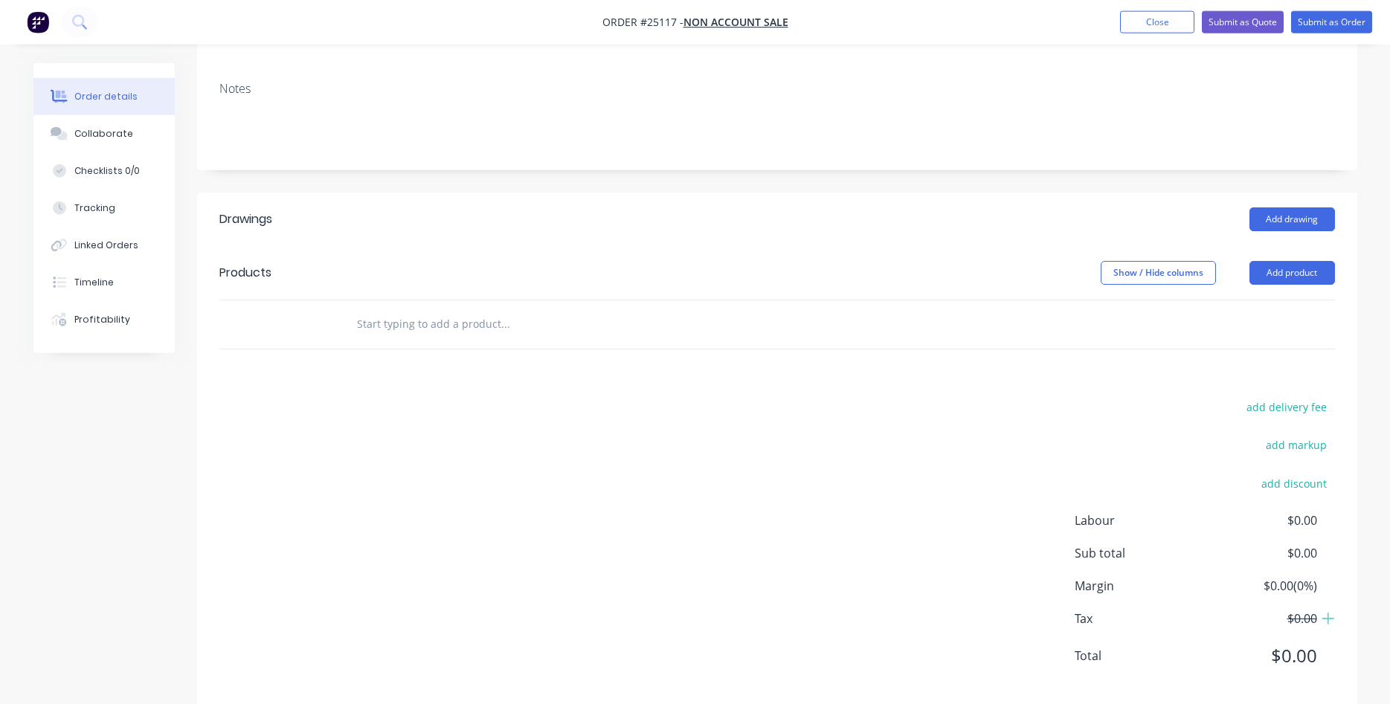
scroll to position [248, 0]
click at [1291, 257] on button "Add product" at bounding box center [1293, 269] width 86 height 24
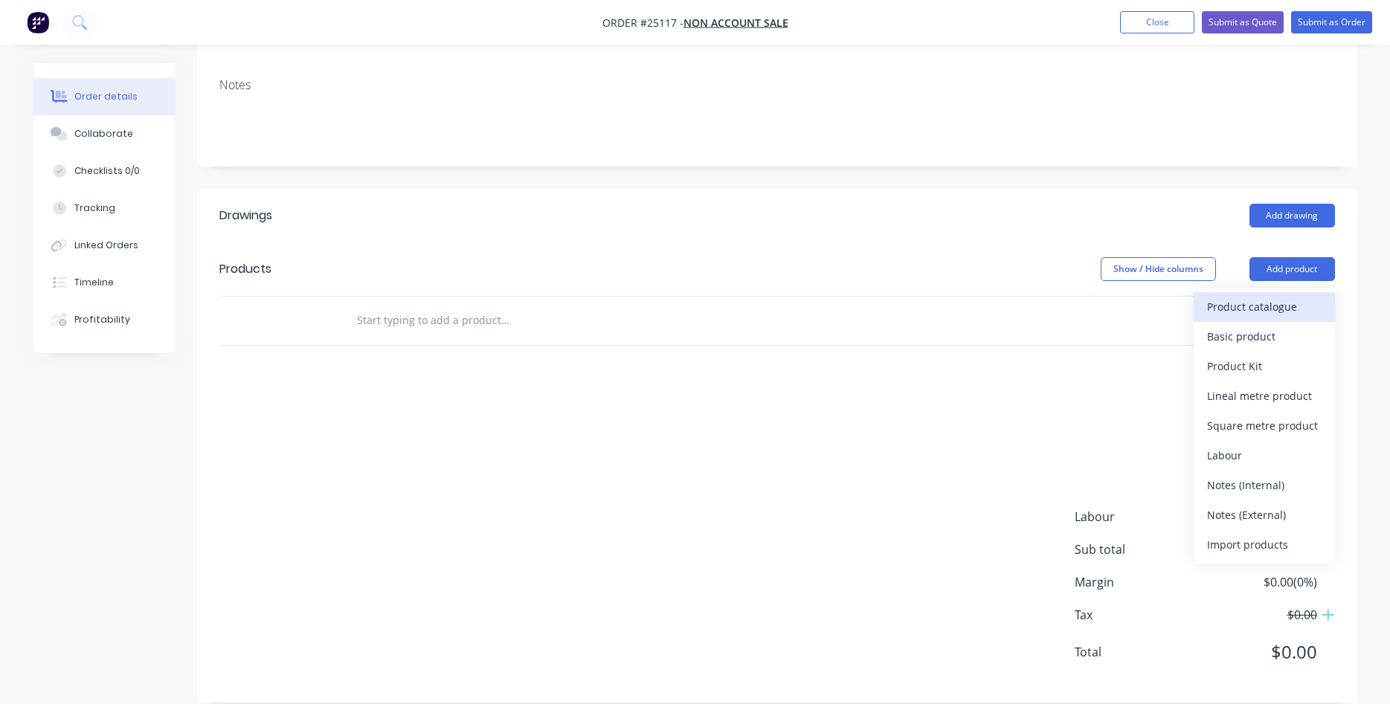
click at [1244, 296] on div "Product catalogue" at bounding box center [1264, 307] width 115 height 22
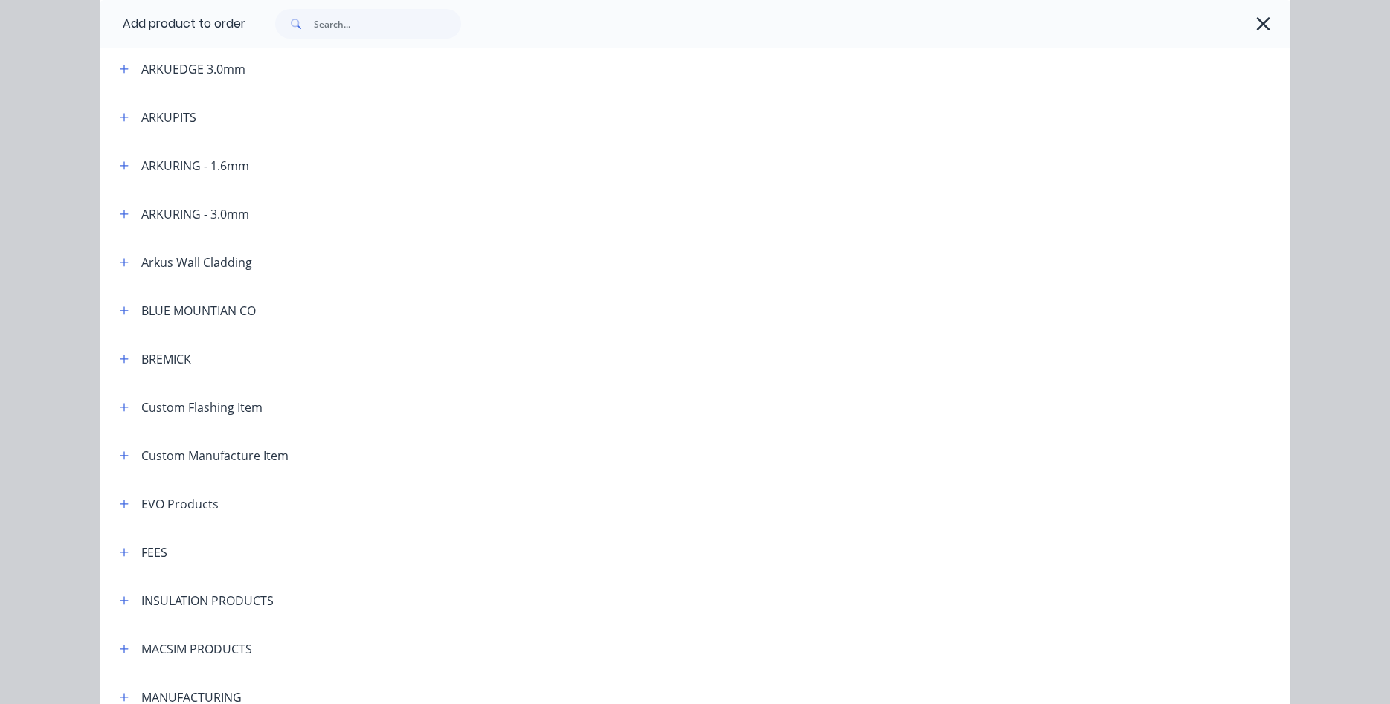
scroll to position [509, 0]
click at [129, 451] on button "button" at bounding box center [124, 452] width 19 height 19
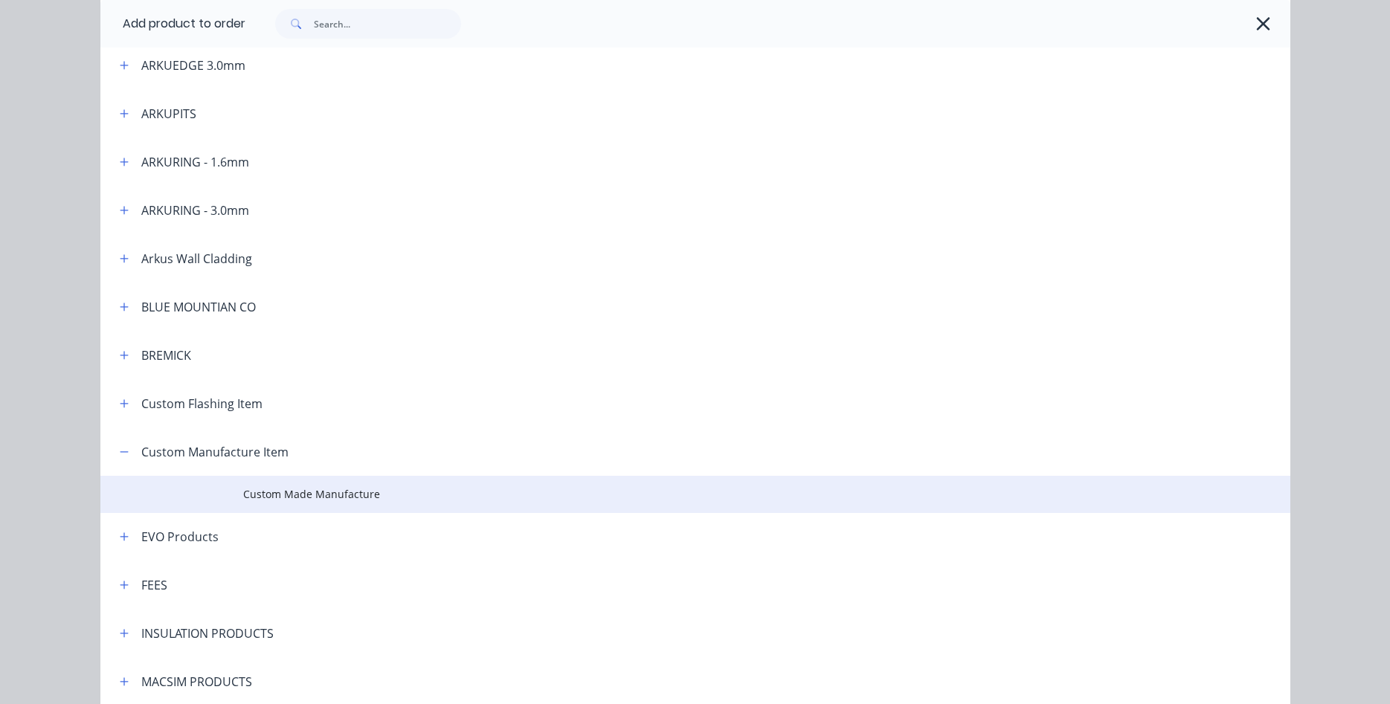
click at [294, 495] on span "Custom Made Manufacture" at bounding box center [662, 495] width 838 height 16
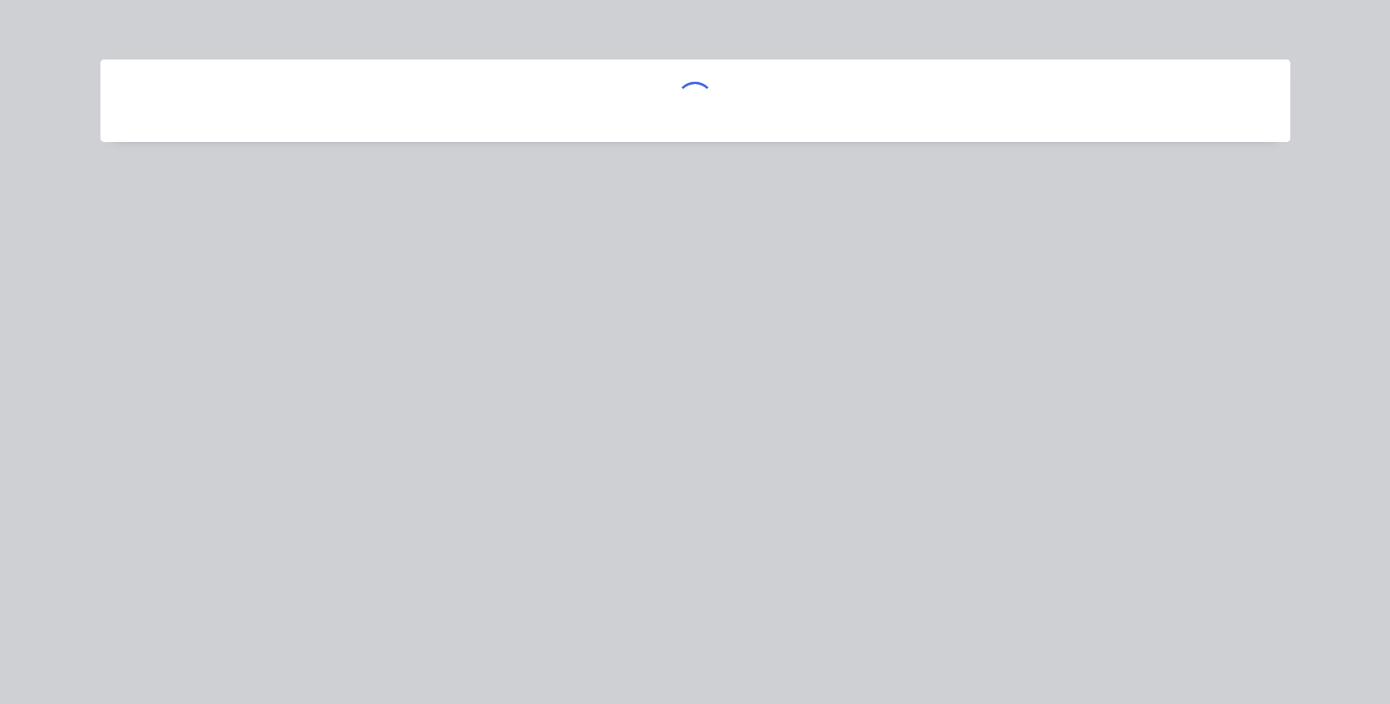
scroll to position [0, 0]
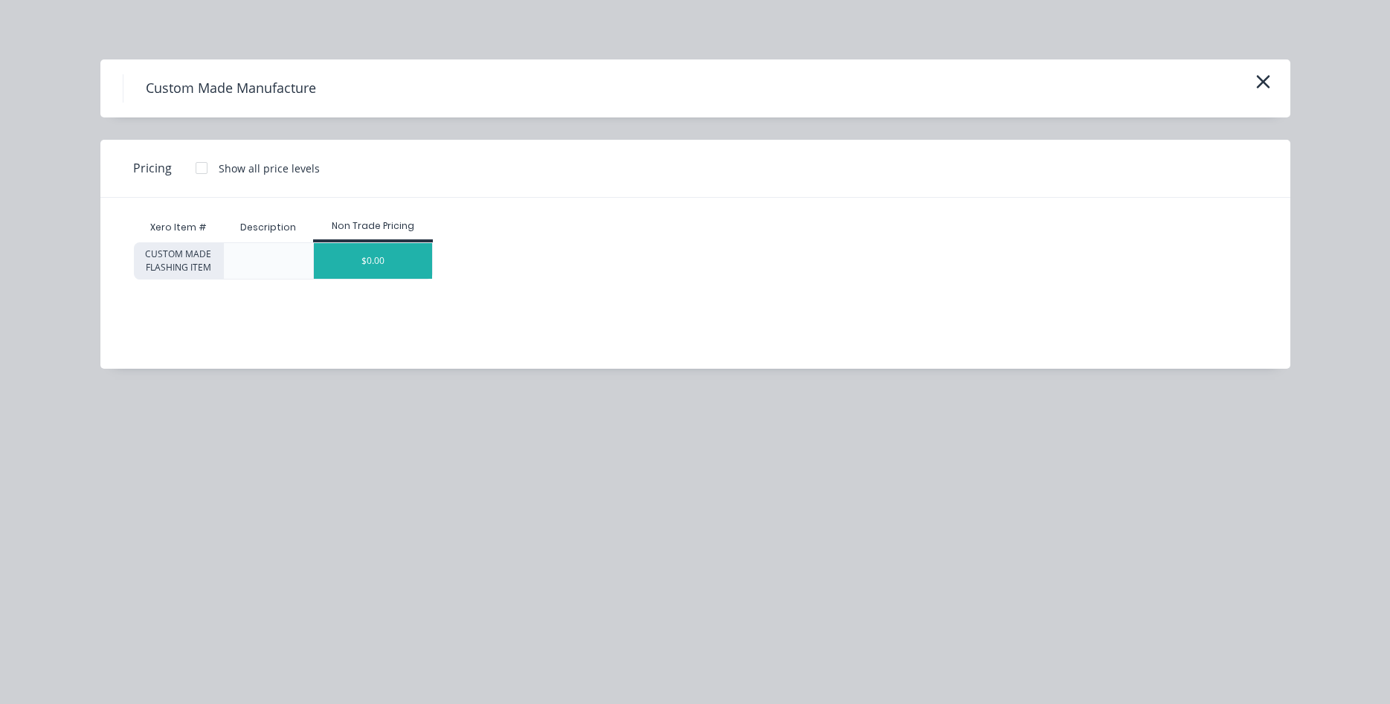
click at [370, 261] on div "$0.00" at bounding box center [373, 261] width 118 height 36
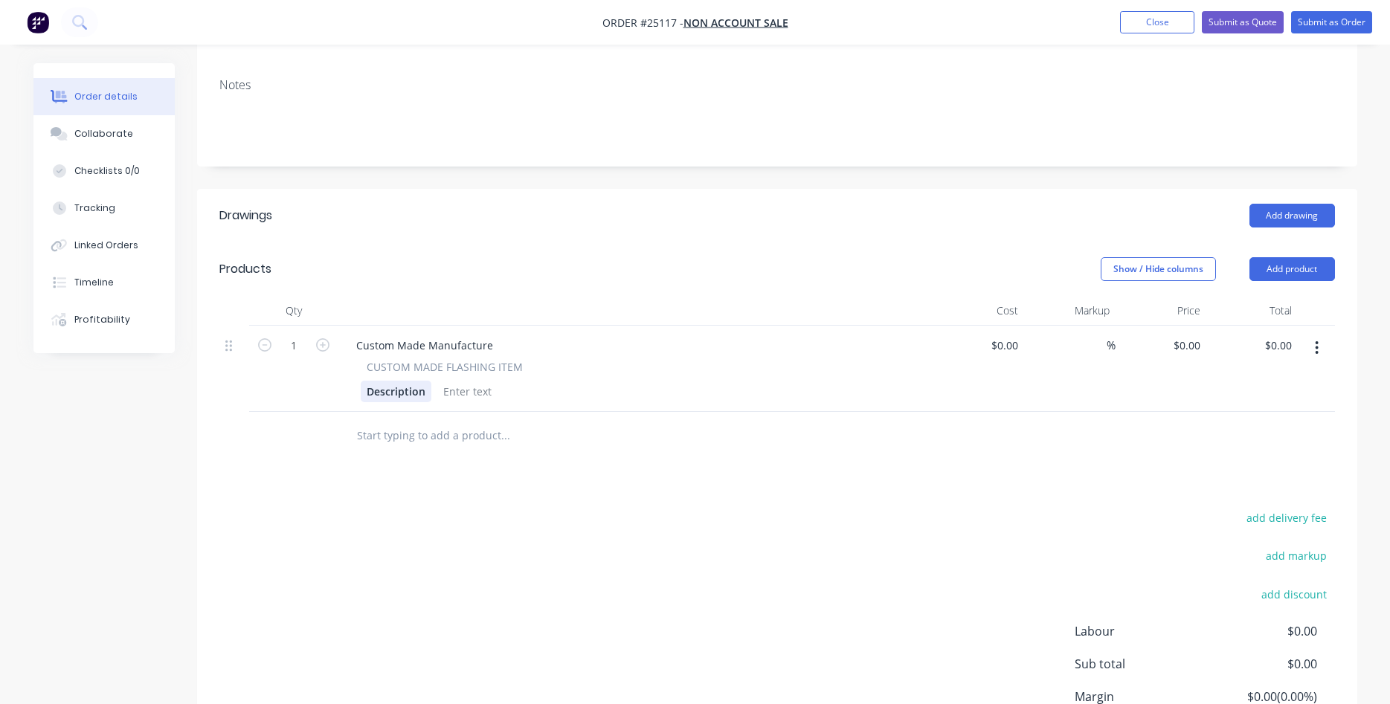
click at [385, 381] on div "Description" at bounding box center [396, 392] width 71 height 22
drag, startPoint x: 361, startPoint y: 367, endPoint x: 442, endPoint y: 369, distance: 81.1
click at [431, 381] on div "Description" at bounding box center [396, 392] width 71 height 22
drag, startPoint x: 356, startPoint y: 321, endPoint x: 492, endPoint y: 324, distance: 136.2
click at [492, 335] on div "Custom Made Manufacture" at bounding box center [424, 346] width 161 height 22
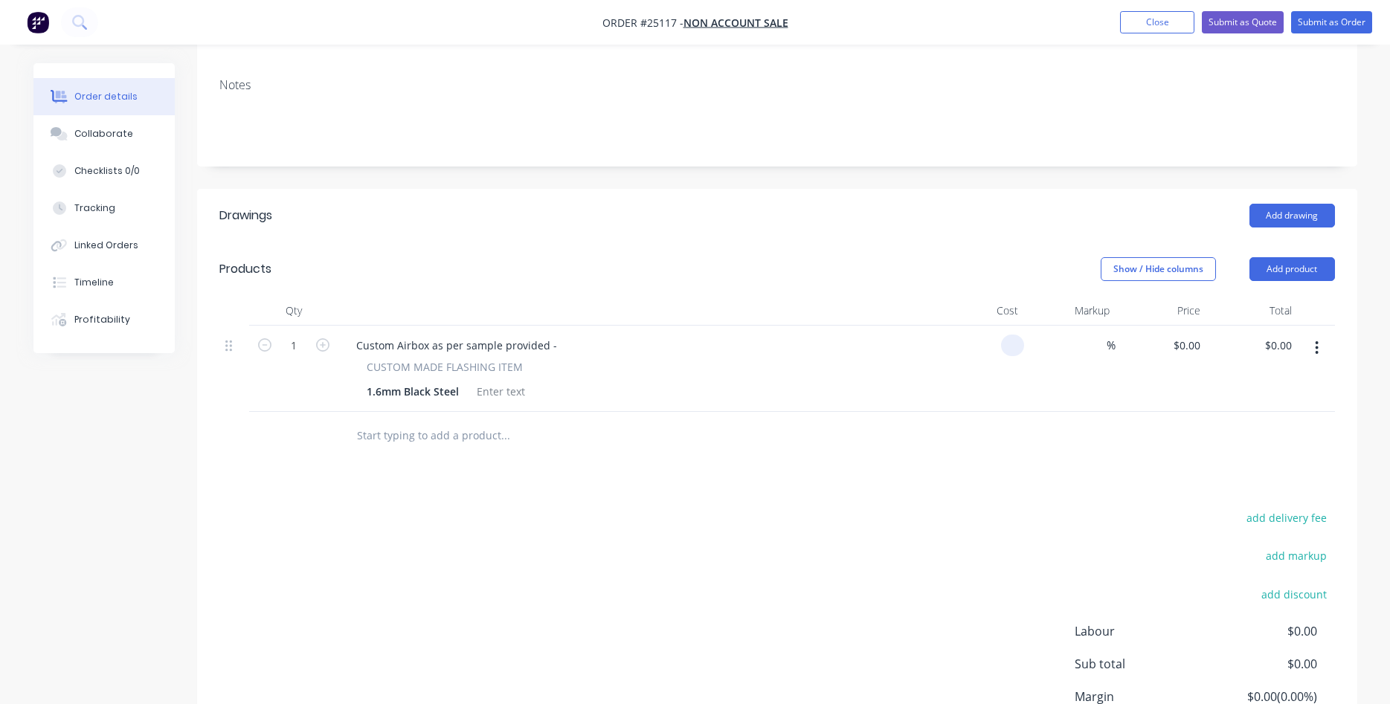
drag, startPoint x: 1020, startPoint y: 324, endPoint x: 986, endPoint y: 318, distance: 34.7
click at [1007, 335] on input at bounding box center [1015, 346] width 17 height 22
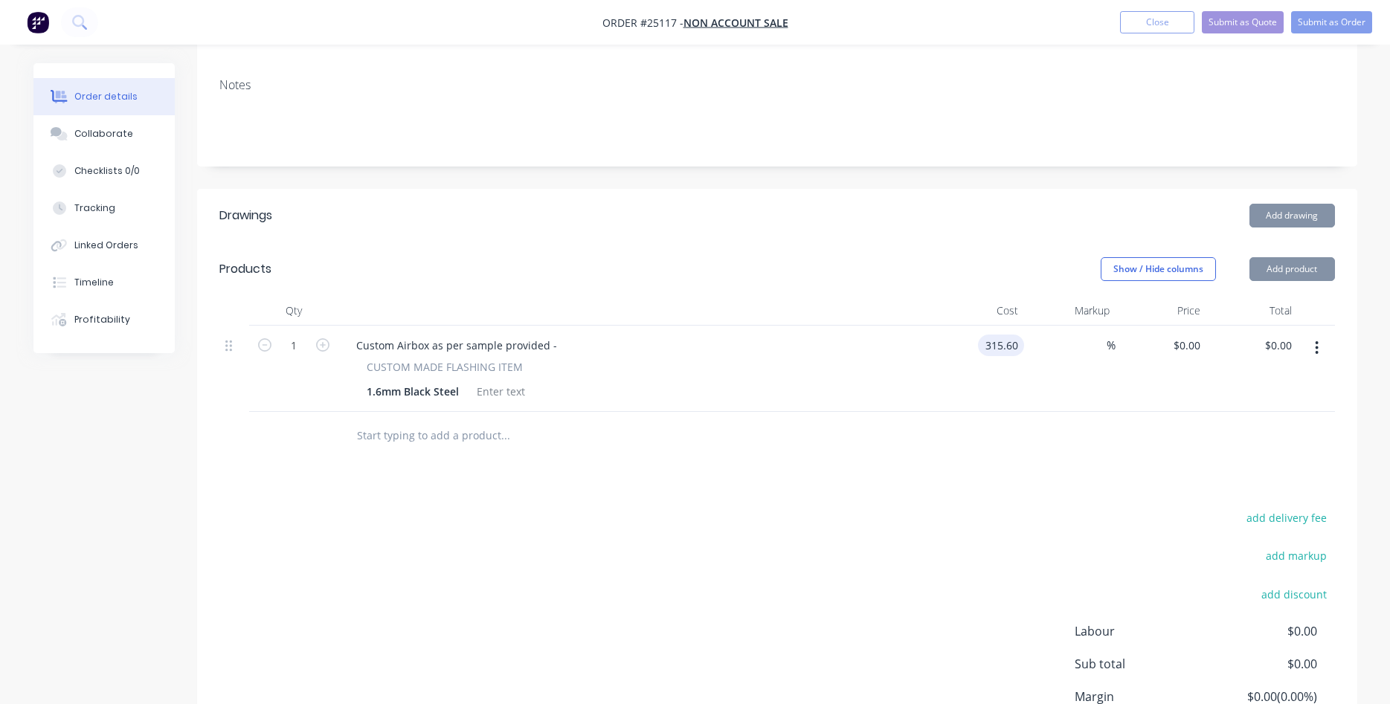
type input "$315.60"
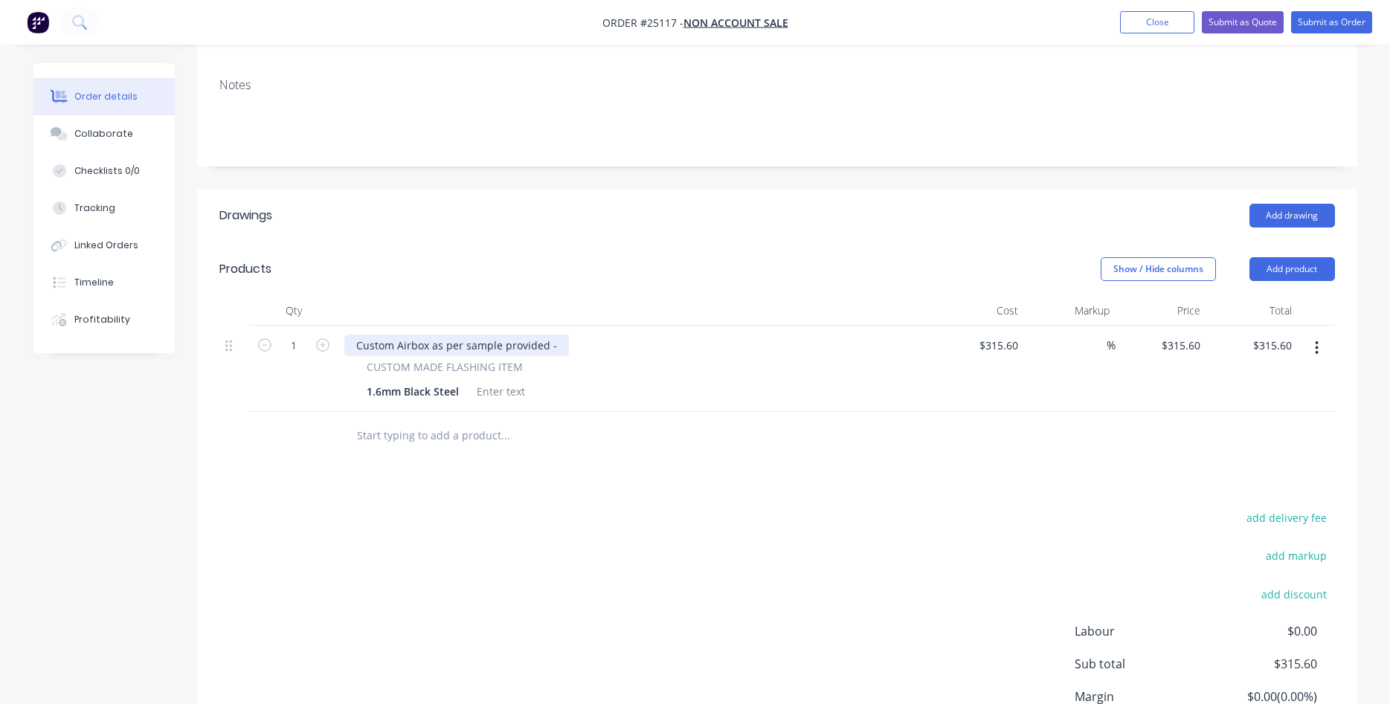
click at [556, 335] on div "Custom Airbox as per sample provided -" at bounding box center [456, 346] width 225 height 22
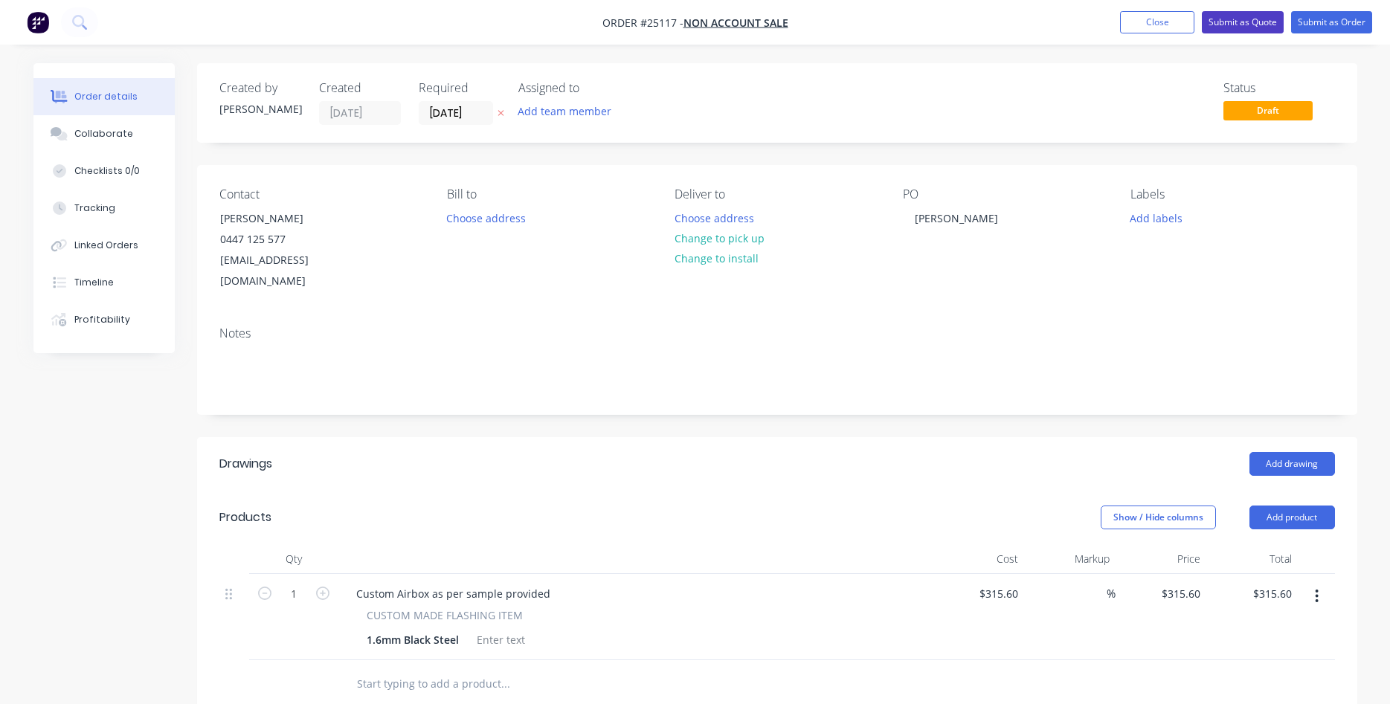
click at [1233, 17] on button "Submit as Quote" at bounding box center [1243, 22] width 82 height 22
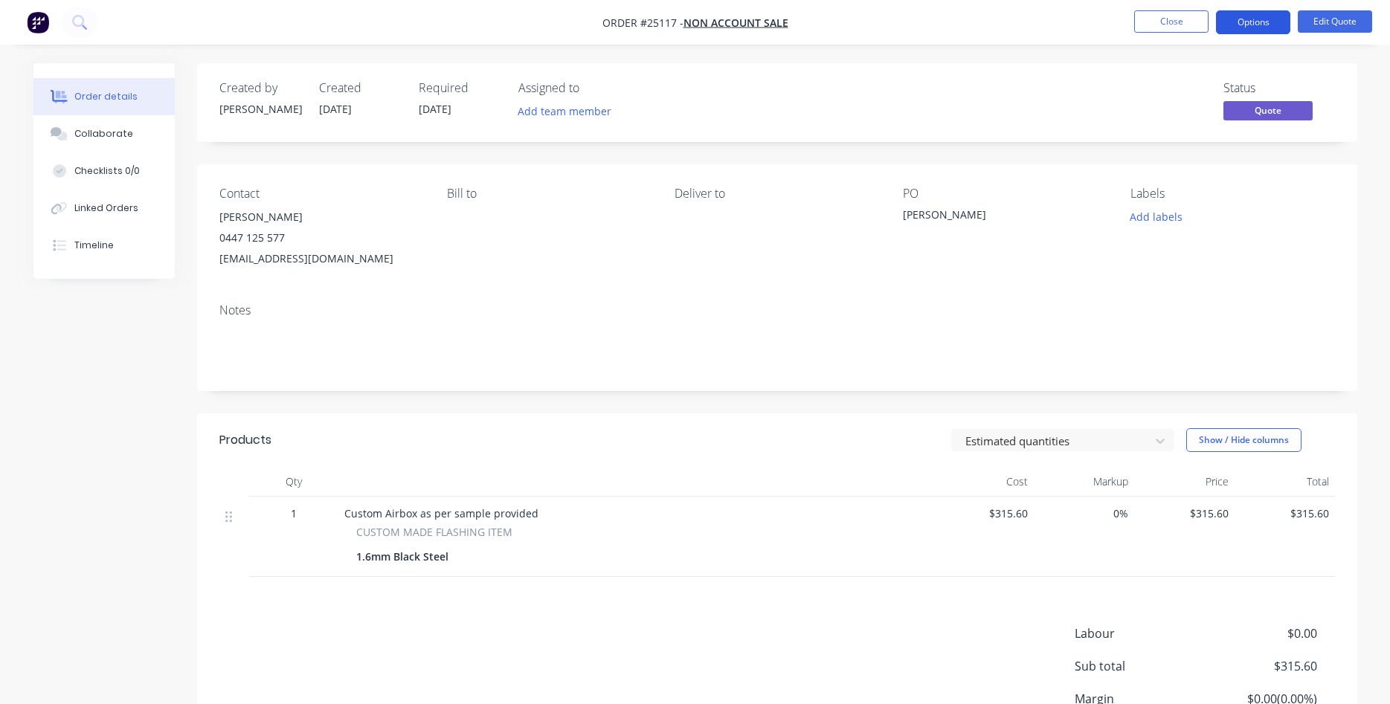
click at [1259, 19] on button "Options" at bounding box center [1253, 22] width 74 height 24
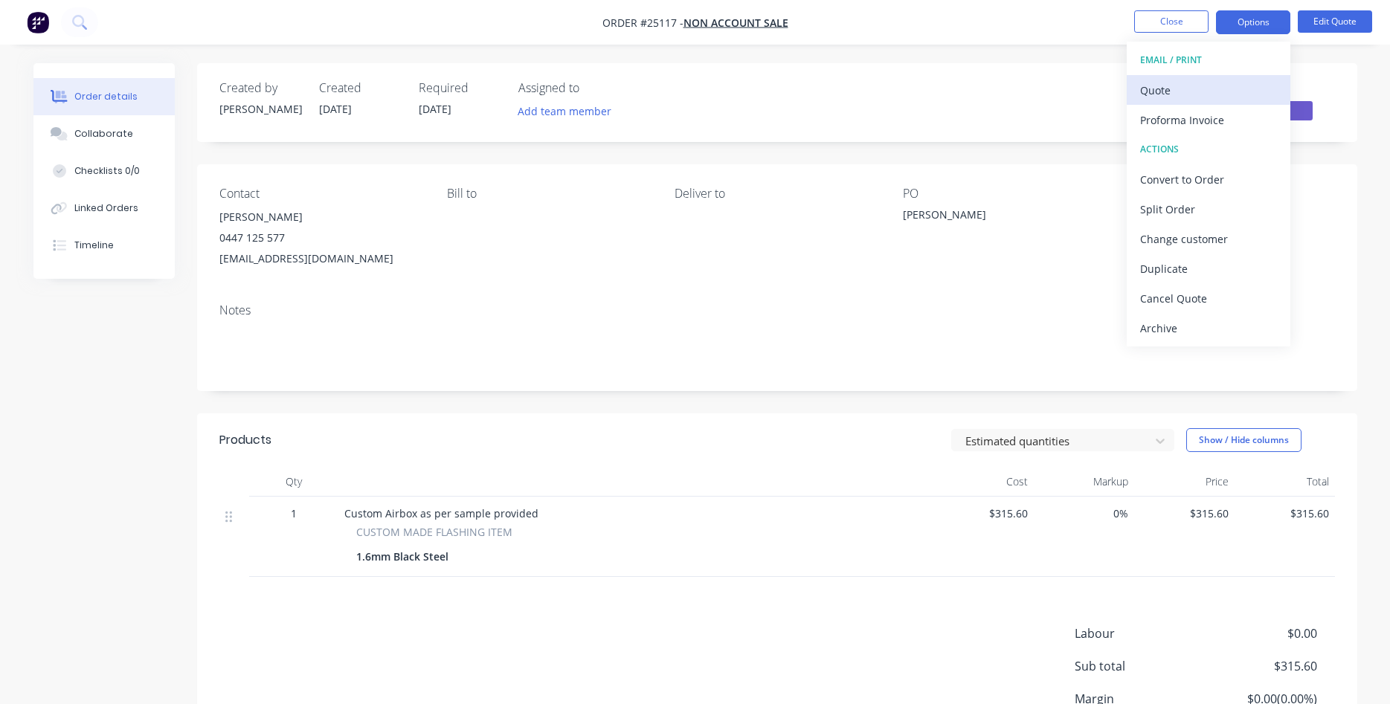
click at [1167, 91] on div "Quote" at bounding box center [1208, 91] width 137 height 22
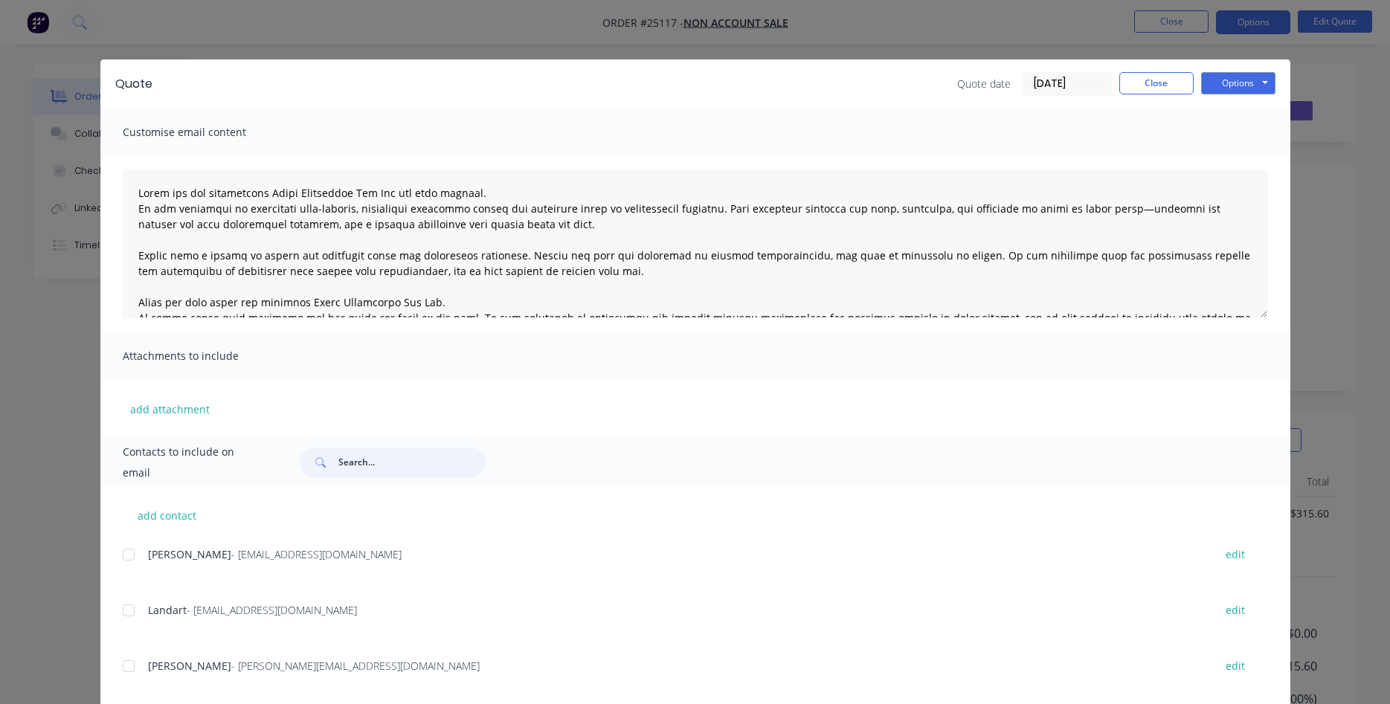
click at [379, 464] on input "text" at bounding box center [411, 463] width 147 height 30
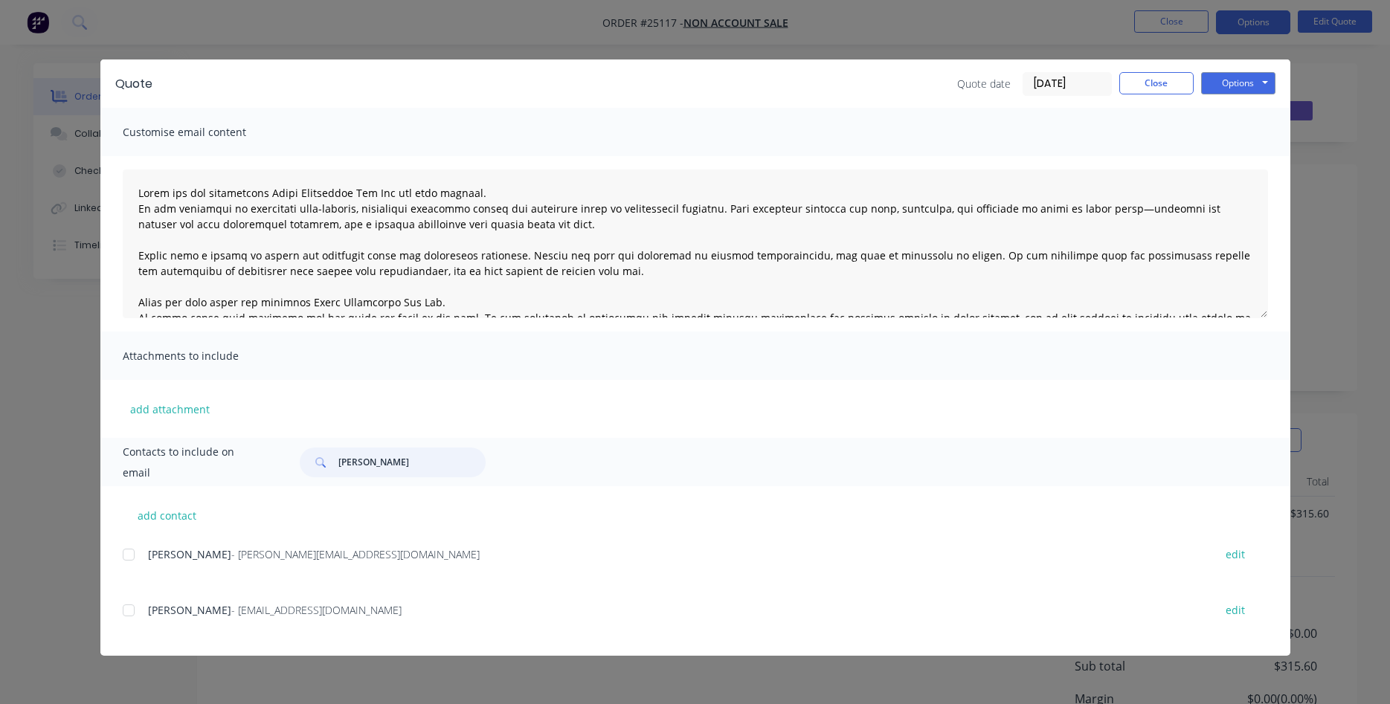
click at [129, 612] on div at bounding box center [129, 611] width 30 height 30
type input "stephen o"
click at [1233, 86] on button "Options" at bounding box center [1238, 83] width 74 height 22
click at [1238, 155] on button "Email" at bounding box center [1248, 159] width 95 height 25
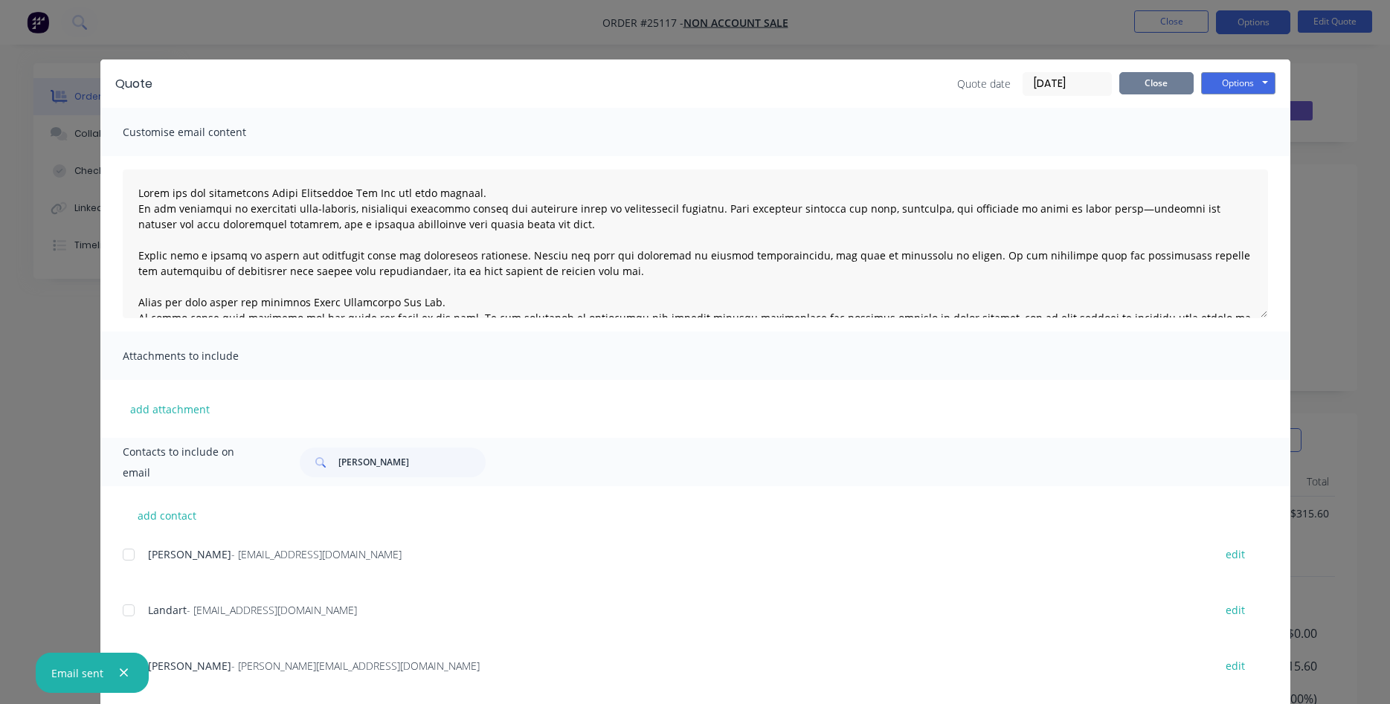
click at [1143, 86] on button "Close" at bounding box center [1157, 83] width 74 height 22
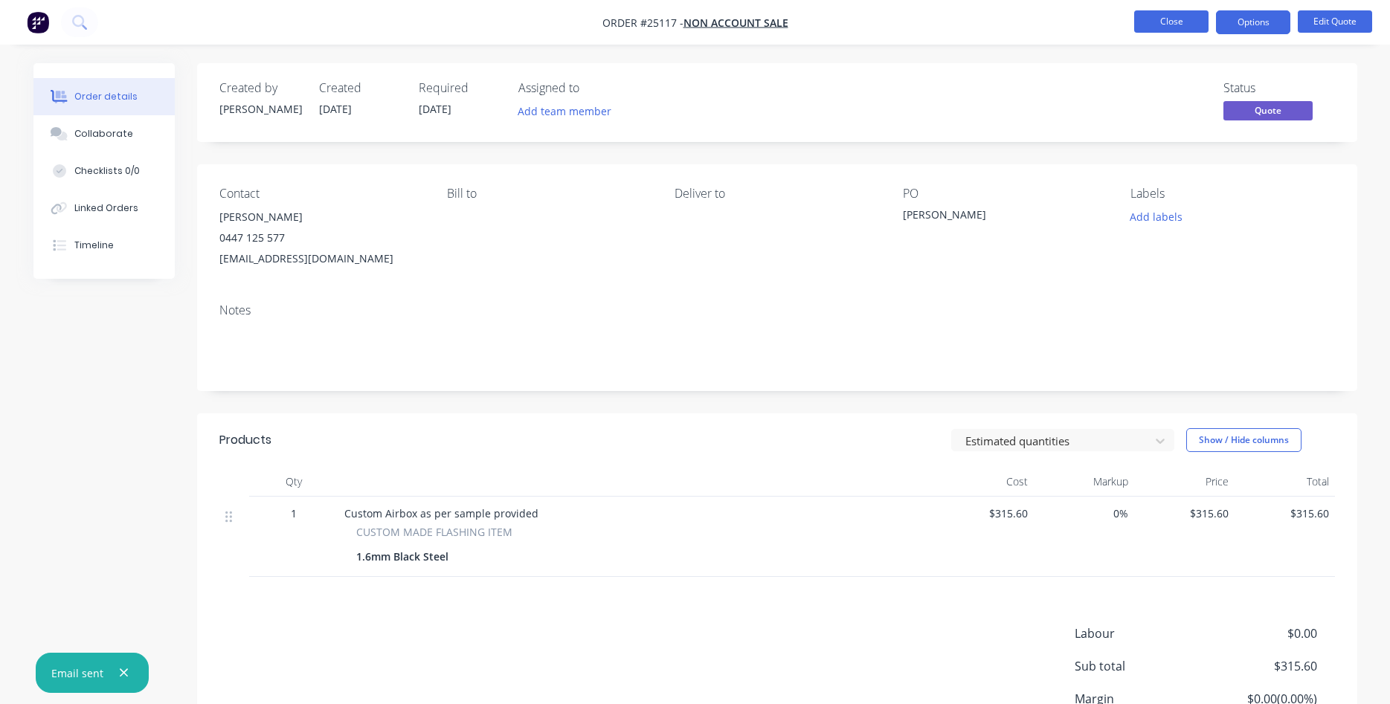
click at [1158, 26] on button "Close" at bounding box center [1171, 21] width 74 height 22
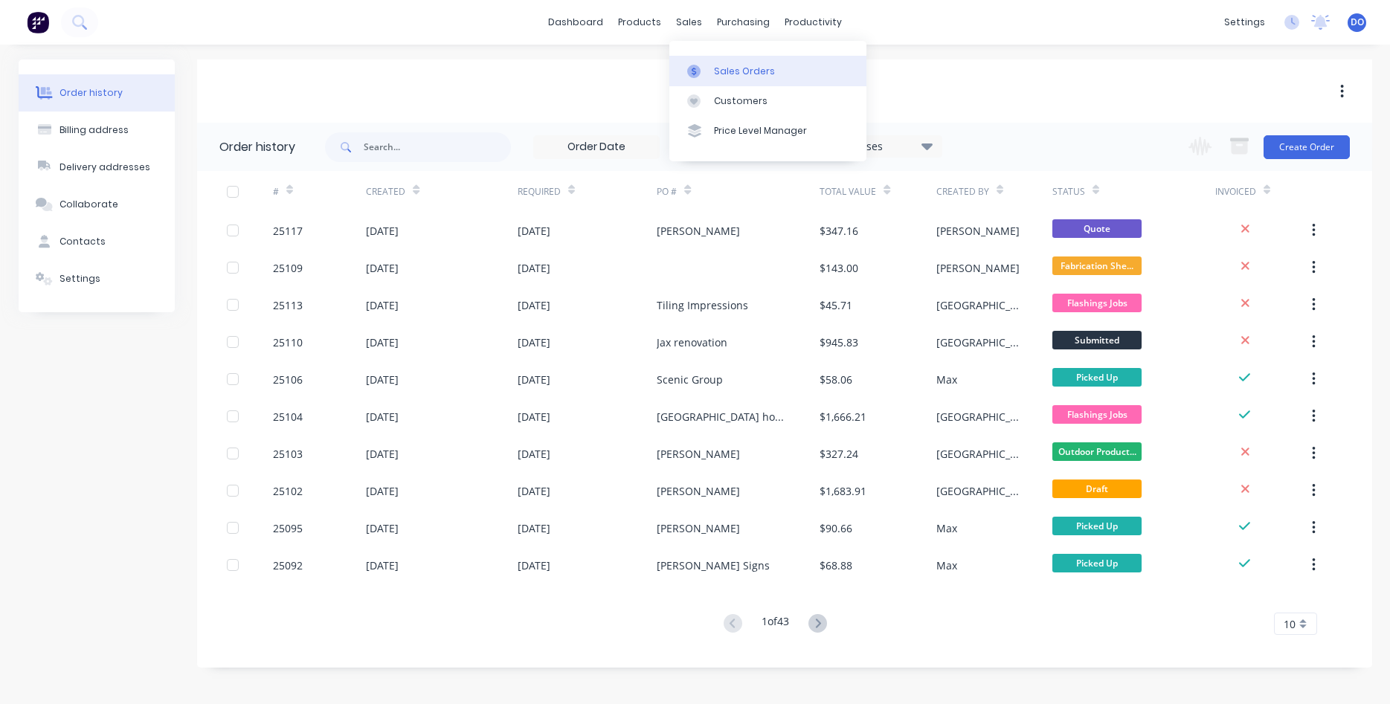
click at [727, 68] on div "Sales Orders" at bounding box center [744, 71] width 61 height 13
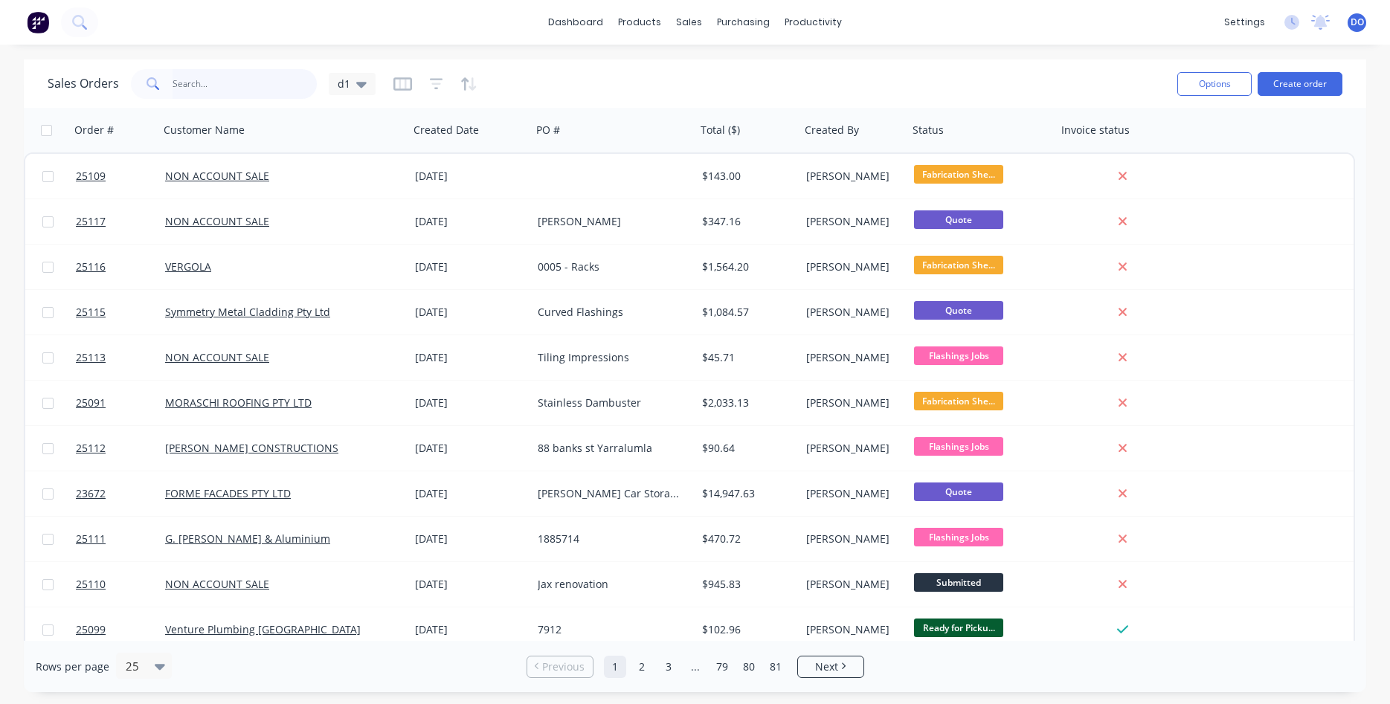
click at [205, 74] on input "text" at bounding box center [245, 84] width 145 height 30
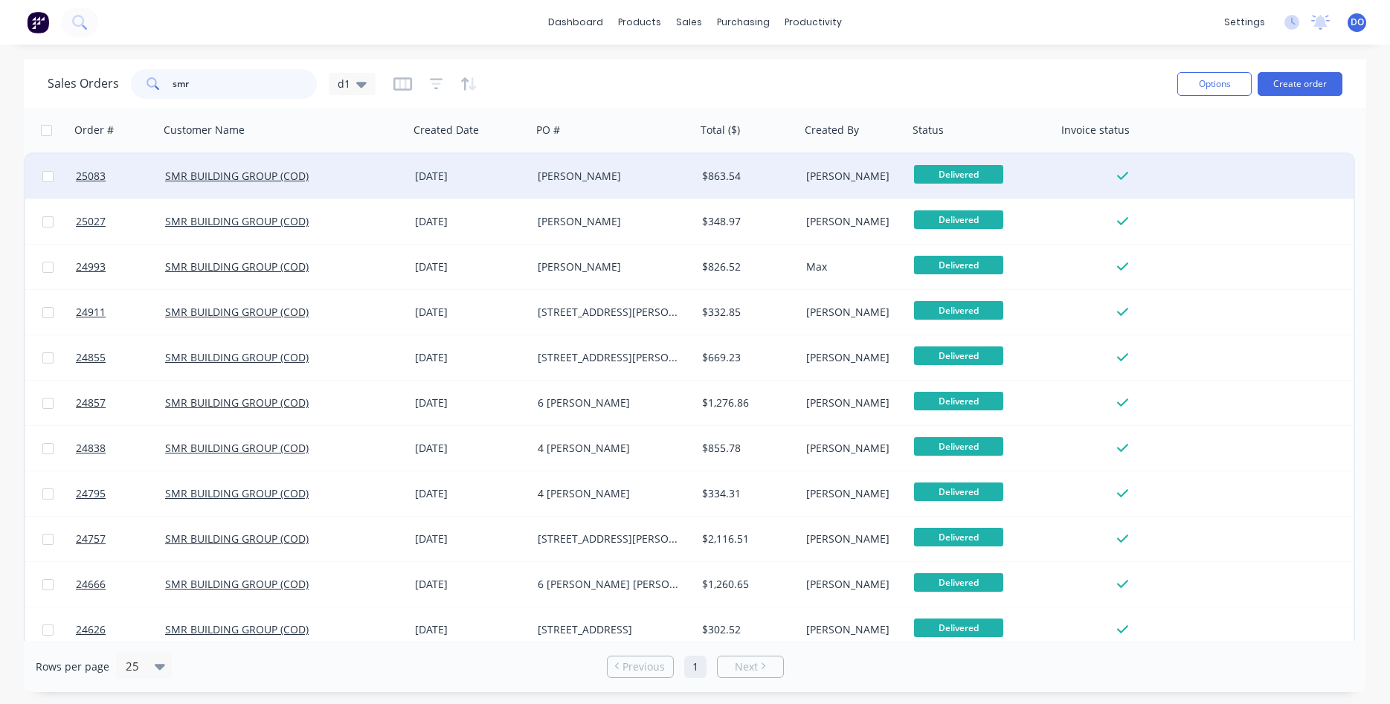
type input "smr"
click at [647, 168] on div "[PERSON_NAME]" at bounding box center [614, 176] width 164 height 45
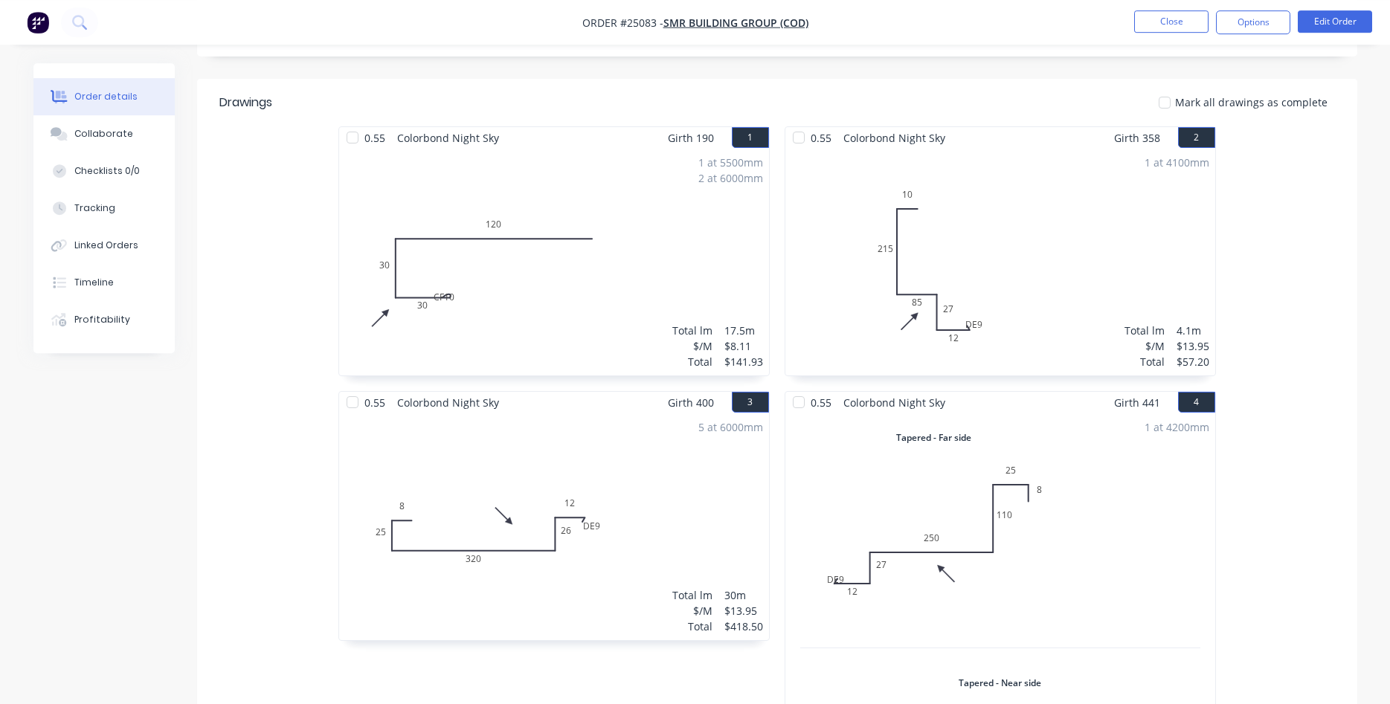
scroll to position [379, 0]
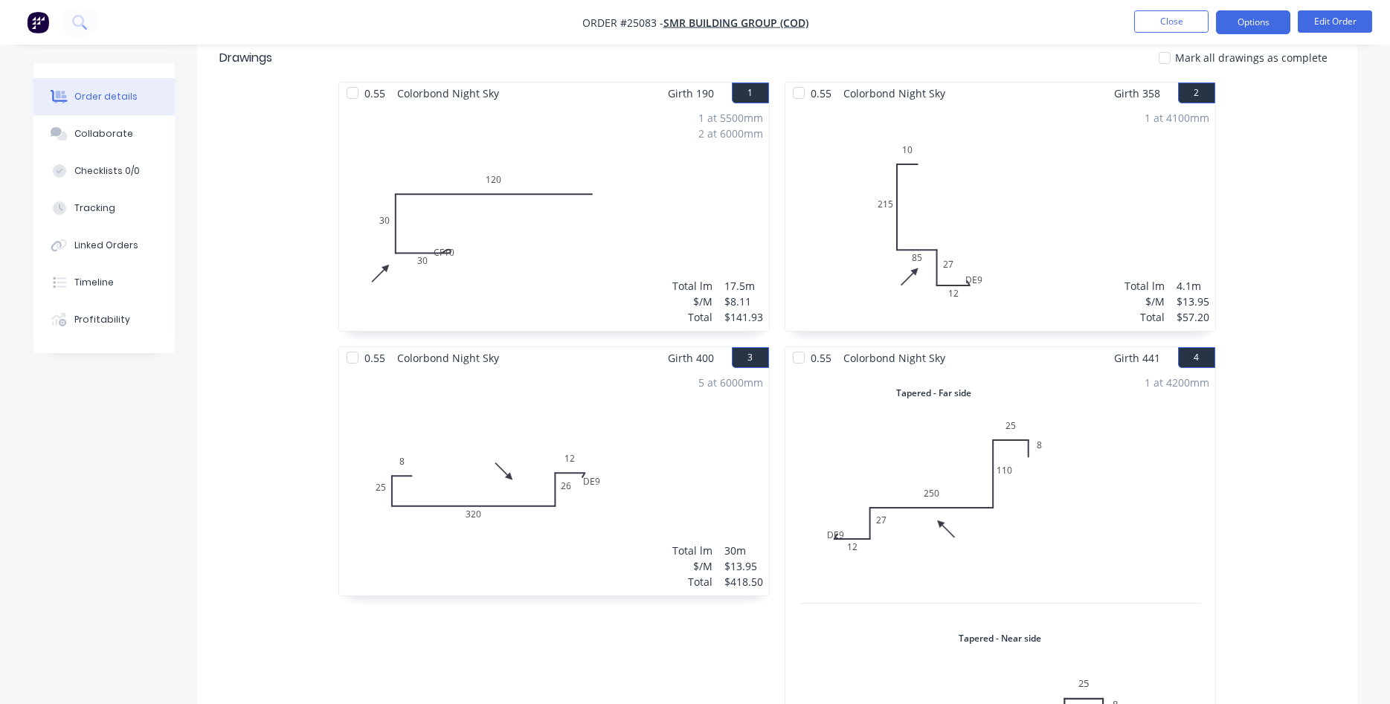
click at [1268, 20] on button "Options" at bounding box center [1253, 22] width 74 height 24
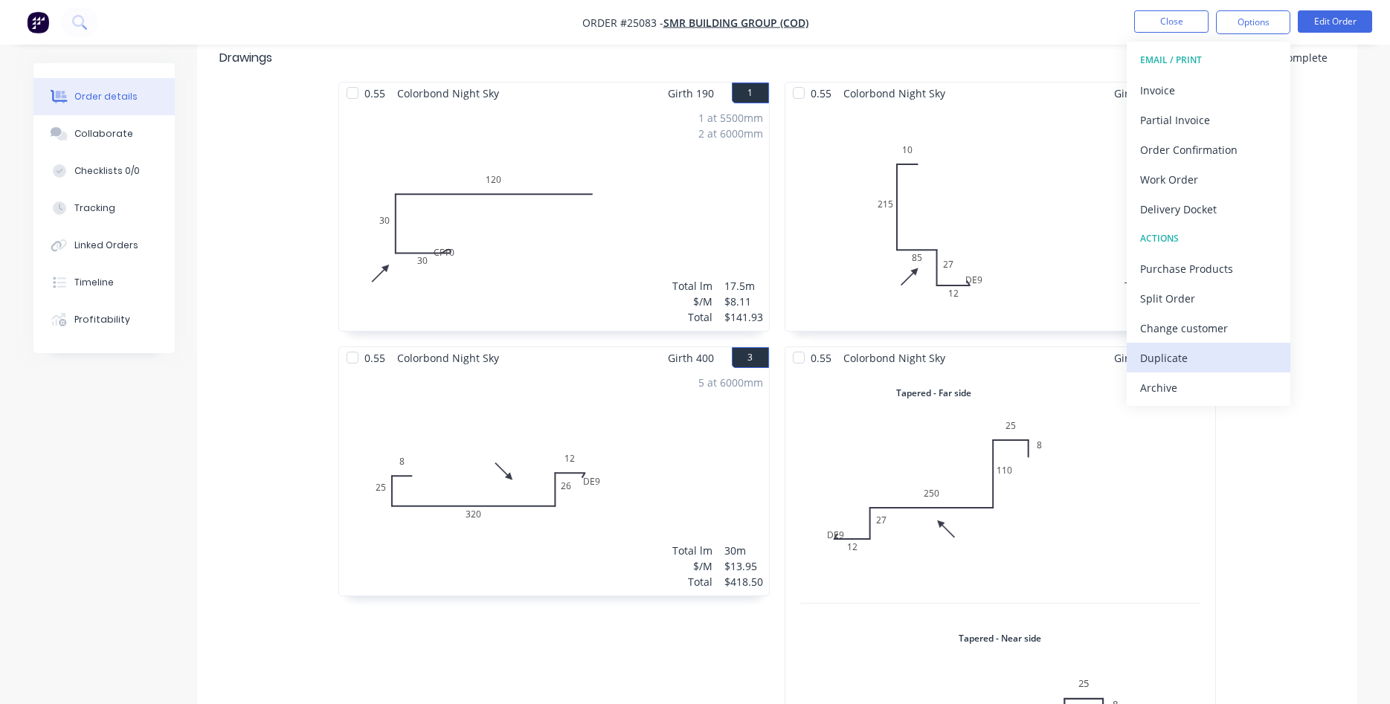
click at [1163, 353] on div "Duplicate" at bounding box center [1208, 358] width 137 height 22
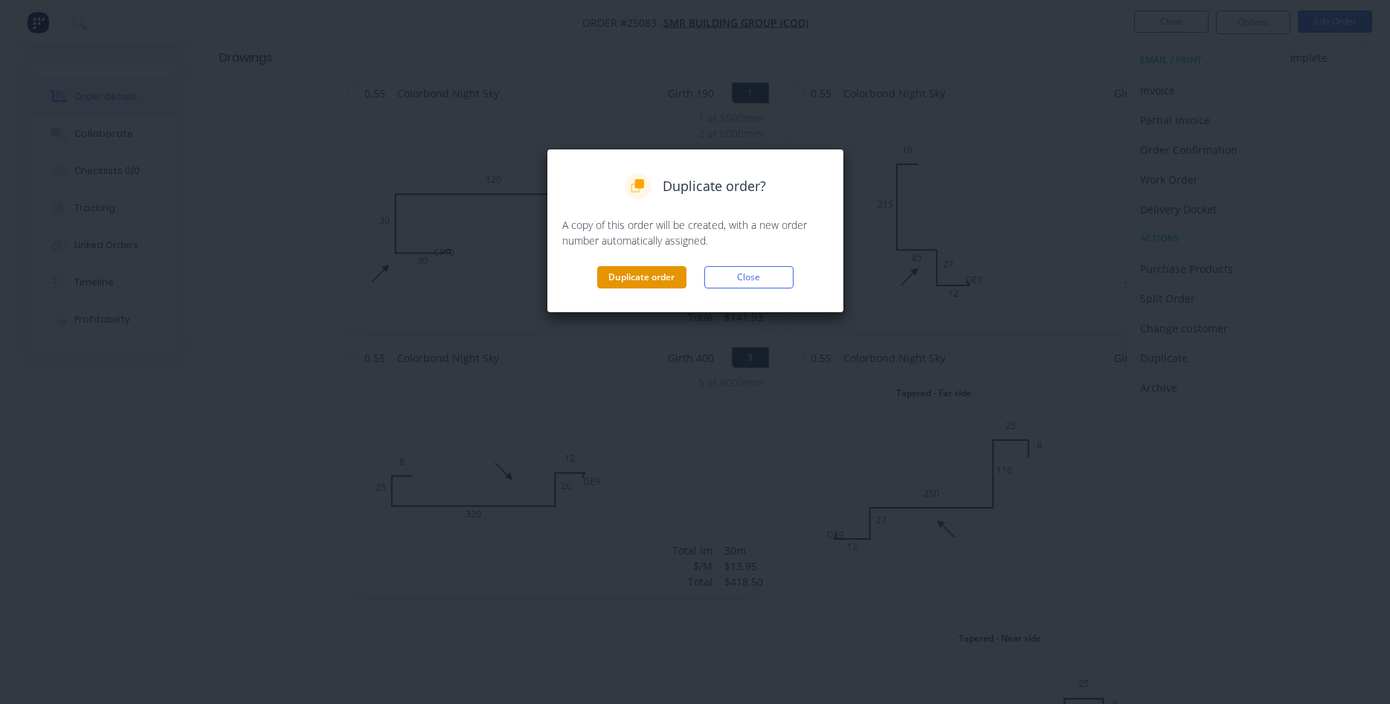
click at [637, 273] on button "Duplicate order" at bounding box center [641, 277] width 89 height 22
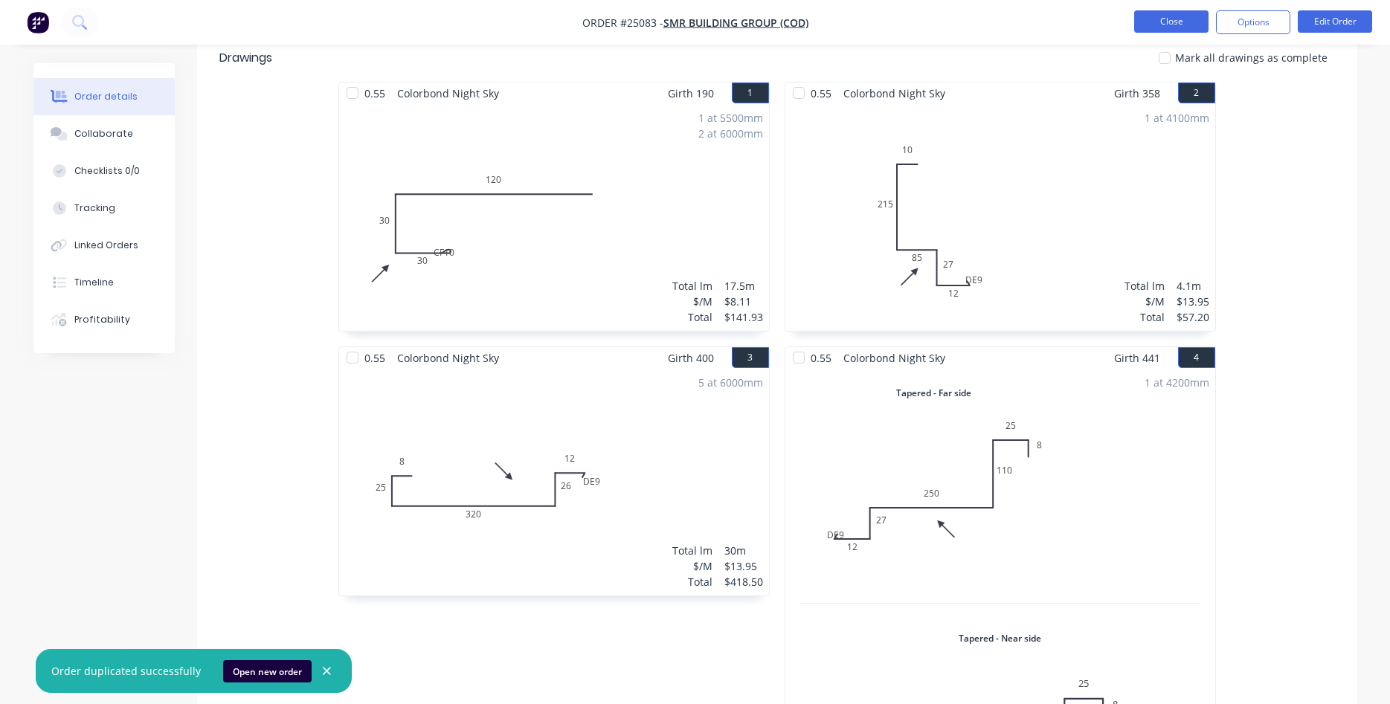
click at [1148, 22] on button "Close" at bounding box center [1171, 21] width 74 height 22
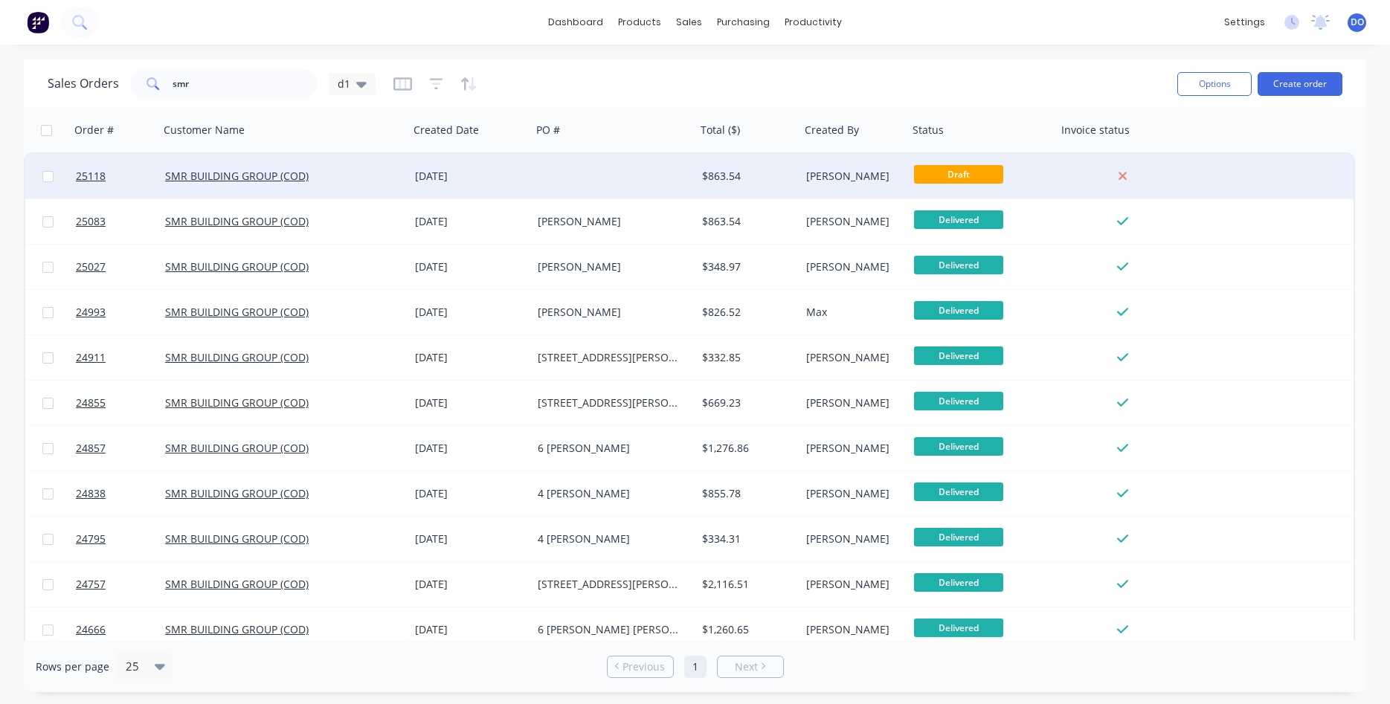
click at [603, 174] on div at bounding box center [614, 176] width 164 height 45
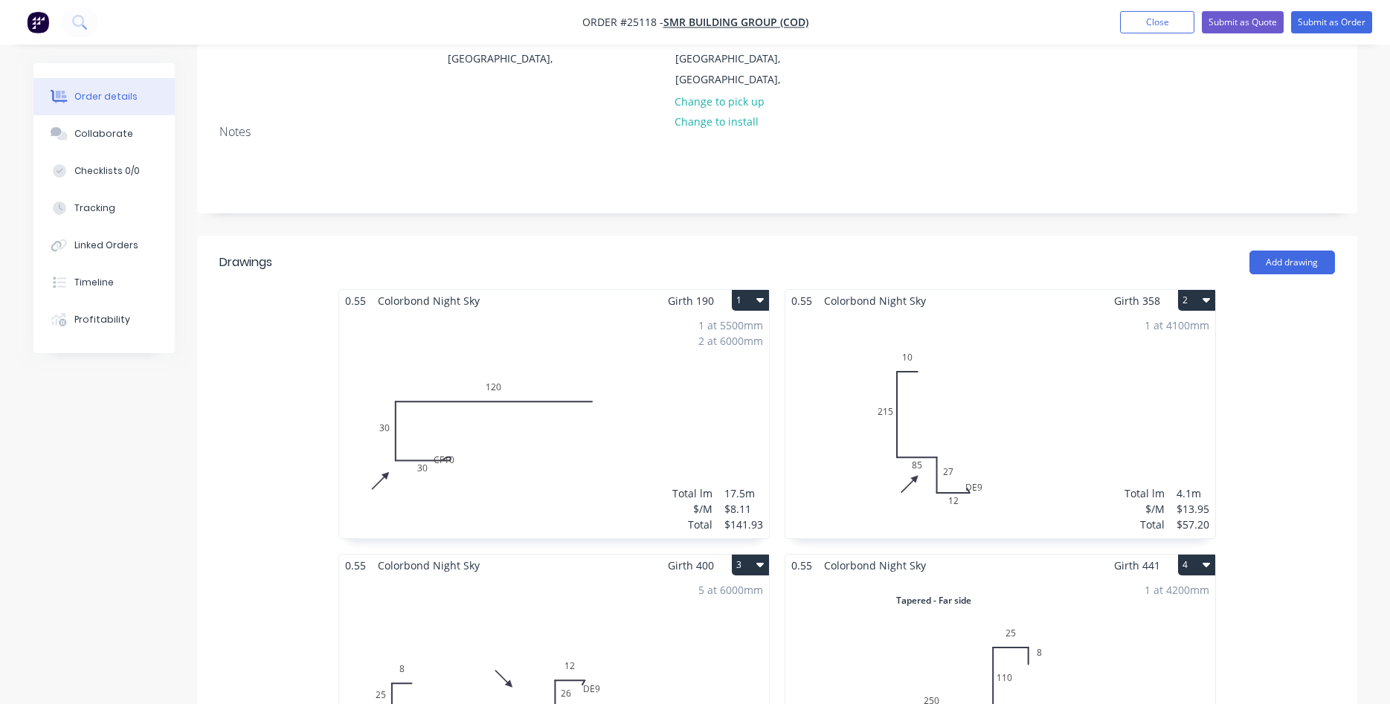
scroll to position [228, 0]
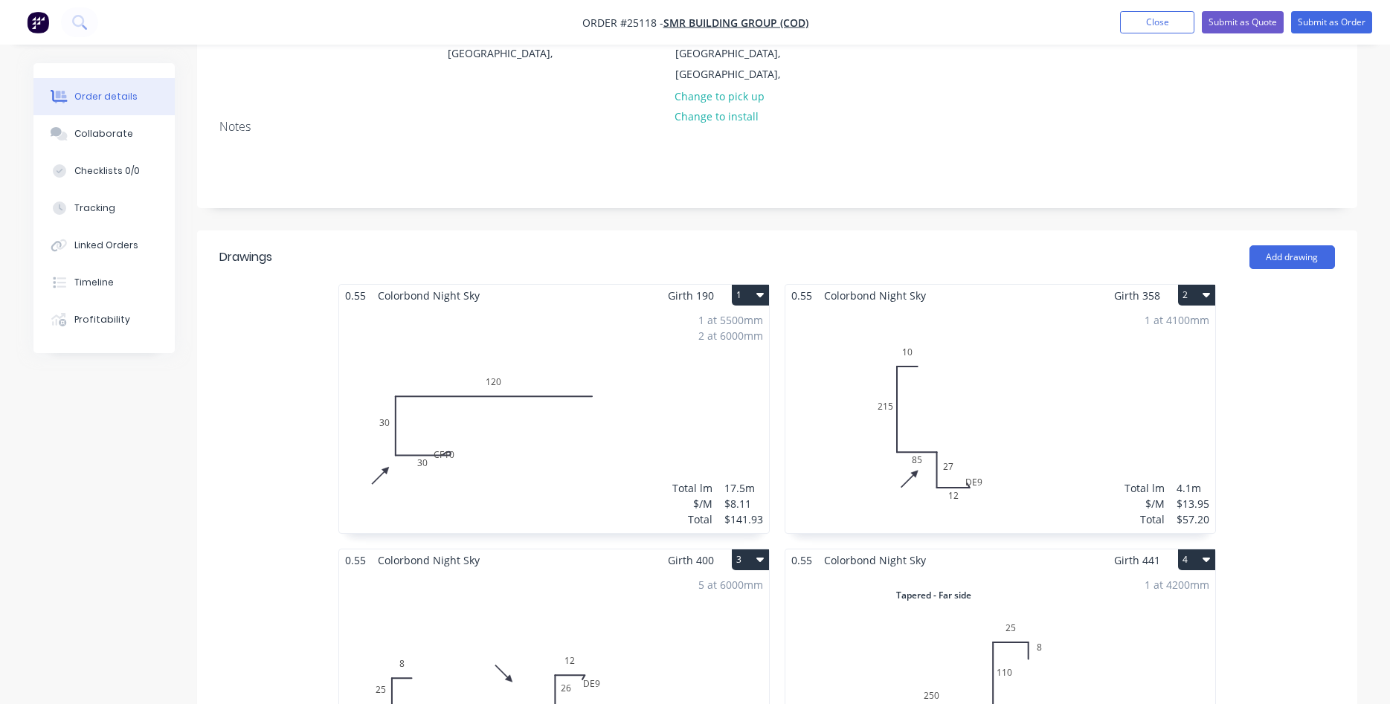
click at [757, 285] on button "1" at bounding box center [750, 295] width 37 height 21
click at [673, 380] on div "Delete" at bounding box center [698, 391] width 115 height 22
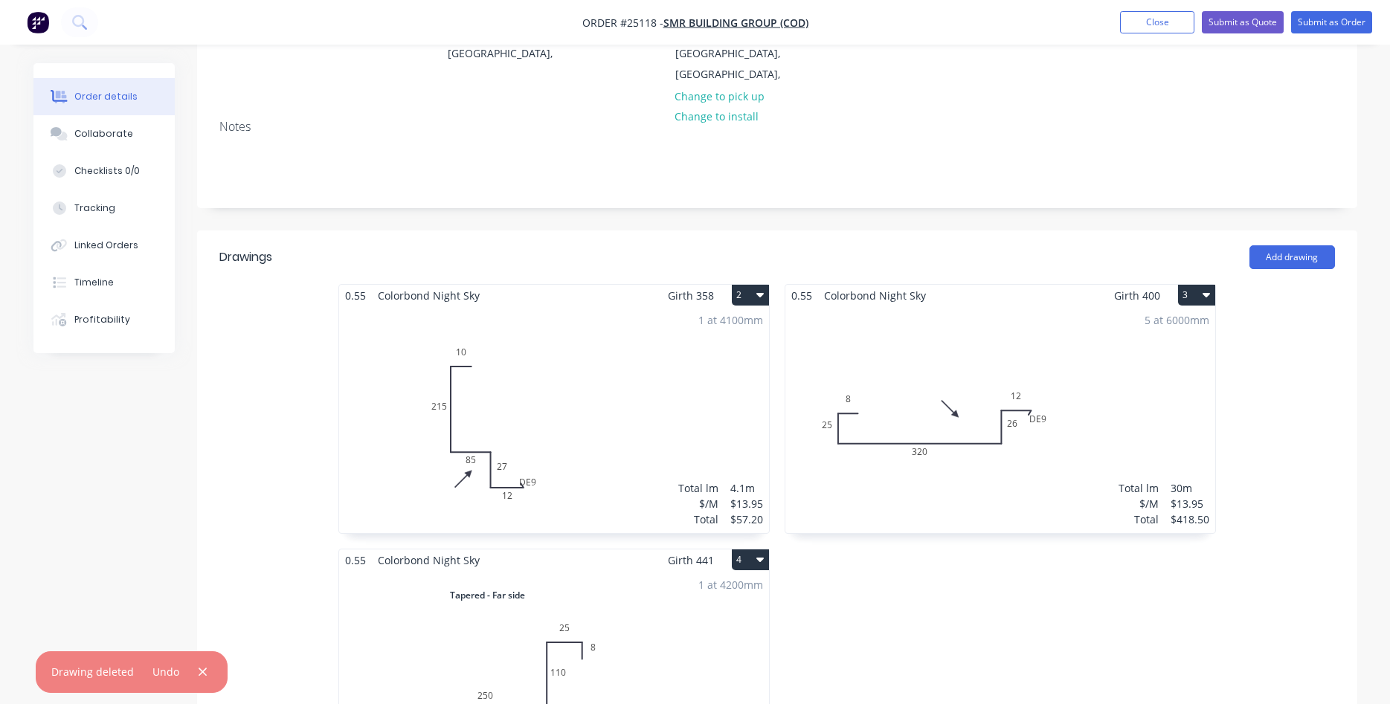
click at [1208, 289] on icon "button" at bounding box center [1206, 295] width 7 height 12
click at [1135, 380] on div "Delete" at bounding box center [1145, 391] width 115 height 22
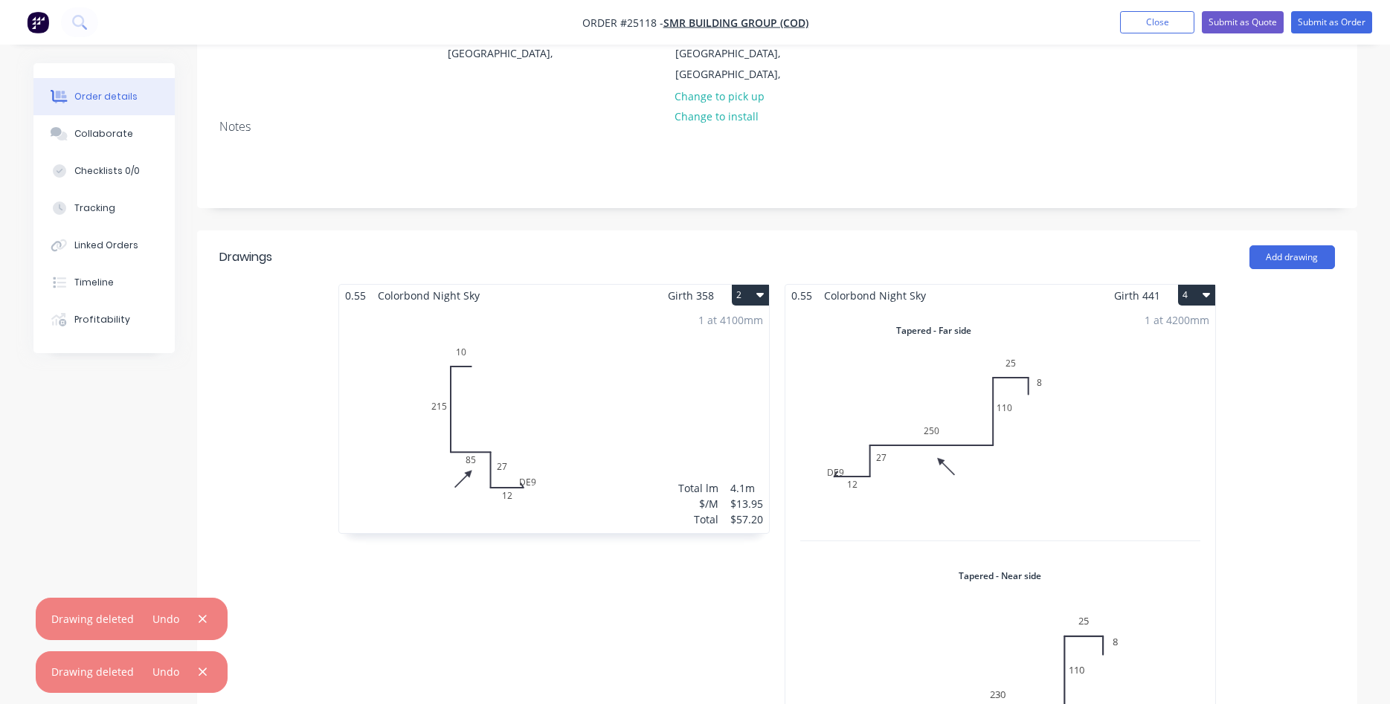
click at [1210, 289] on icon "button" at bounding box center [1206, 295] width 7 height 12
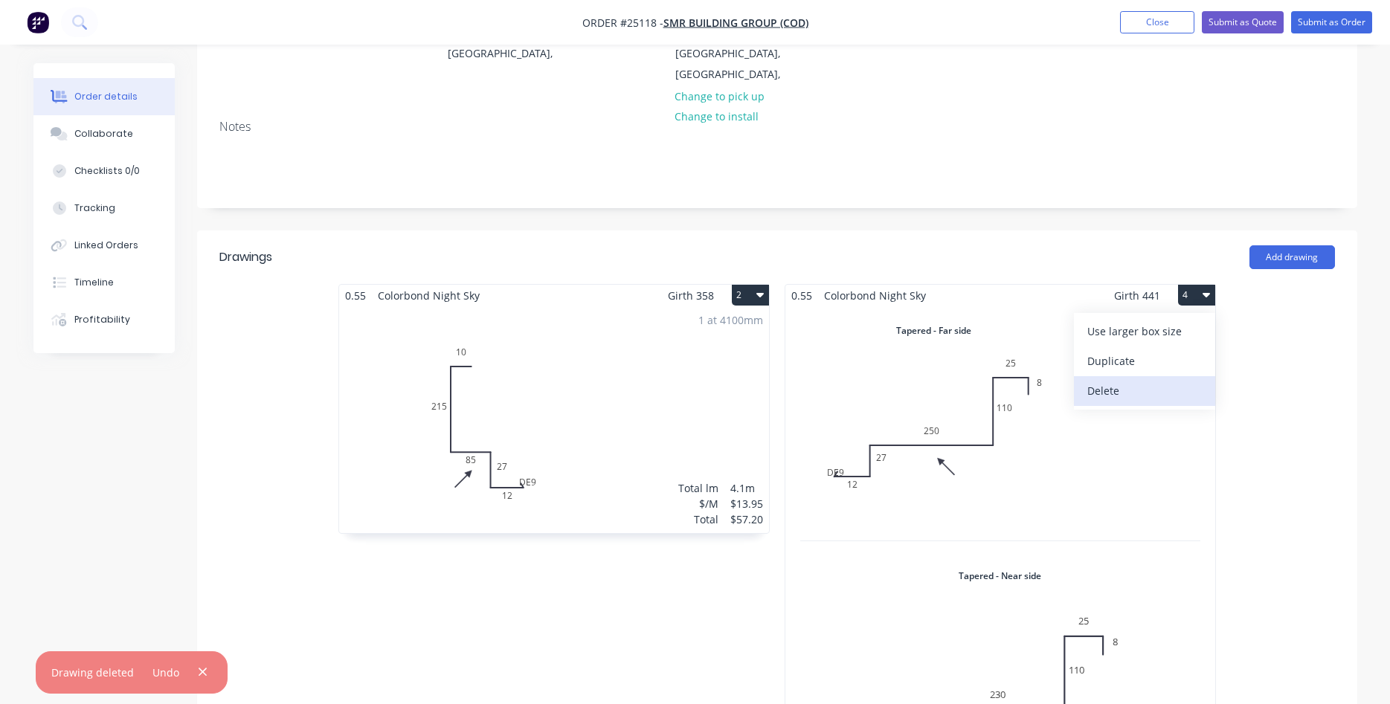
click at [1155, 380] on div "Delete" at bounding box center [1145, 391] width 115 height 22
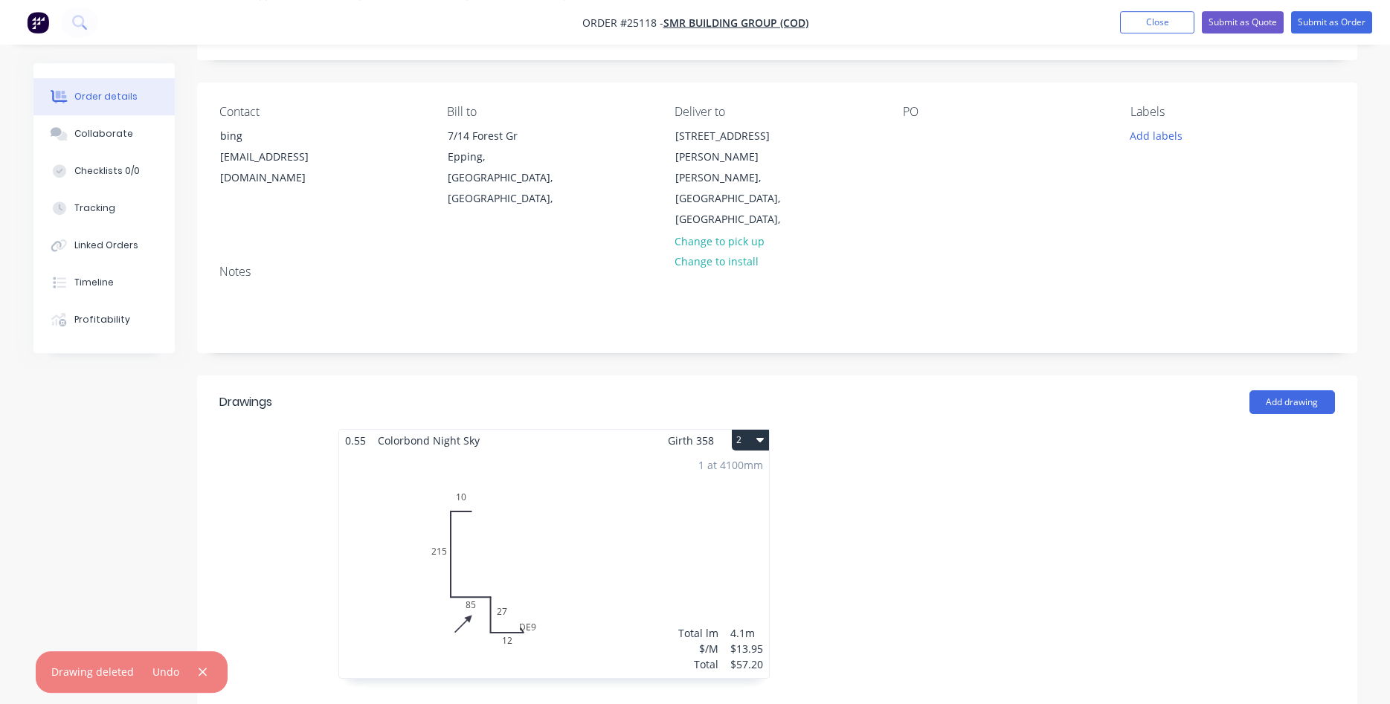
scroll to position [76, 0]
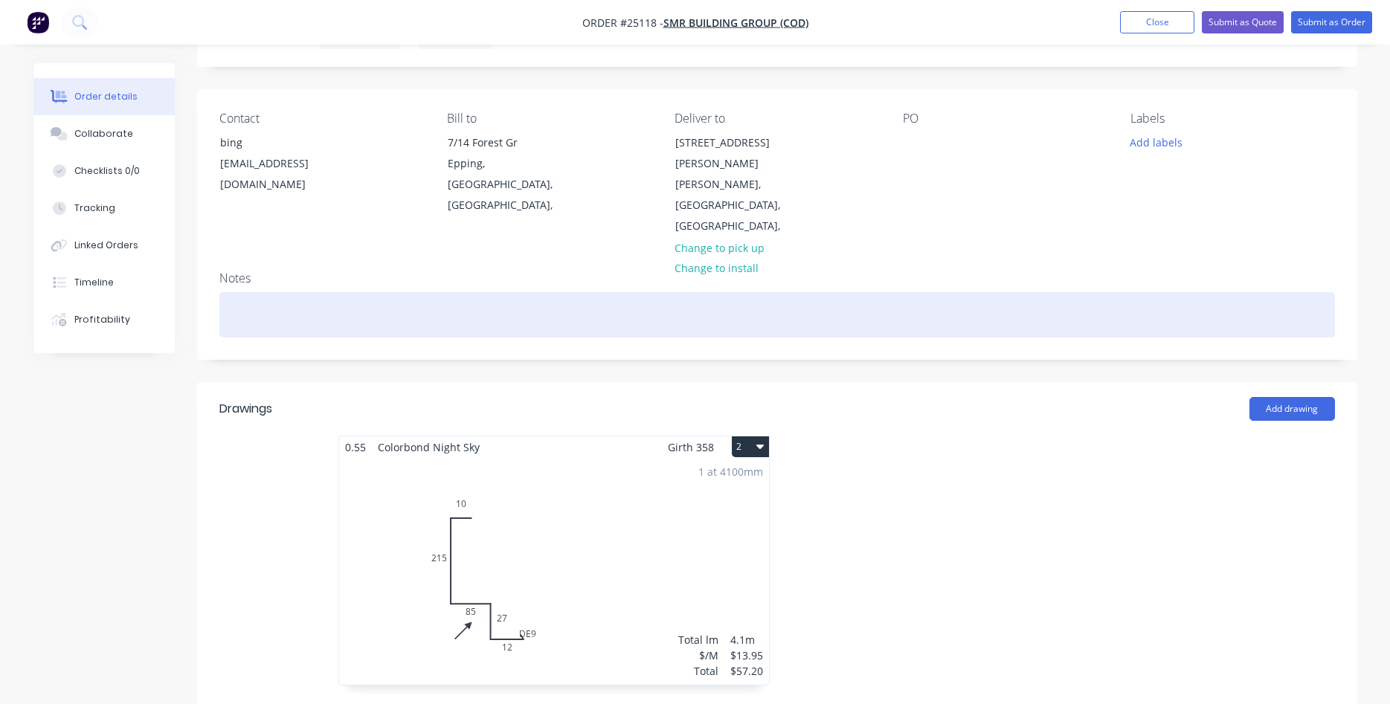
click at [229, 292] on div at bounding box center [777, 314] width 1116 height 45
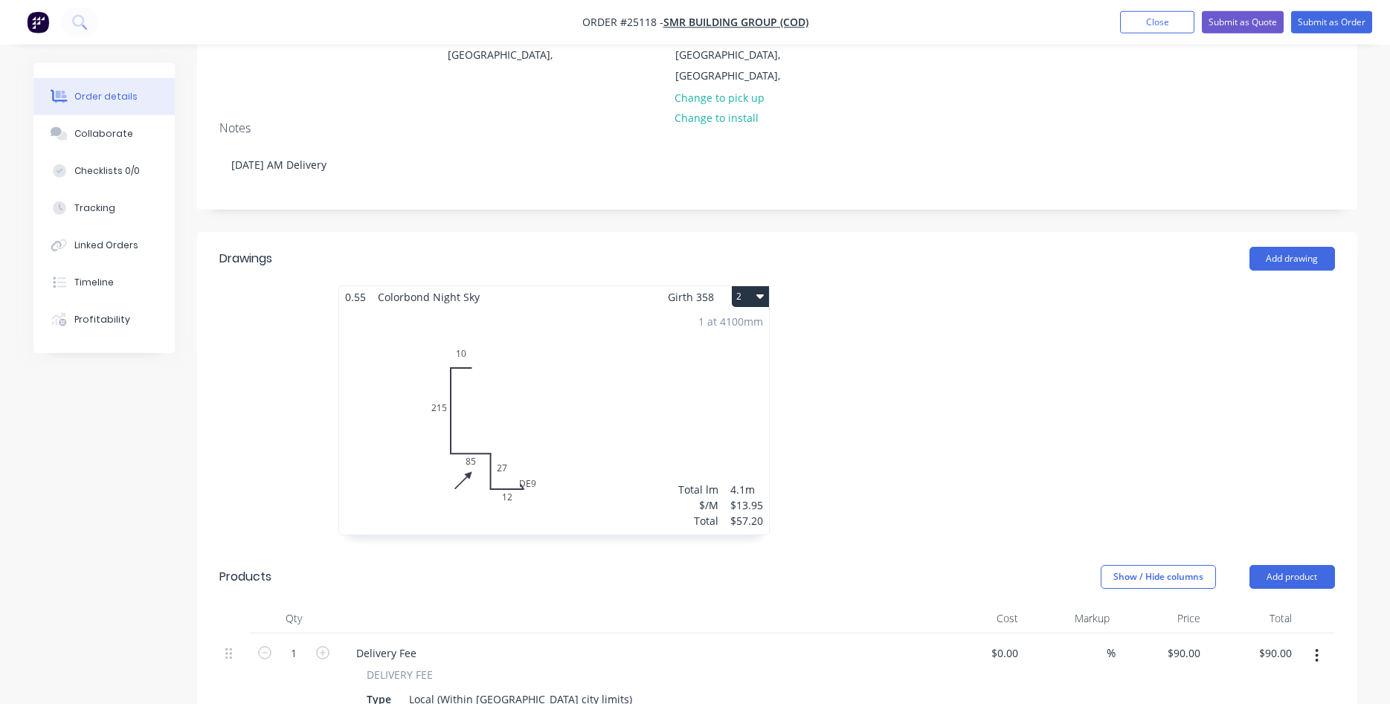
scroll to position [228, 0]
click at [1284, 245] on button "Add drawing" at bounding box center [1293, 257] width 86 height 24
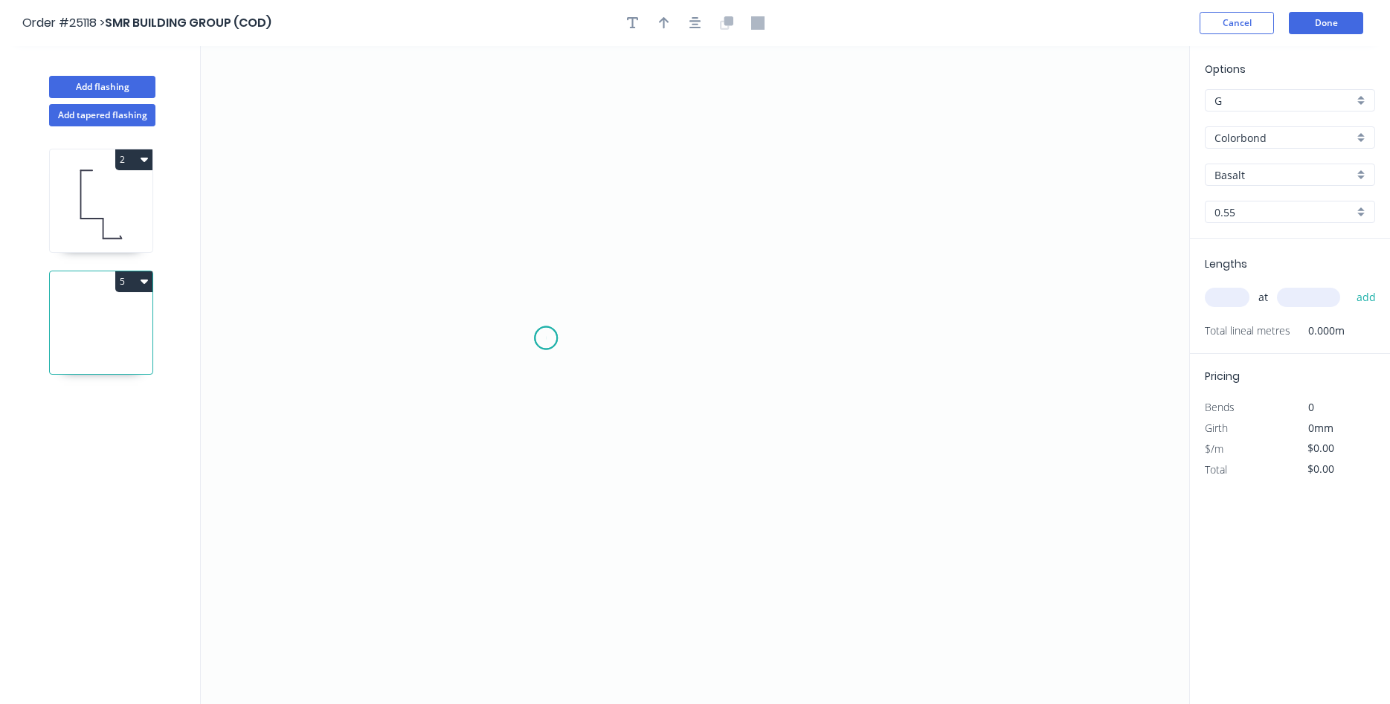
click at [546, 338] on icon "0" at bounding box center [695, 375] width 989 height 658
click at [551, 270] on icon "0" at bounding box center [695, 375] width 989 height 658
click at [475, 269] on icon "0 ?" at bounding box center [695, 375] width 989 height 658
click at [486, 113] on icon "0 ? ?" at bounding box center [695, 375] width 989 height 658
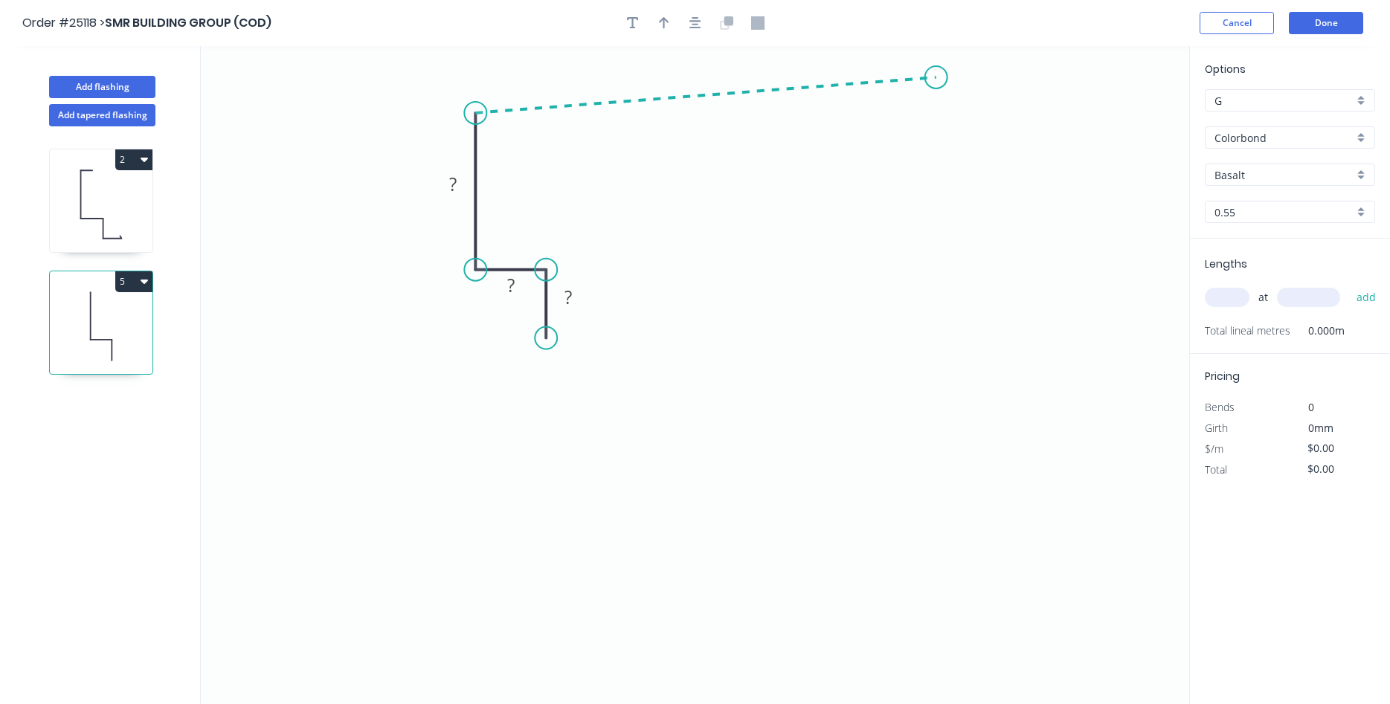
click at [937, 77] on icon "0 ? ? ?" at bounding box center [695, 375] width 989 height 658
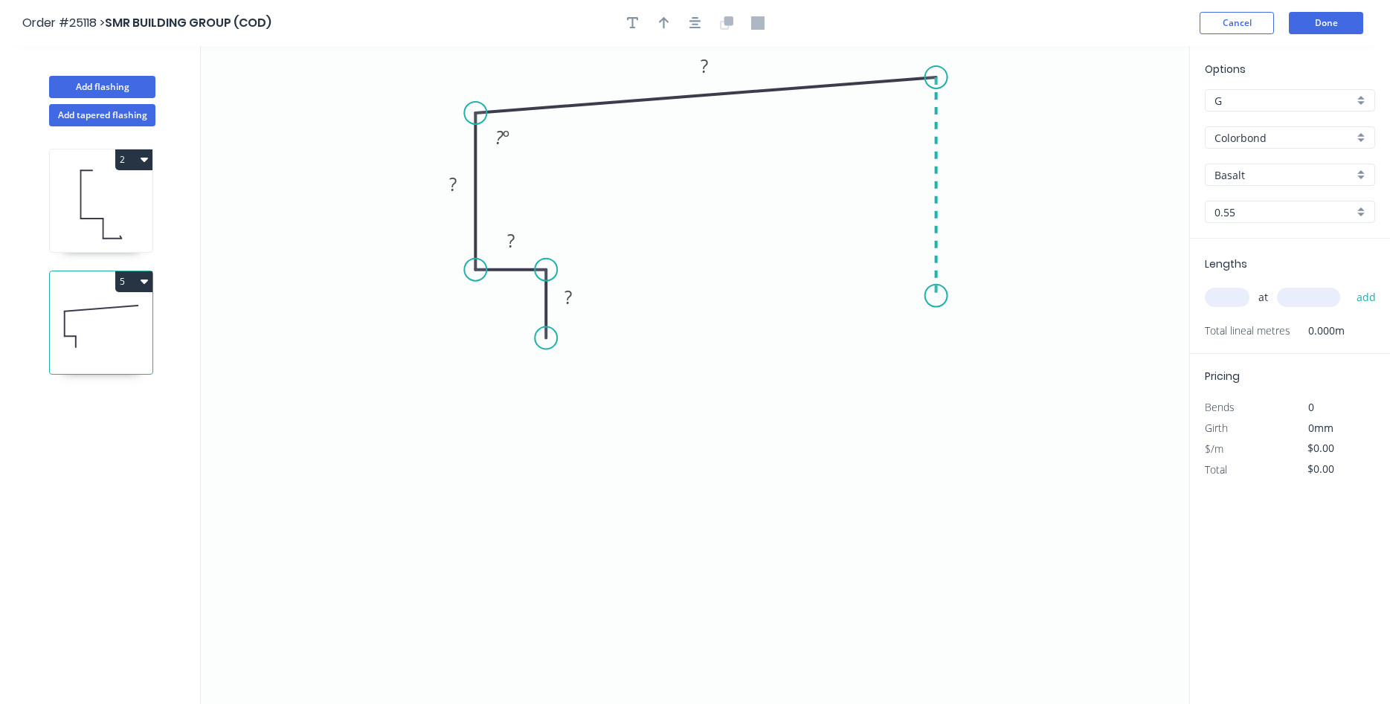
click at [940, 296] on icon "0 ? ? ? ? ? º" at bounding box center [695, 375] width 989 height 658
click at [920, 319] on icon "0 ? ? ? ? ? ? º ? º" at bounding box center [695, 375] width 989 height 658
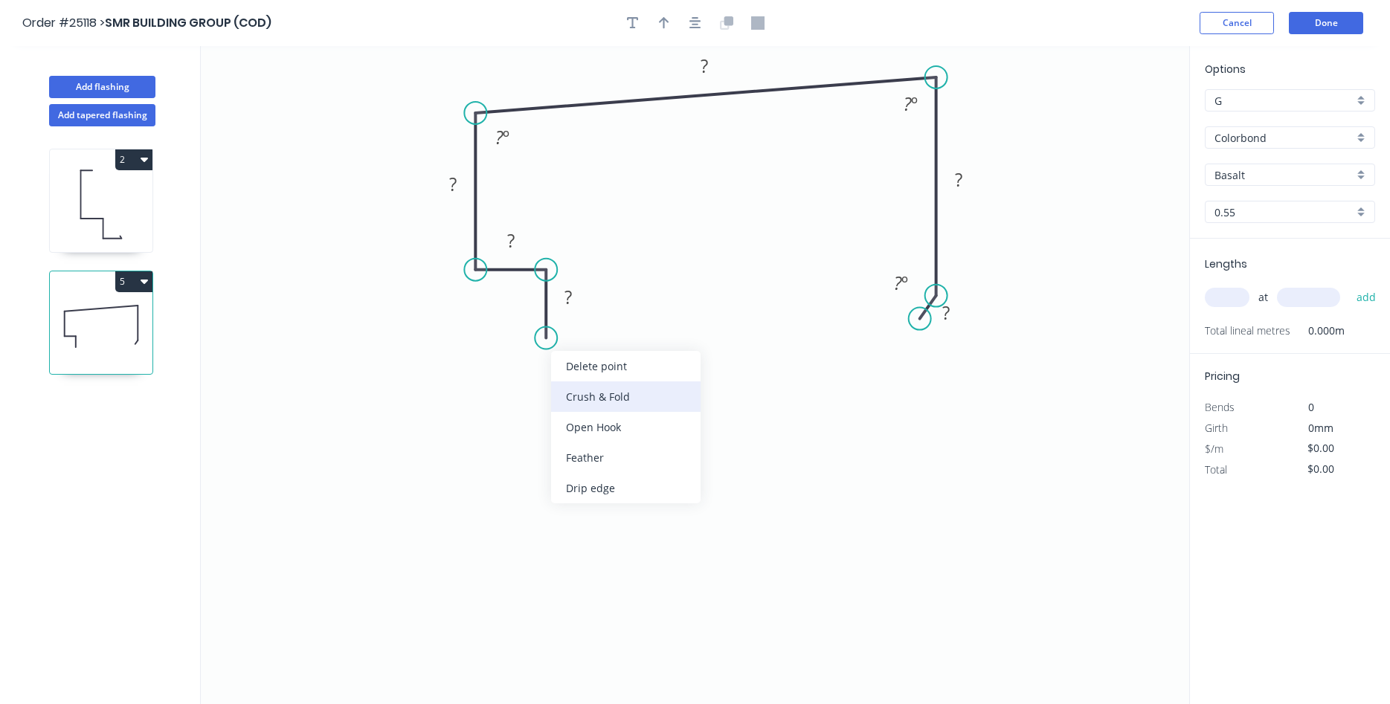
click at [573, 398] on div "Crush & Fold" at bounding box center [626, 397] width 150 height 30
drag, startPoint x: 490, startPoint y: 302, endPoint x: 565, endPoint y: 339, distance: 83.2
click at [568, 338] on rect at bounding box center [598, 344] width 60 height 30
click at [568, 304] on tspan "?" at bounding box center [568, 297] width 7 height 25
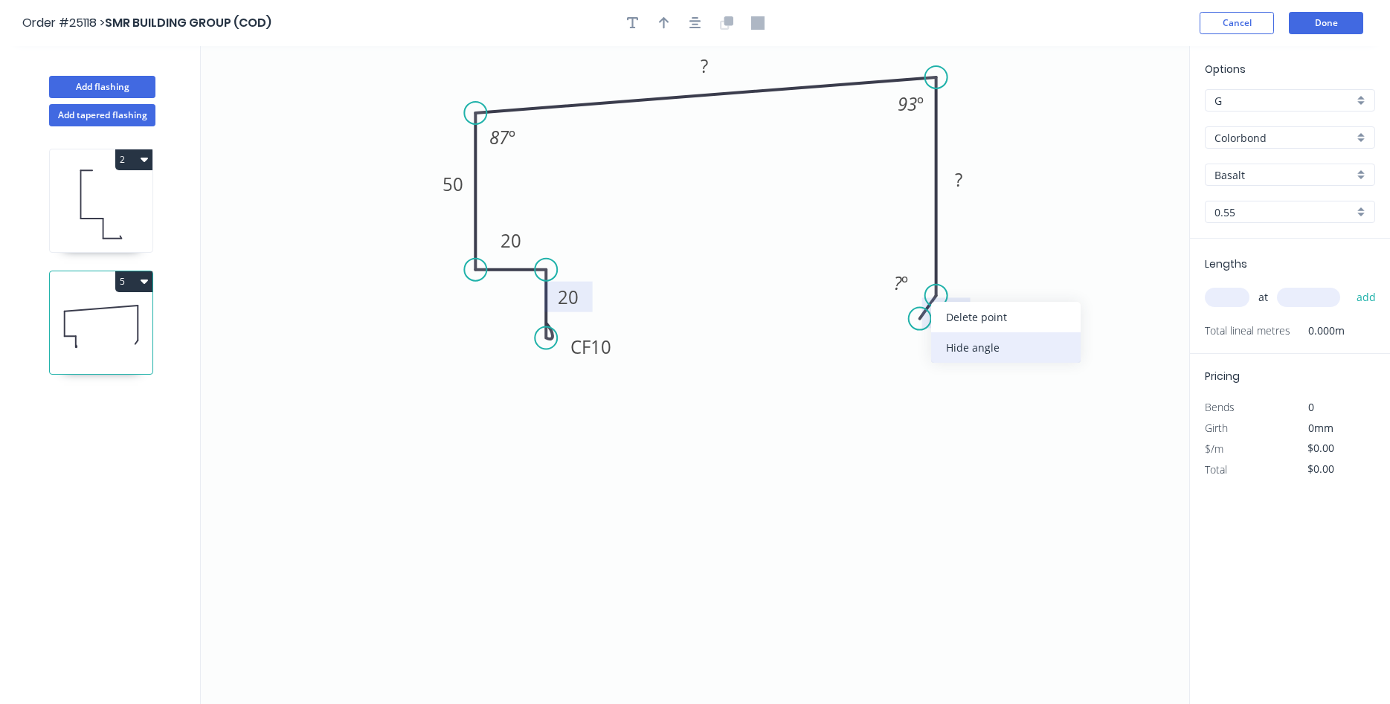
click at [964, 349] on div "Hide angle" at bounding box center [1006, 348] width 150 height 30
click at [696, 66] on rect at bounding box center [705, 67] width 30 height 21
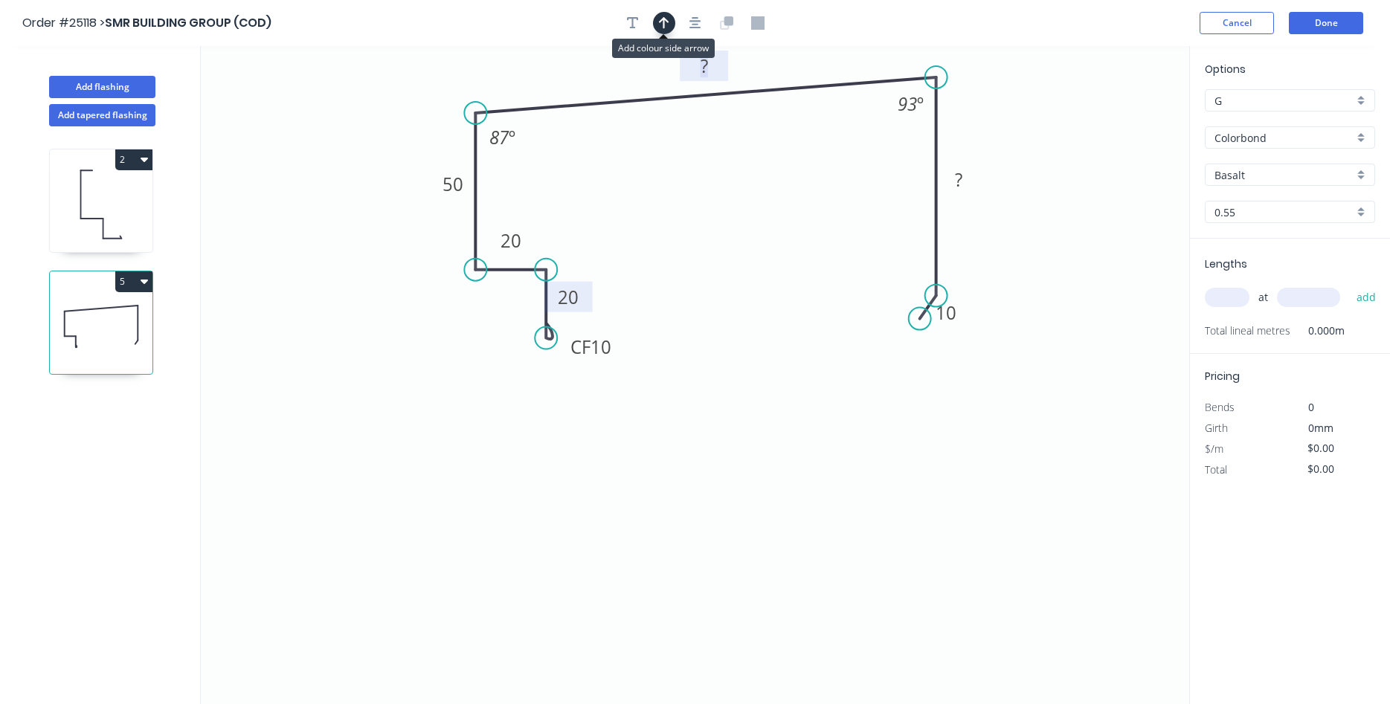
click at [665, 22] on icon "button" at bounding box center [664, 22] width 10 height 13
click at [1110, 118] on icon at bounding box center [1114, 104] width 13 height 48
click at [1110, 118] on icon "0 CF 10 20 20 50 ? ? 10 87 º 93 º" at bounding box center [695, 375] width 989 height 658
click at [1114, 118] on icon at bounding box center [1126, 108] width 43 height 43
drag, startPoint x: 1116, startPoint y: 118, endPoint x: 983, endPoint y: 121, distance: 132.4
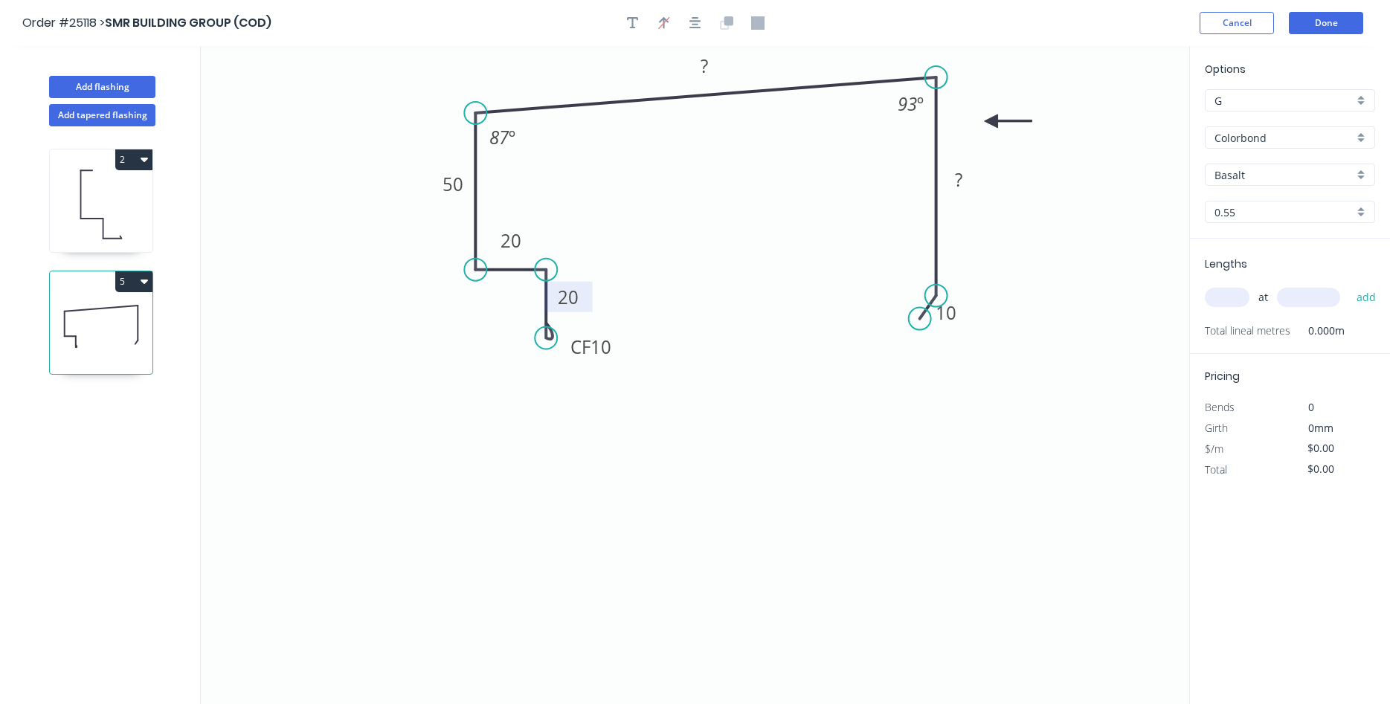
click at [985, 121] on icon at bounding box center [1009, 121] width 48 height 13
click at [1294, 174] on input "Basalt" at bounding box center [1284, 175] width 139 height 16
click at [1277, 277] on div "Night Sky" at bounding box center [1290, 287] width 169 height 26
type input "Night Sky"
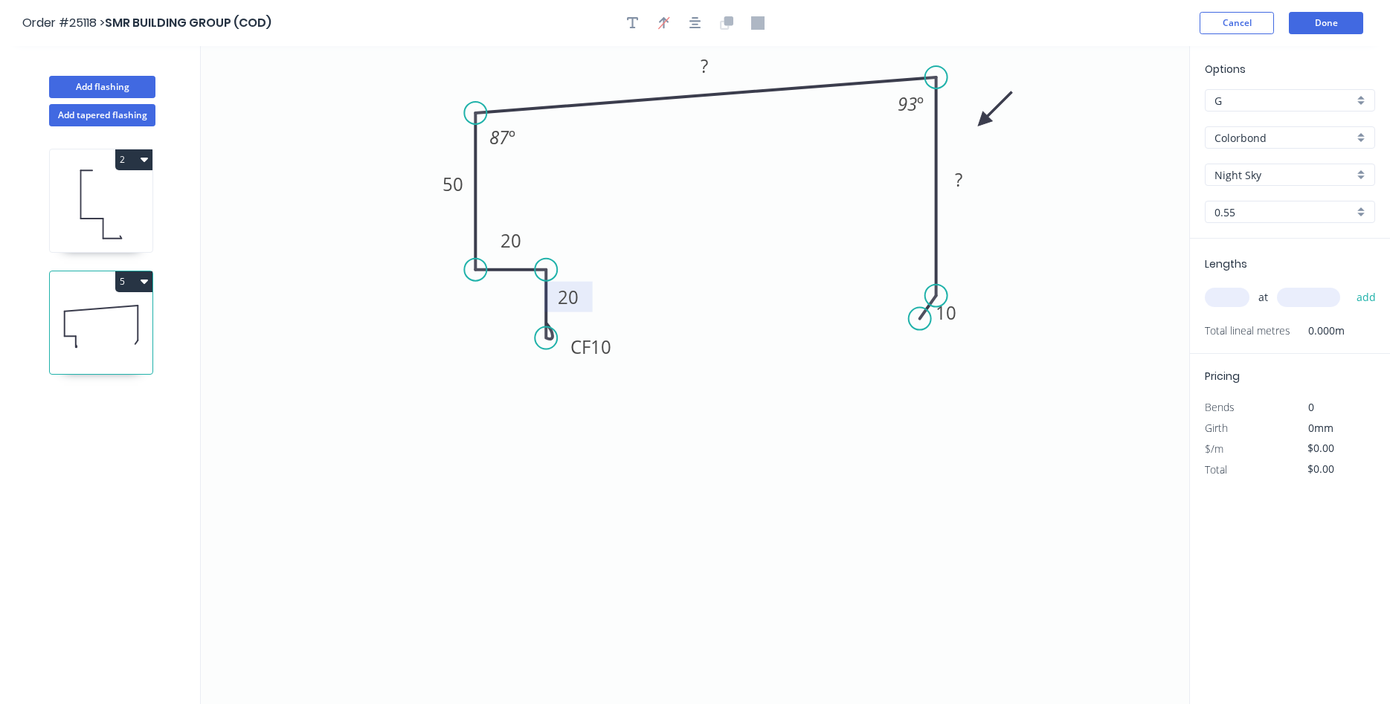
click at [1228, 296] on input "text" at bounding box center [1227, 297] width 45 height 19
click at [701, 62] on tspan "?" at bounding box center [704, 66] width 7 height 25
click at [960, 176] on tspan "?" at bounding box center [958, 179] width 7 height 25
click at [1234, 298] on input "text" at bounding box center [1227, 297] width 45 height 19
type input "$14.99"
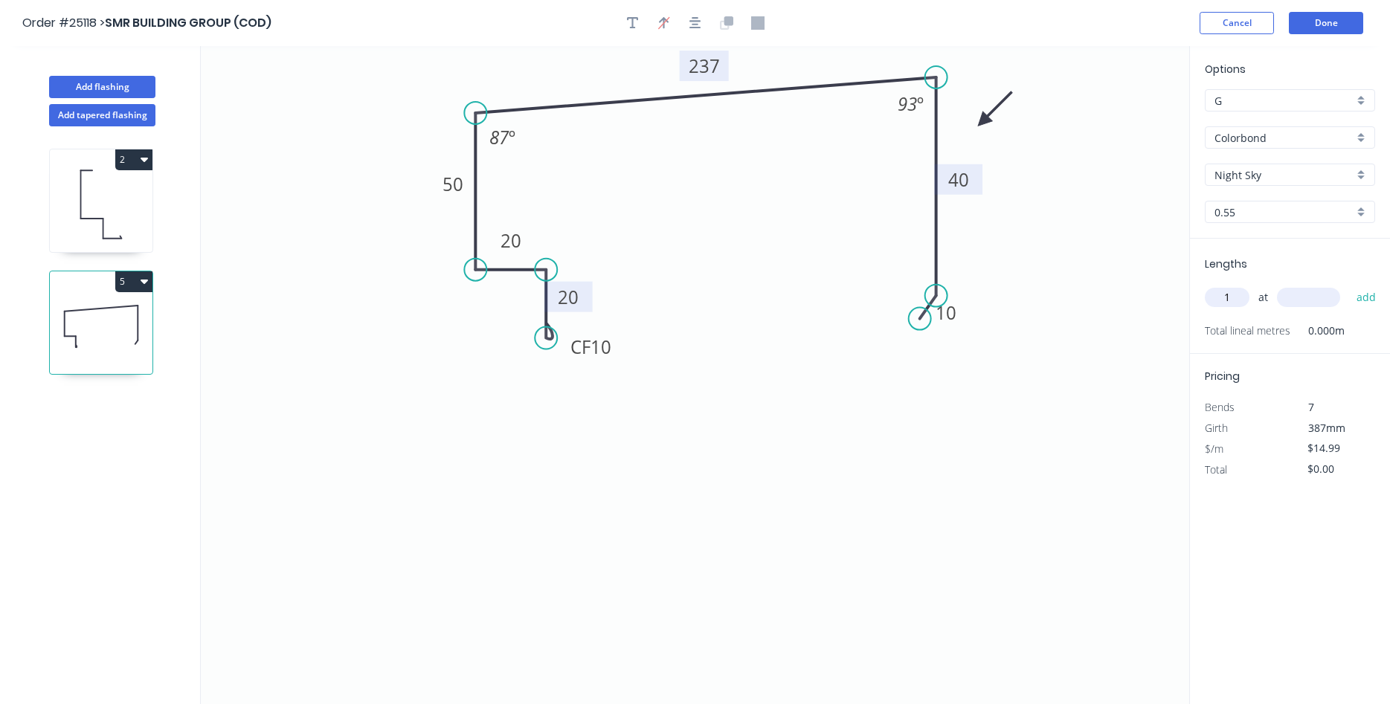
type input "1"
type input "6000"
click at [1349, 285] on button "add" at bounding box center [1366, 297] width 35 height 25
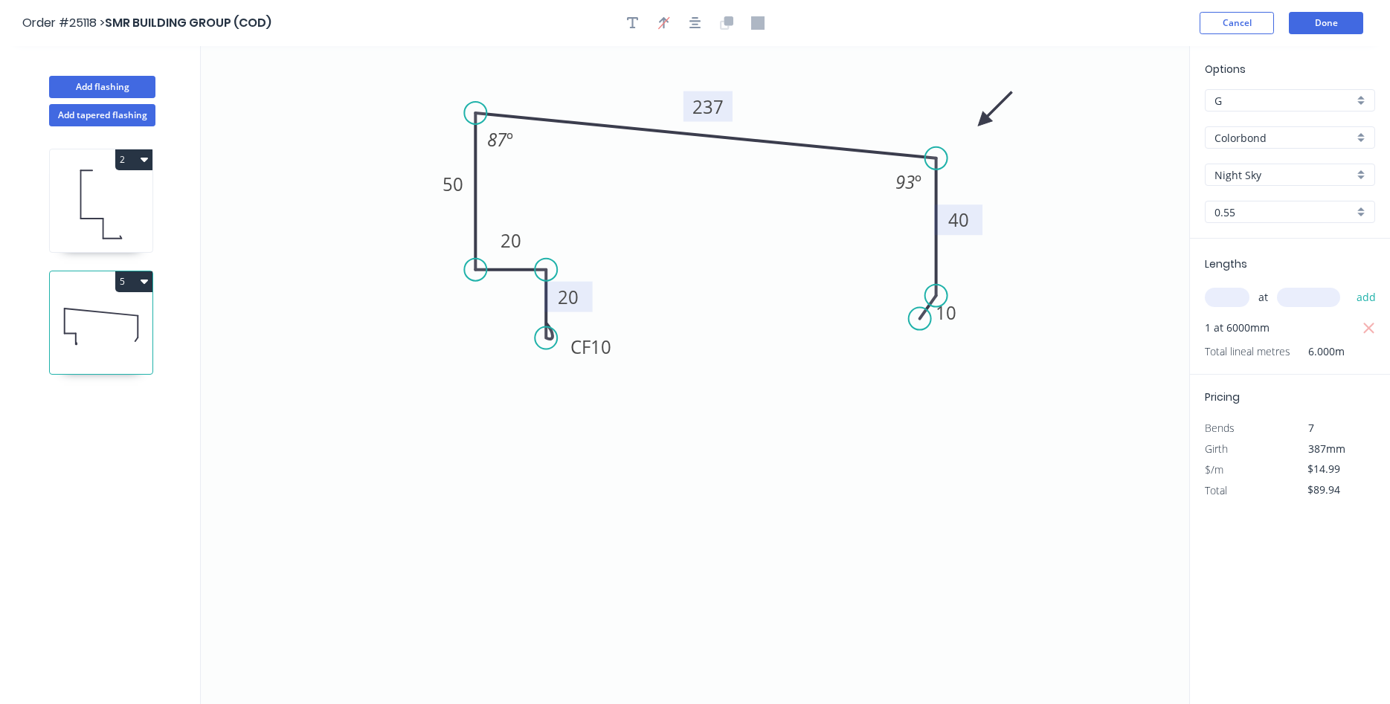
drag, startPoint x: 941, startPoint y: 72, endPoint x: 931, endPoint y: 158, distance: 86.9
click at [931, 158] on circle at bounding box center [936, 158] width 22 height 22
click at [495, 133] on tspan "87" at bounding box center [497, 139] width 20 height 25
click at [908, 186] on tspan "93" at bounding box center [905, 182] width 19 height 25
click at [829, 274] on icon "0 CF 10 20 20 50 237 40 10 93 º 87 º" at bounding box center [695, 375] width 989 height 658
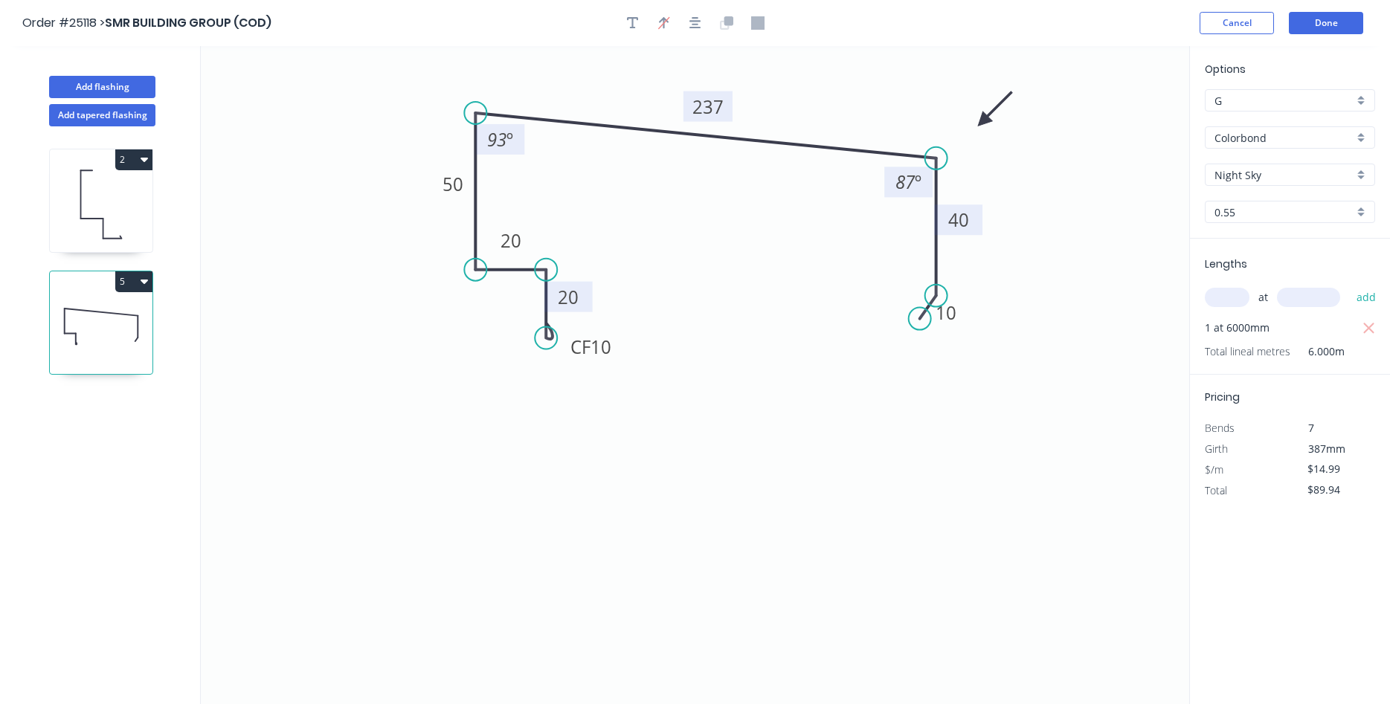
click at [135, 274] on button "5" at bounding box center [133, 282] width 37 height 21
click at [84, 316] on div "Duplicate" at bounding box center [82, 319] width 115 height 22
type input "$0.00"
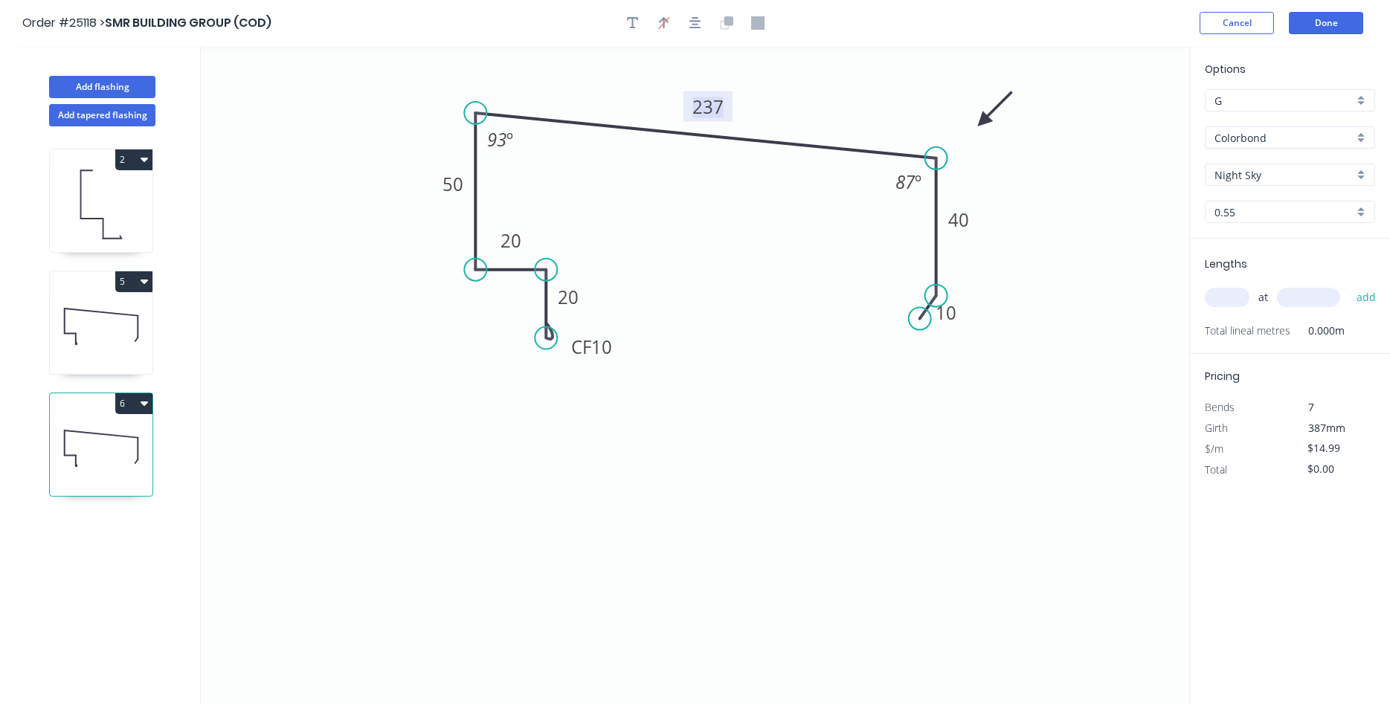
click at [709, 103] on tspan "237" at bounding box center [708, 106] width 31 height 25
click at [959, 216] on tspan "40" at bounding box center [958, 220] width 21 height 25
type input "$29.66"
drag, startPoint x: 920, startPoint y: 312, endPoint x: 838, endPoint y: 550, distance: 251.7
click at [838, 550] on circle at bounding box center [838, 544] width 22 height 22
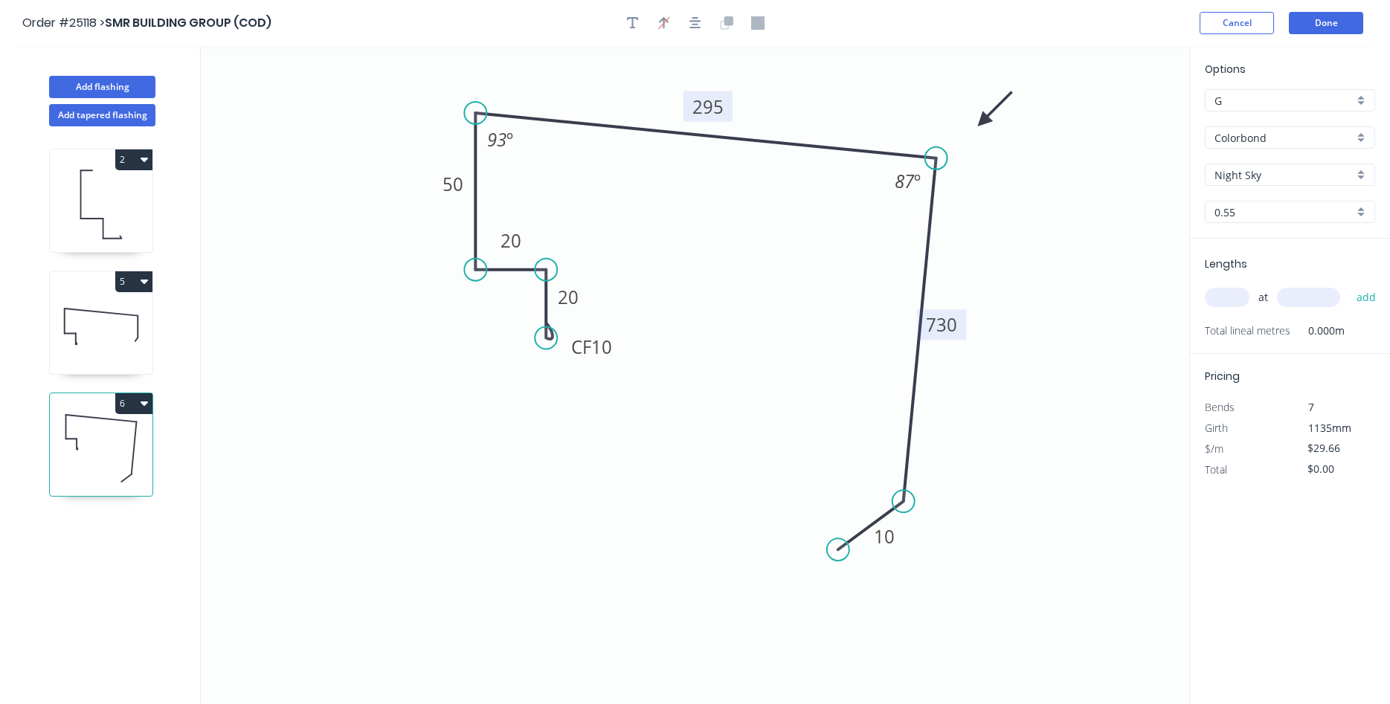
drag, startPoint x: 940, startPoint y: 295, endPoint x: 904, endPoint y: 502, distance: 210.0
click at [904, 502] on circle at bounding box center [904, 501] width 22 height 22
drag, startPoint x: 841, startPoint y: 553, endPoint x: 890, endPoint y: 525, distance: 57.3
click at [890, 525] on circle at bounding box center [890, 524] width 22 height 22
click at [1215, 290] on input "text" at bounding box center [1227, 297] width 45 height 19
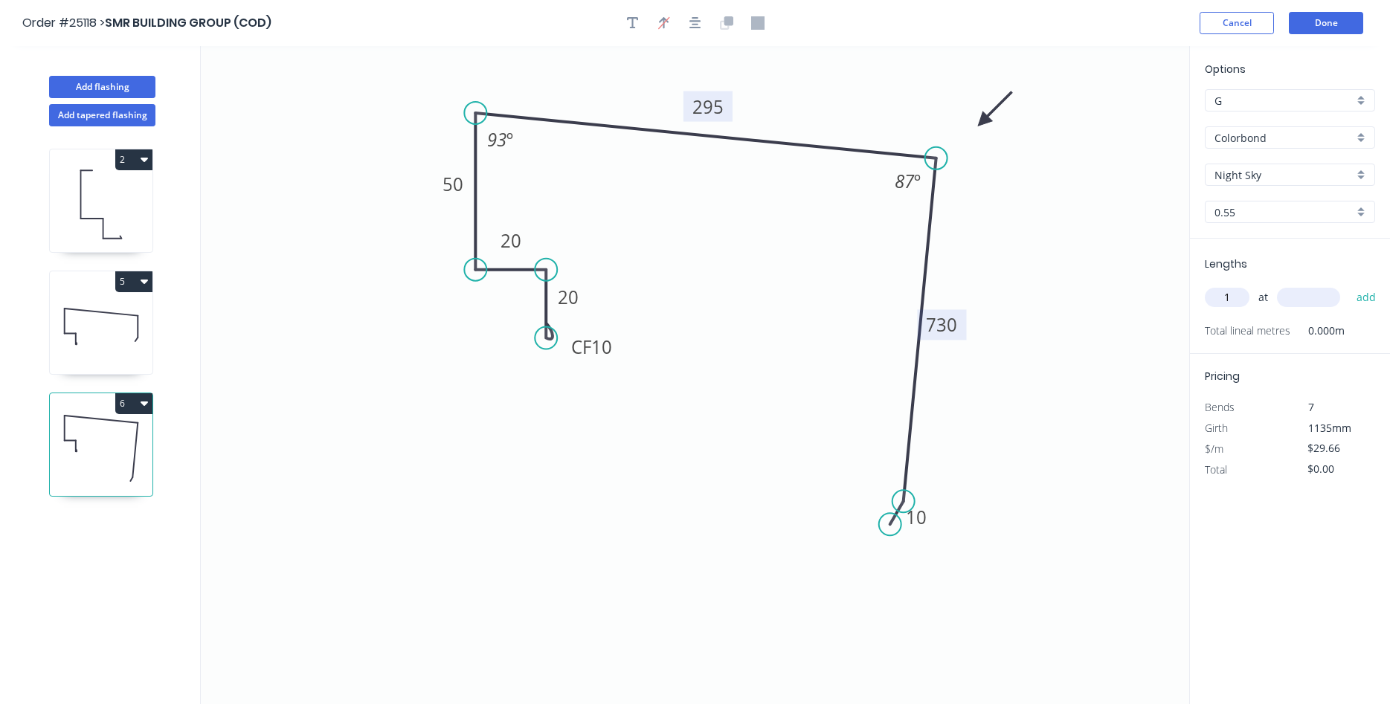
type input "1"
type input "2000"
click at [1349, 285] on button "add" at bounding box center [1366, 297] width 35 height 25
type input "$59.32"
click at [84, 85] on button "Add flashing" at bounding box center [102, 87] width 106 height 22
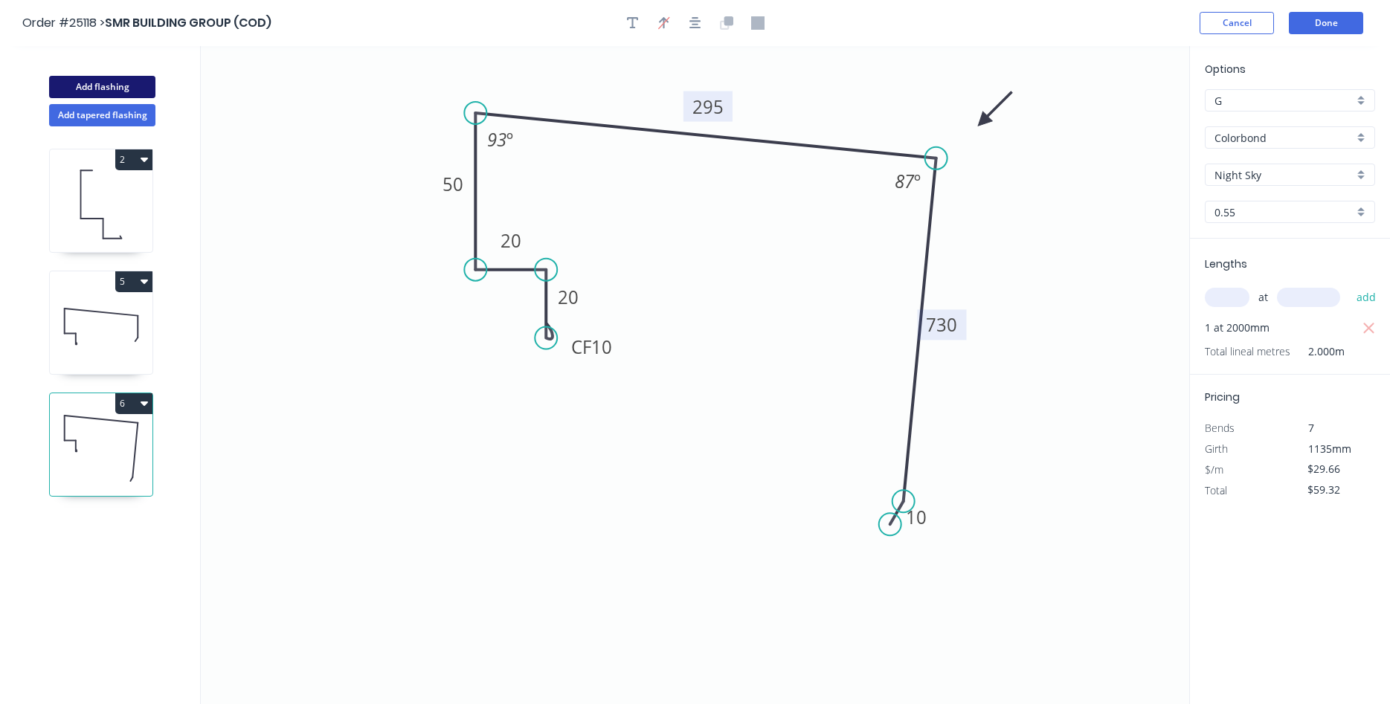
type input "$0.00"
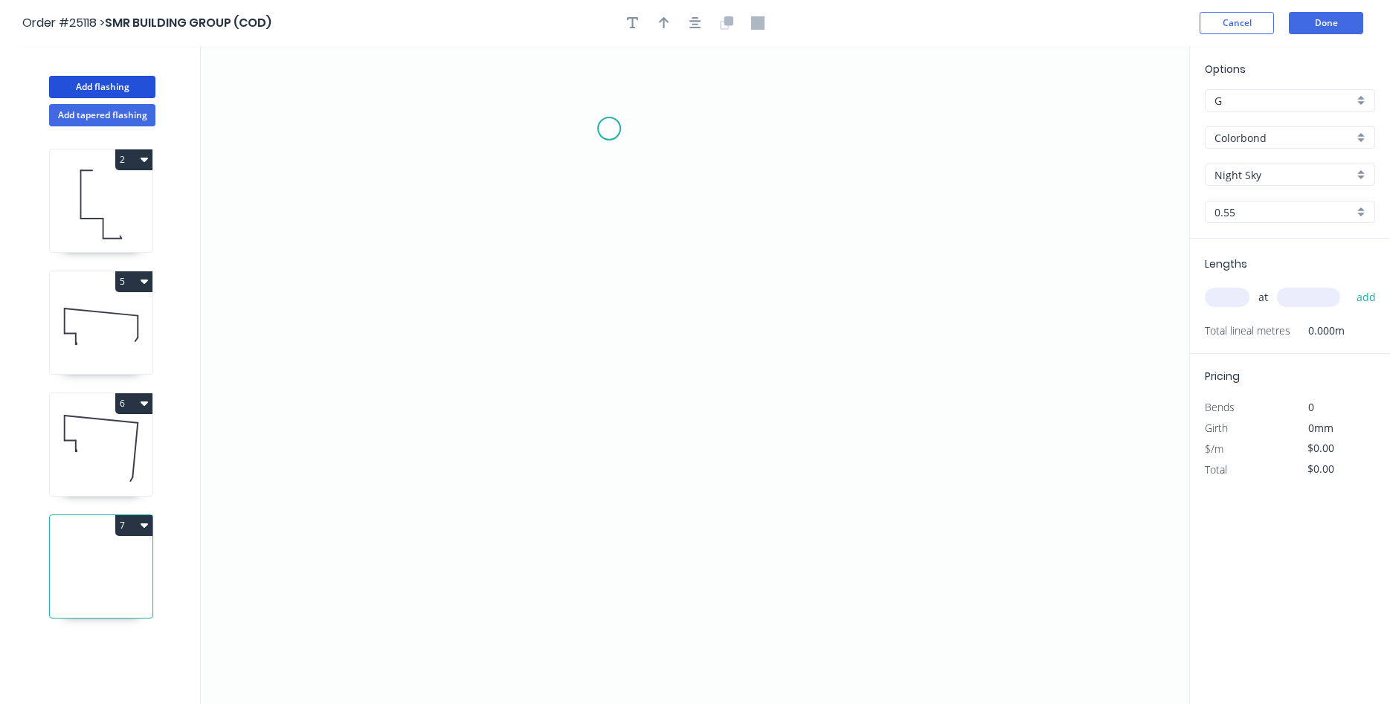
click at [609, 128] on icon "0" at bounding box center [695, 375] width 989 height 658
click at [619, 362] on icon "0" at bounding box center [695, 375] width 989 height 658
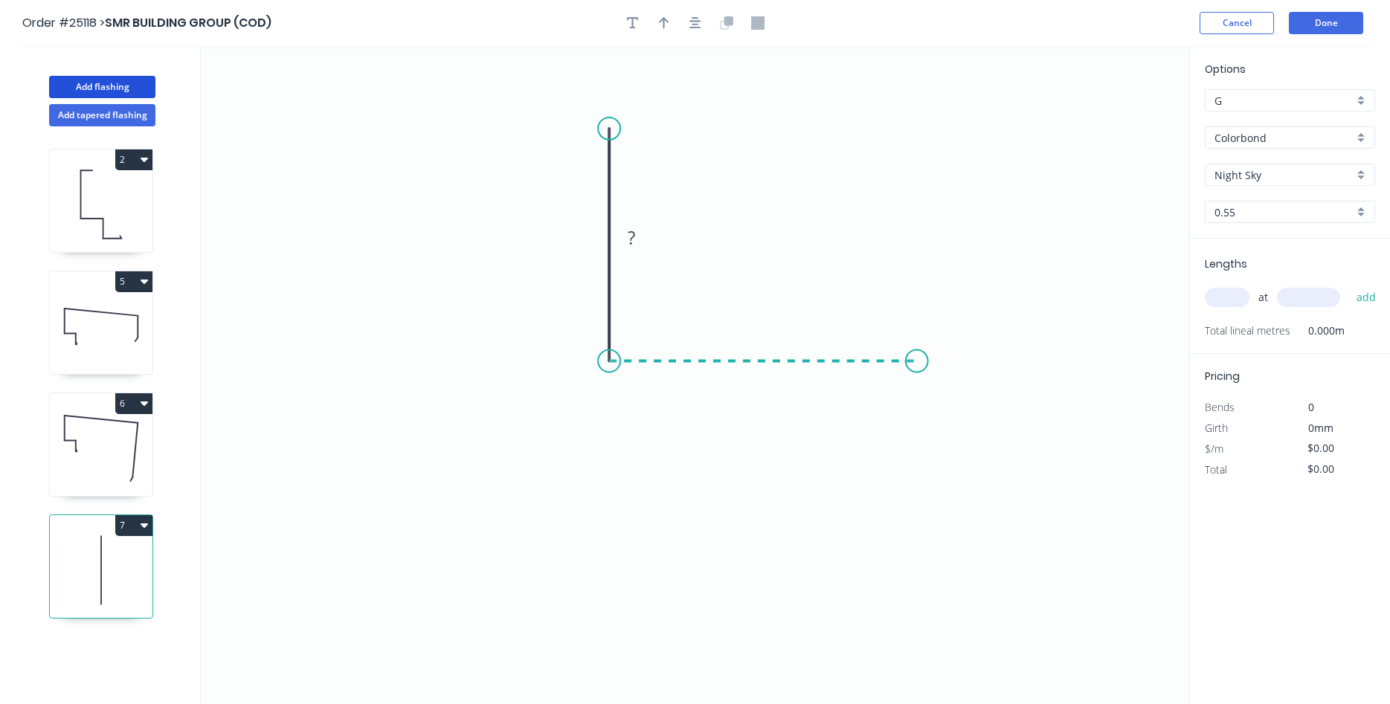
click at [917, 347] on icon "0 ?" at bounding box center [695, 375] width 989 height 658
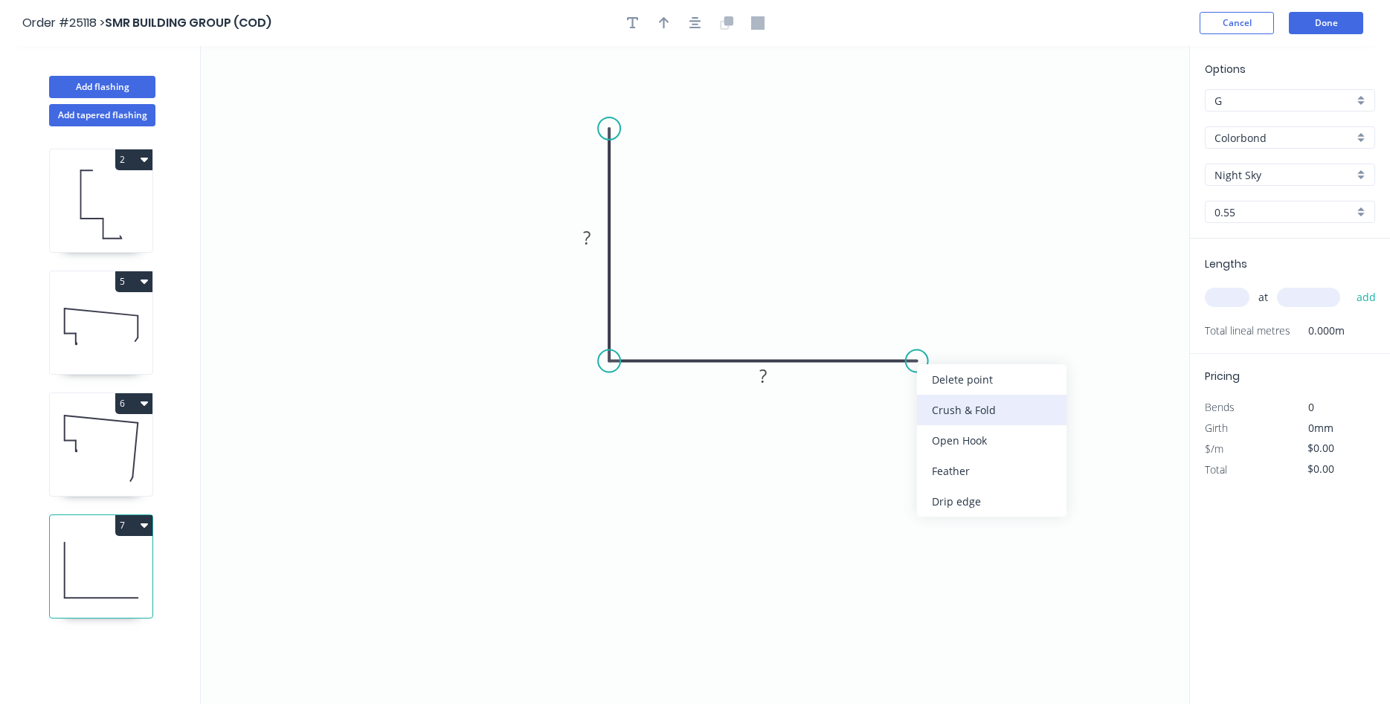
click at [969, 413] on div "Crush & Fold" at bounding box center [992, 410] width 150 height 30
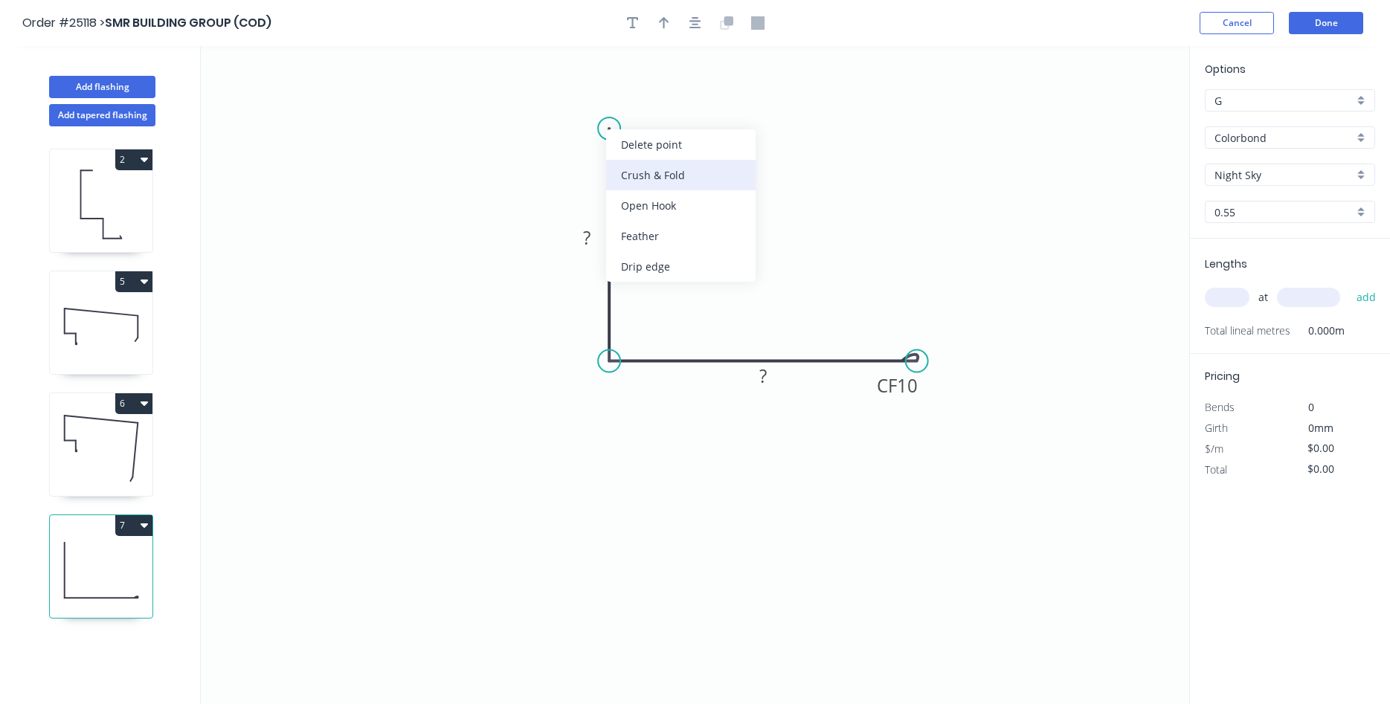
click at [667, 181] on div "Crush & Fold" at bounding box center [681, 175] width 150 height 30
click at [655, 174] on div "Flip bend" at bounding box center [684, 176] width 150 height 30
click at [1216, 295] on input "text" at bounding box center [1227, 297] width 45 height 19
type input "4"
type input "6000"
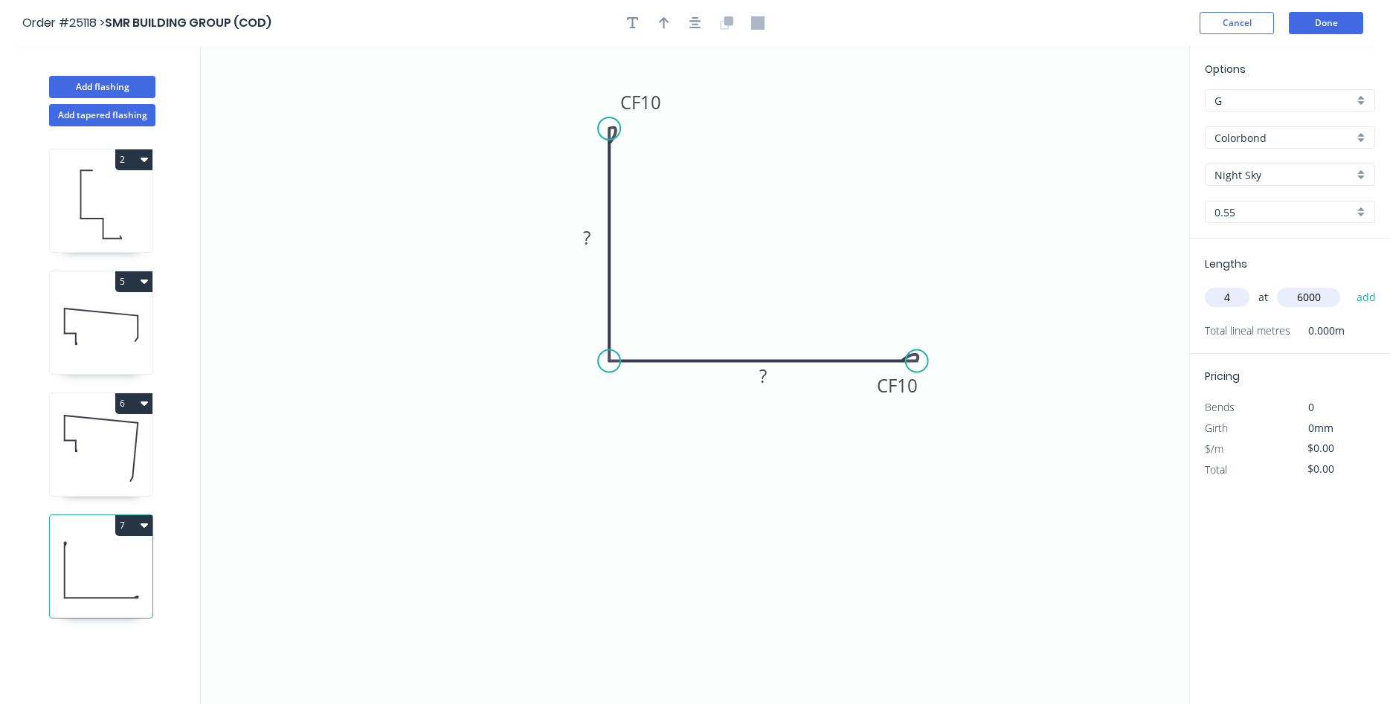
click at [1349, 285] on button "add" at bounding box center [1366, 297] width 35 height 25
click at [587, 240] on tspan "?" at bounding box center [586, 237] width 7 height 25
click at [766, 385] on tspan "?" at bounding box center [763, 376] width 7 height 25
drag, startPoint x: 923, startPoint y: 388, endPoint x: 934, endPoint y: 335, distance: 53.1
click at [934, 335] on rect at bounding box center [911, 333] width 60 height 30
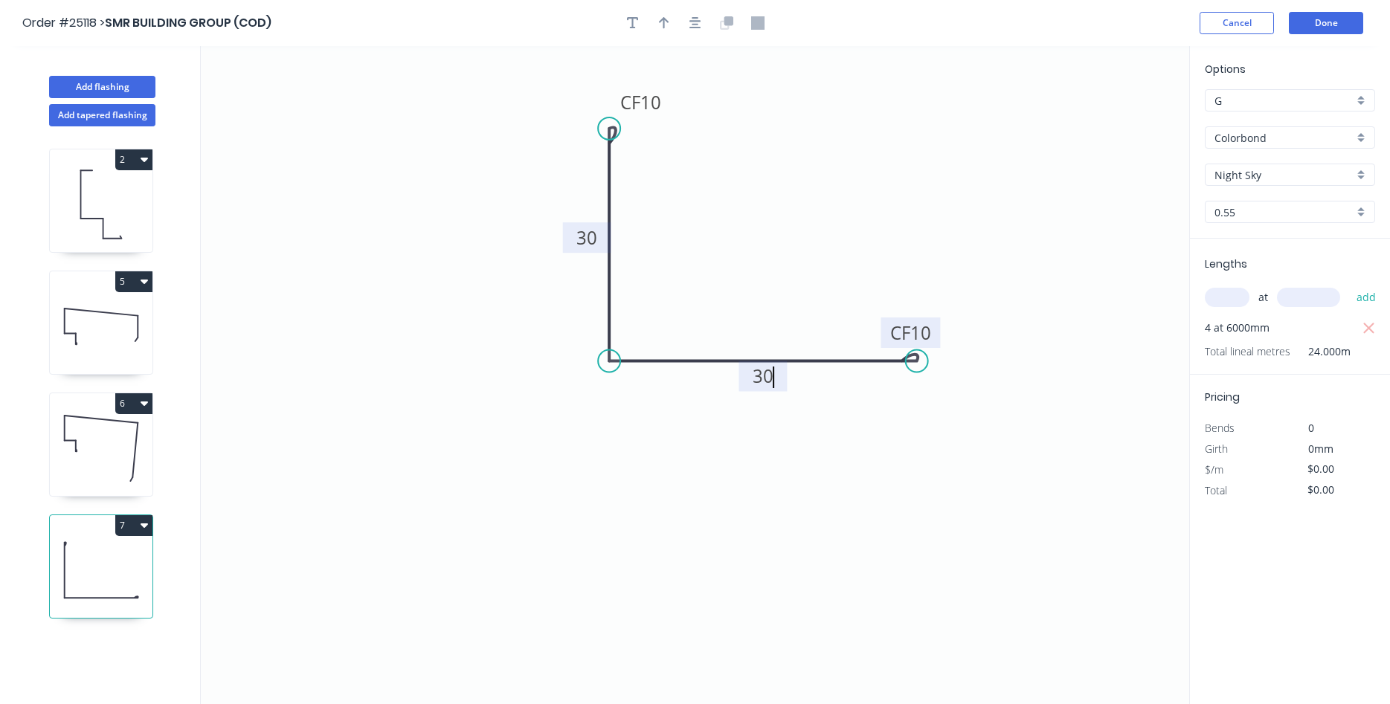
type input "$7.65"
type input "$183.60"
click at [75, 309] on icon at bounding box center [101, 326] width 103 height 95
type input "$14.99"
type input "$89.94"
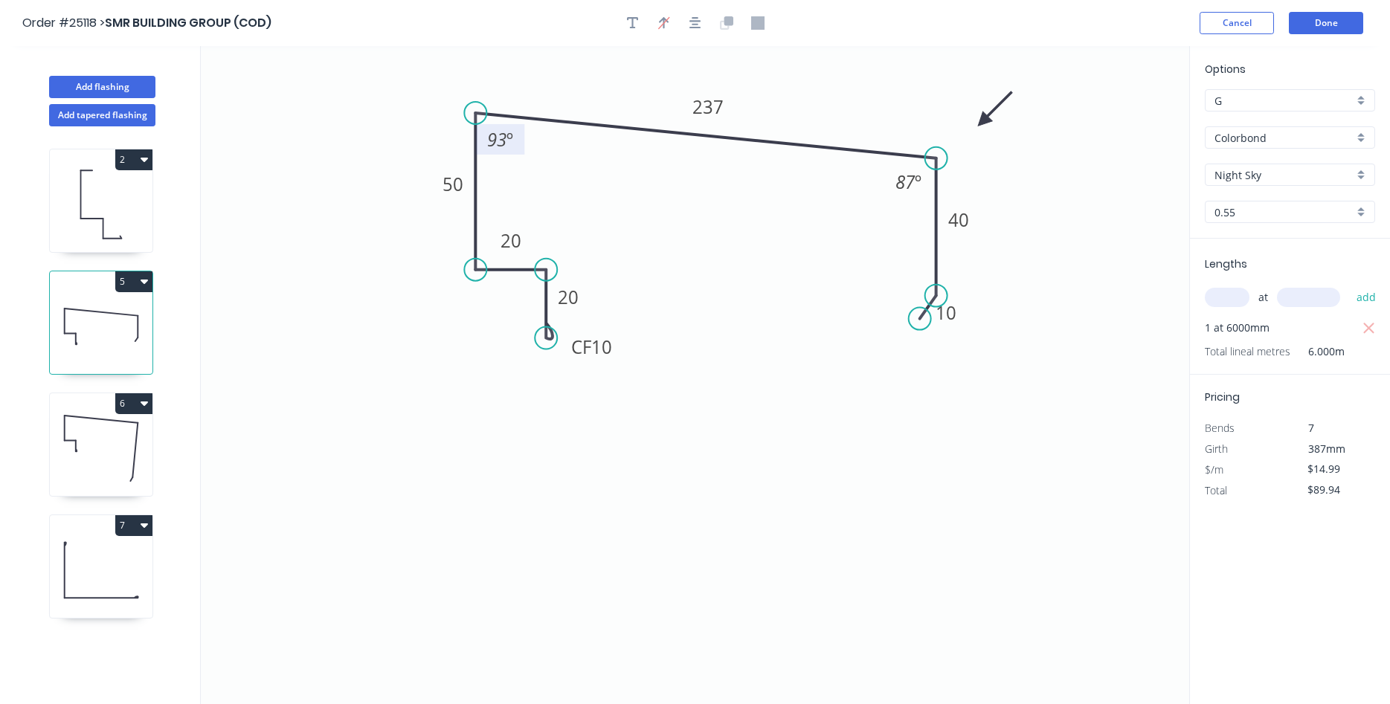
click at [501, 147] on tspan "93" at bounding box center [496, 139] width 19 height 25
click at [118, 574] on icon at bounding box center [101, 570] width 103 height 95
type input "$7.65"
type input "$183.60"
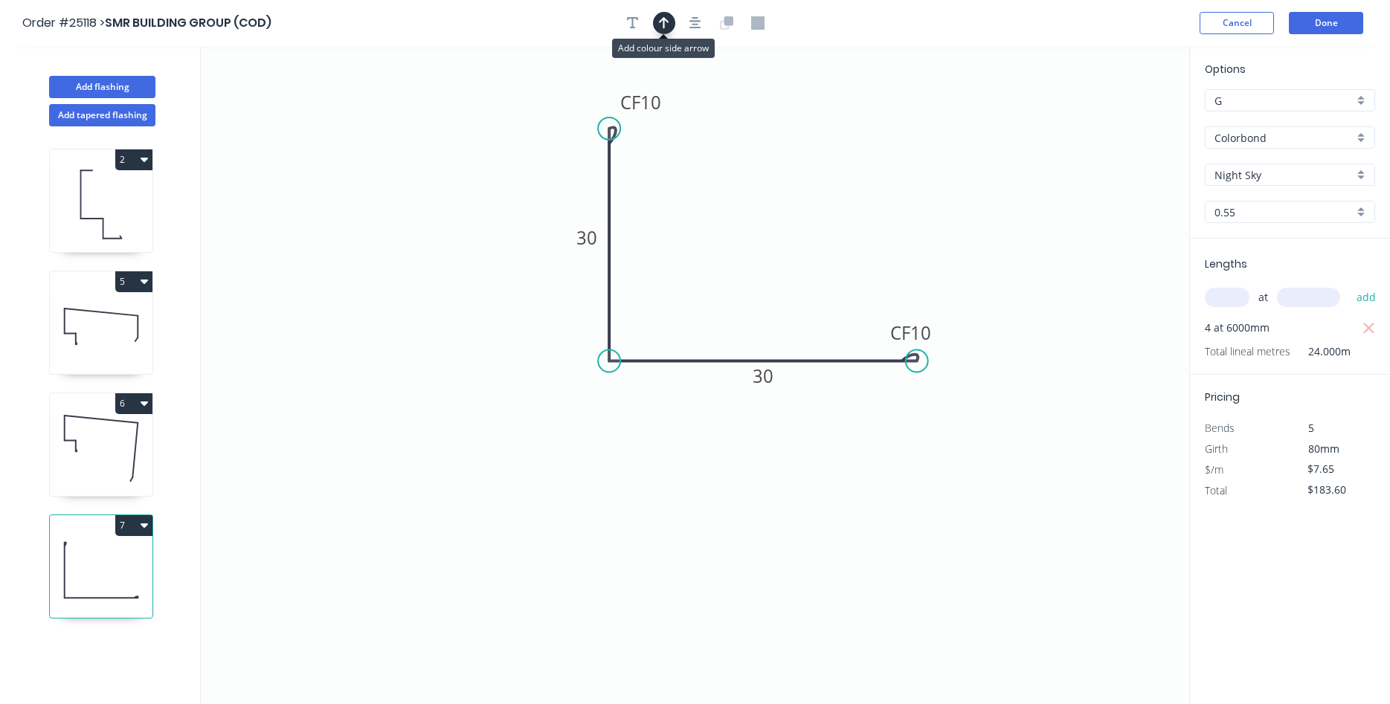
click at [667, 22] on icon "button" at bounding box center [664, 22] width 10 height 13
click at [1114, 118] on icon at bounding box center [1114, 104] width 13 height 48
click at [1114, 118] on icon at bounding box center [1126, 108] width 43 height 43
click at [1114, 118] on icon at bounding box center [1132, 120] width 48 height 13
click at [1114, 118] on icon at bounding box center [1126, 132] width 43 height 43
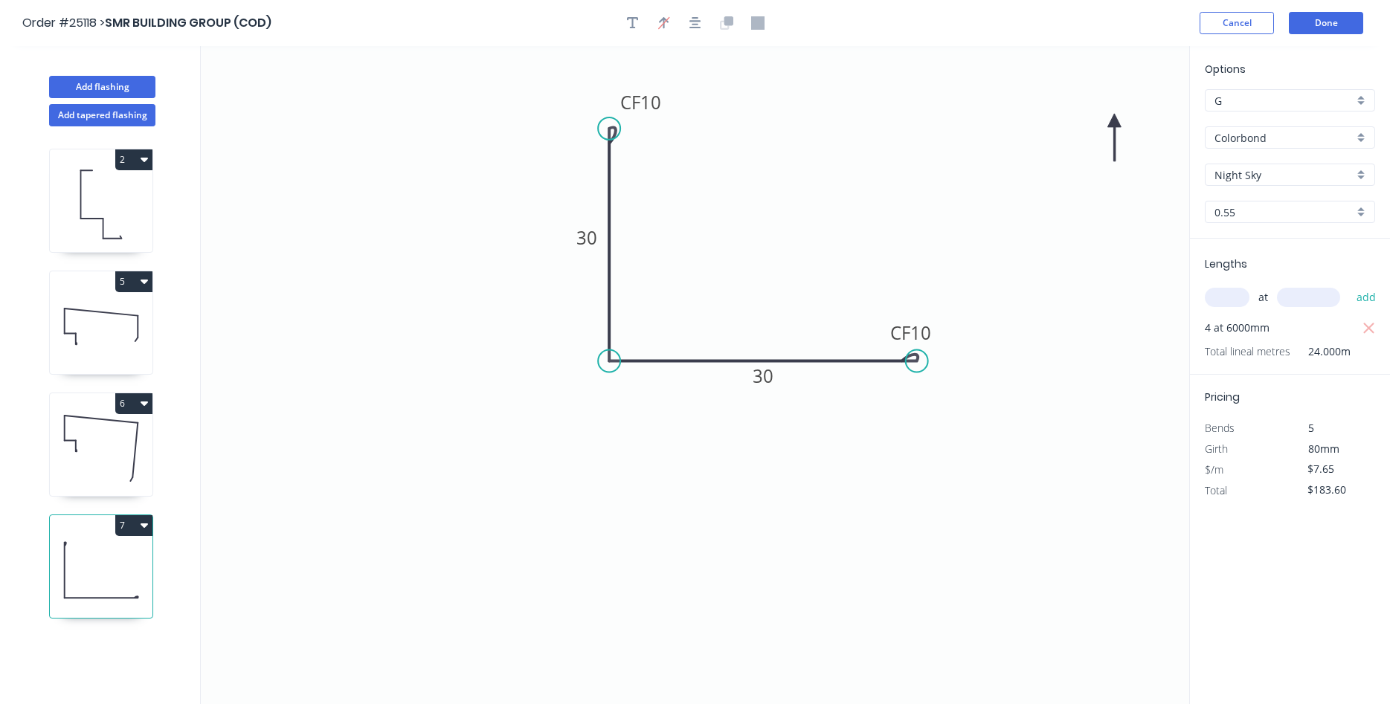
click at [1111, 123] on icon at bounding box center [1114, 138] width 13 height 48
click at [1111, 123] on icon at bounding box center [1102, 132] width 43 height 43
click at [1111, 123] on icon at bounding box center [1097, 120] width 48 height 13
drag, startPoint x: 1111, startPoint y: 118, endPoint x: 578, endPoint y: 314, distance: 568.1
click at [576, 314] on icon at bounding box center [552, 312] width 48 height 13
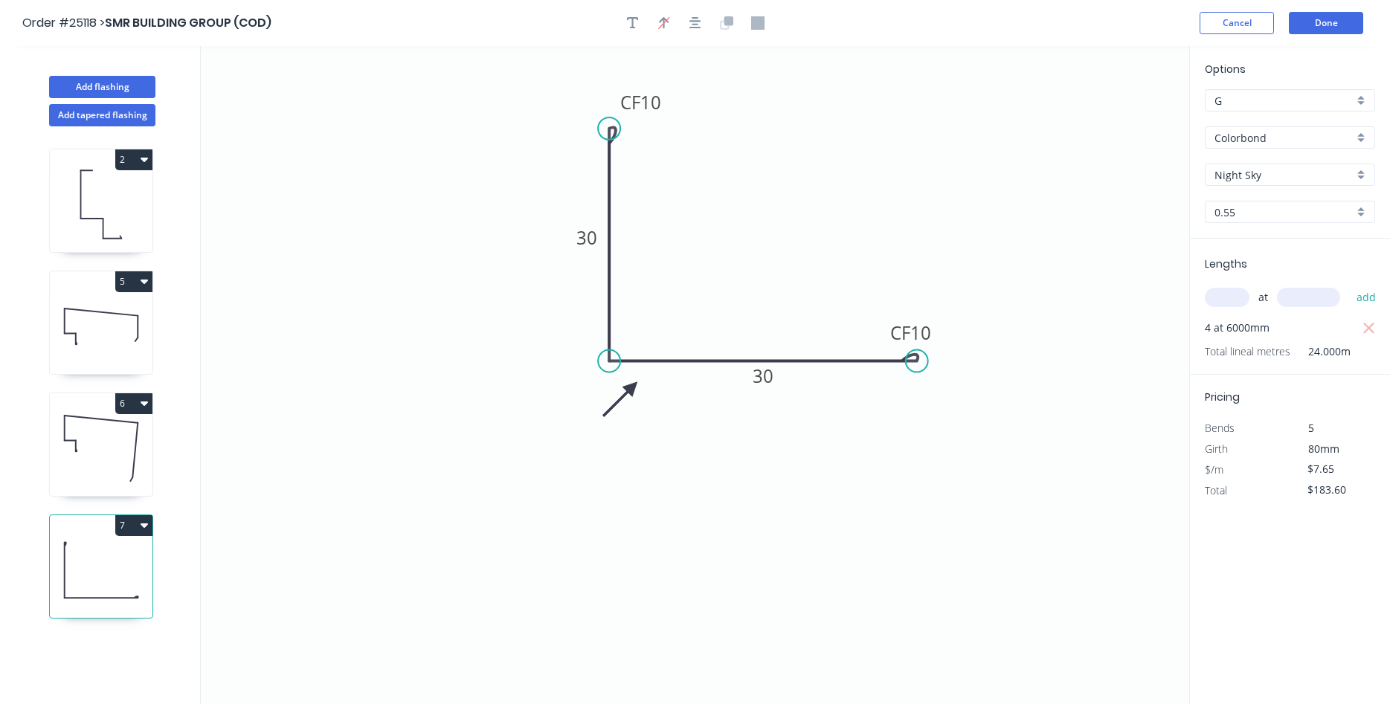
drag, startPoint x: 578, startPoint y: 314, endPoint x: 632, endPoint y: 388, distance: 91.5
click at [632, 388] on icon at bounding box center [620, 399] width 43 height 43
click at [116, 330] on icon at bounding box center [101, 326] width 103 height 95
type input "$14.99"
type input "$89.94"
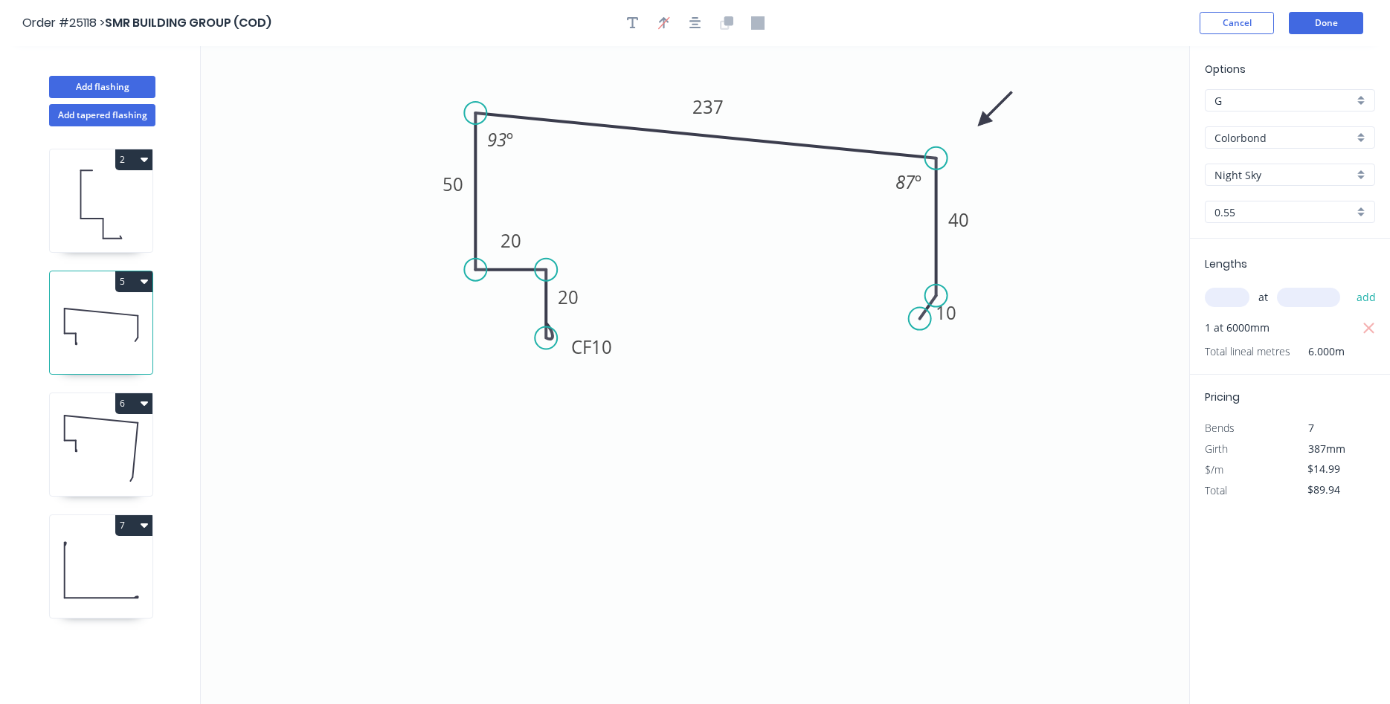
click at [86, 452] on icon at bounding box center [101, 448] width 103 height 95
type input "$29.66"
type input "$59.32"
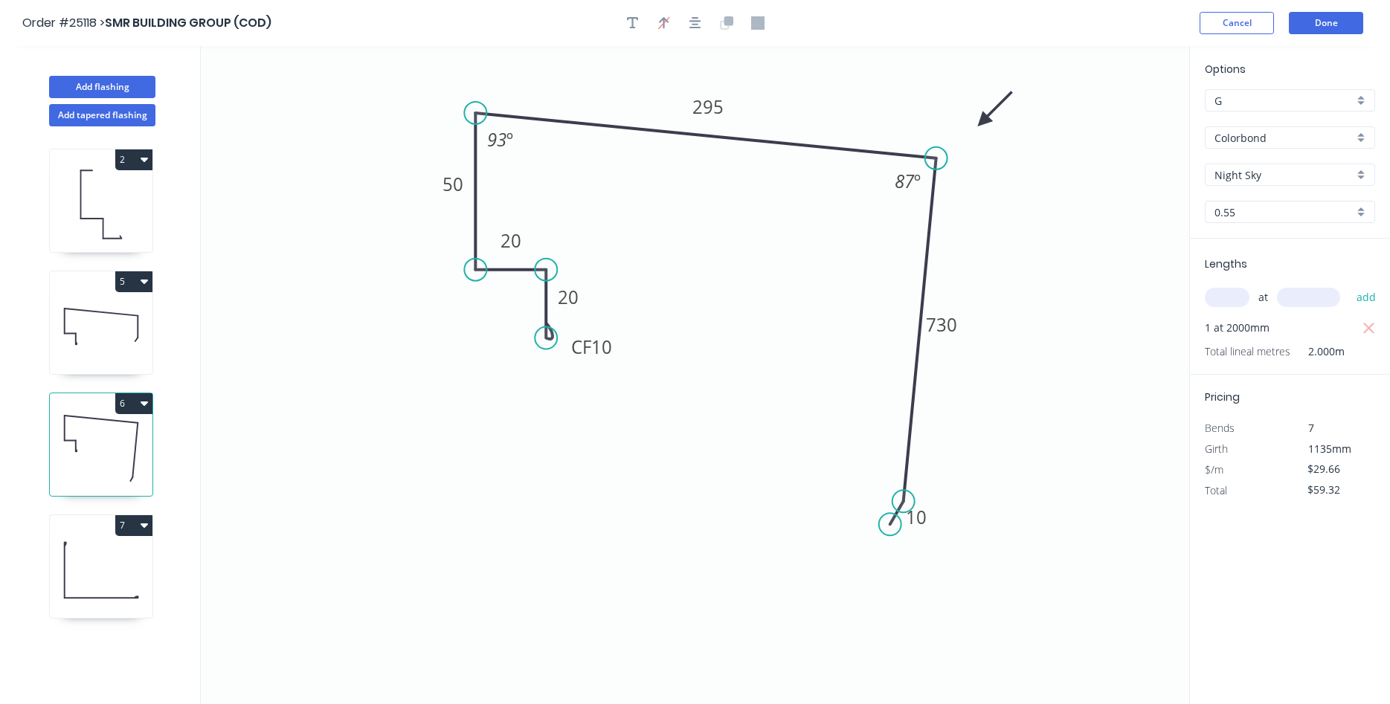
click at [83, 552] on icon at bounding box center [101, 570] width 103 height 95
type input "$7.65"
type input "$183.60"
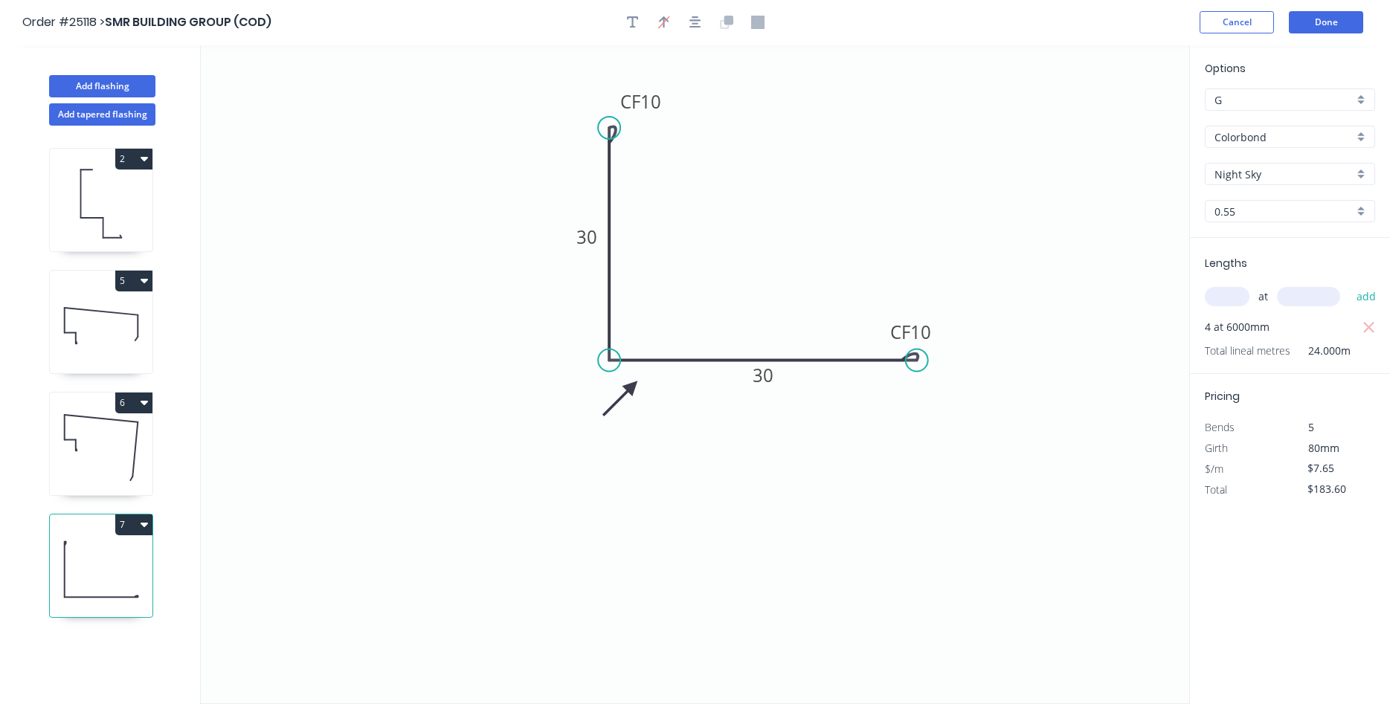
scroll to position [0, 0]
click at [1326, 16] on button "Done" at bounding box center [1326, 23] width 74 height 22
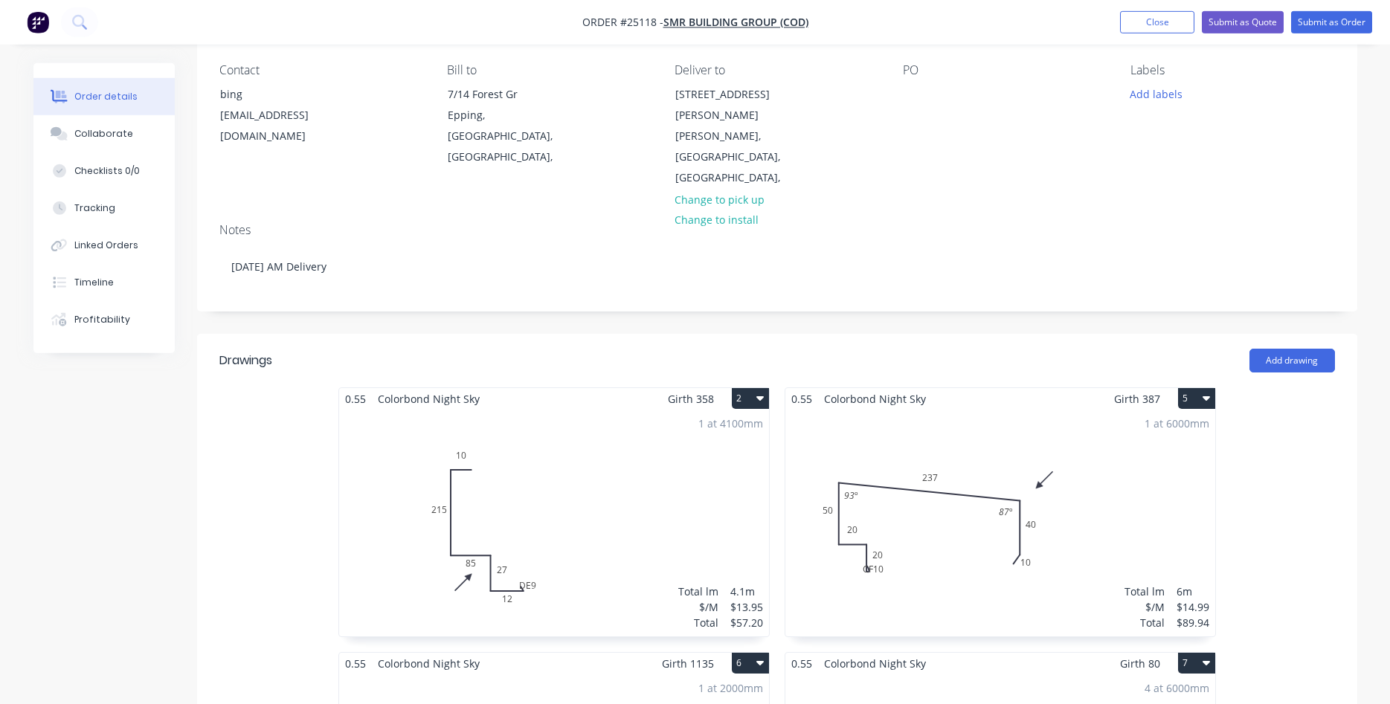
scroll to position [79, 0]
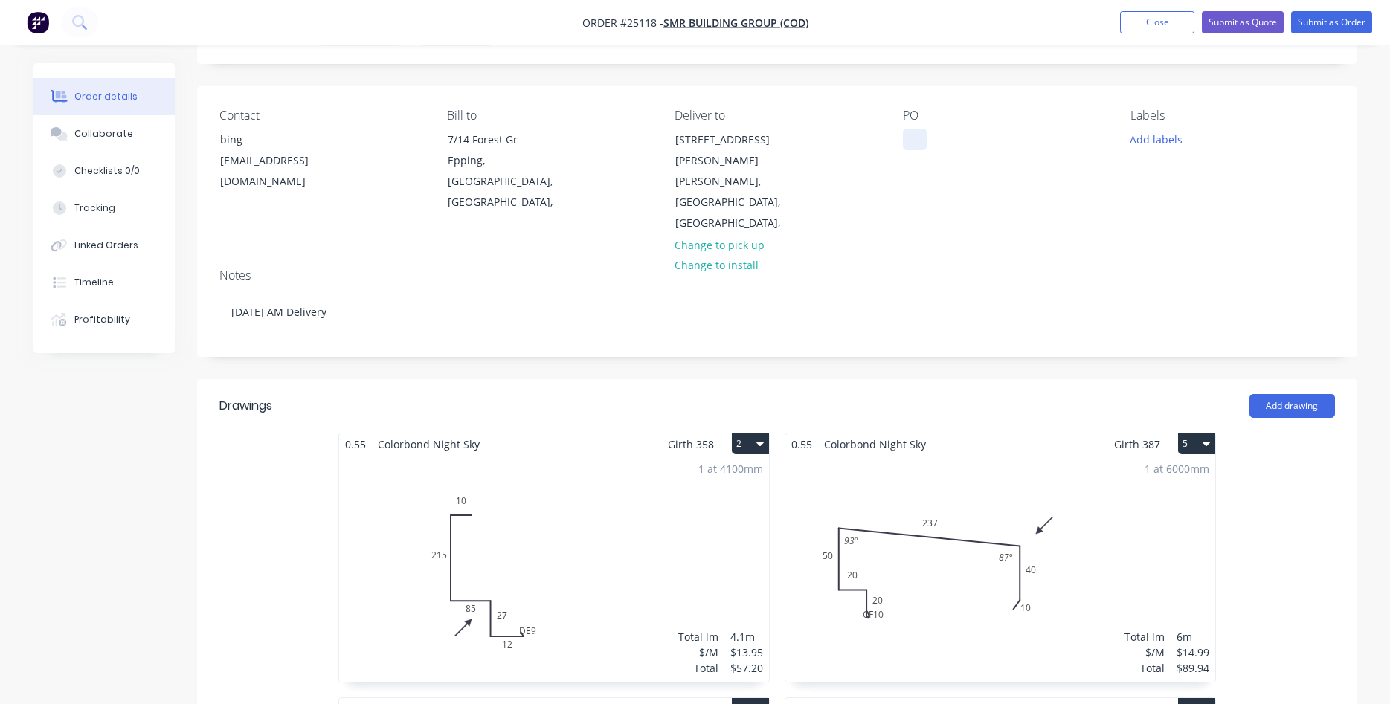
click at [909, 141] on div at bounding box center [915, 140] width 24 height 22
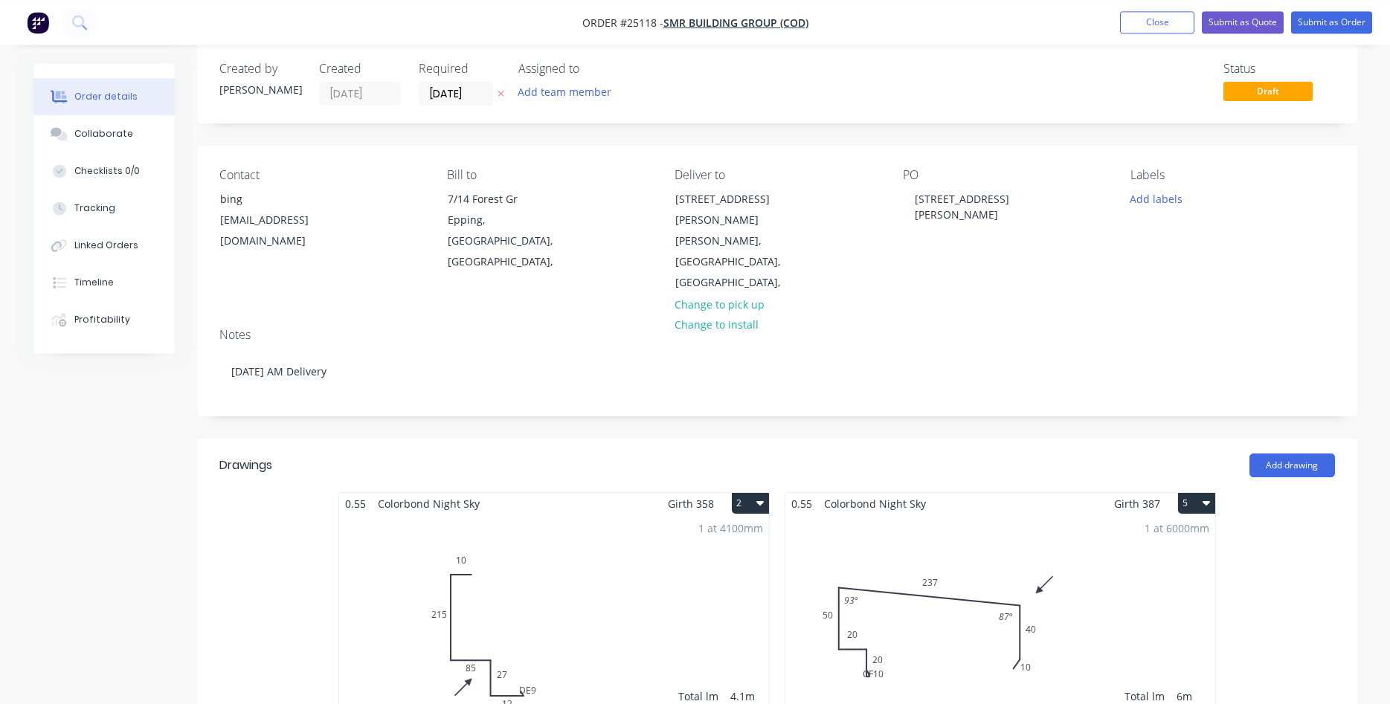
scroll to position [0, 0]
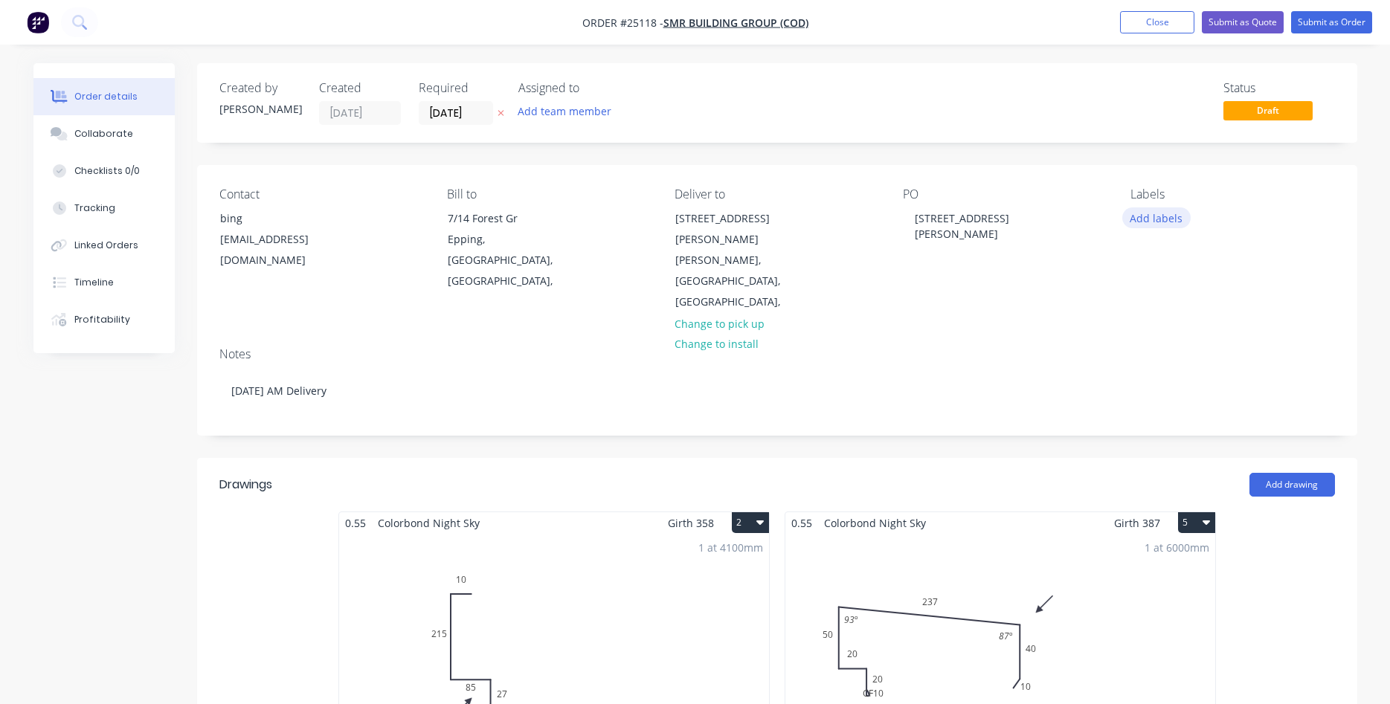
click at [1158, 220] on button "Add labels" at bounding box center [1157, 218] width 68 height 20
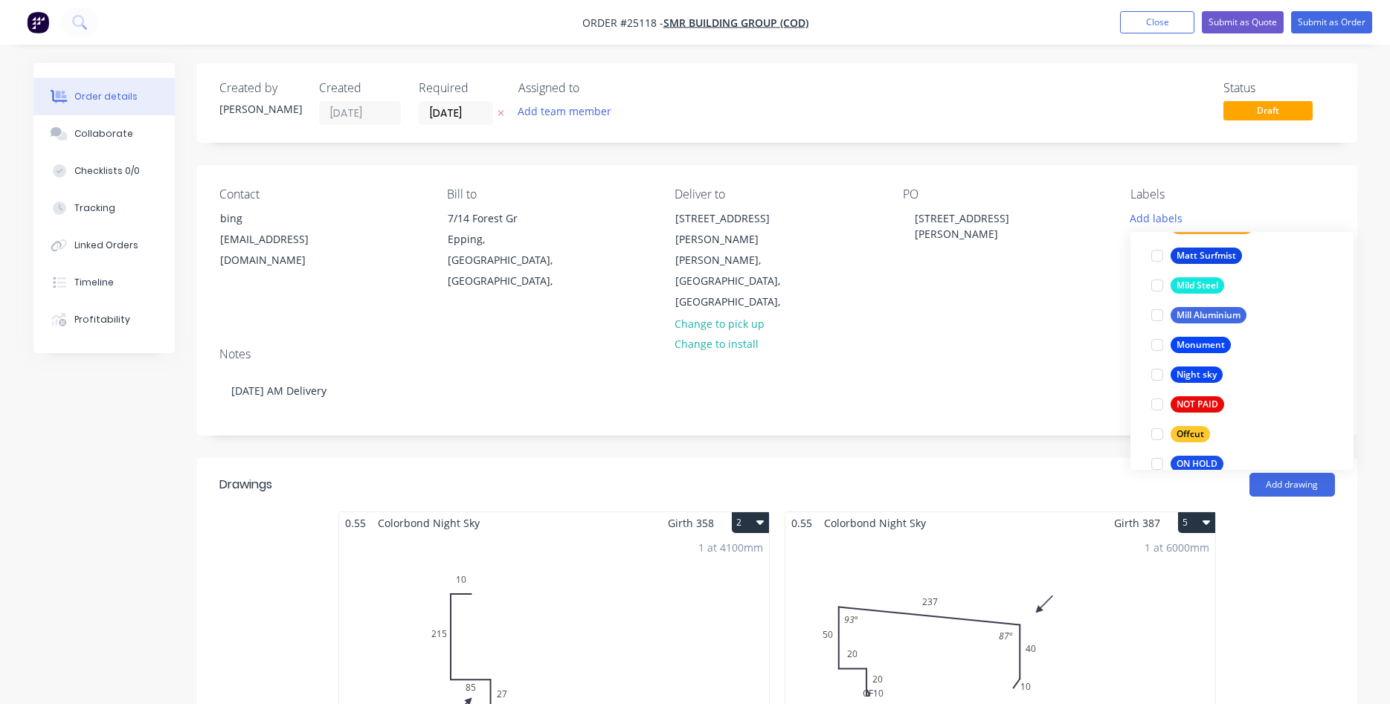
scroll to position [2120, 0]
click at [1157, 373] on div at bounding box center [1158, 374] width 30 height 30
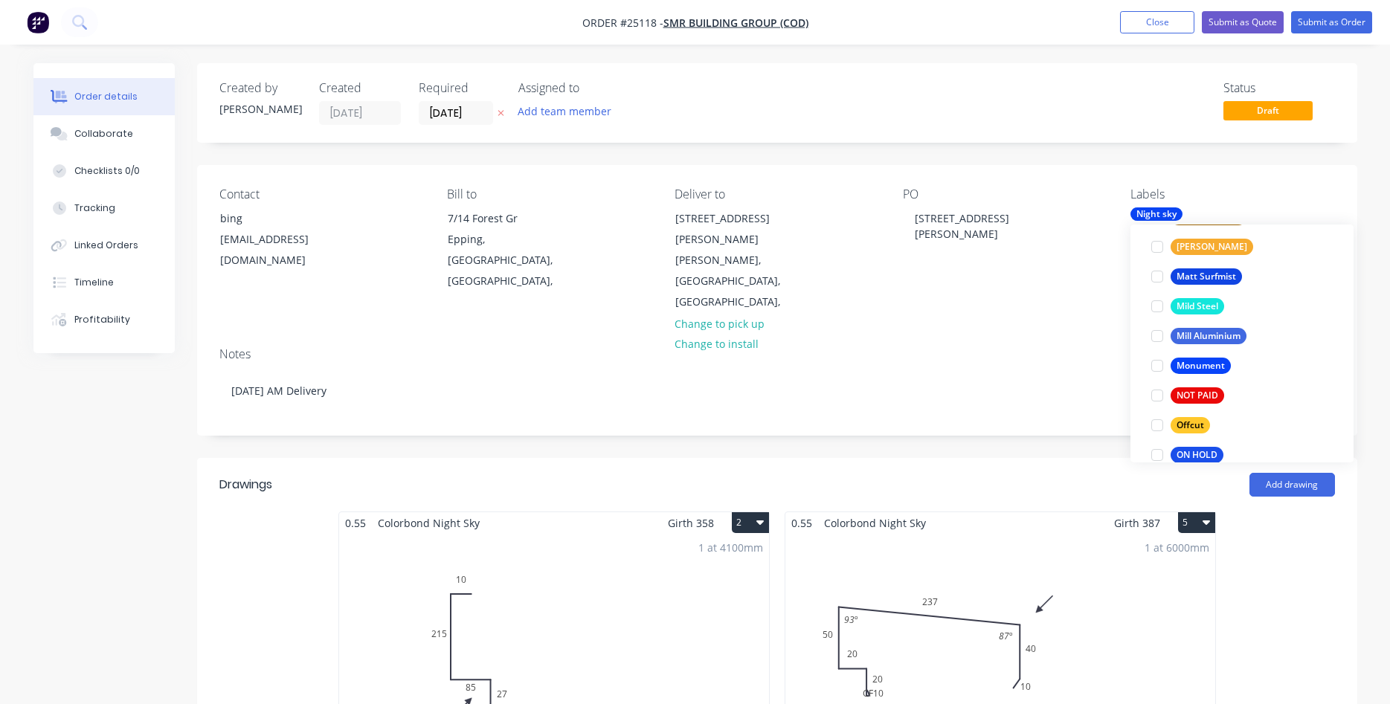
scroll to position [0, 0]
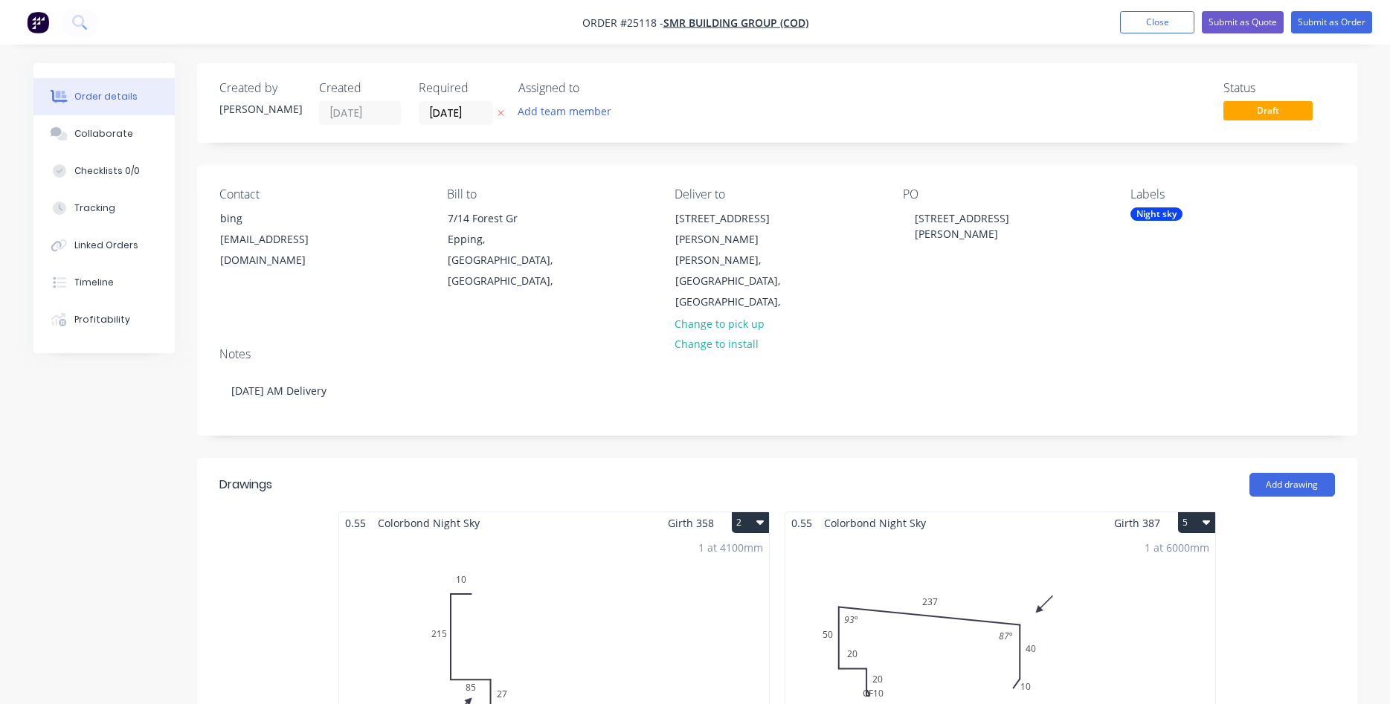
click at [1068, 291] on div "PO 4 Gardiner St" at bounding box center [1005, 250] width 204 height 126
click at [1323, 24] on button "Submit as Order" at bounding box center [1331, 22] width 81 height 22
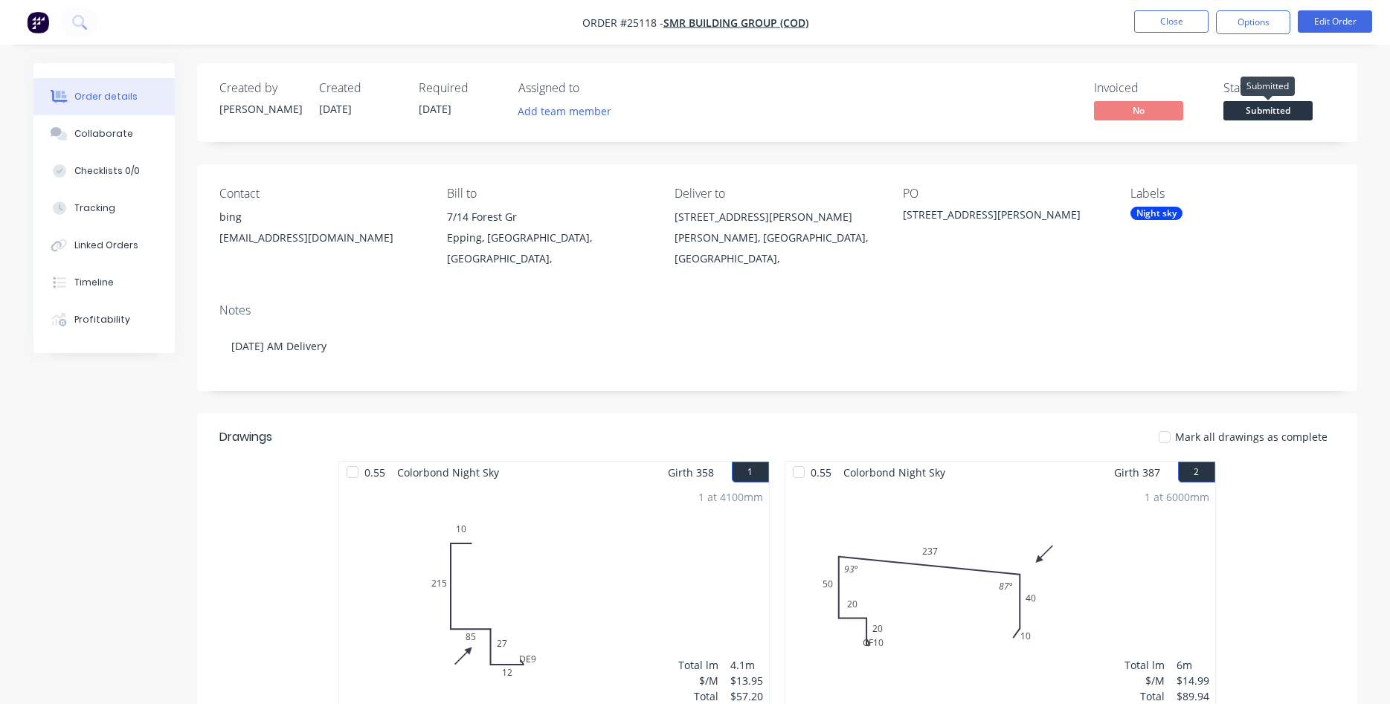
click at [1266, 115] on span "Submitted" at bounding box center [1268, 110] width 89 height 19
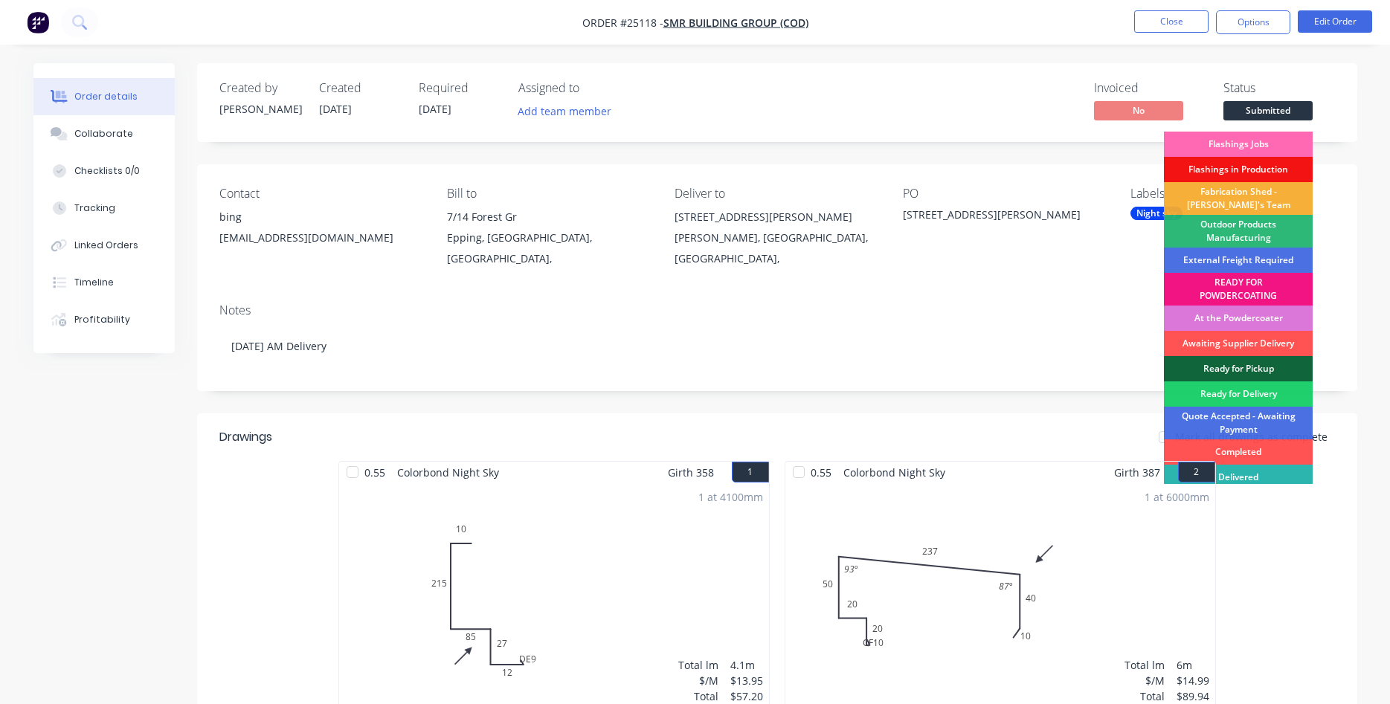
click at [1253, 149] on div "Flashings Jobs" at bounding box center [1238, 144] width 149 height 25
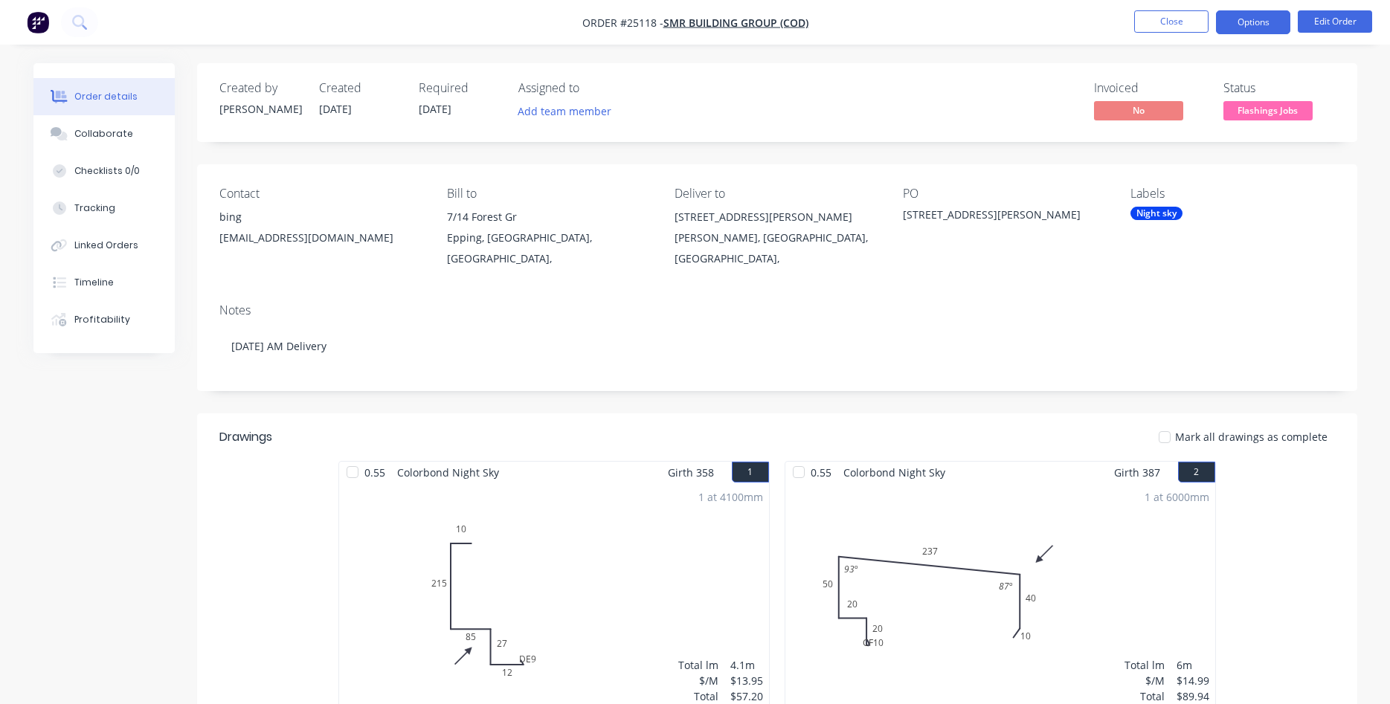
click at [1264, 23] on button "Options" at bounding box center [1253, 22] width 74 height 24
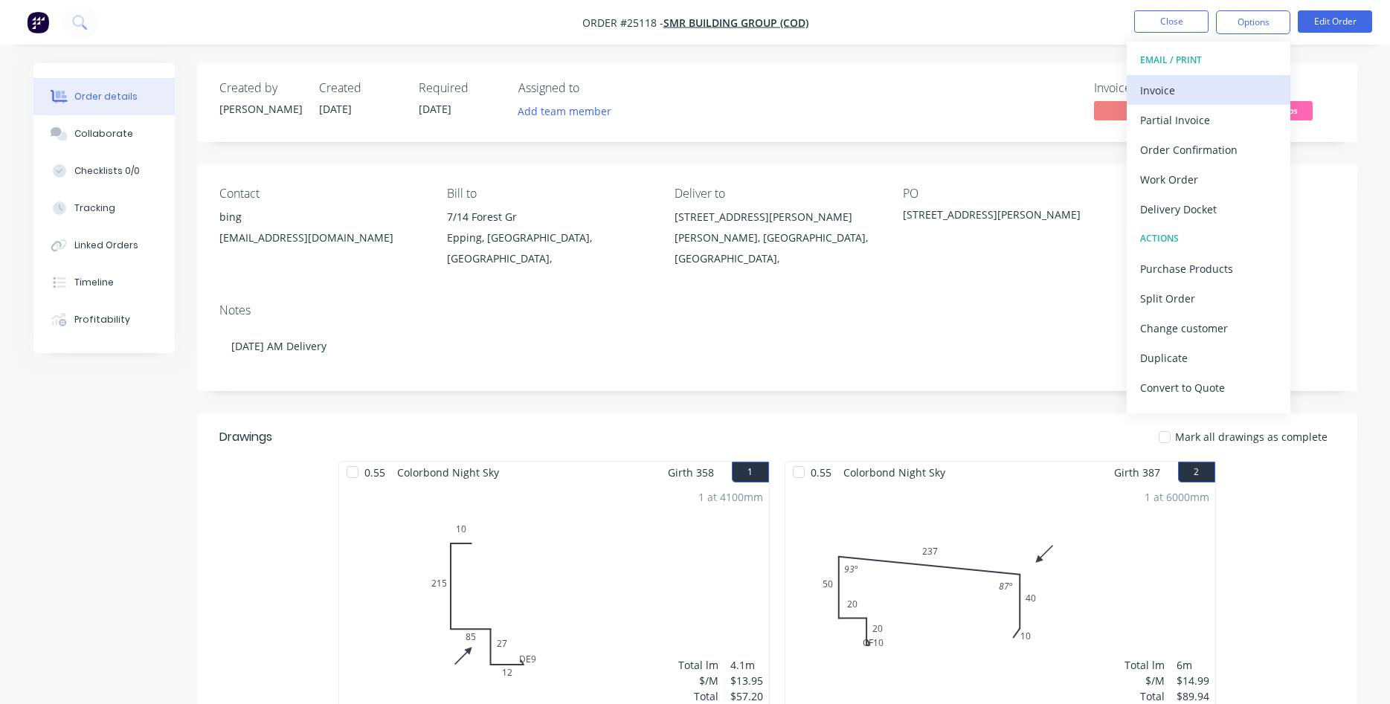
click at [1178, 93] on div "Invoice" at bounding box center [1208, 91] width 137 height 22
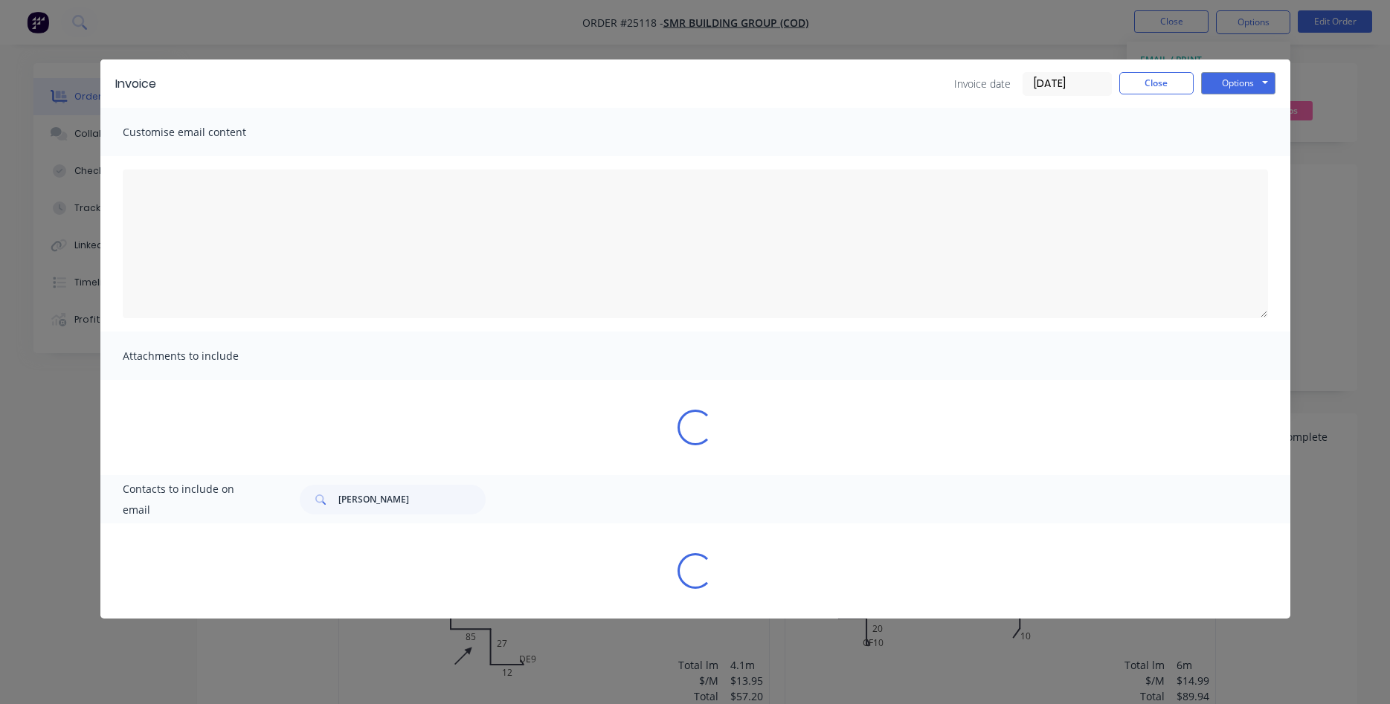
type textarea "Dear Valued Customer, Please find attached the invoice for your recent order. W…"
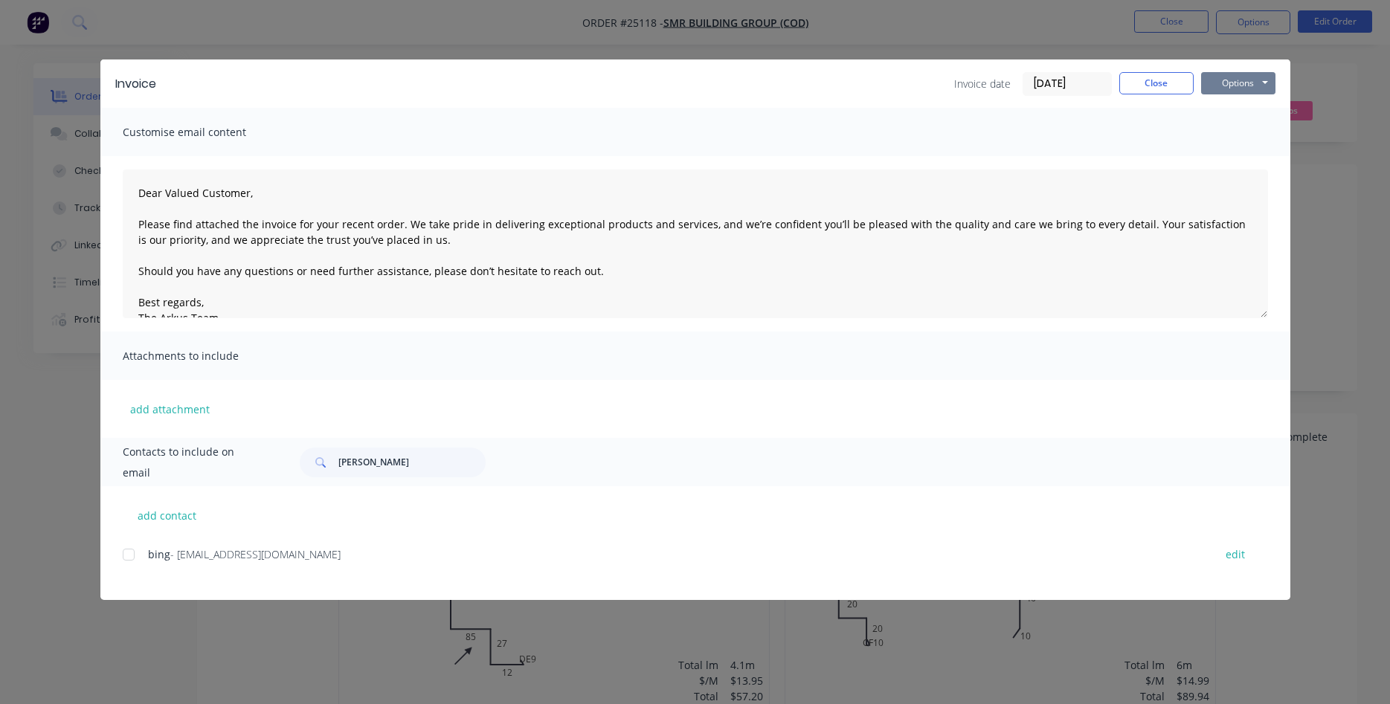
click at [1220, 80] on button "Options" at bounding box center [1238, 83] width 74 height 22
click at [1224, 133] on button "Print" at bounding box center [1248, 134] width 95 height 25
click at [1137, 88] on button "Close" at bounding box center [1157, 83] width 74 height 22
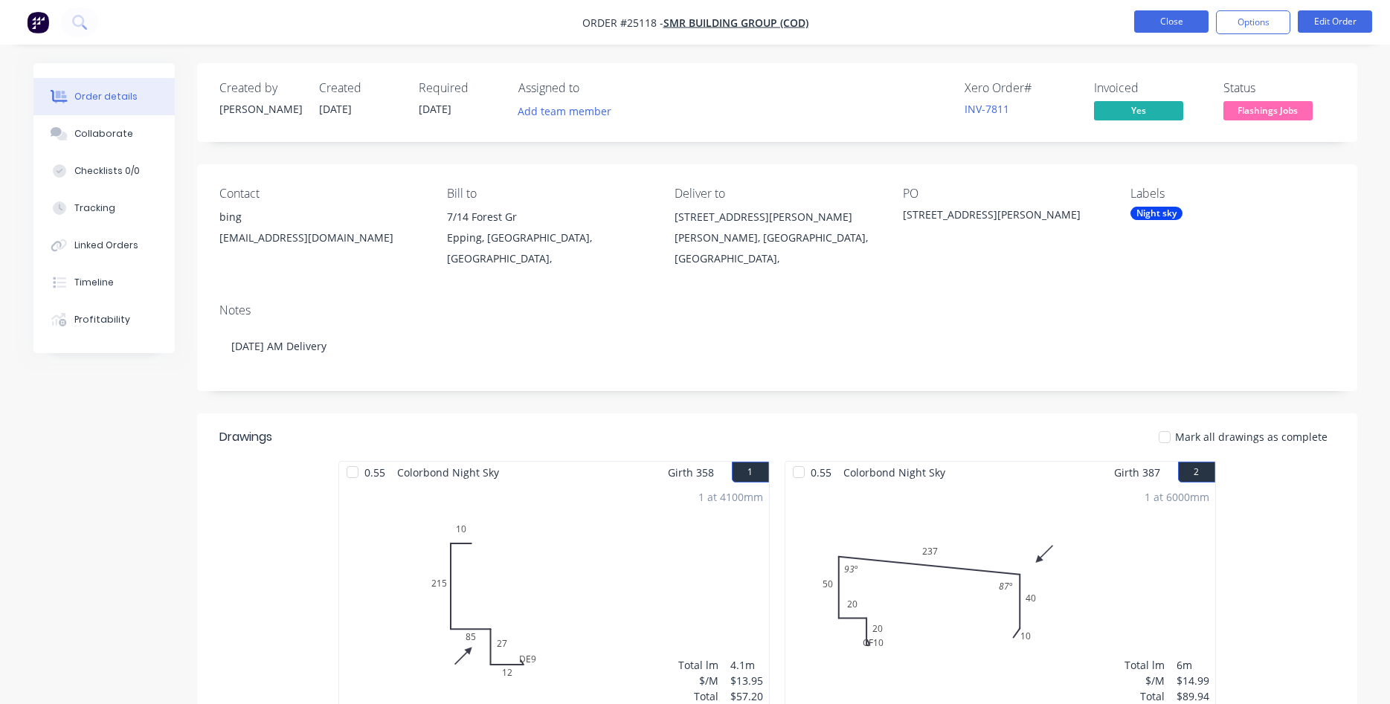
click at [1171, 23] on button "Close" at bounding box center [1171, 21] width 74 height 22
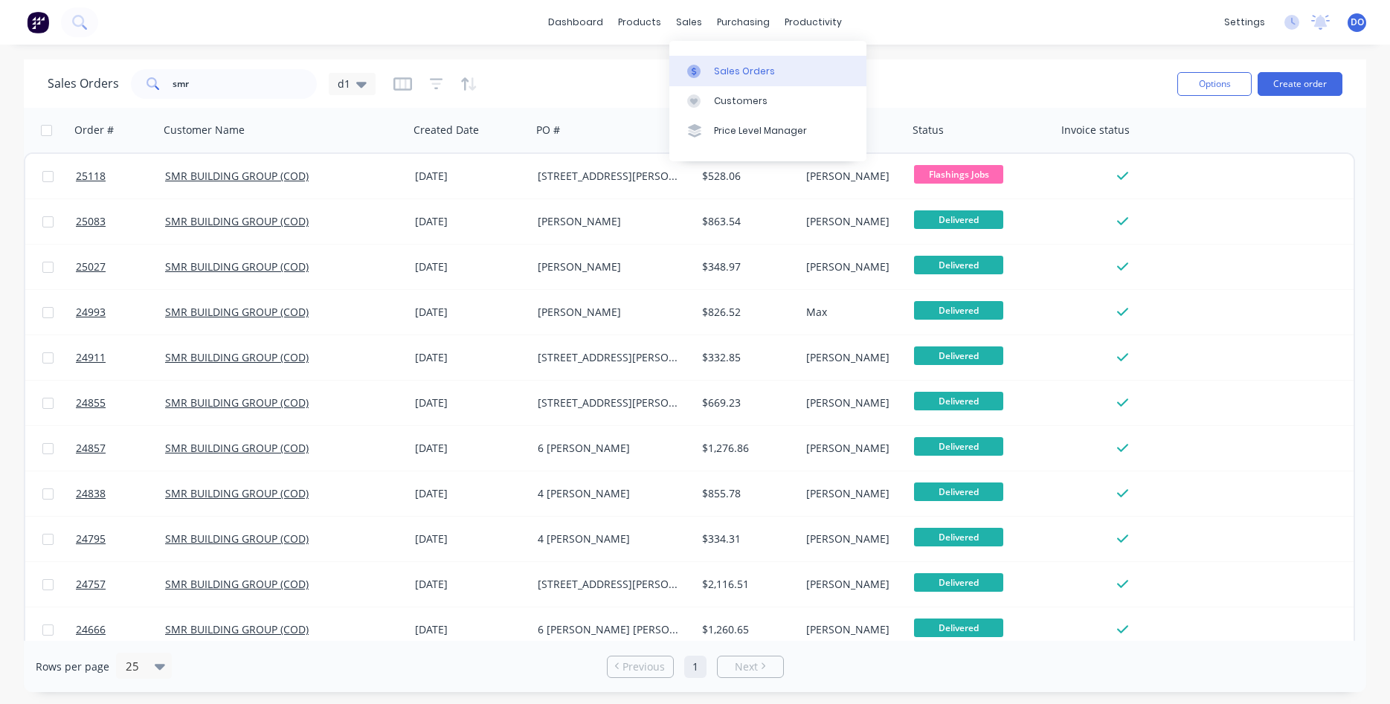
click at [722, 67] on div "Sales Orders" at bounding box center [744, 71] width 61 height 13
drag, startPoint x: 218, startPoint y: 74, endPoint x: 78, endPoint y: 86, distance: 140.4
click at [173, 86] on input "smr" at bounding box center [245, 84] width 145 height 30
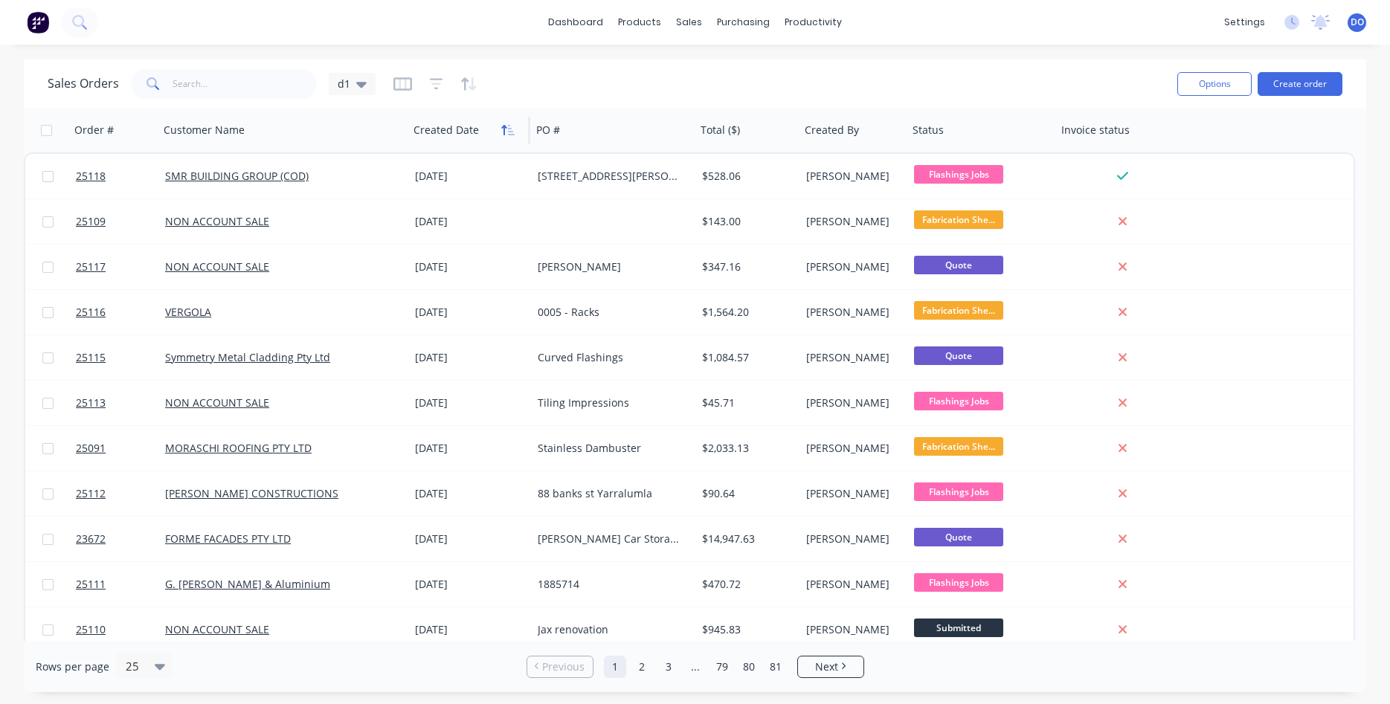
click at [507, 134] on icon "button" at bounding box center [507, 130] width 13 height 12
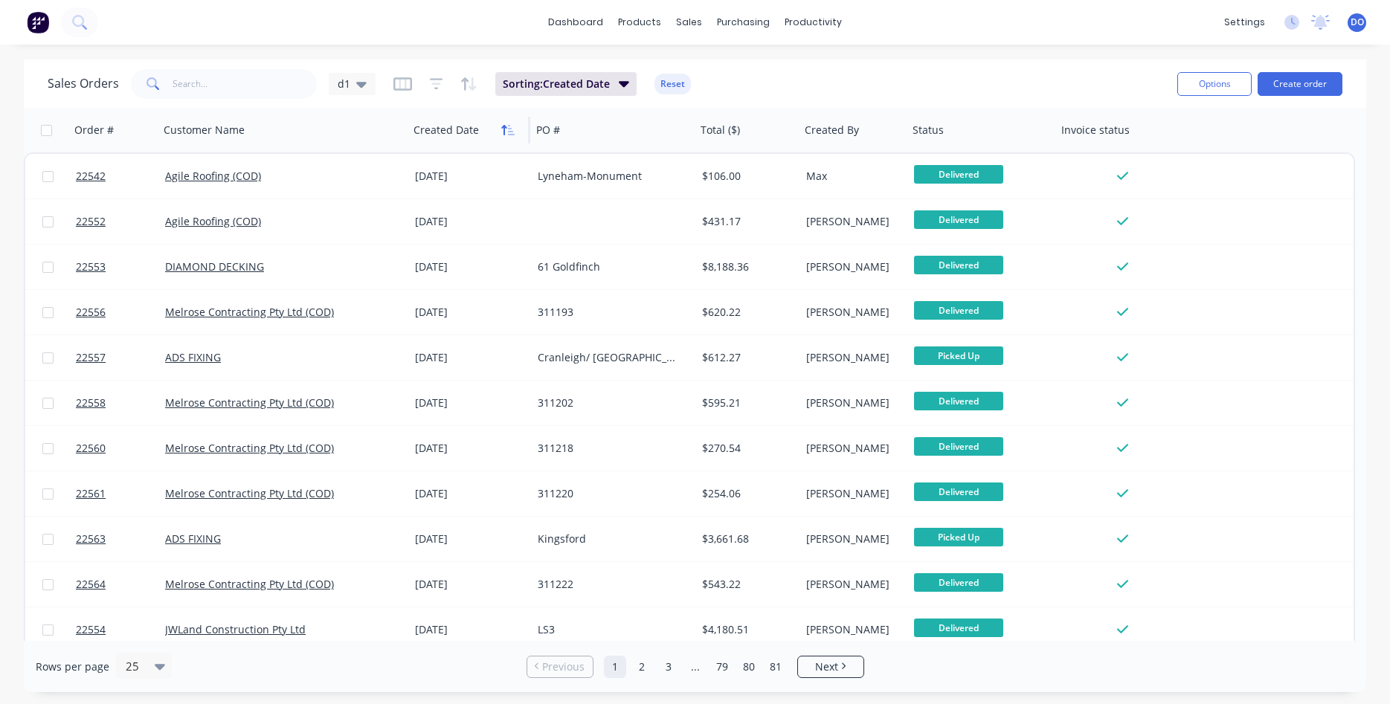
click at [504, 129] on icon "button" at bounding box center [503, 130] width 5 height 10
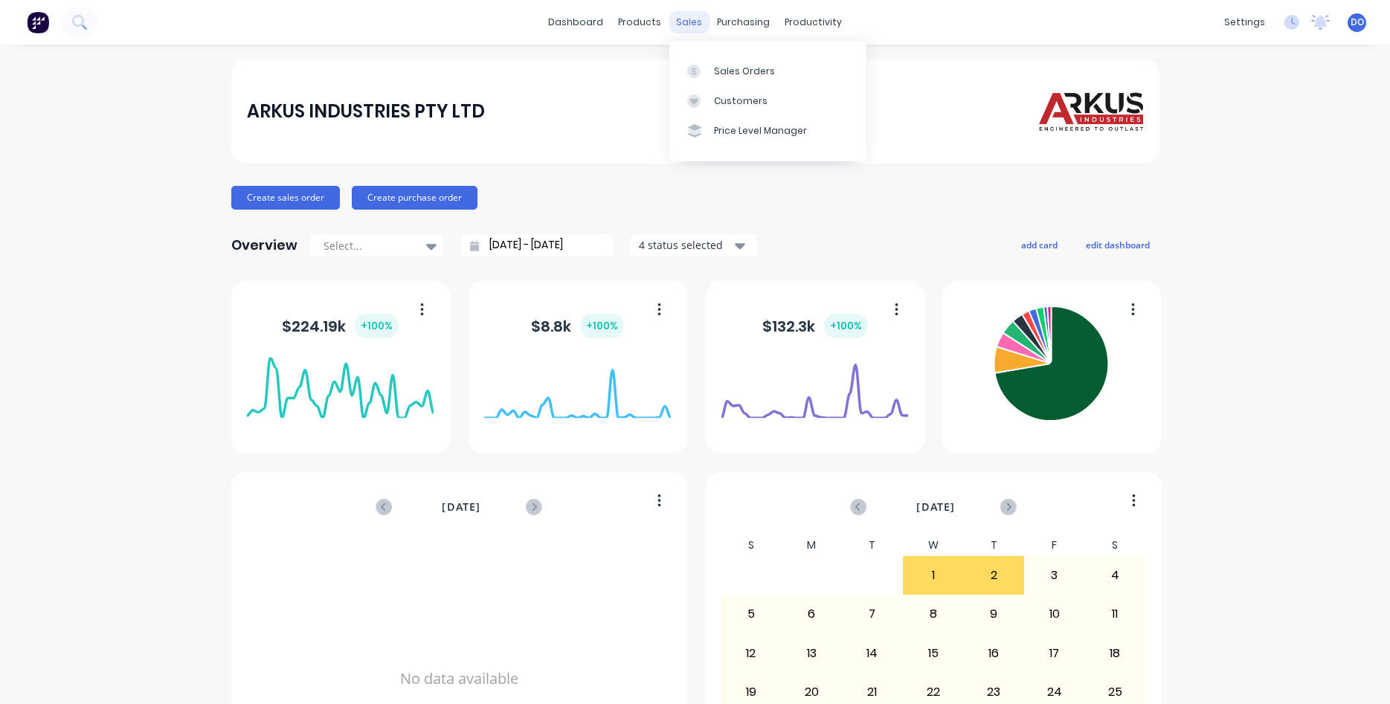
click at [686, 19] on div "sales" at bounding box center [689, 22] width 41 height 22
click at [736, 74] on div "Sales Orders" at bounding box center [744, 71] width 61 height 13
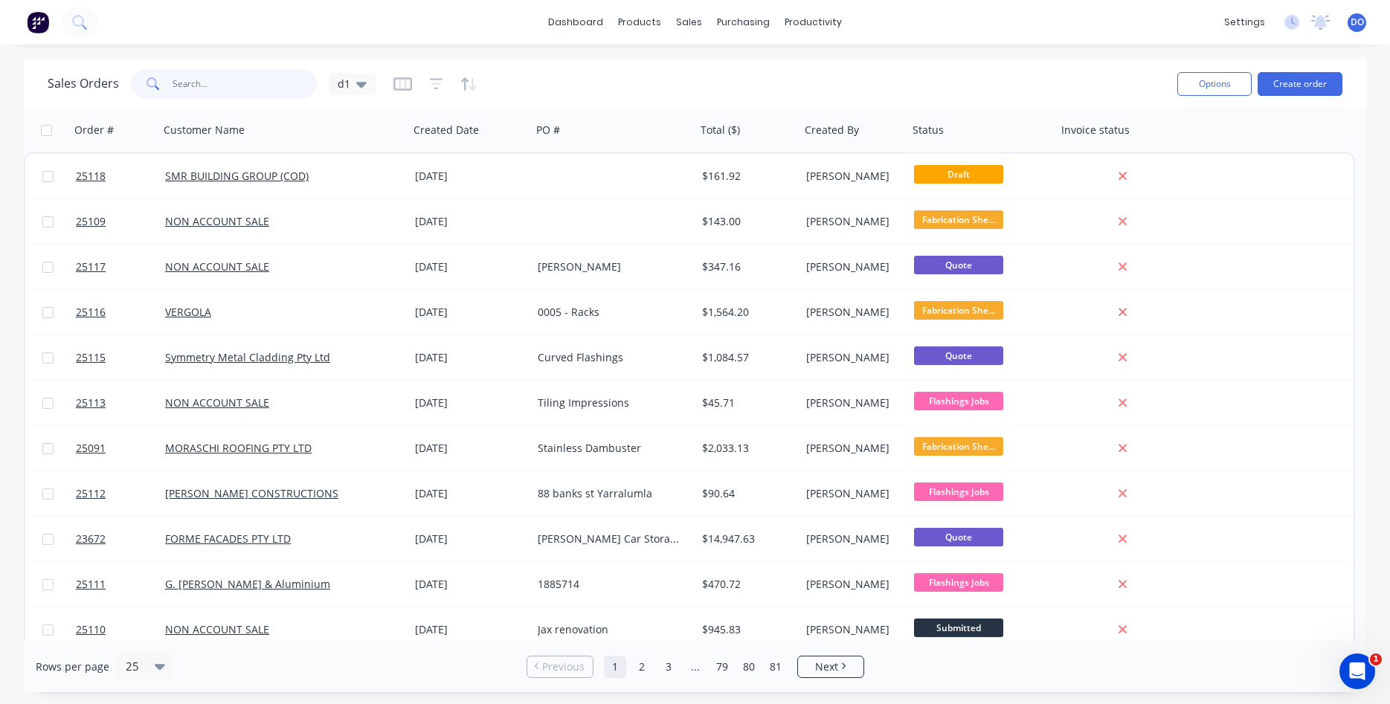
click at [242, 84] on input "text" at bounding box center [245, 84] width 145 height 30
type input "smr"
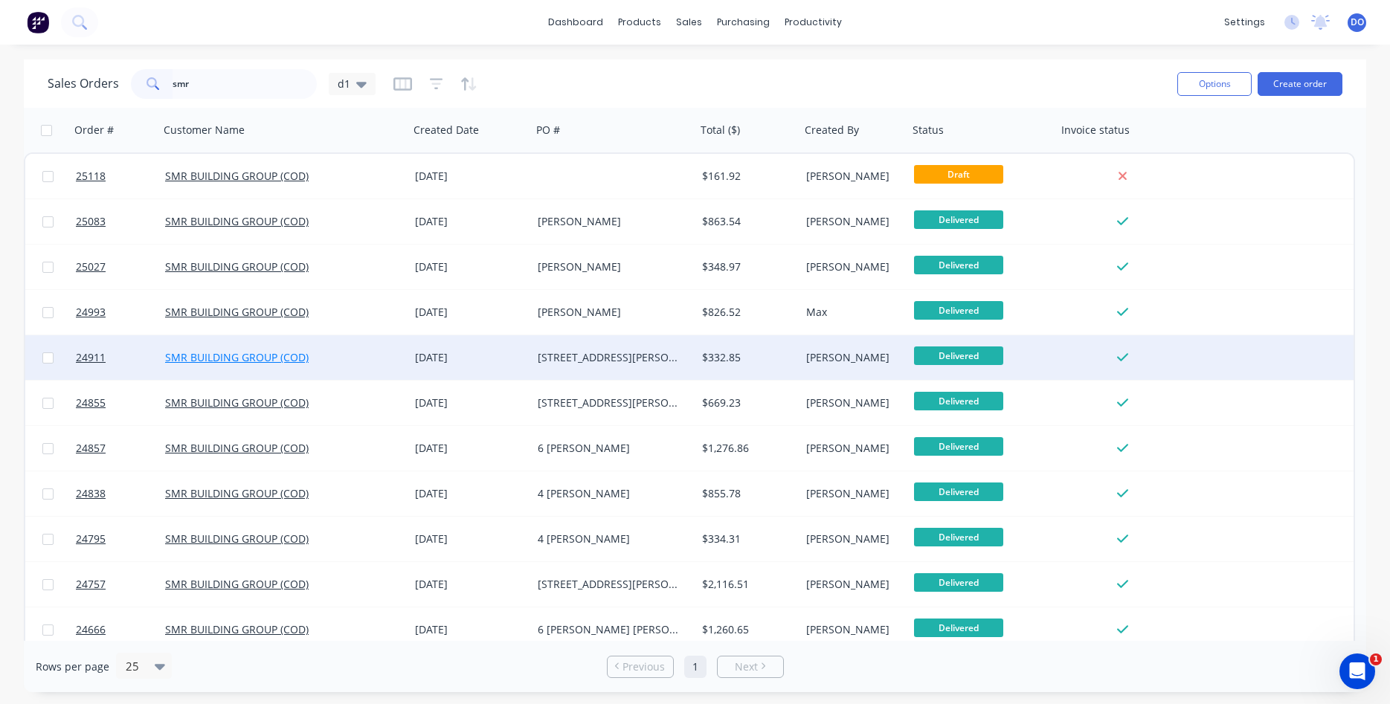
click at [295, 359] on link "SMR BUILDING GROUP (COD)" at bounding box center [237, 357] width 144 height 14
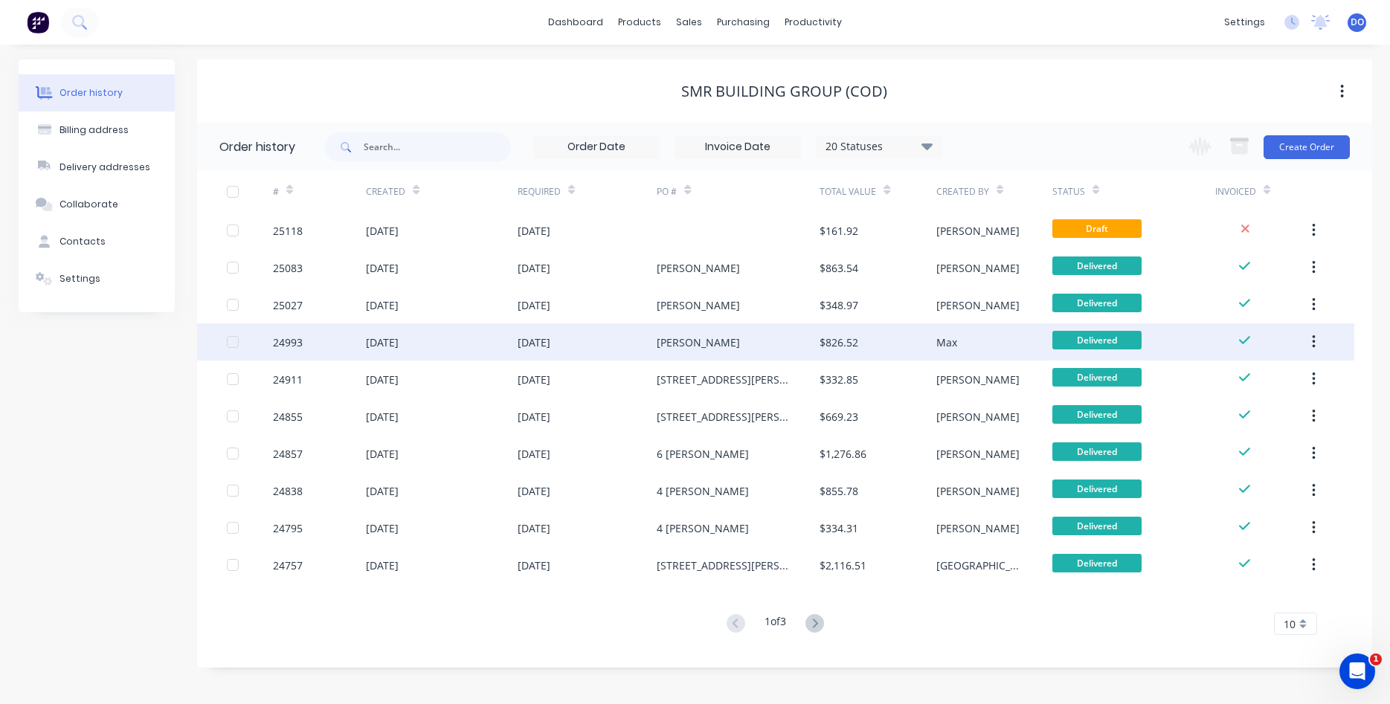
click at [289, 340] on div "24993" at bounding box center [288, 343] width 30 height 16
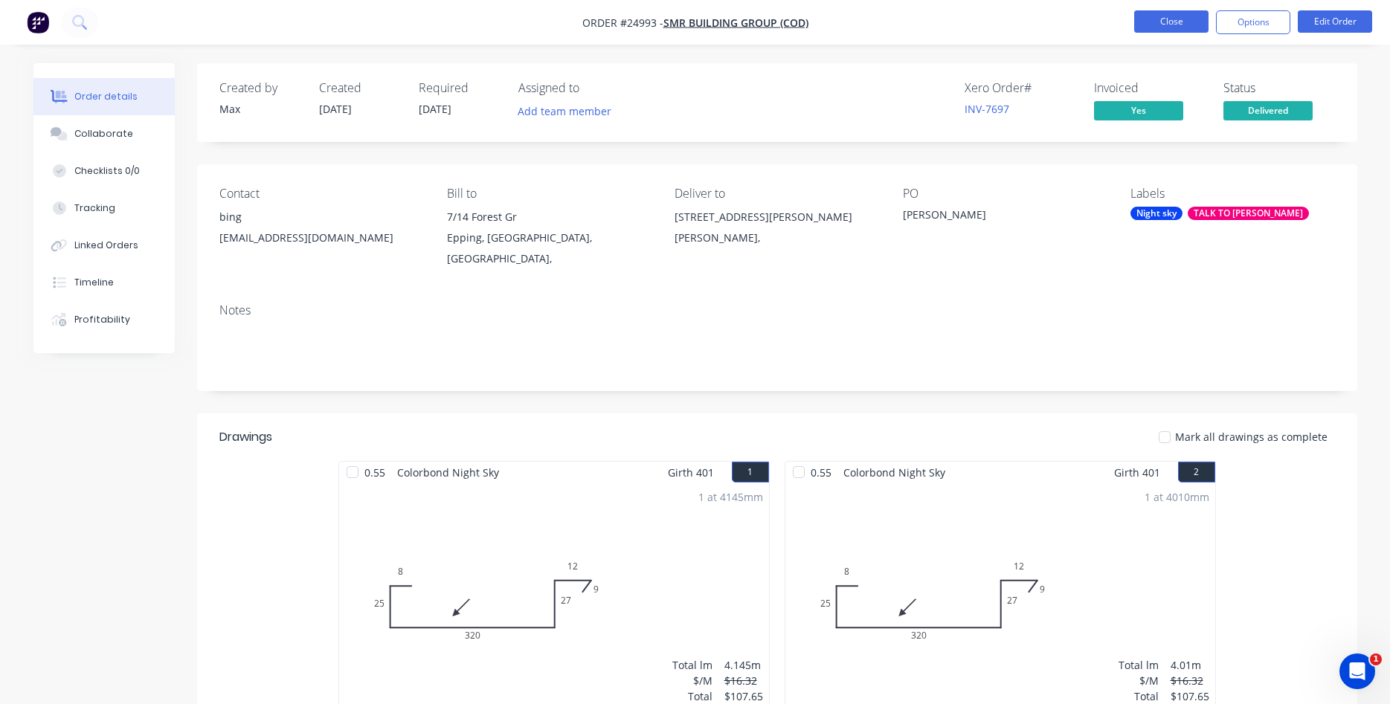
click at [1152, 13] on button "Close" at bounding box center [1171, 21] width 74 height 22
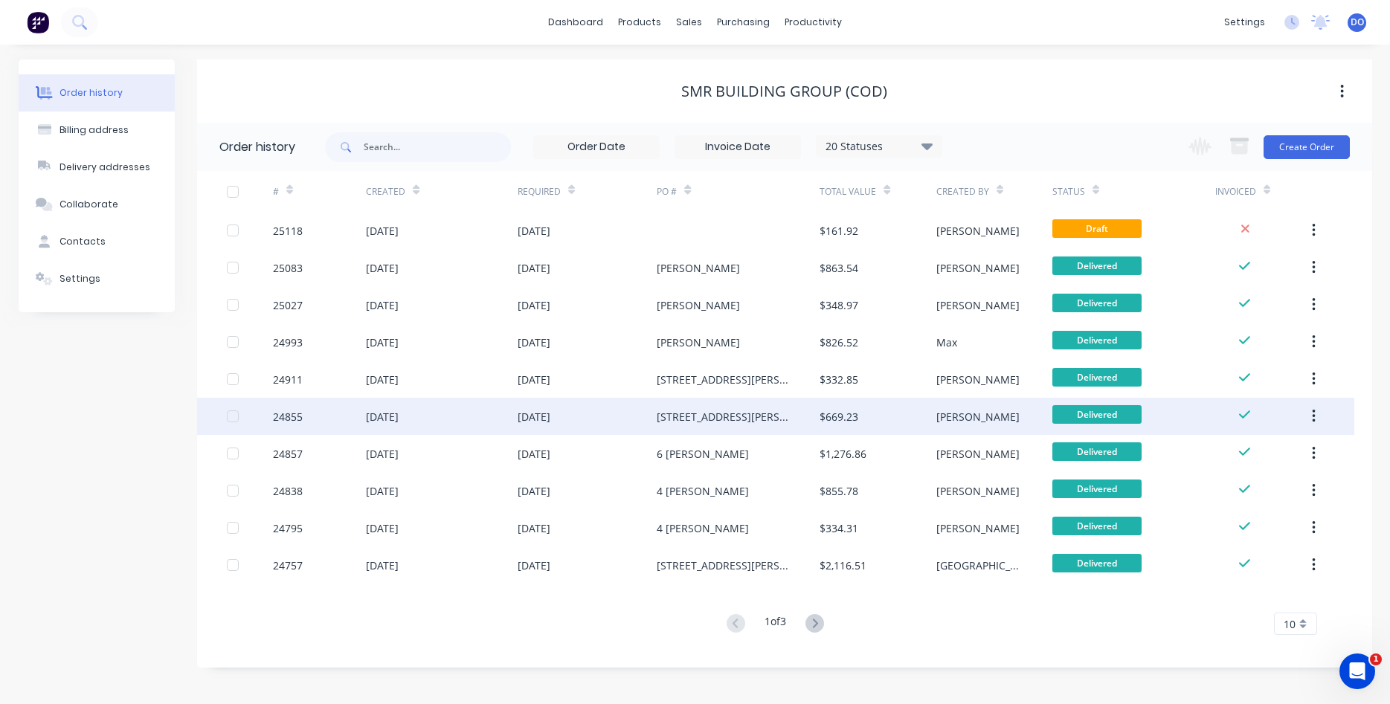
click at [282, 415] on div "24855" at bounding box center [288, 417] width 30 height 16
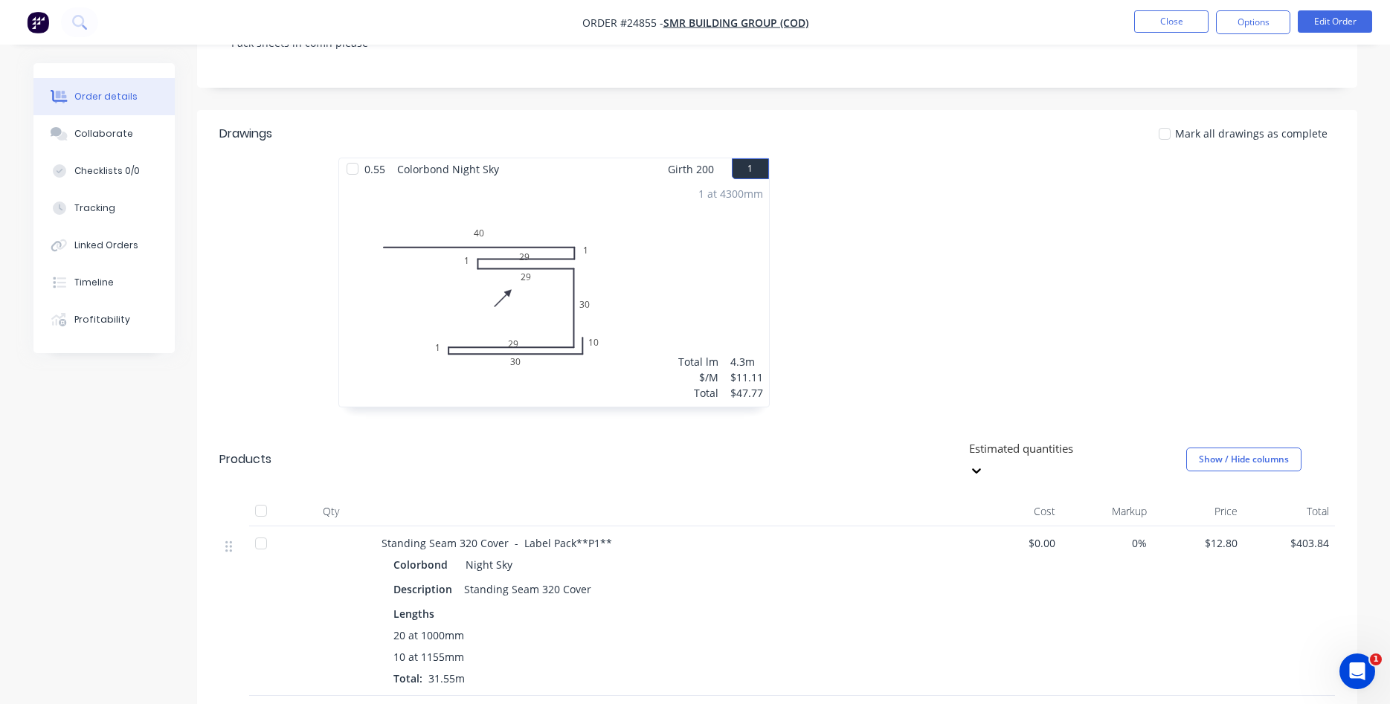
scroll to position [76, 0]
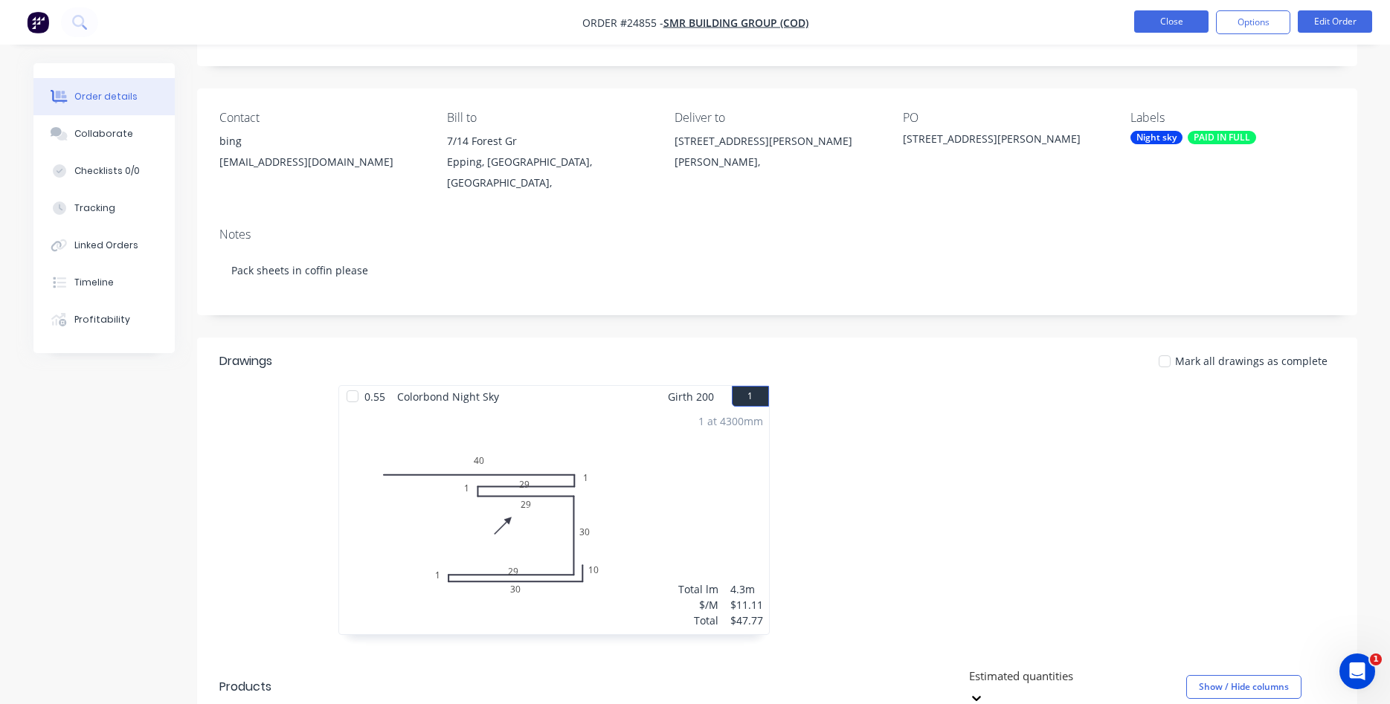
click at [1179, 31] on button "Close" at bounding box center [1171, 21] width 74 height 22
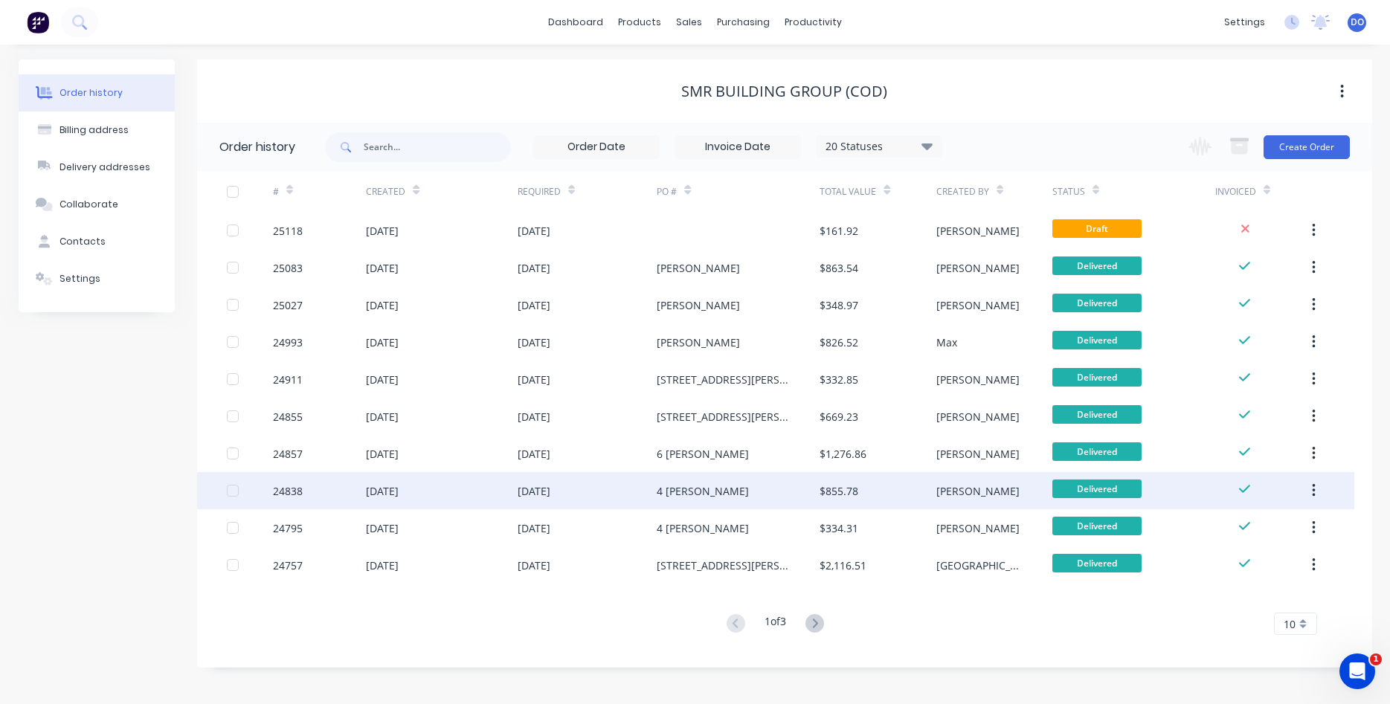
click at [280, 495] on div "24838" at bounding box center [288, 492] width 30 height 16
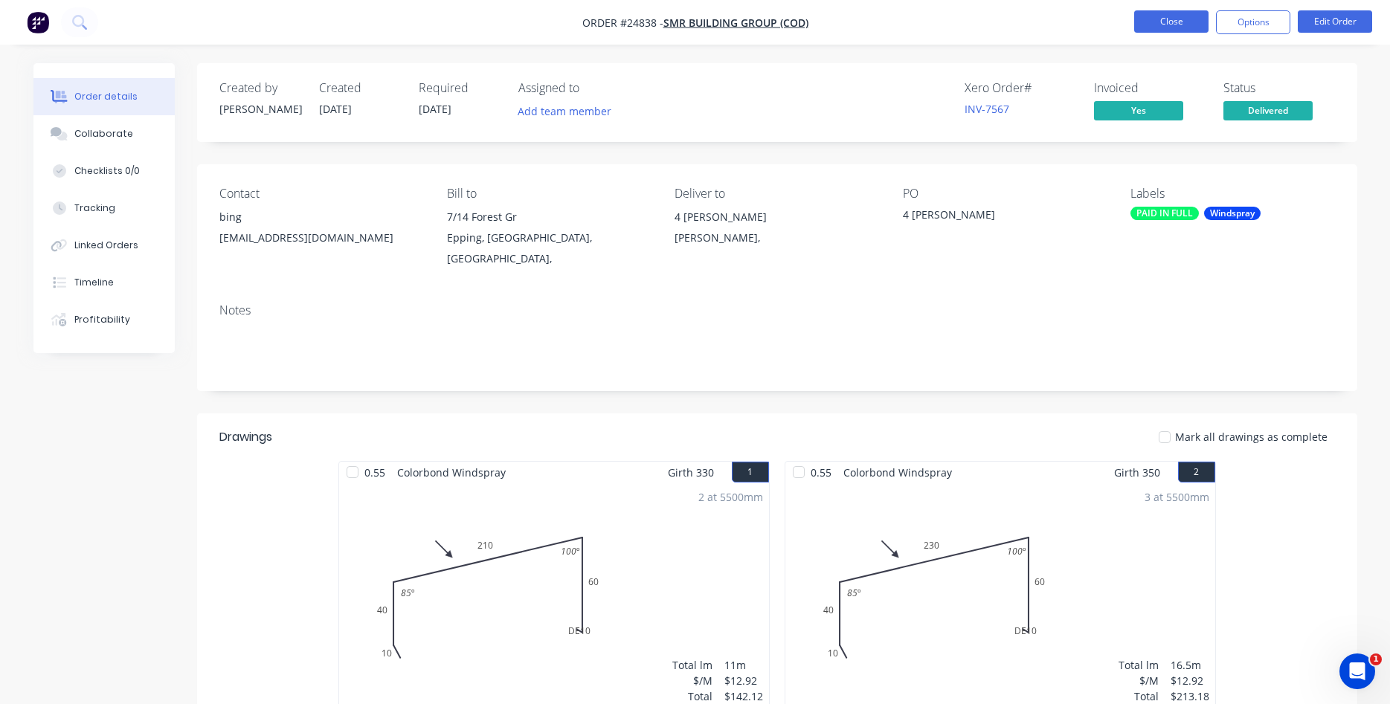
click at [1153, 31] on button "Close" at bounding box center [1171, 21] width 74 height 22
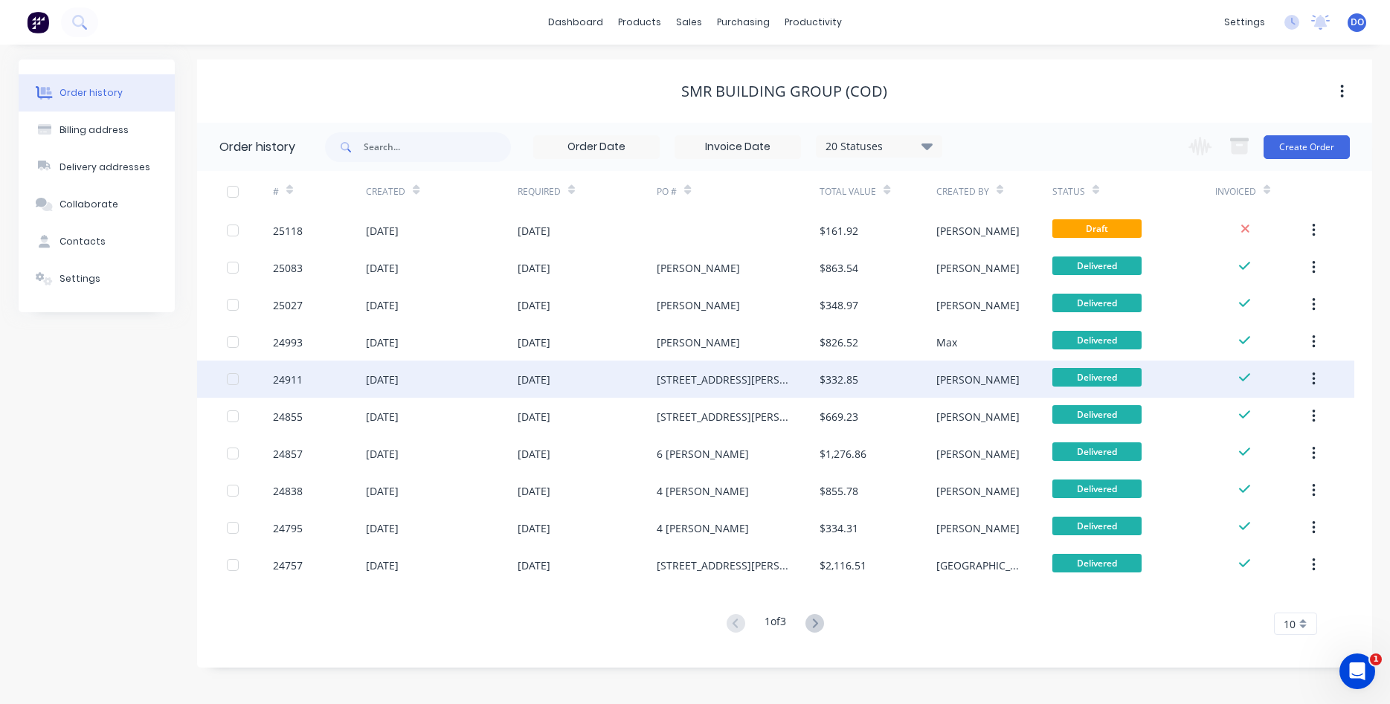
click at [289, 379] on div "24911" at bounding box center [288, 380] width 30 height 16
